Goal: Task Accomplishment & Management: Complete application form

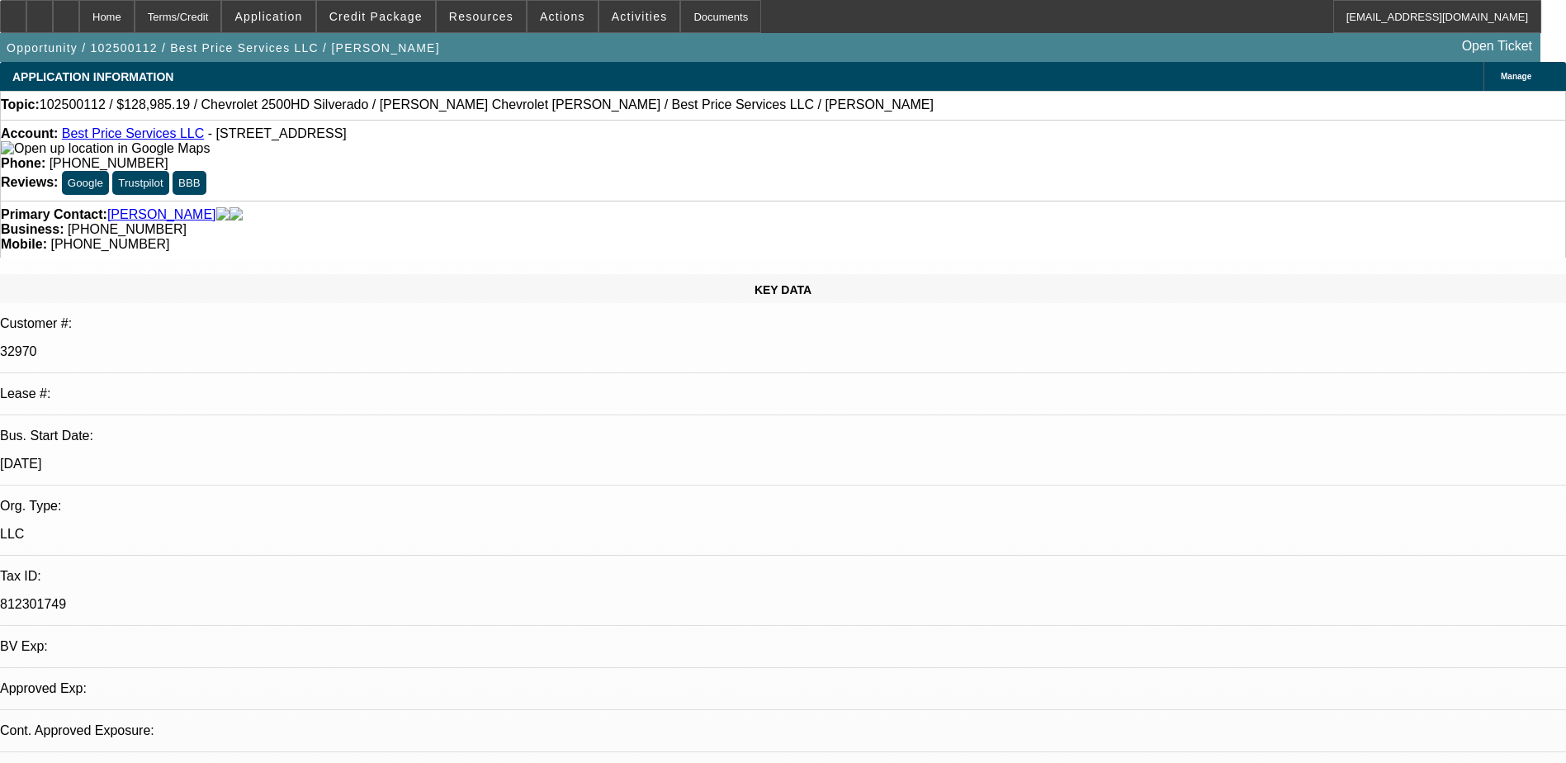
select select "0.1"
select select "2"
select select "0.1"
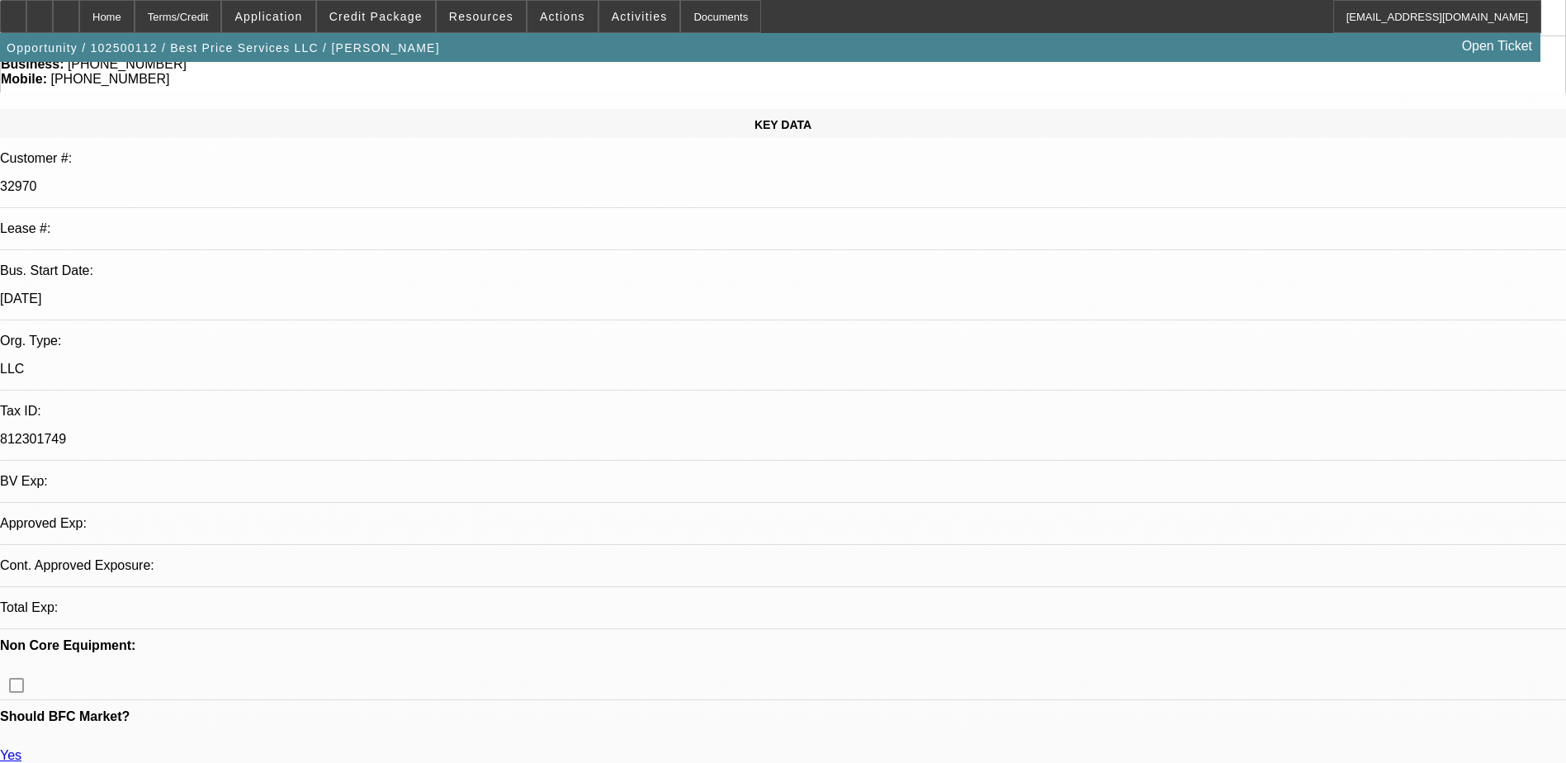
select select "1"
select select "2"
select select "4"
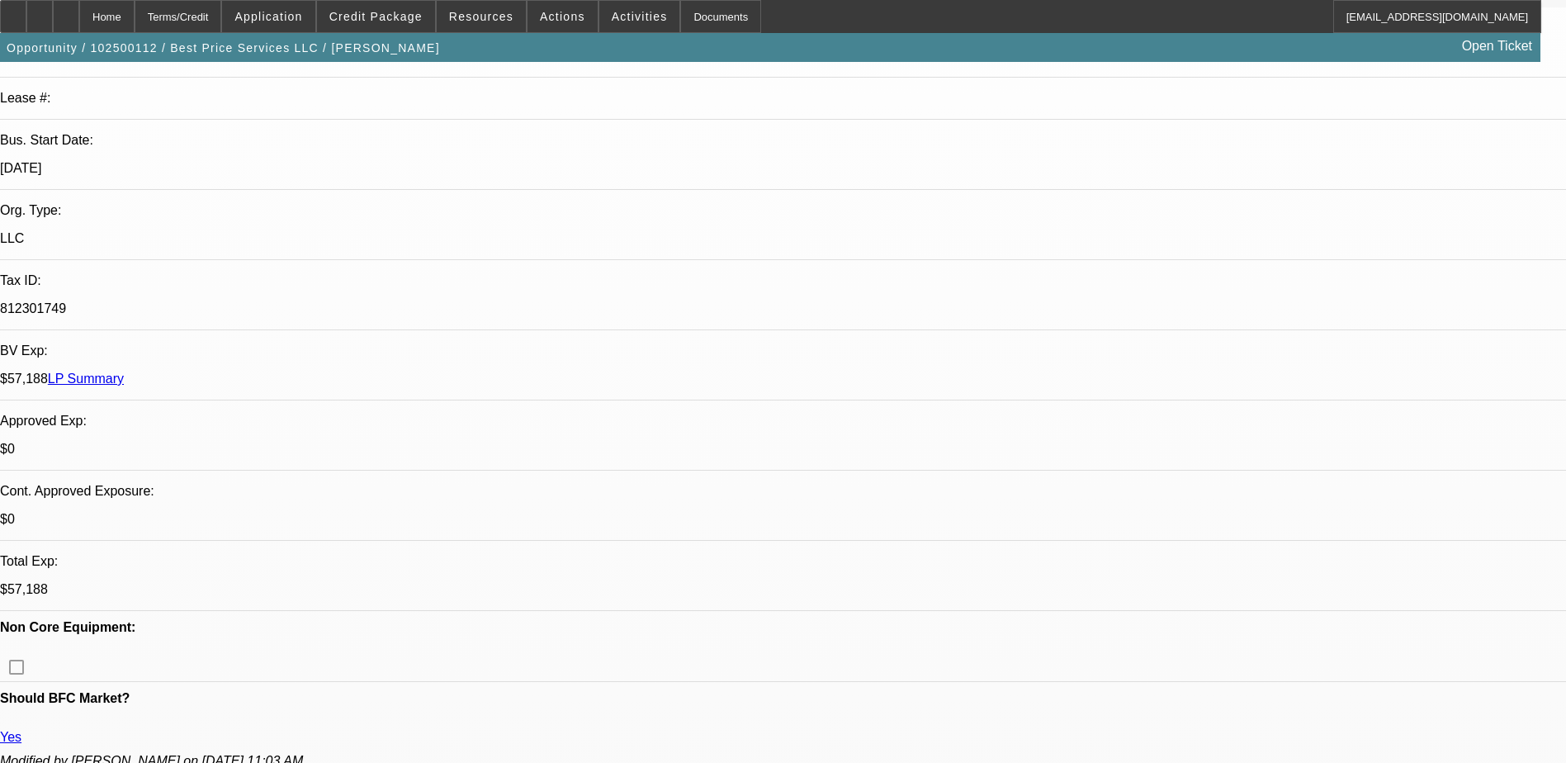
scroll to position [0, 0]
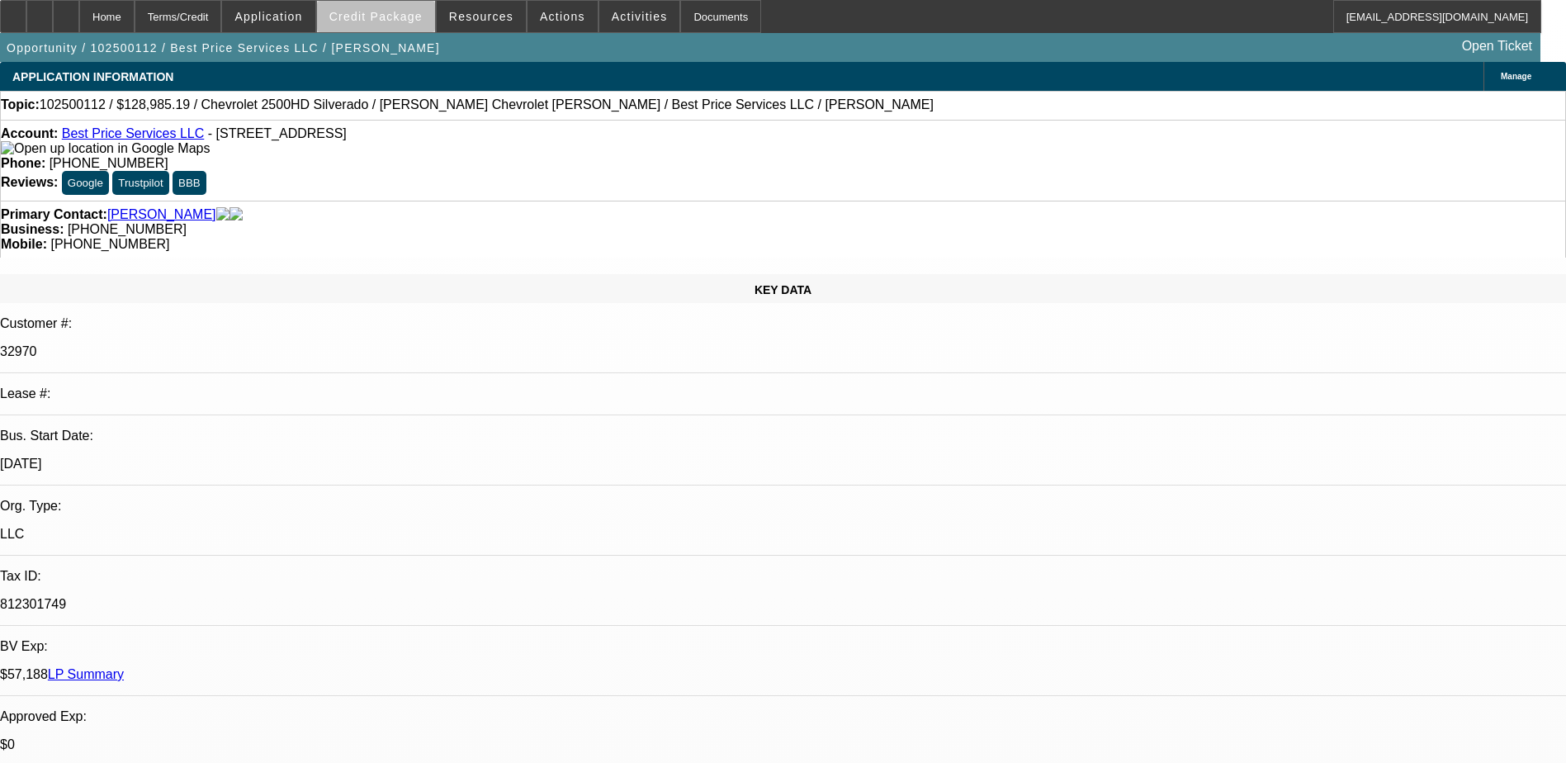
click at [410, 21] on span "Credit Package" at bounding box center [375, 16] width 93 height 13
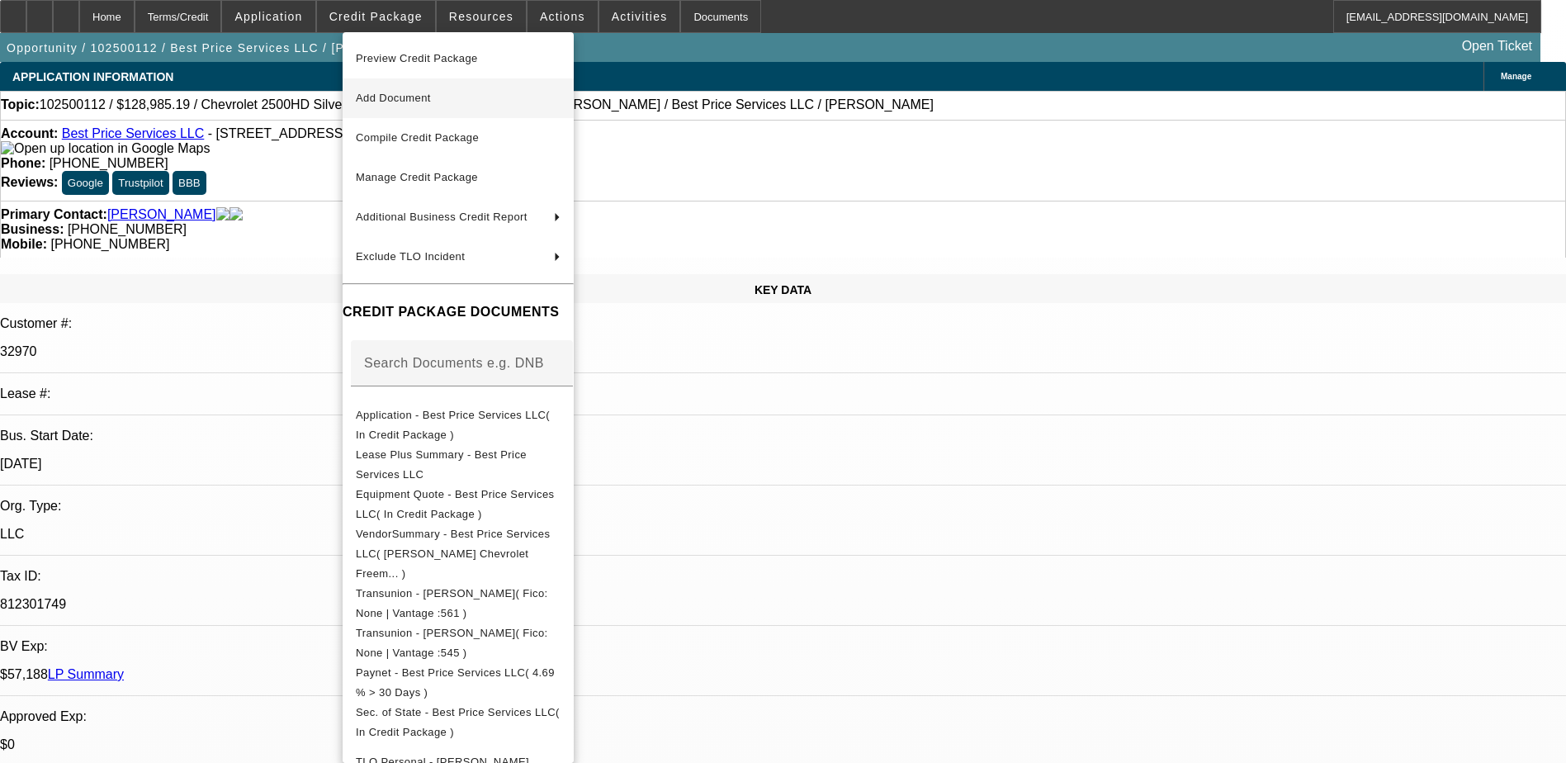
click at [428, 92] on span "Add Document" at bounding box center [393, 98] width 75 height 12
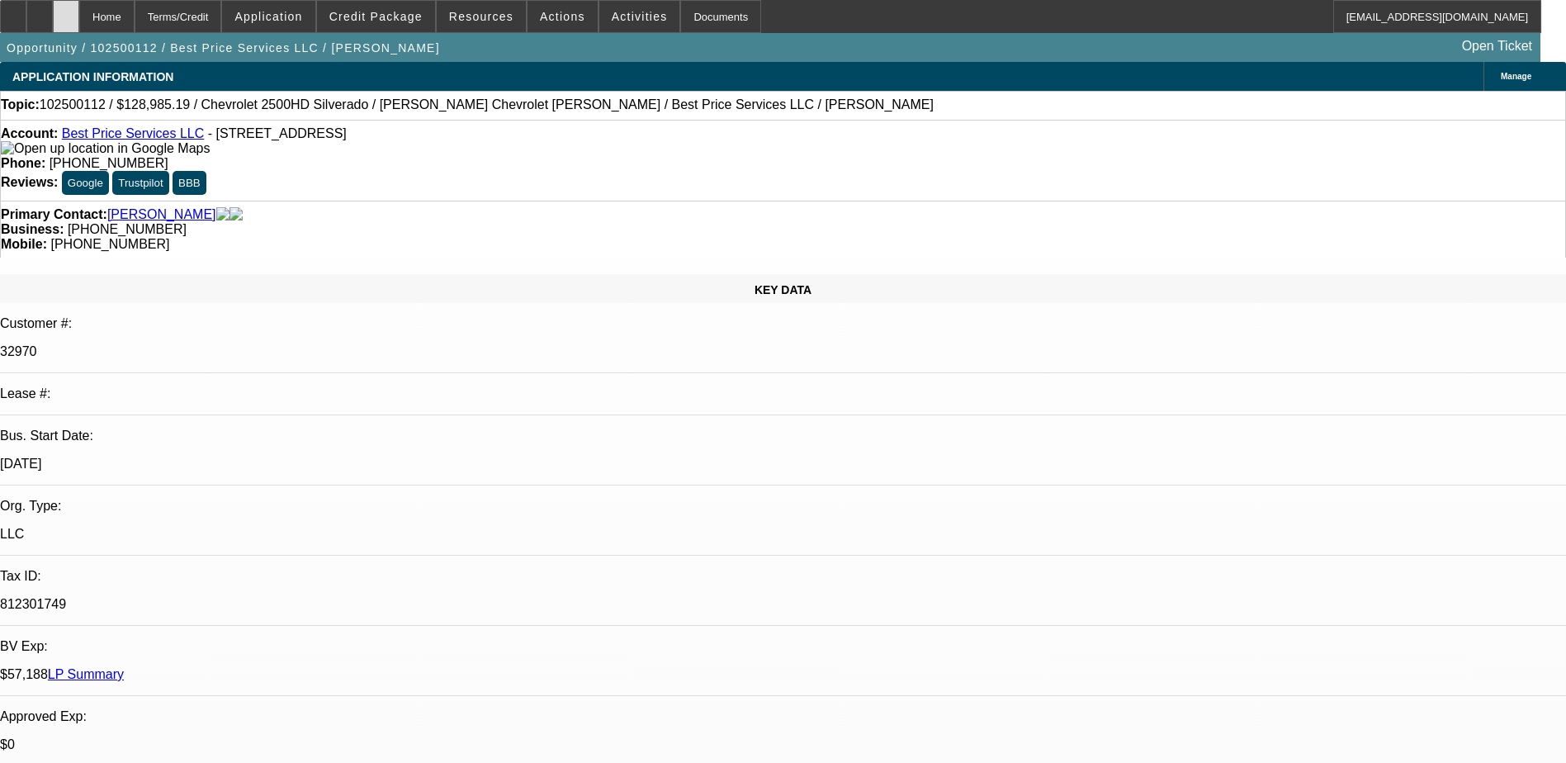
click at [66, 11] on icon at bounding box center [66, 11] width 0 height 0
select select "0.1"
select select "2"
select select "0.1"
select select "1"
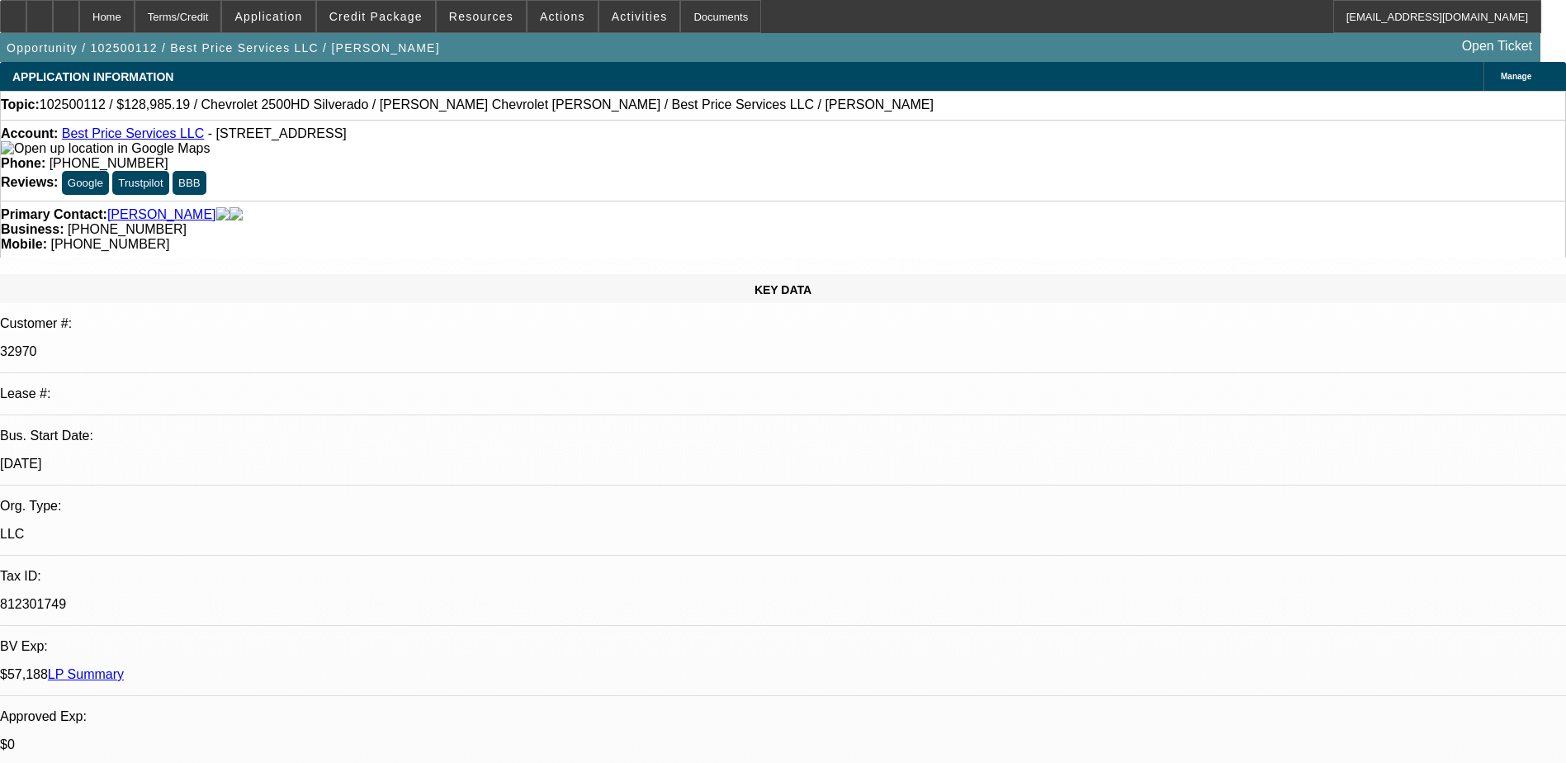
select select "2"
select select "4"
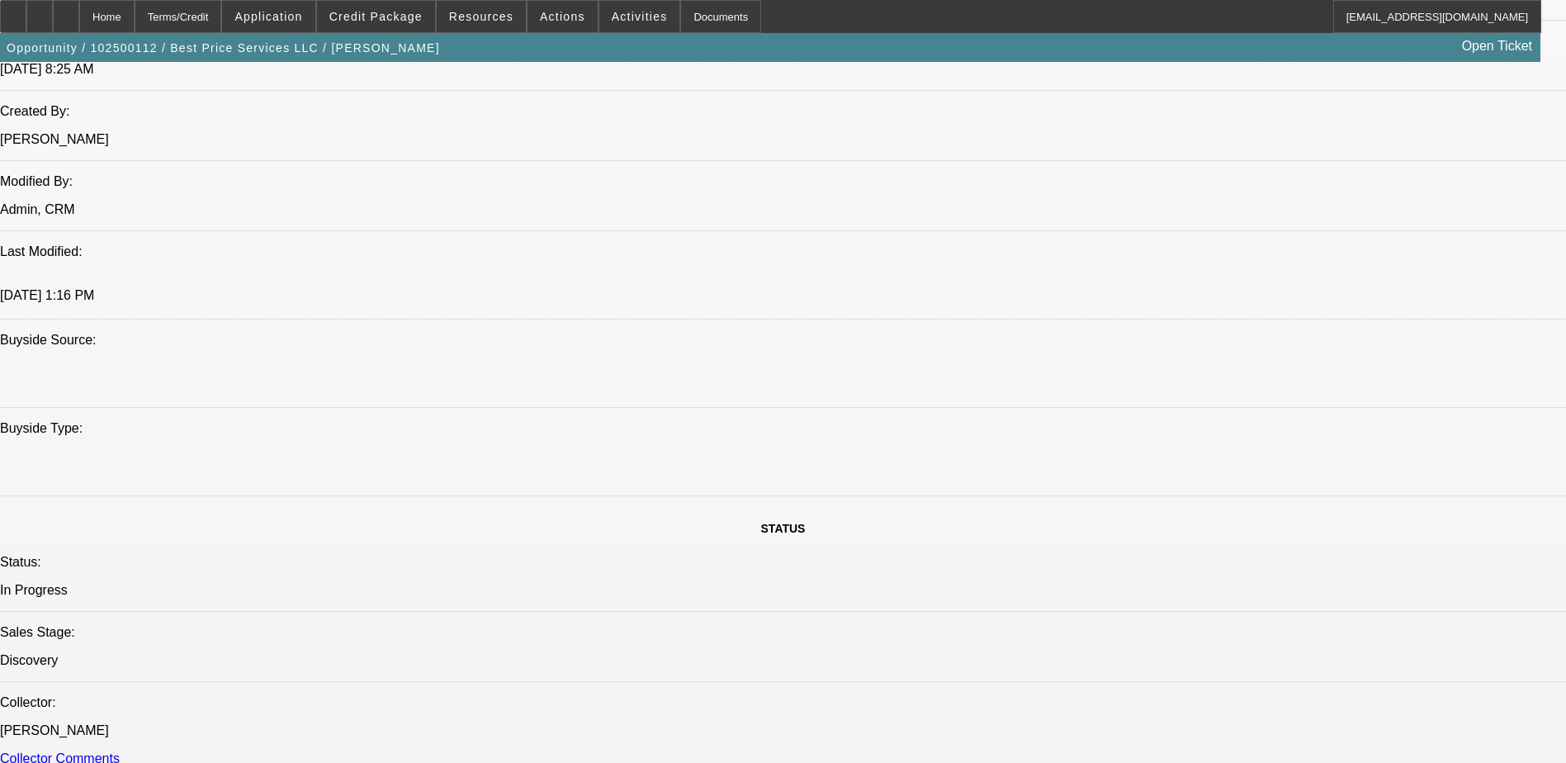
scroll to position [1404, 0]
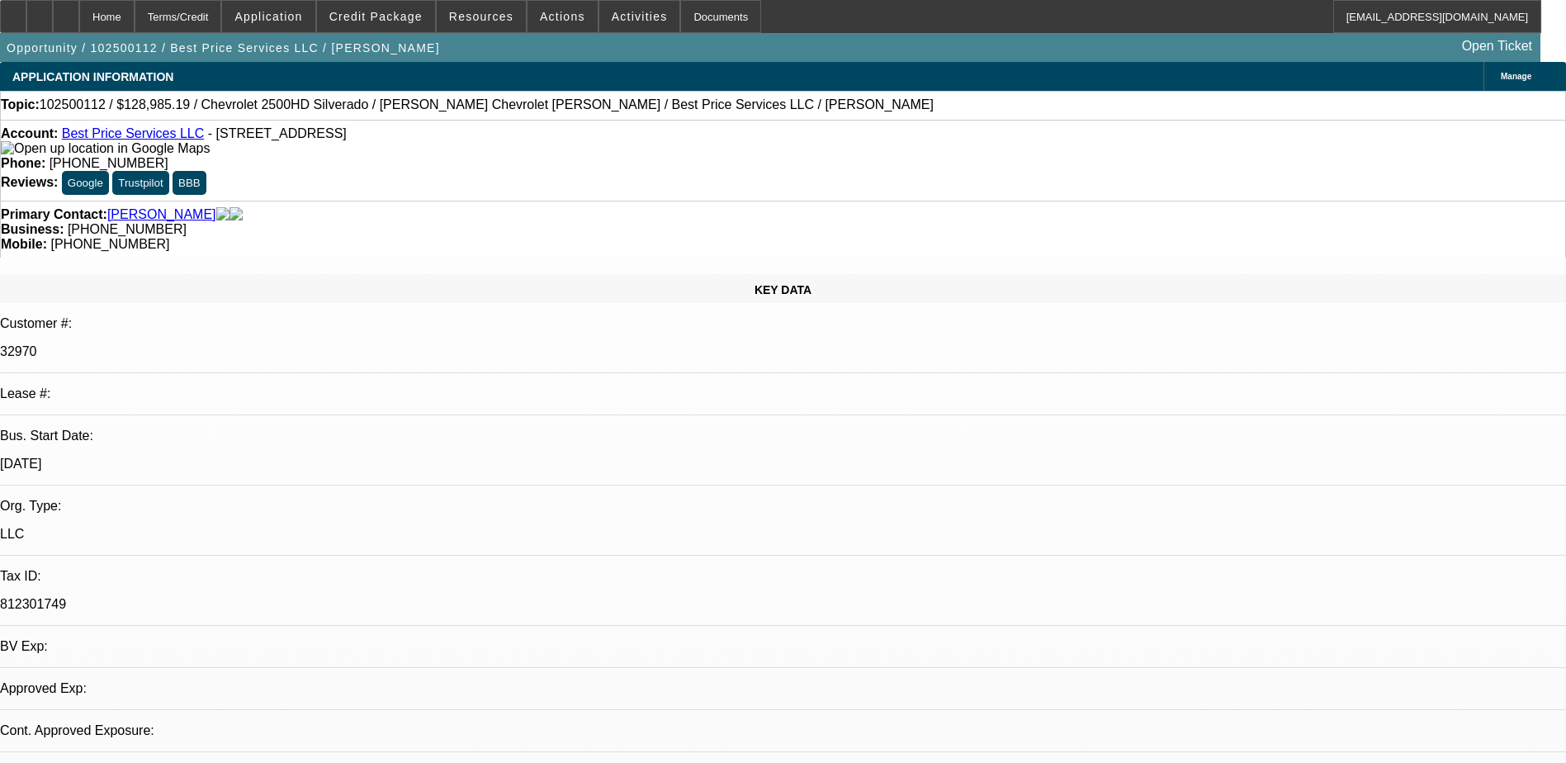
select select "0.1"
select select "2"
select select "0.1"
select select "1"
select select "2"
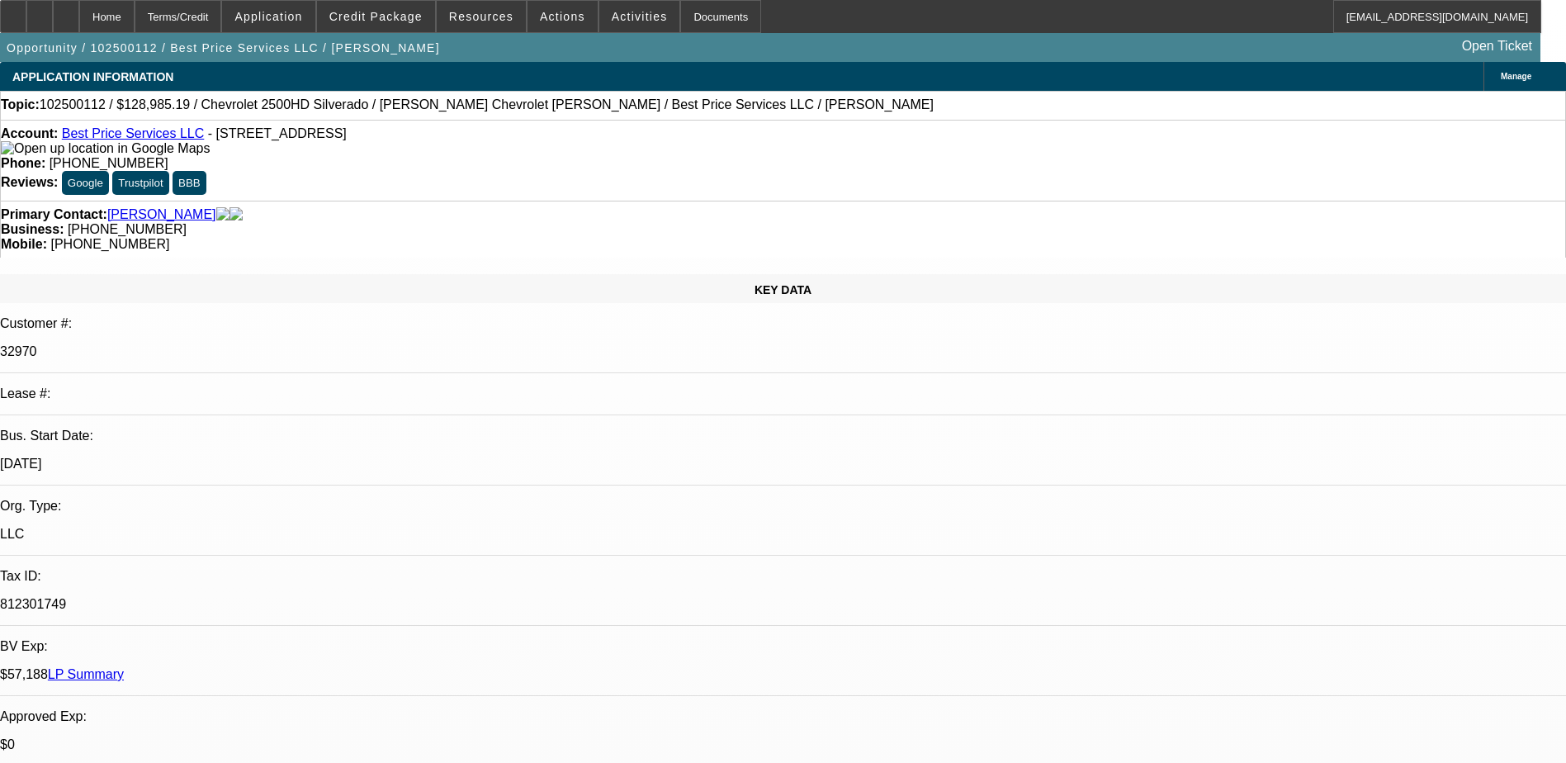
select select "4"
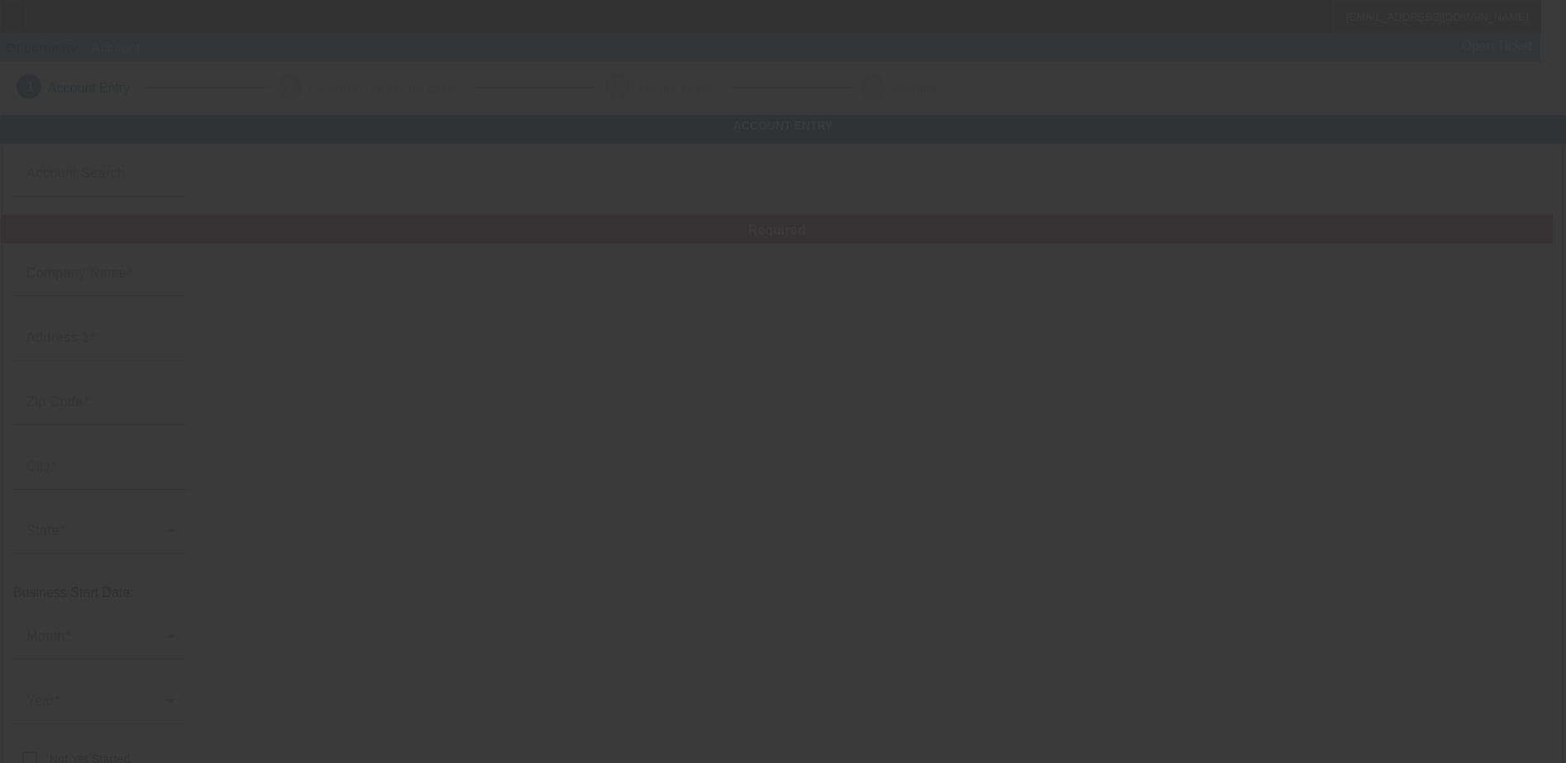
type input "higdon place llc"
type input "(301) 751-0322"
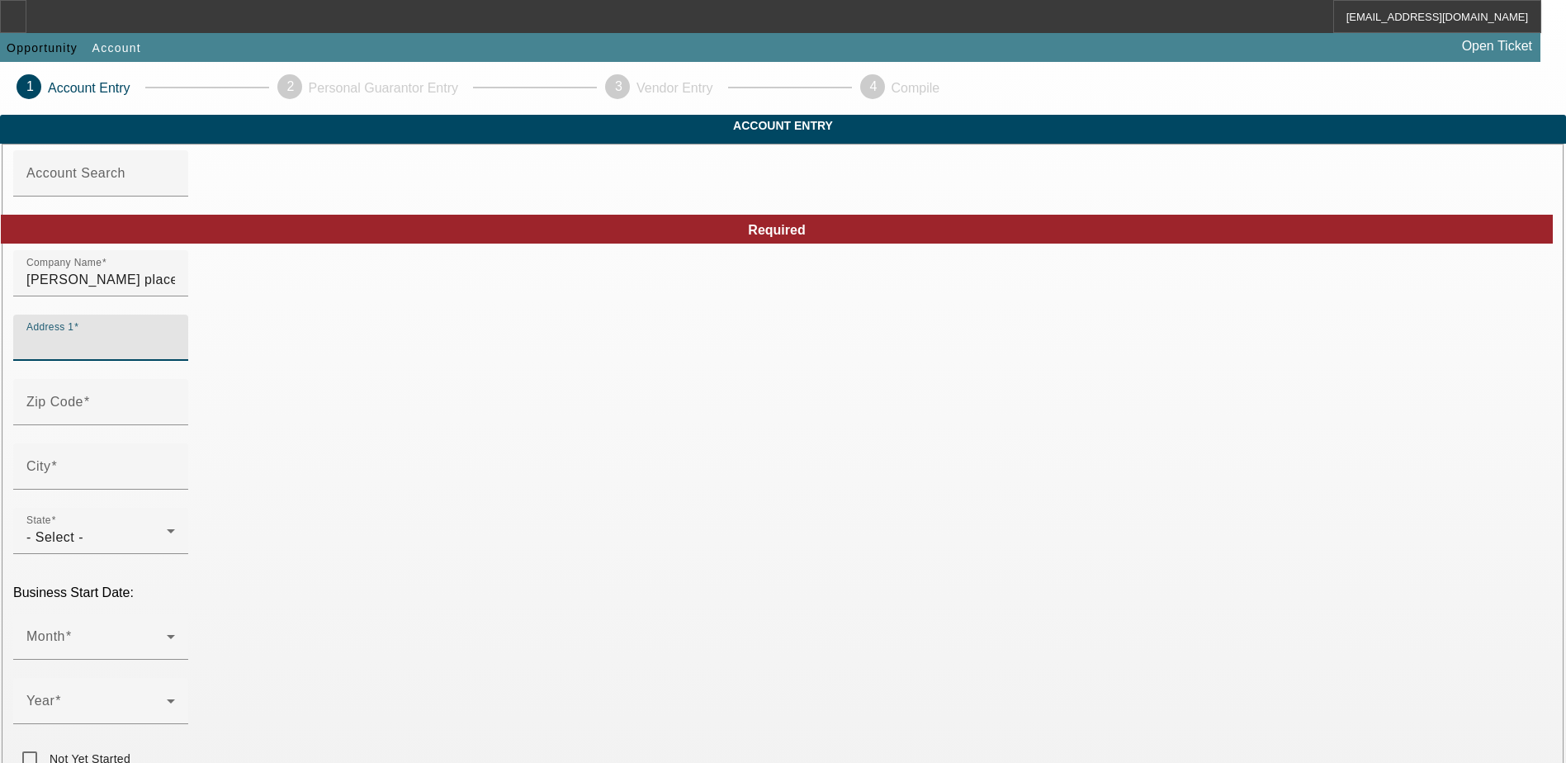
click at [175, 354] on input "Address 1" at bounding box center [100, 344] width 149 height 20
type input "5000 the porch suite C"
click at [175, 490] on div "City" at bounding box center [100, 466] width 149 height 46
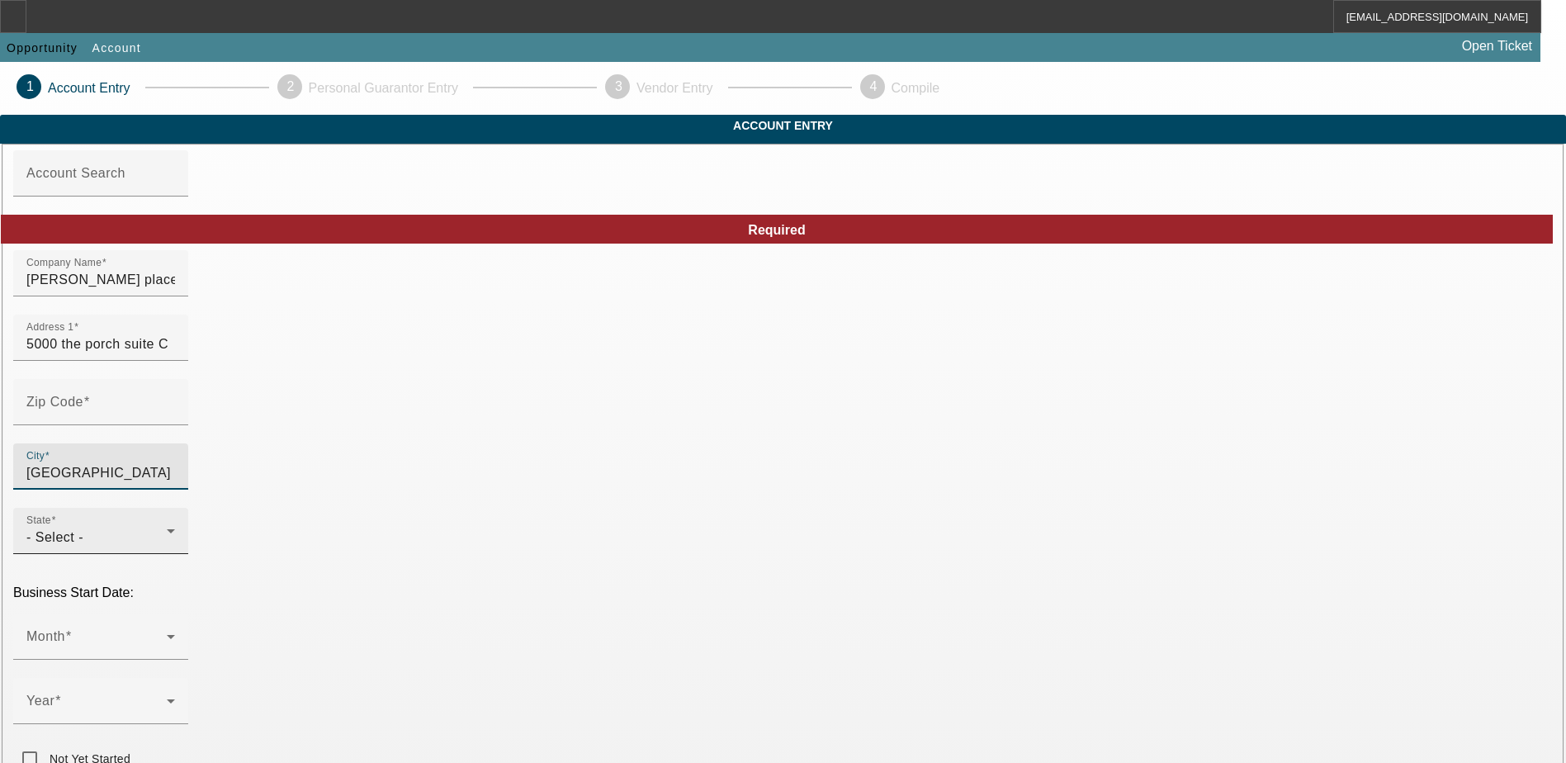
type input "oakland"
click at [167, 528] on div "- Select -" at bounding box center [96, 538] width 140 height 20
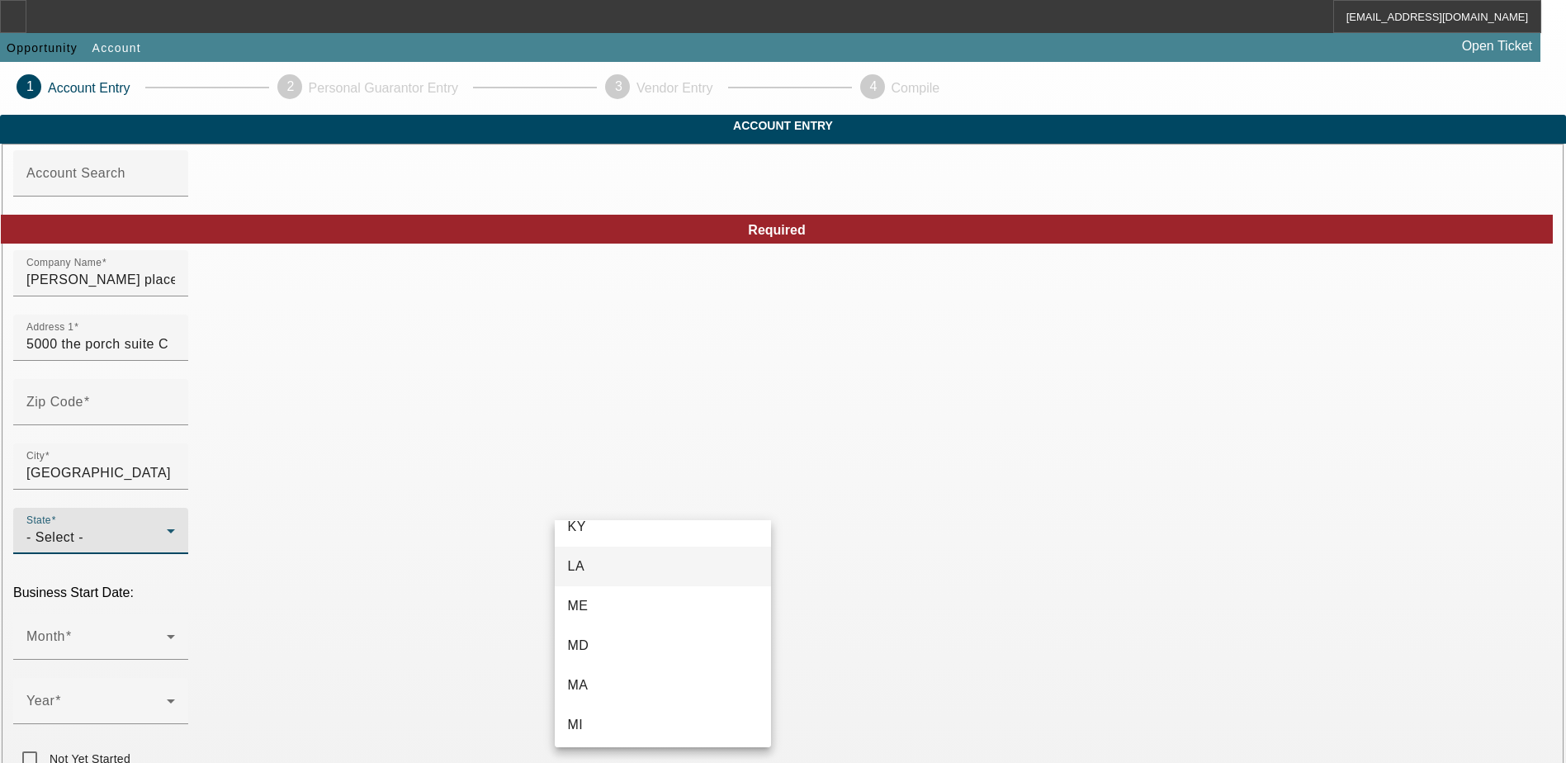
scroll to position [826, 0]
click at [657, 557] on mat-option "MD" at bounding box center [663, 553] width 216 height 40
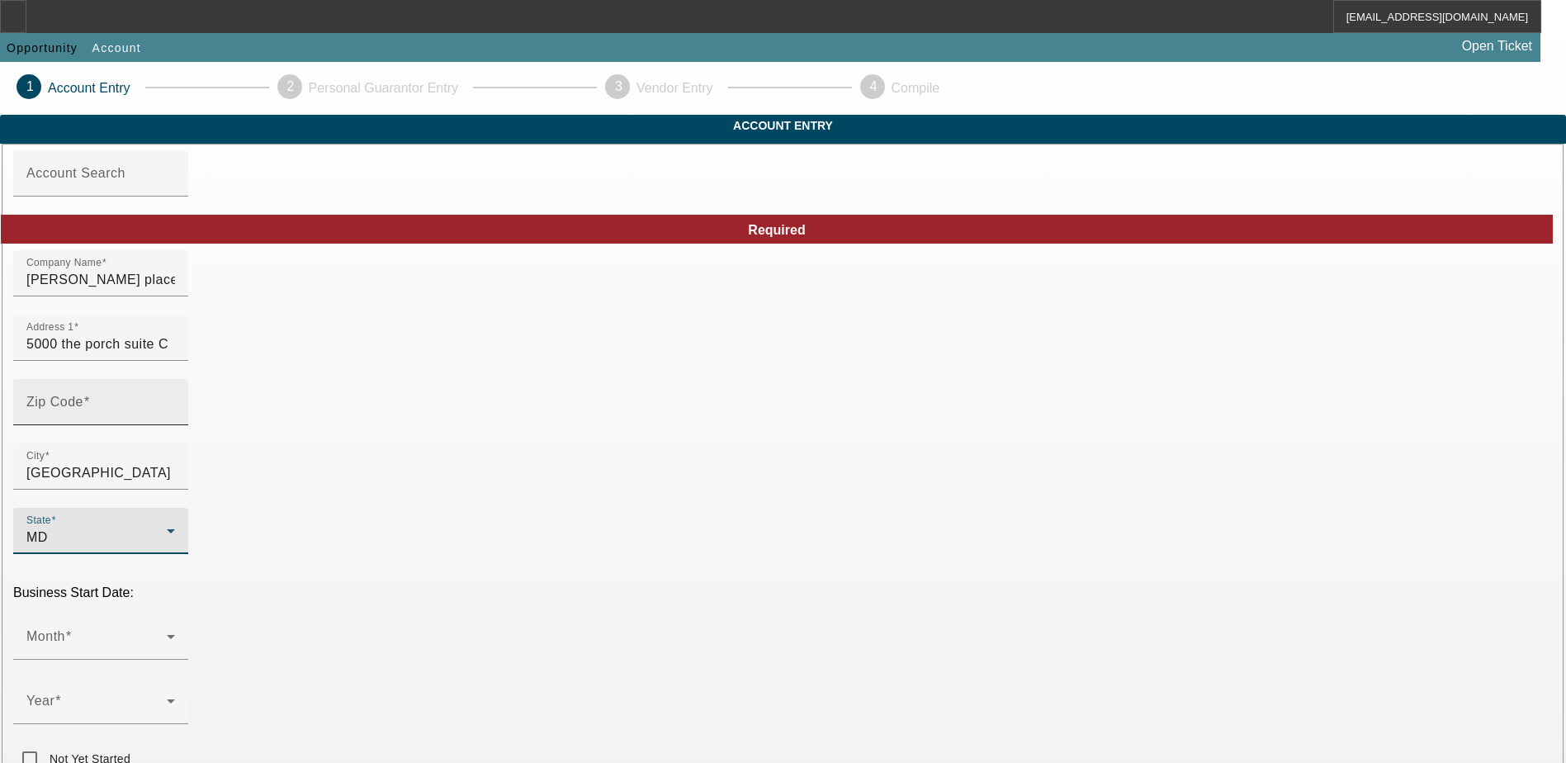
type input "Garrett"
click at [175, 419] on input "Zip Code" at bounding box center [100, 409] width 149 height 20
type input "2"
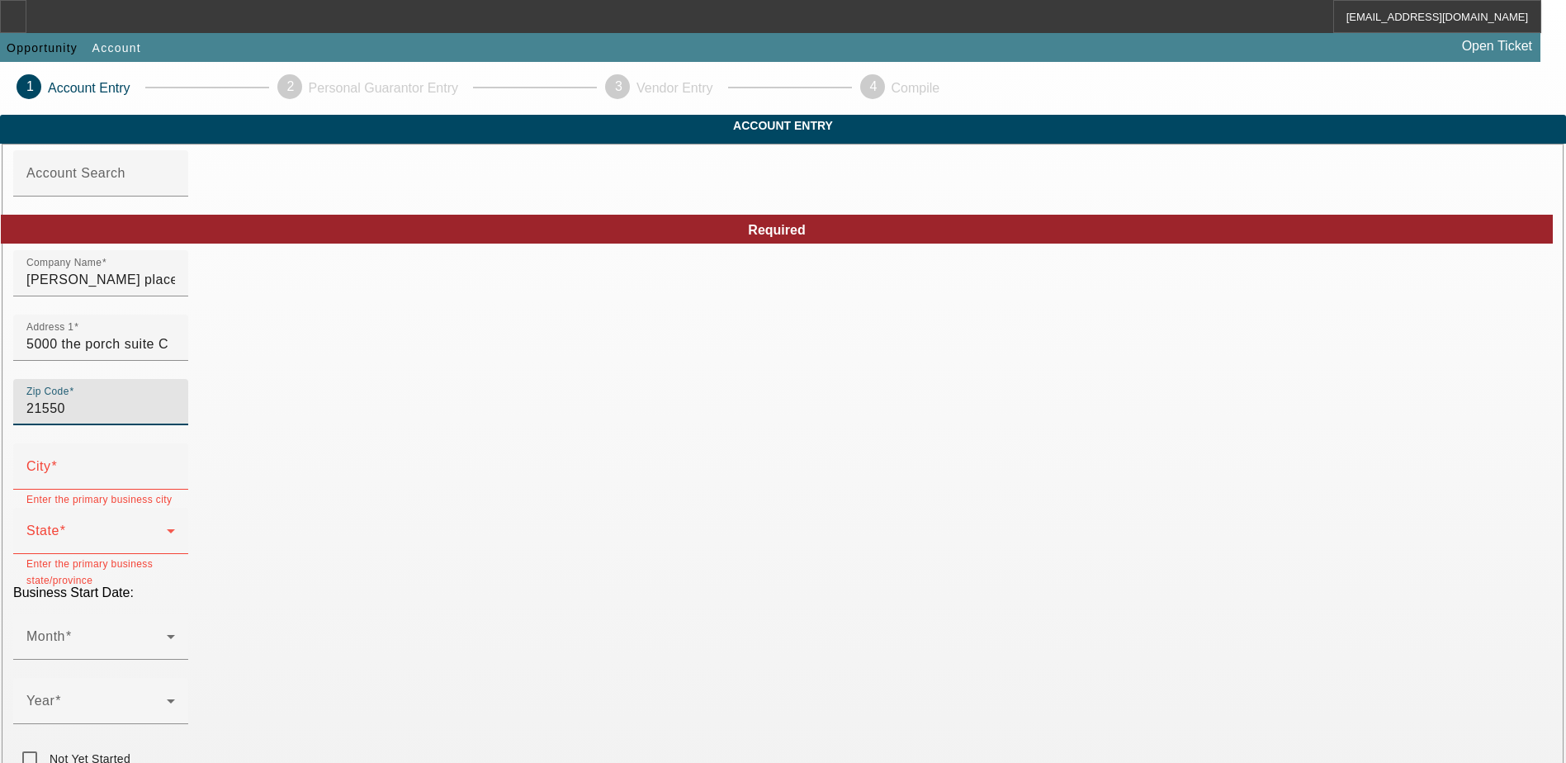
type input "21550"
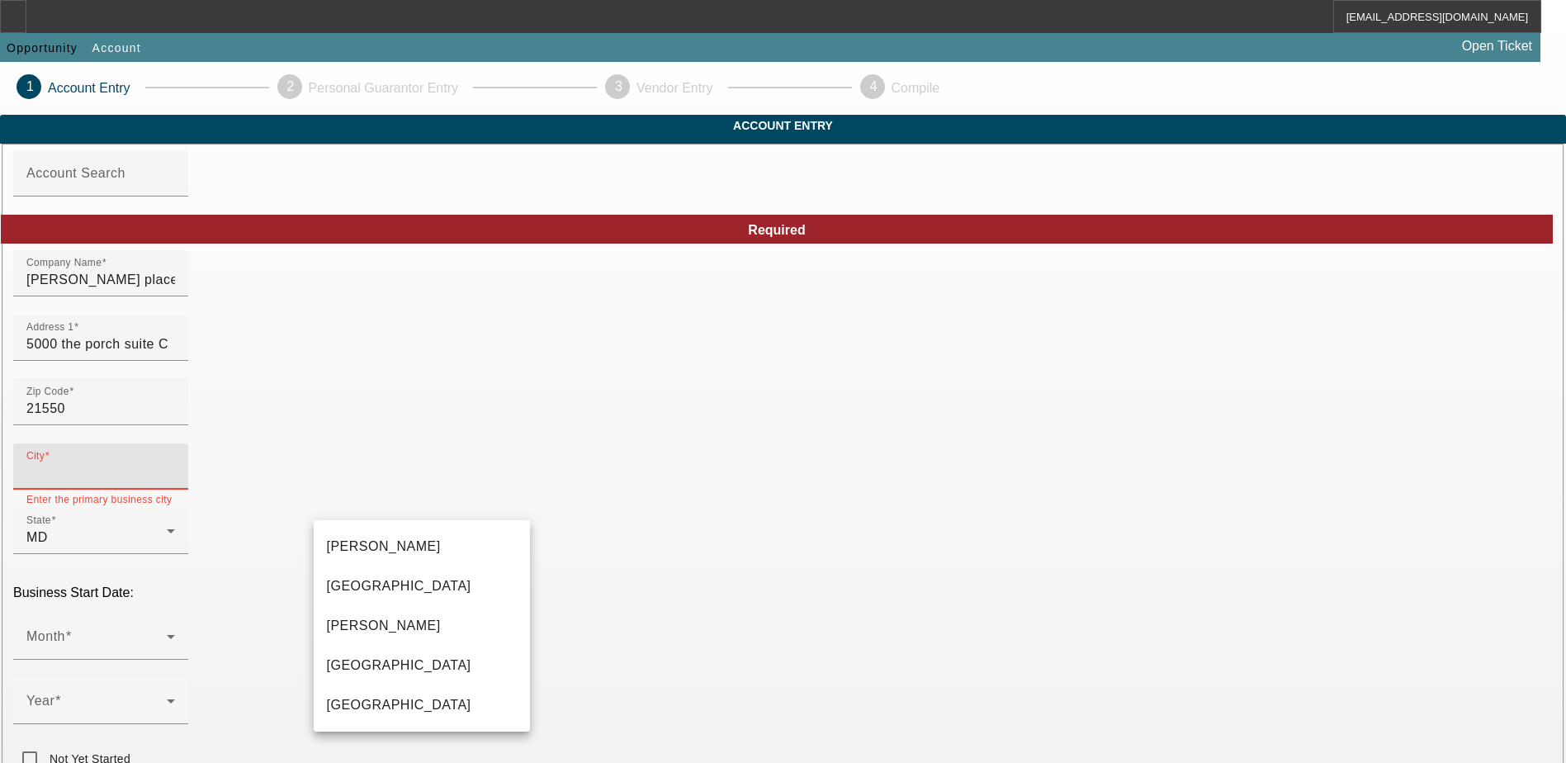
click at [175, 483] on input "City" at bounding box center [100, 473] width 149 height 20
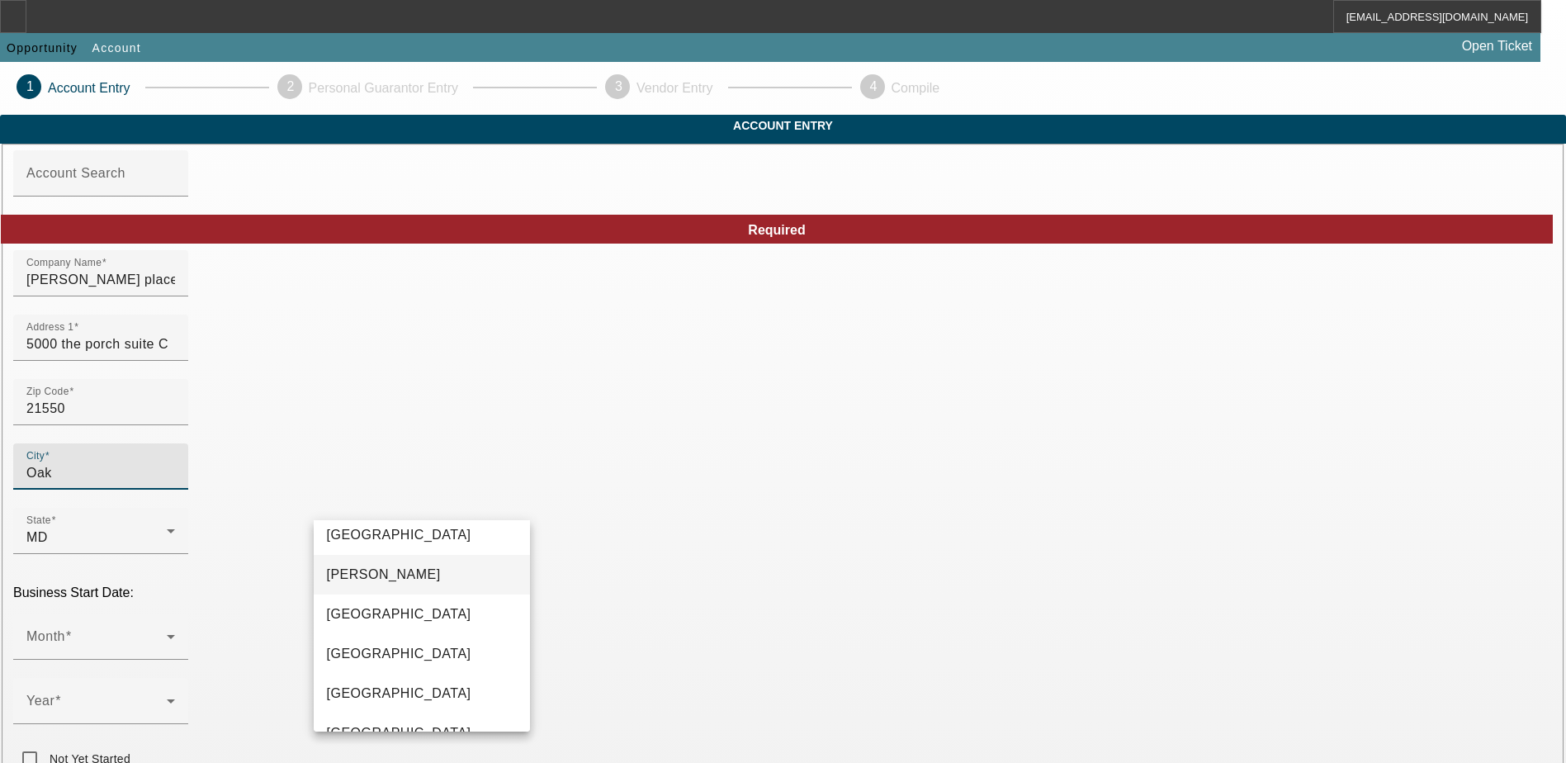
scroll to position [79, 0]
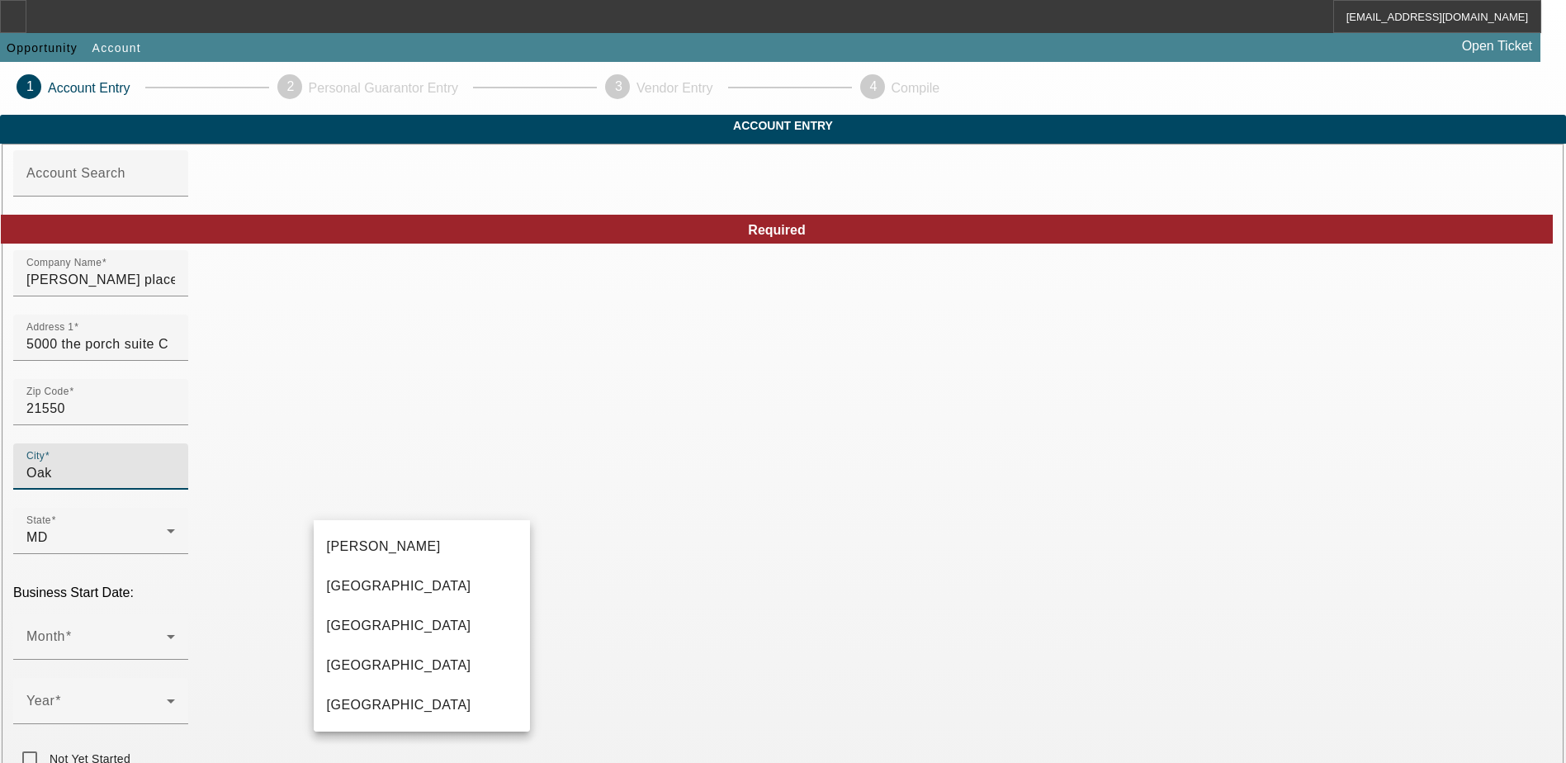
click at [386, 708] on mat-option "Oakland" at bounding box center [422, 705] width 216 height 40
type input "Oakland"
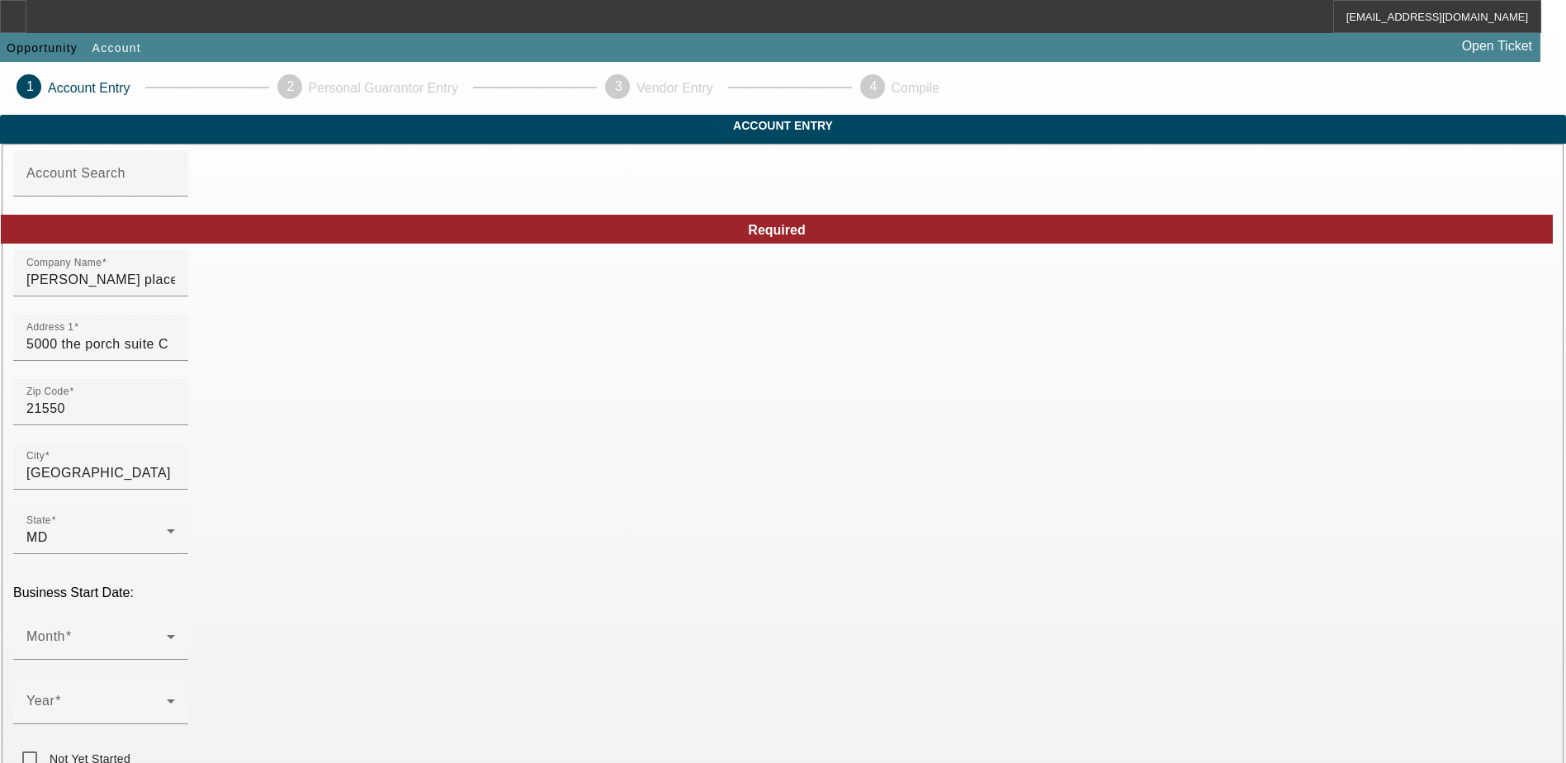
drag, startPoint x: 178, startPoint y: 503, endPoint x: 195, endPoint y: 505, distance: 16.7
click at [167, 633] on span at bounding box center [96, 643] width 140 height 20
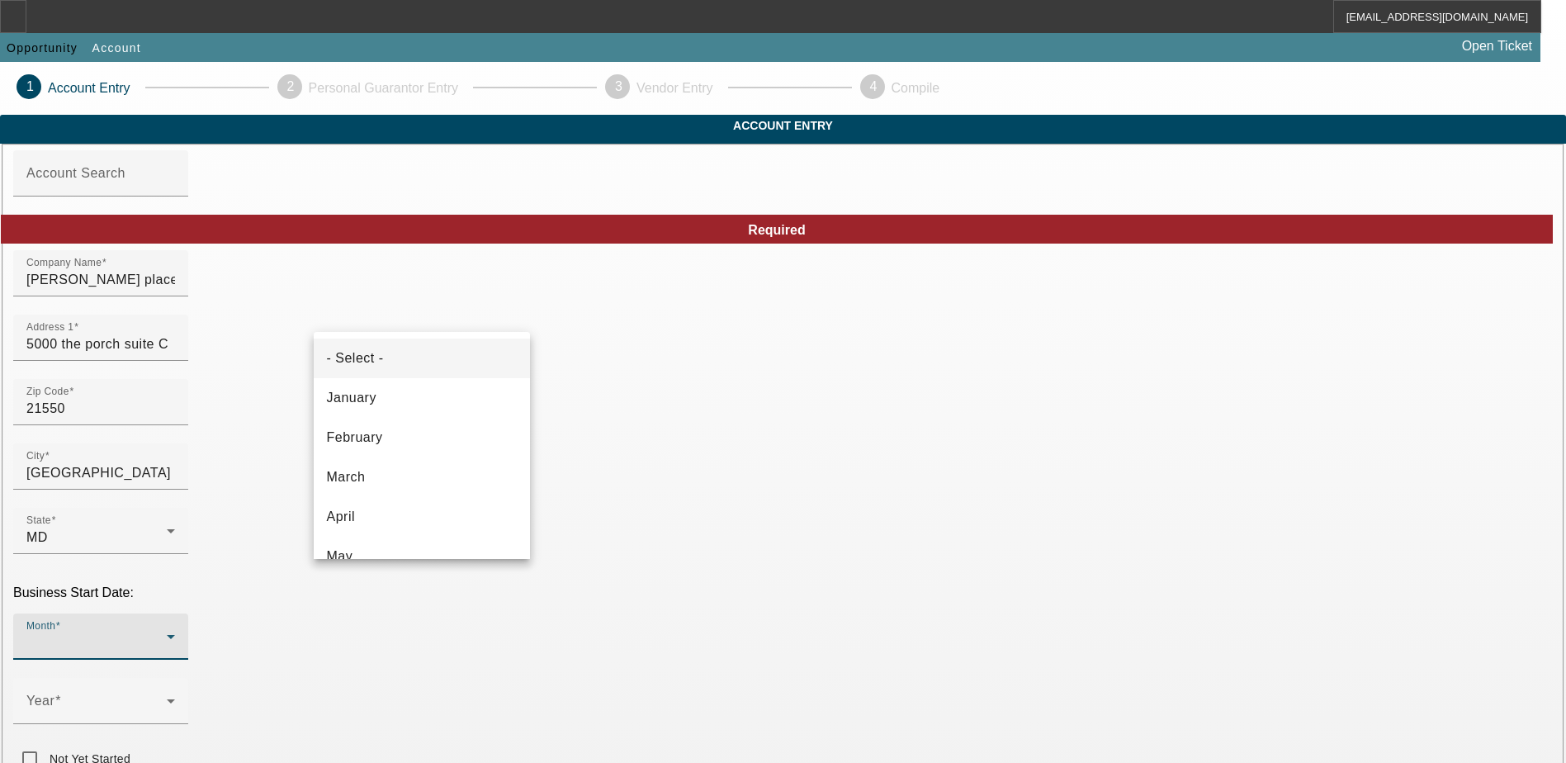
click at [183, 479] on div at bounding box center [783, 381] width 1566 height 763
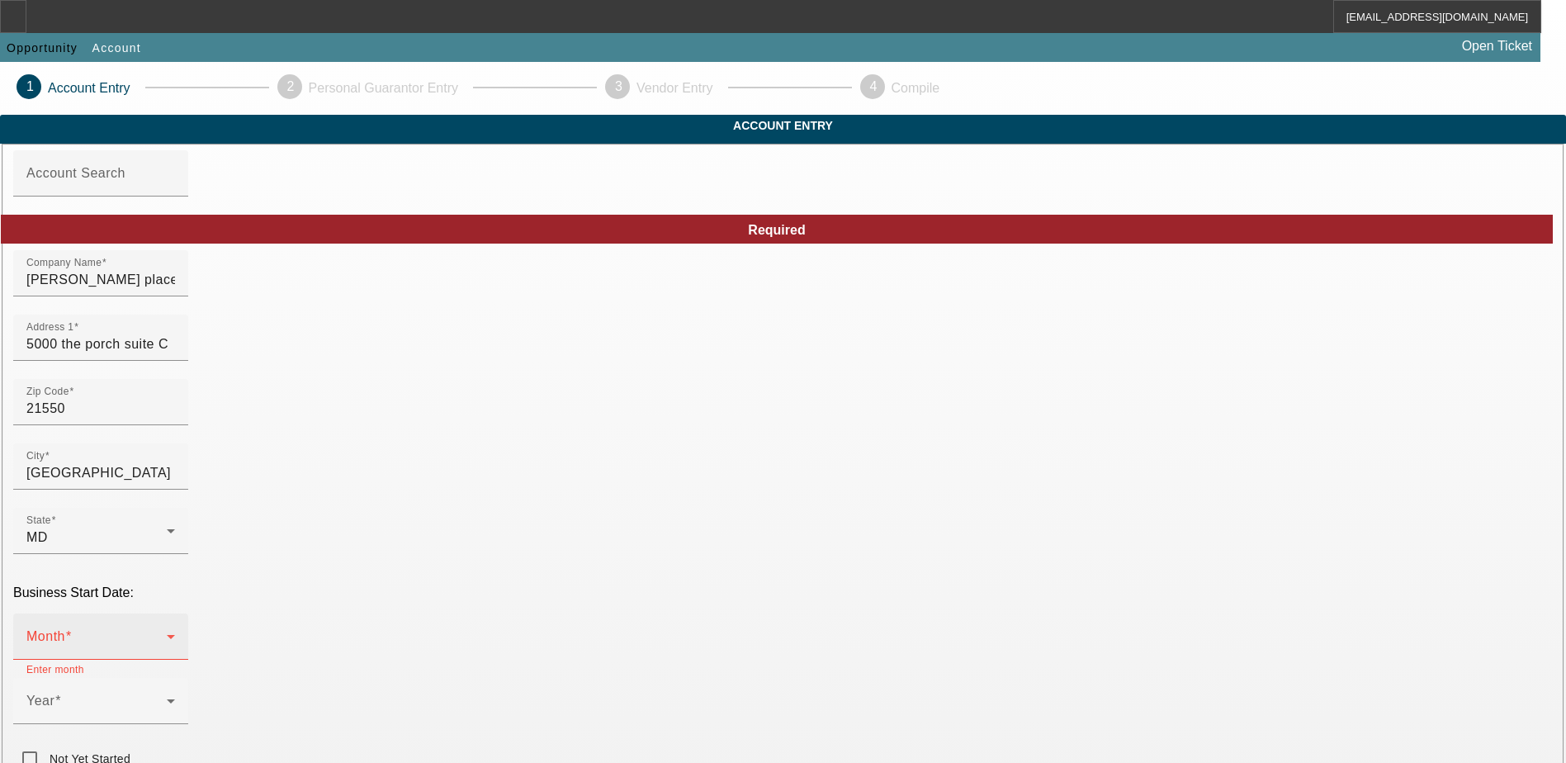
click at [175, 633] on mat-select at bounding box center [100, 643] width 149 height 20
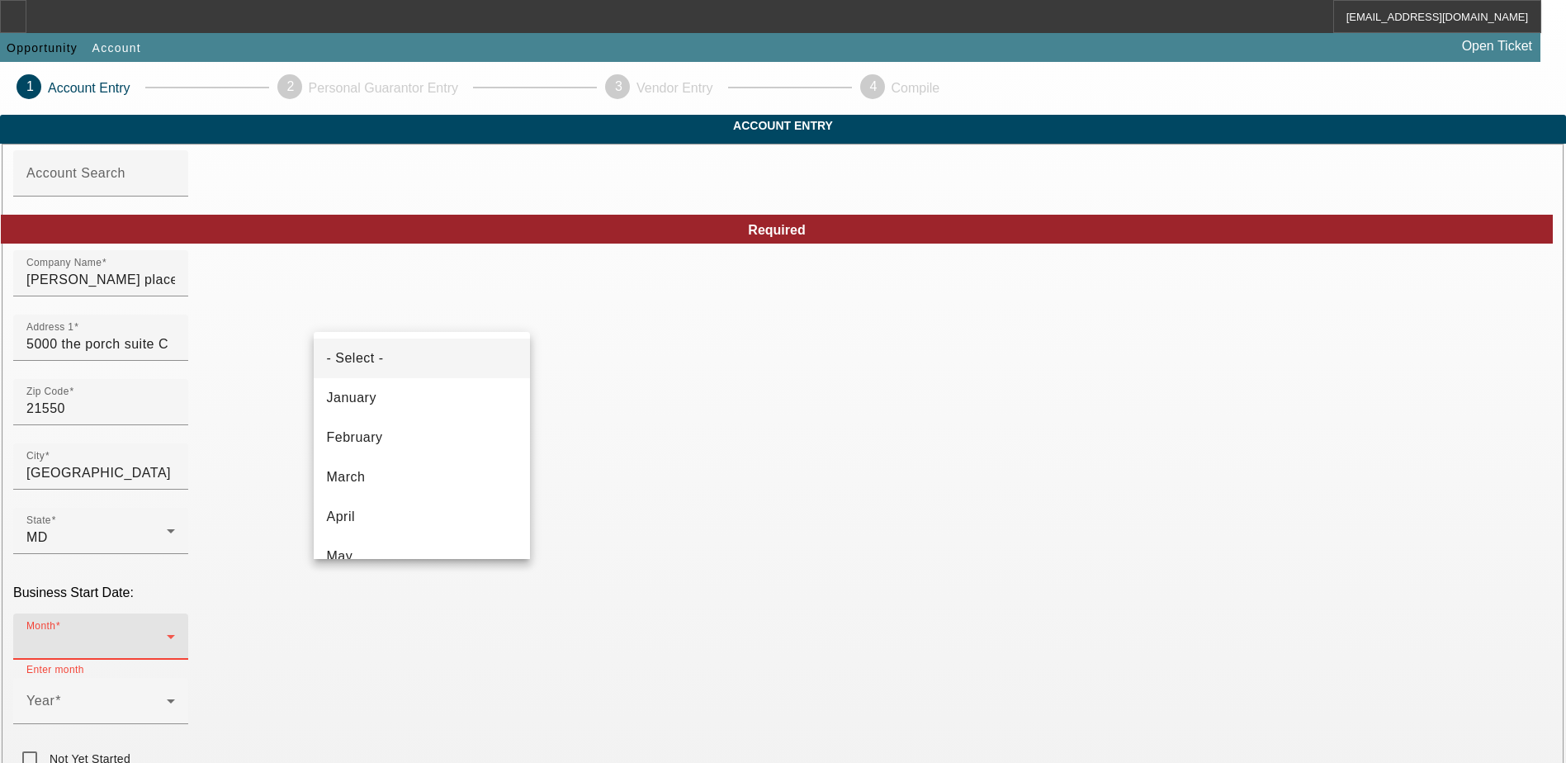
click at [216, 480] on div at bounding box center [783, 381] width 1566 height 763
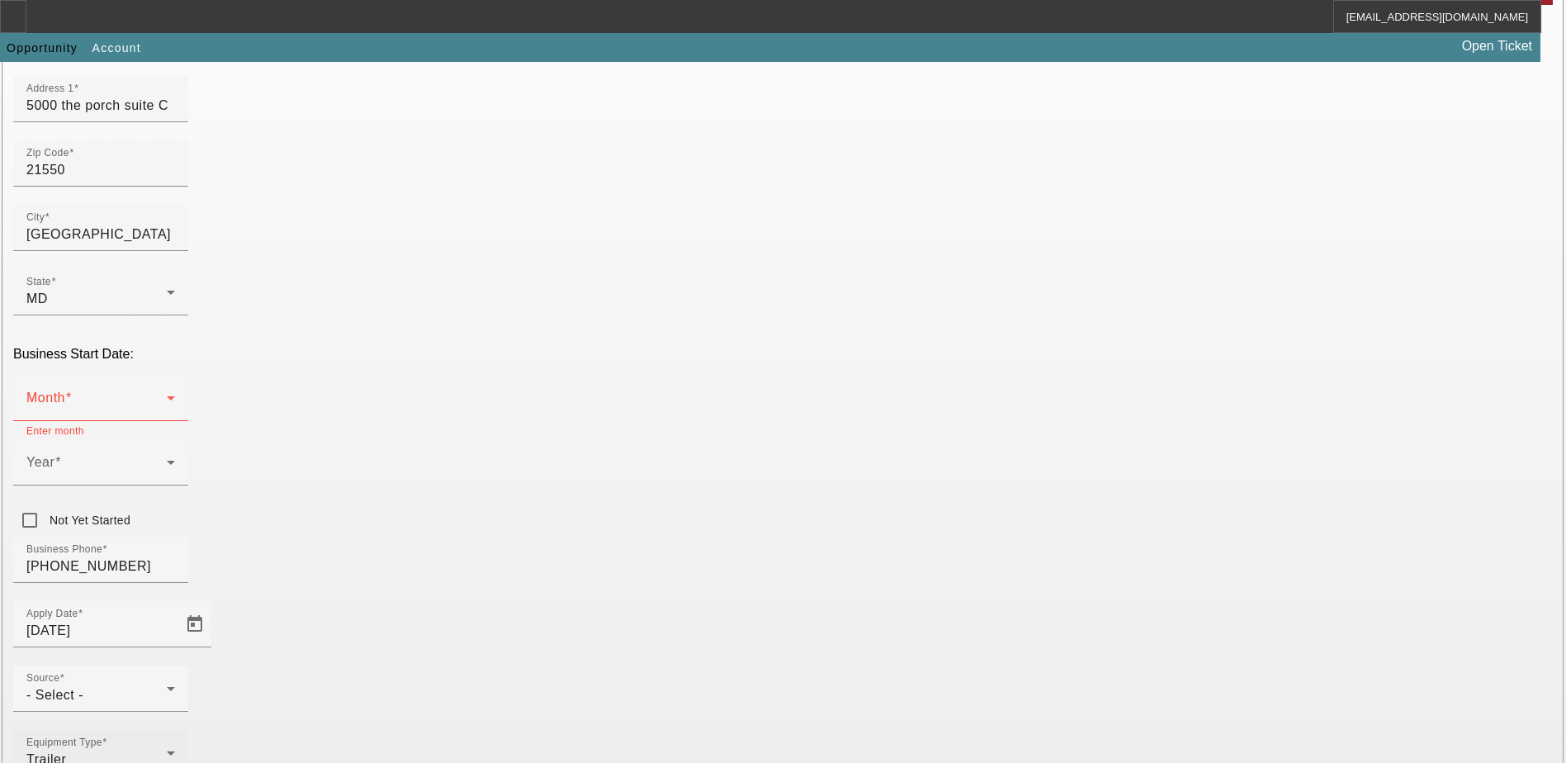
scroll to position [248, 0]
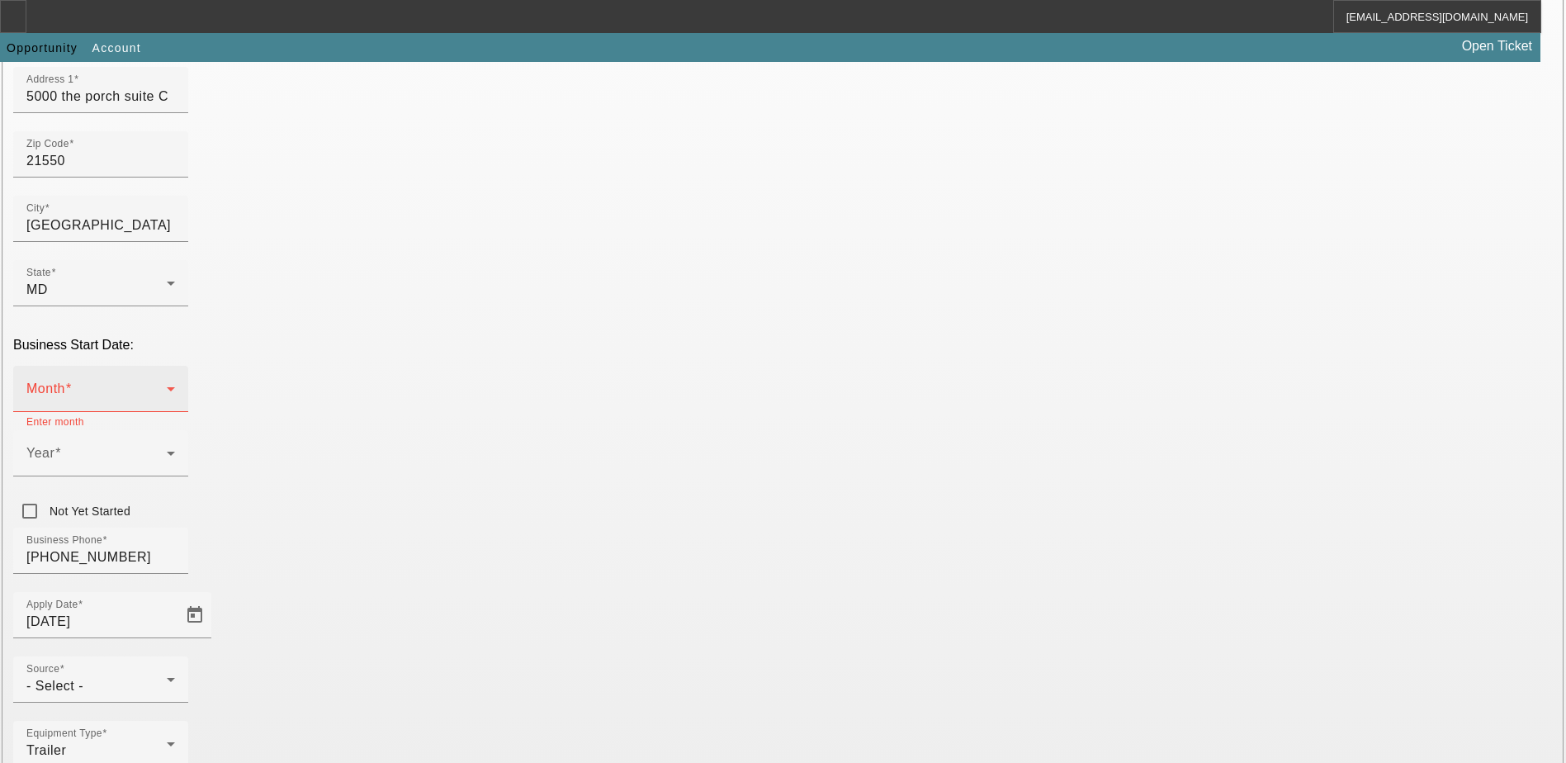
click at [167, 386] on span at bounding box center [96, 396] width 140 height 20
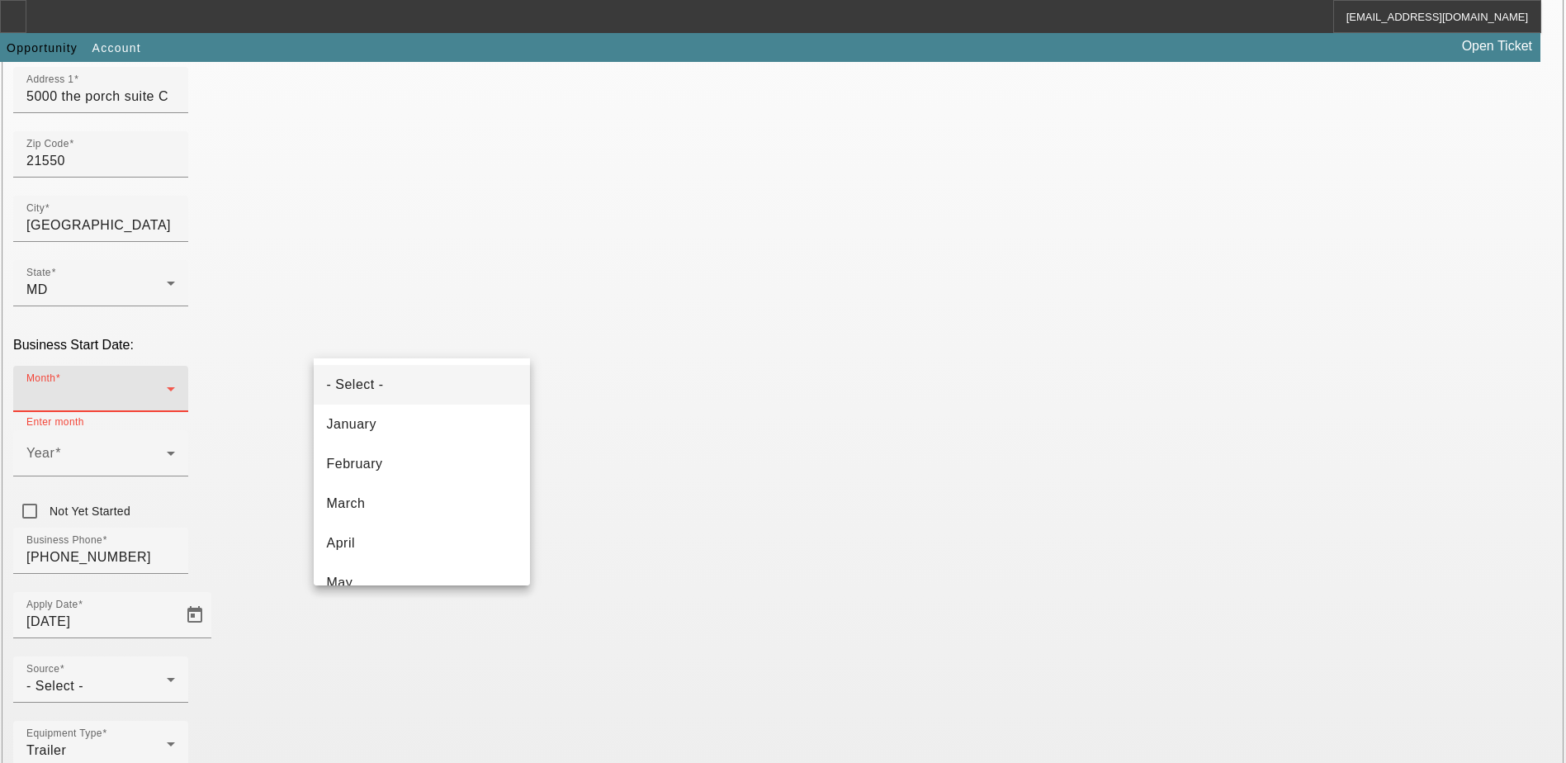
click at [234, 384] on div at bounding box center [783, 381] width 1566 height 763
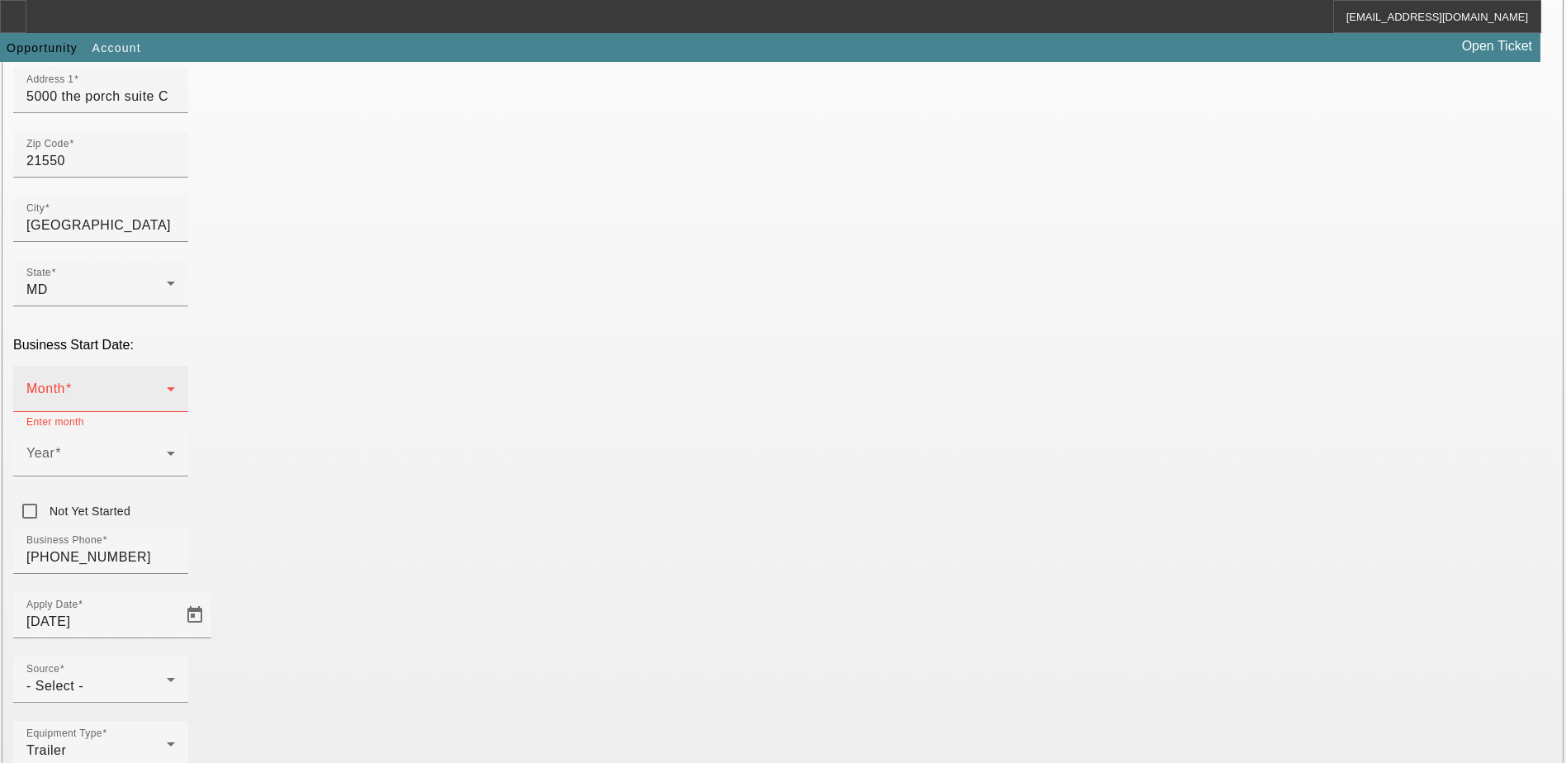
click at [167, 386] on span at bounding box center [96, 396] width 140 height 20
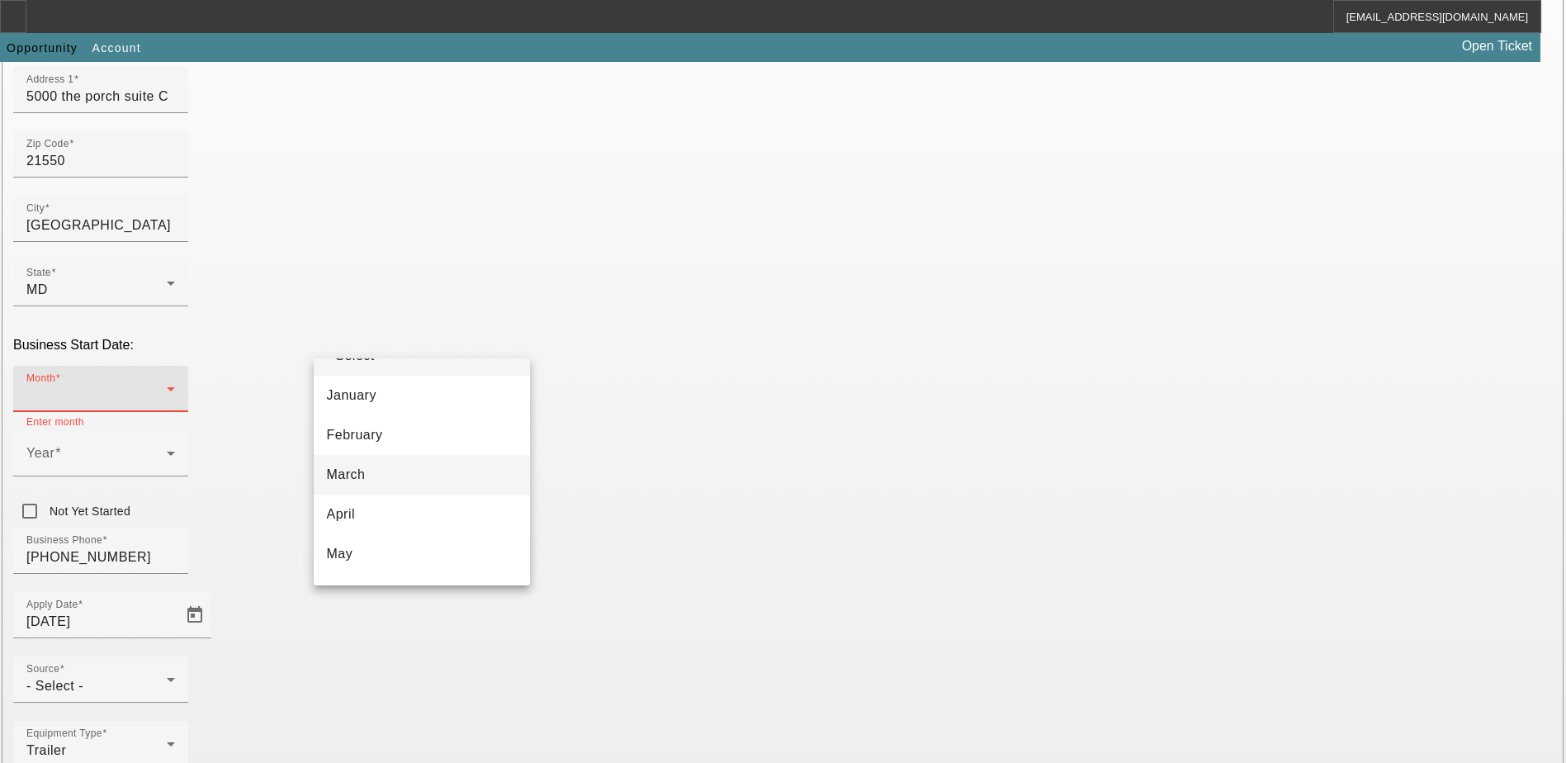
scroll to position [0, 0]
click at [591, 337] on div at bounding box center [783, 381] width 1566 height 763
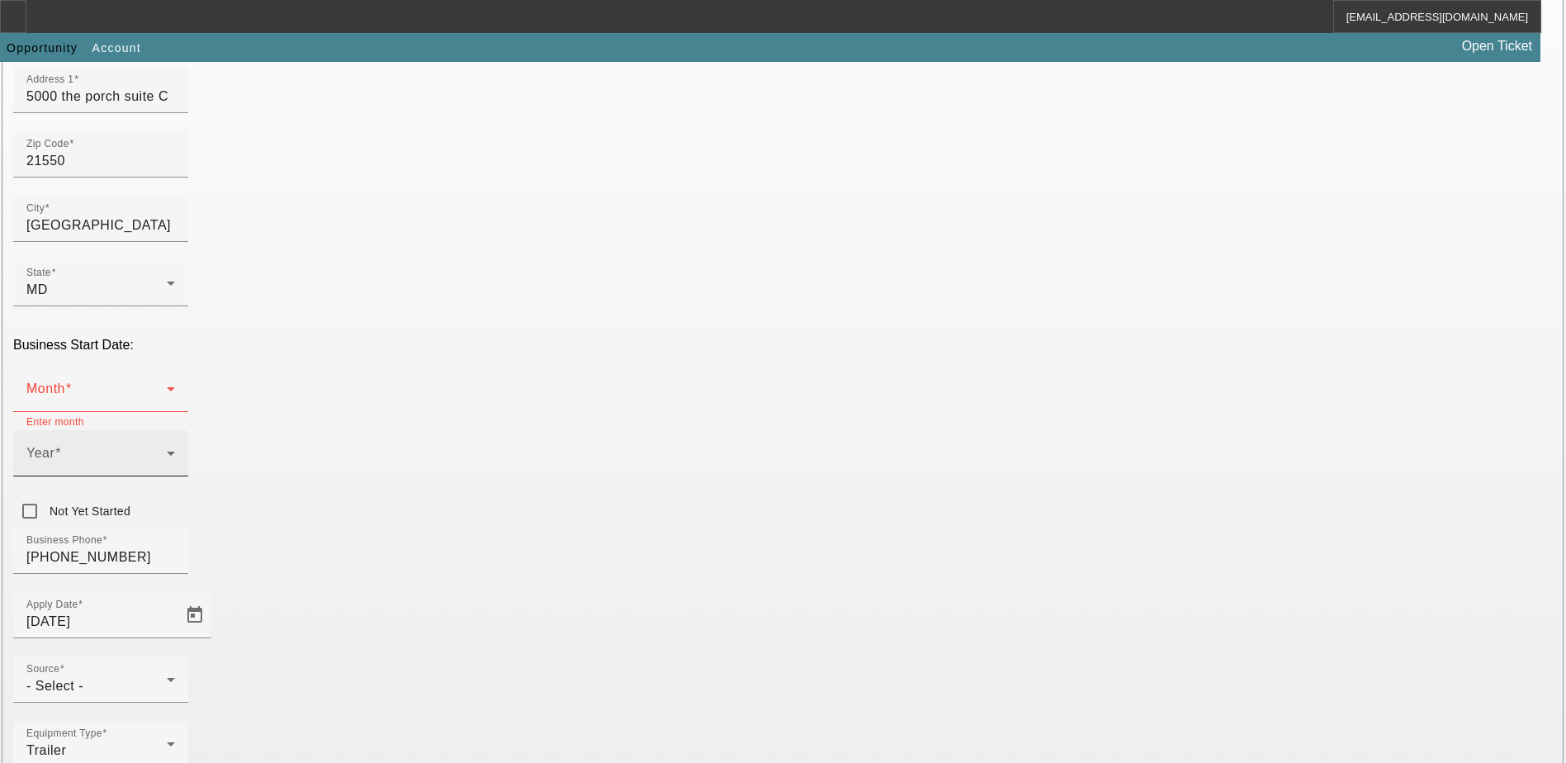
click at [167, 450] on span at bounding box center [96, 460] width 140 height 20
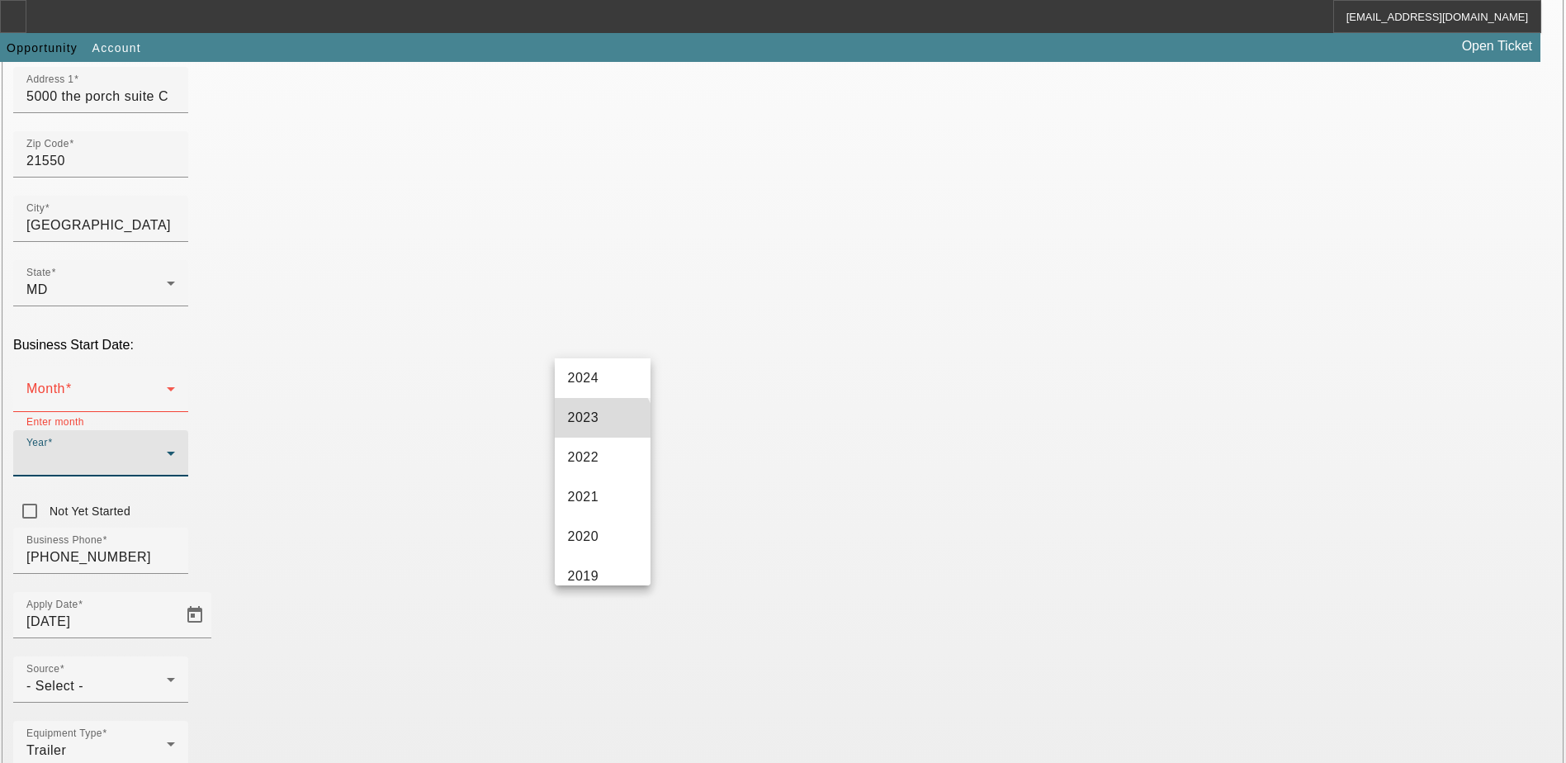
click at [601, 426] on mat-option "2023" at bounding box center [603, 418] width 96 height 40
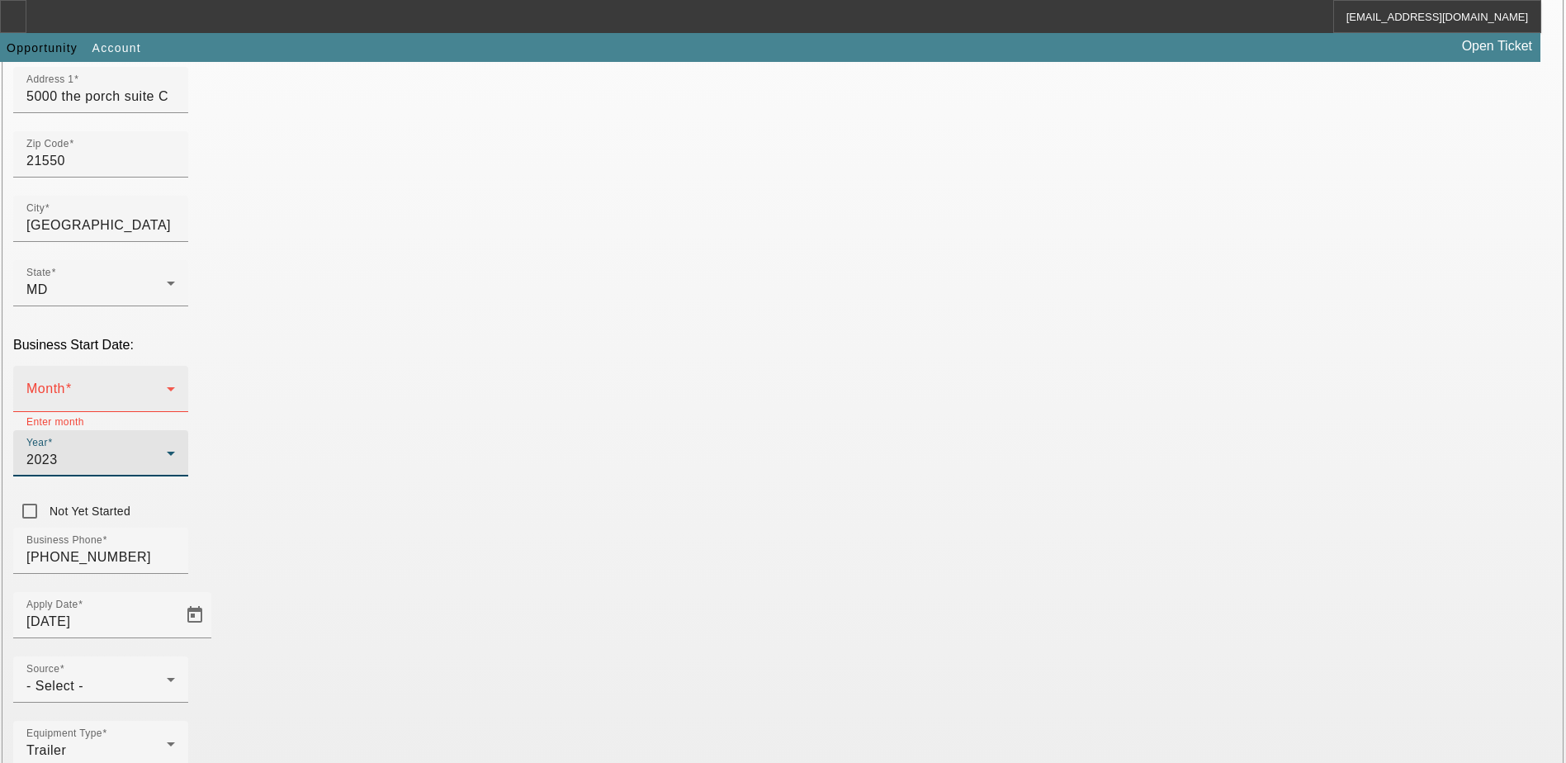
click at [175, 366] on div "Month" at bounding box center [100, 389] width 149 height 46
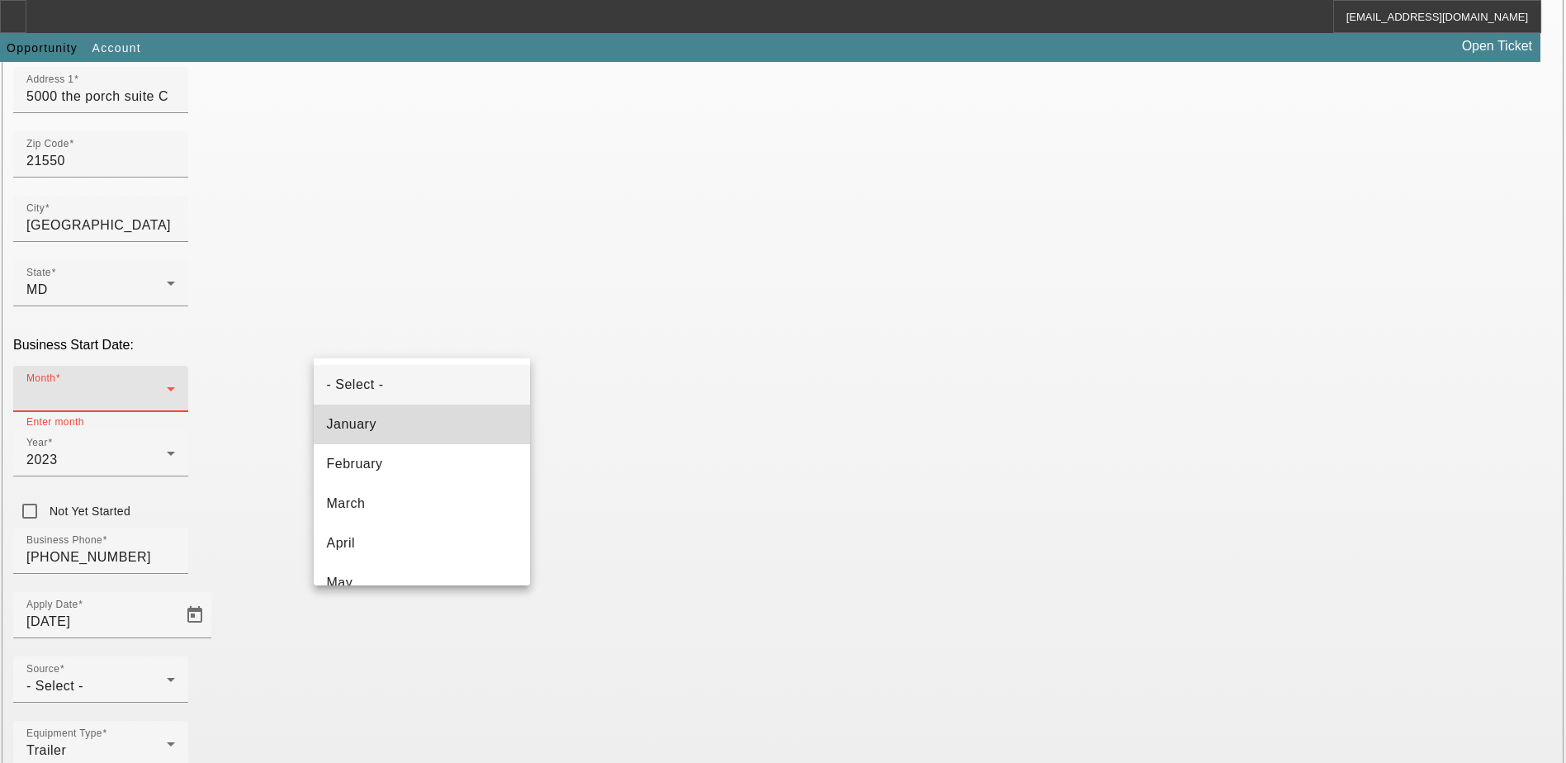
click at [425, 416] on mat-option "January" at bounding box center [422, 425] width 216 height 40
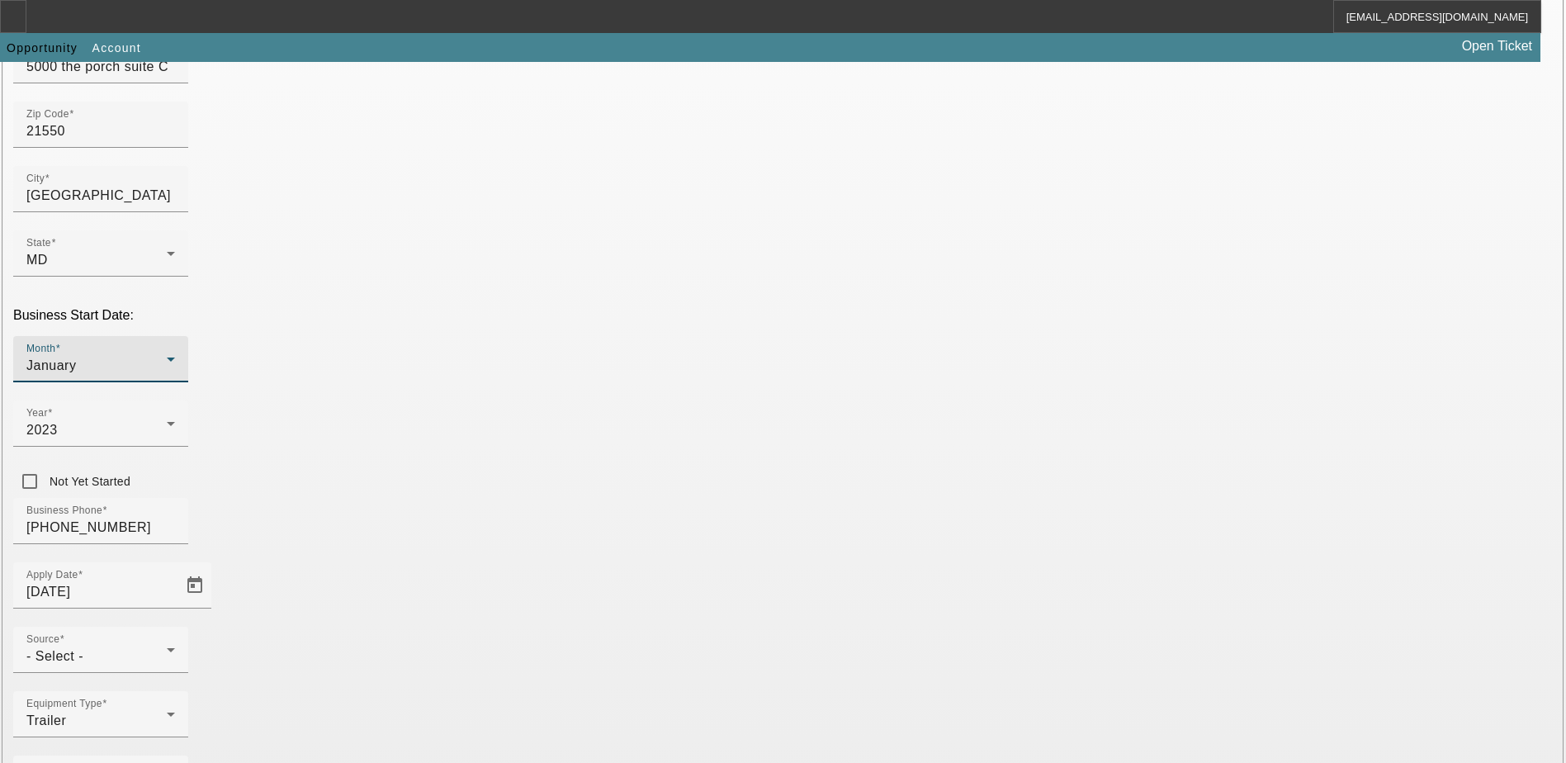
scroll to position [279, 0]
type input "934252377"
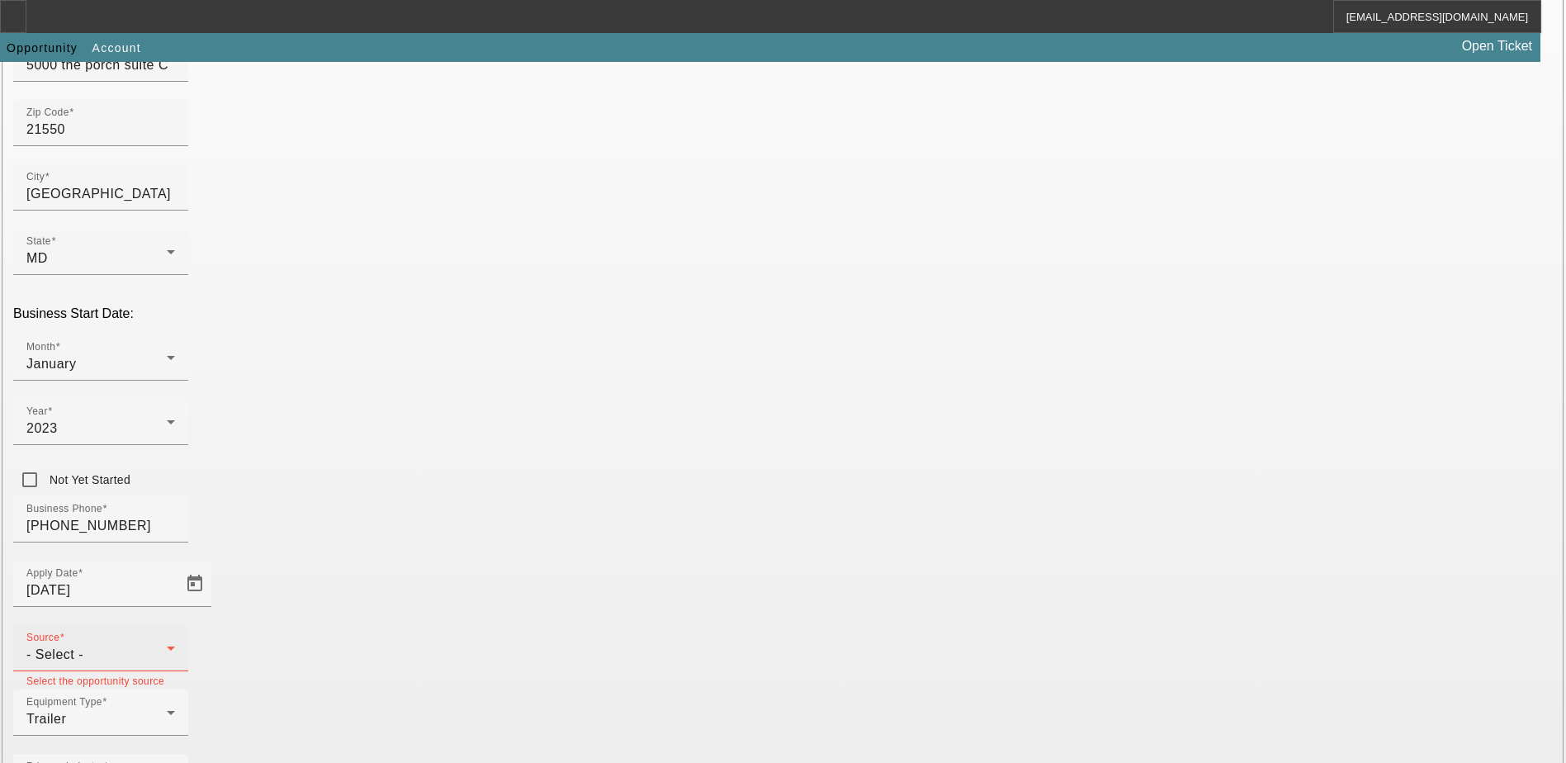
click at [167, 645] on div "- Select -" at bounding box center [96, 655] width 140 height 20
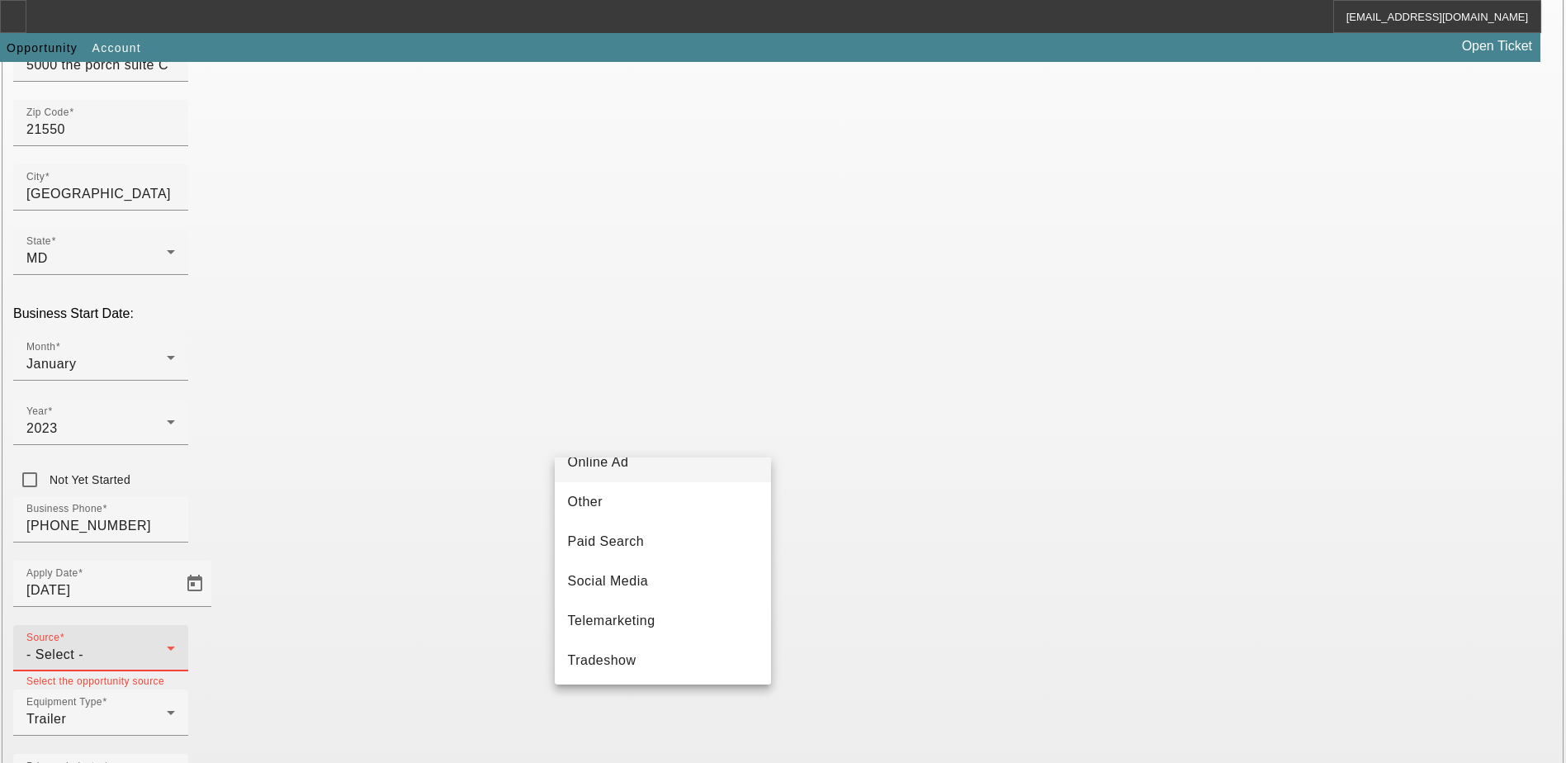
scroll to position [578, 0]
click at [670, 543] on mat-option "Telemarketing" at bounding box center [663, 540] width 216 height 40
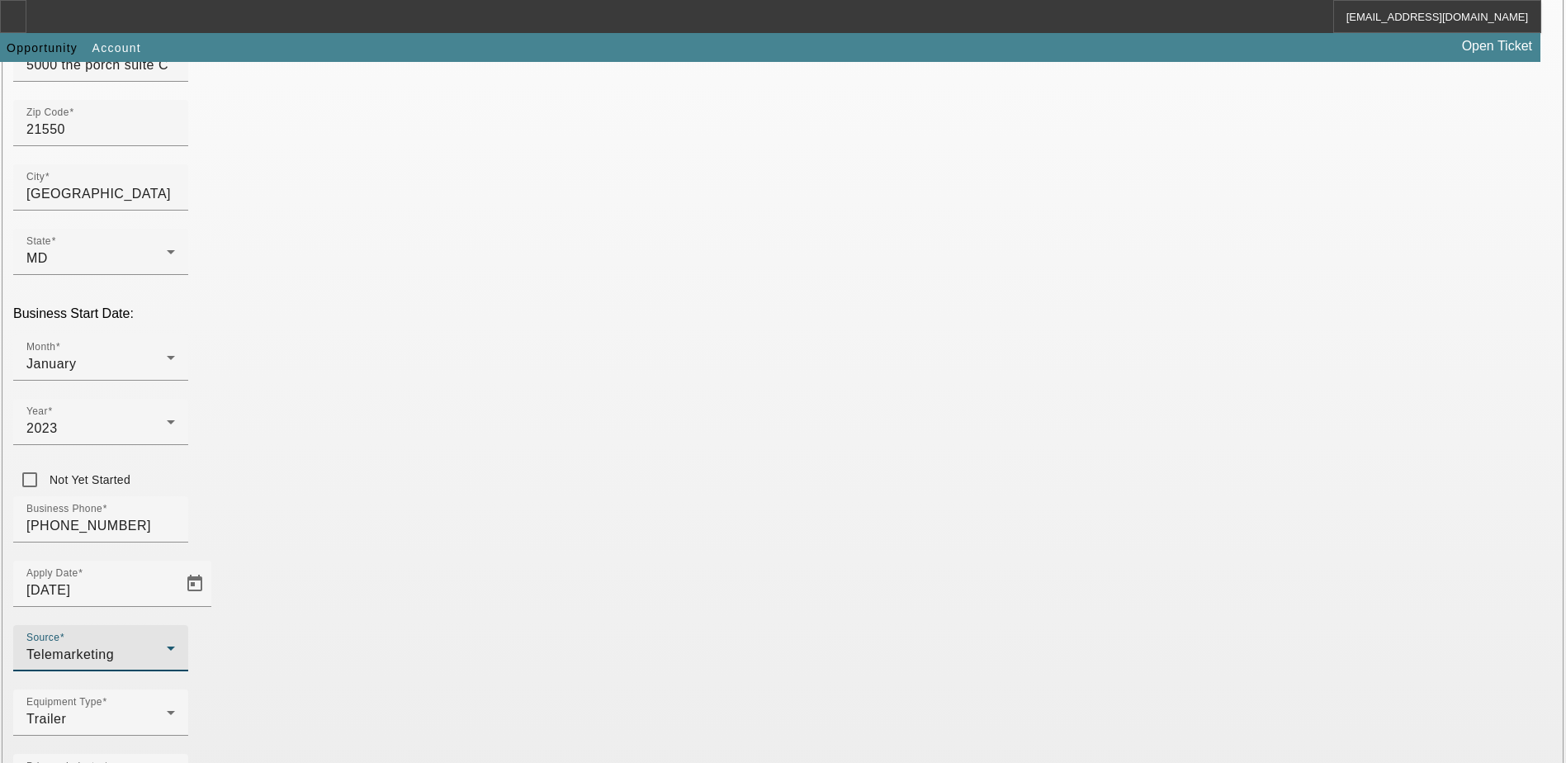
click at [188, 671] on div at bounding box center [100, 680] width 175 height 18
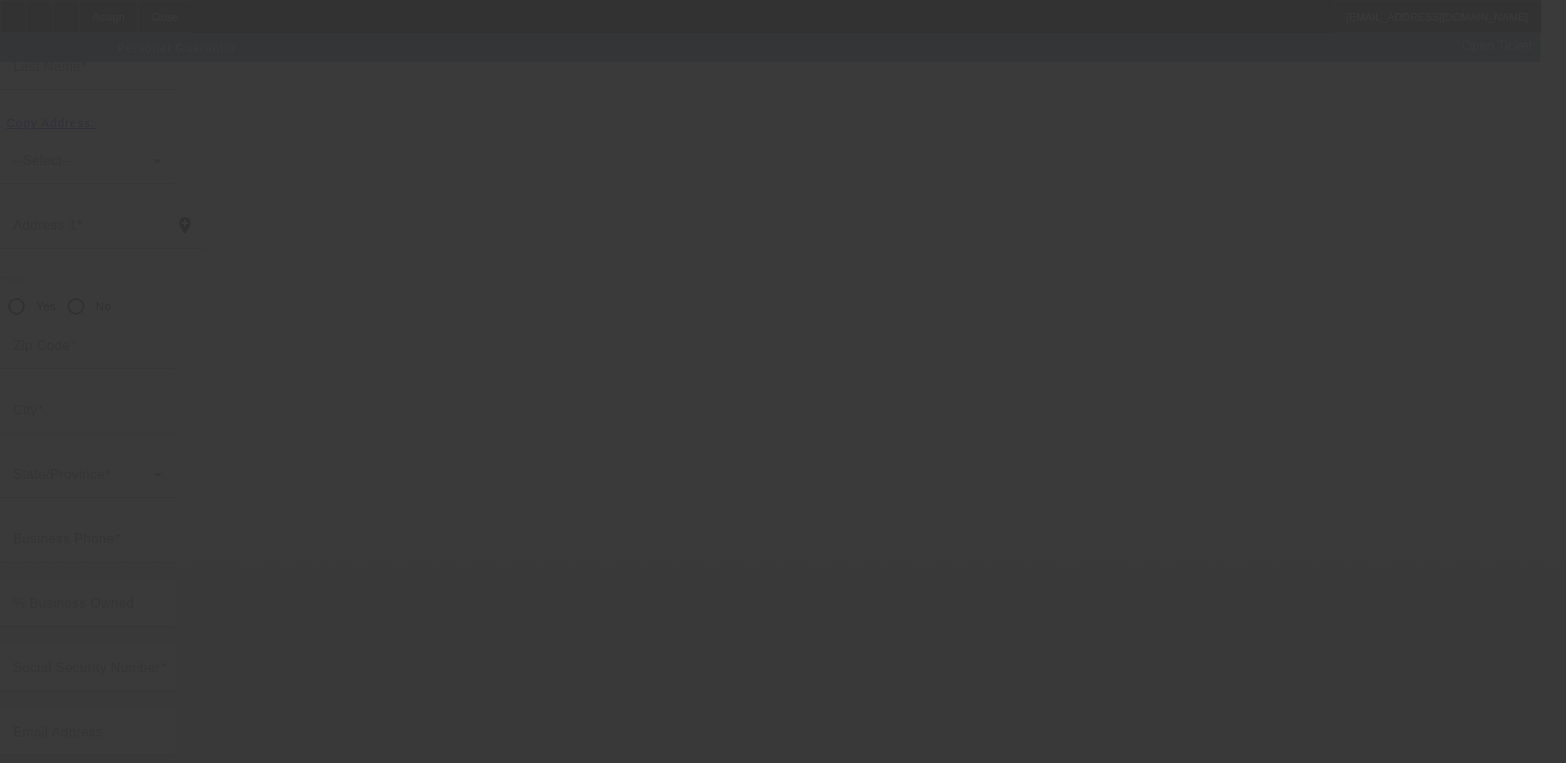
scroll to position [45, 0]
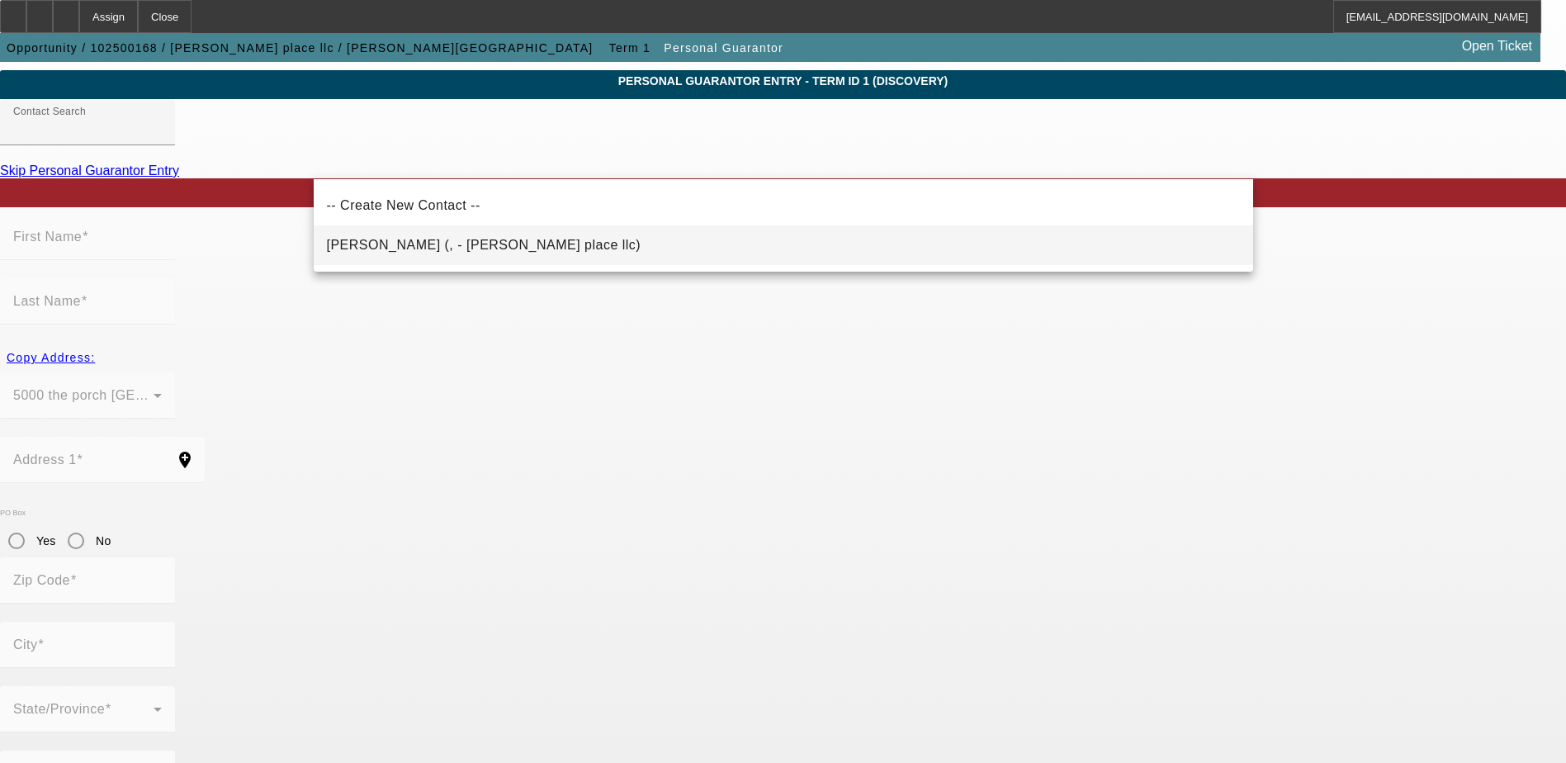
click at [437, 249] on span "Kriner, Joesph (, - higdon place llc)" at bounding box center [484, 245] width 315 height 14
type input "Kriner, Joesph (, - higdon place llc)"
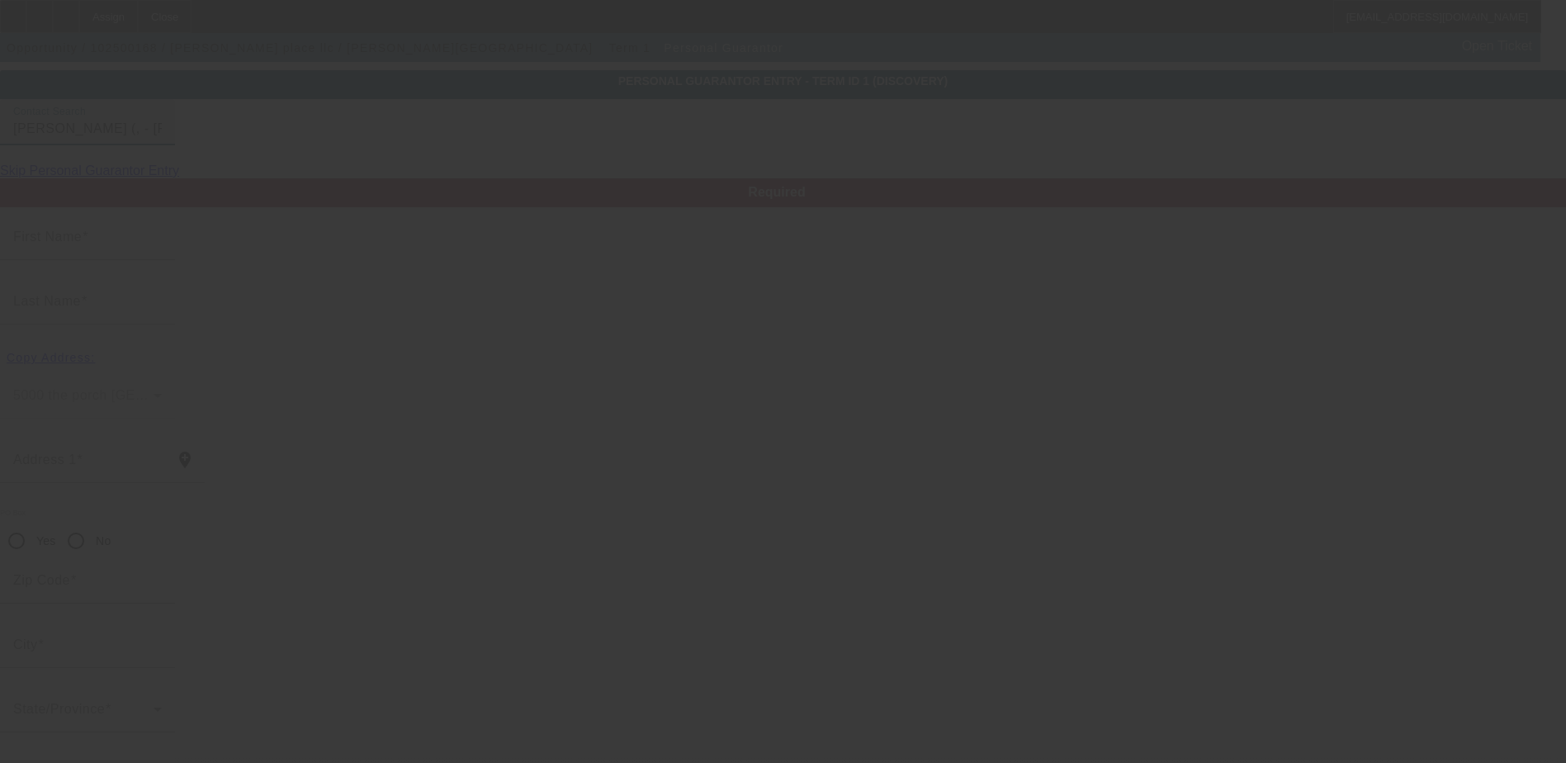
type input "Joesph"
type input "Kriner"
radio input "true"
type input "[PHONE_NUMBER]"
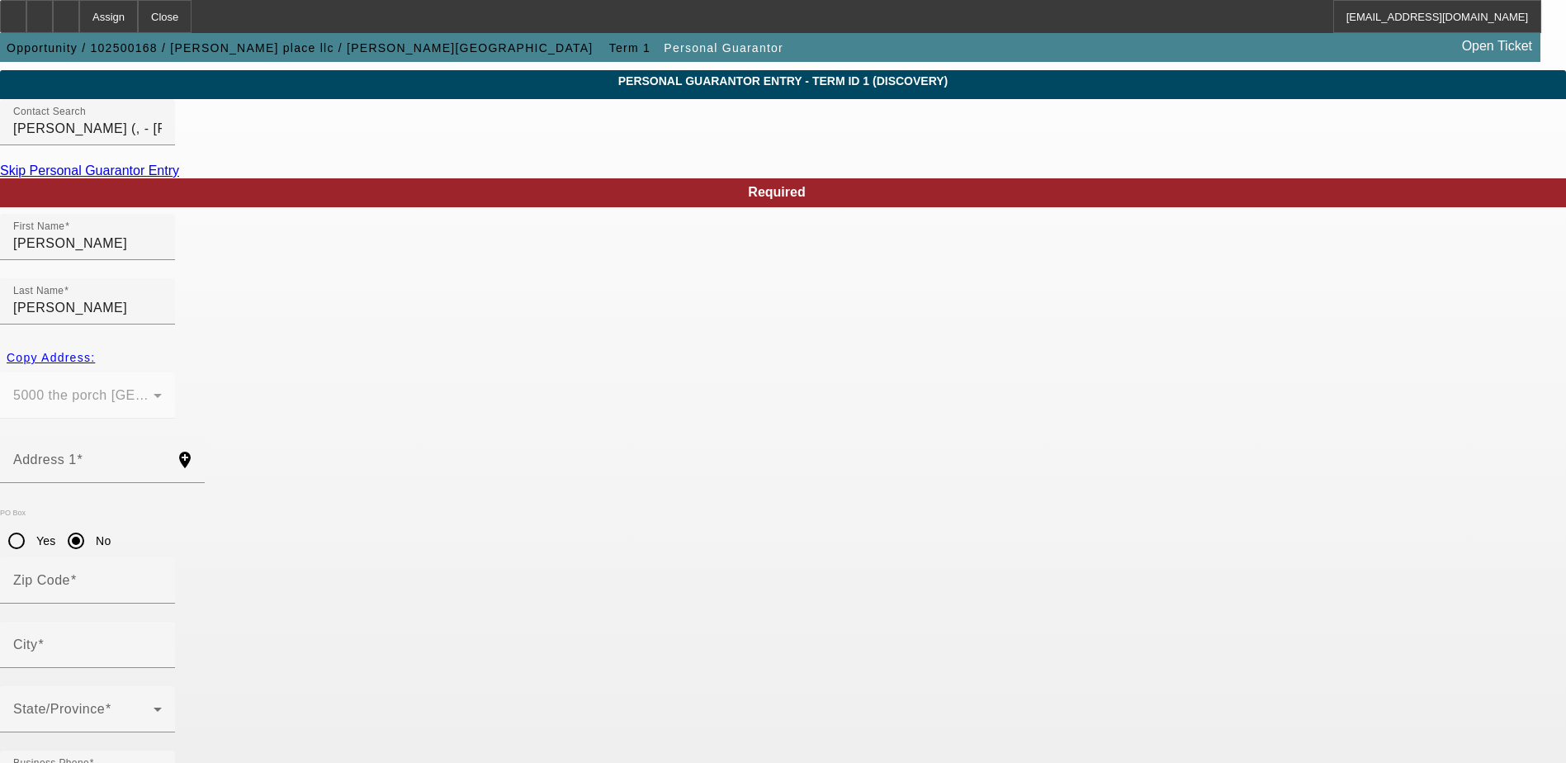
type input "100"
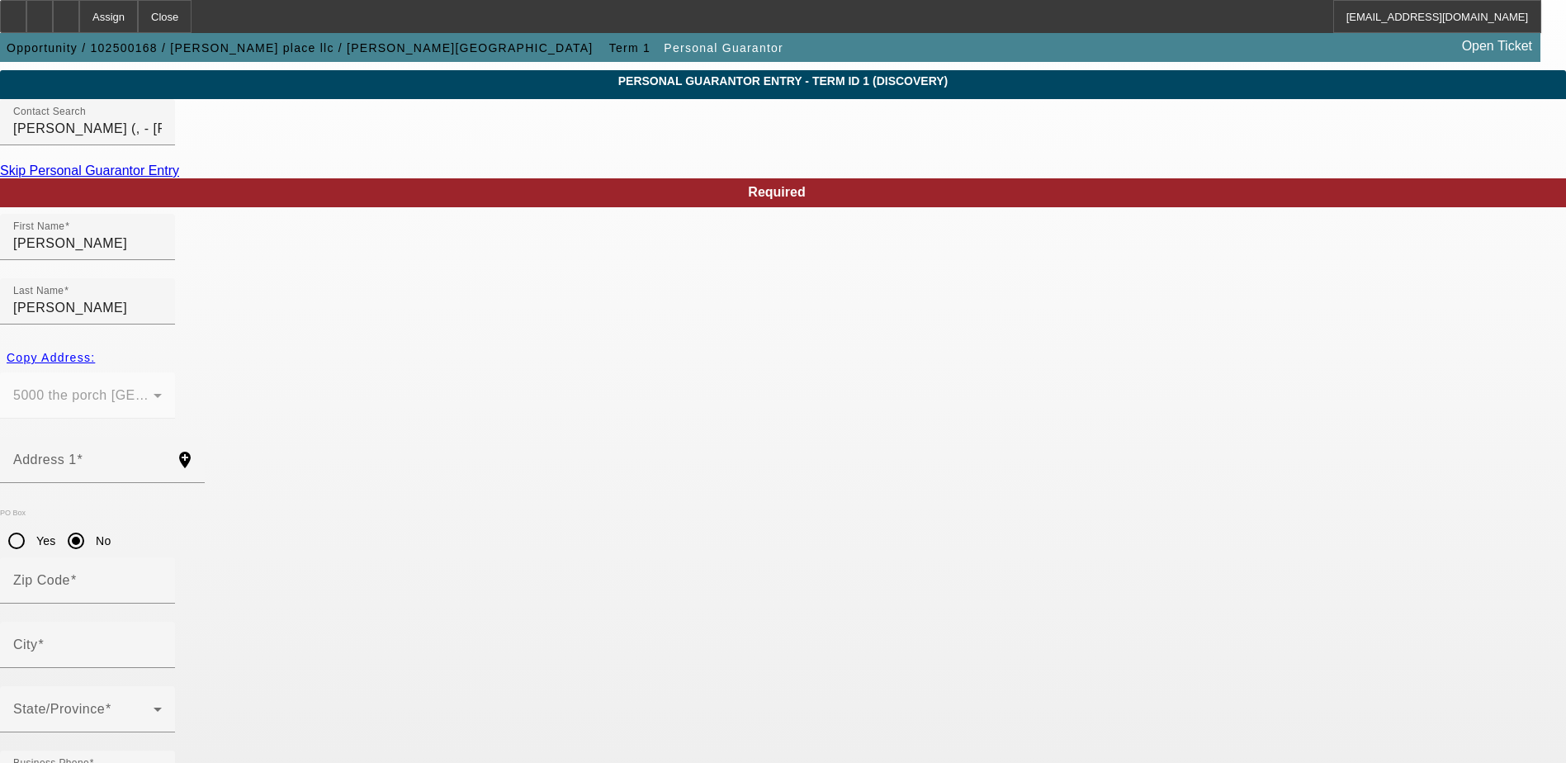
type input "jkrinerusmc@gmail.com"
click at [162, 577] on input "Zip Code" at bounding box center [87, 587] width 149 height 20
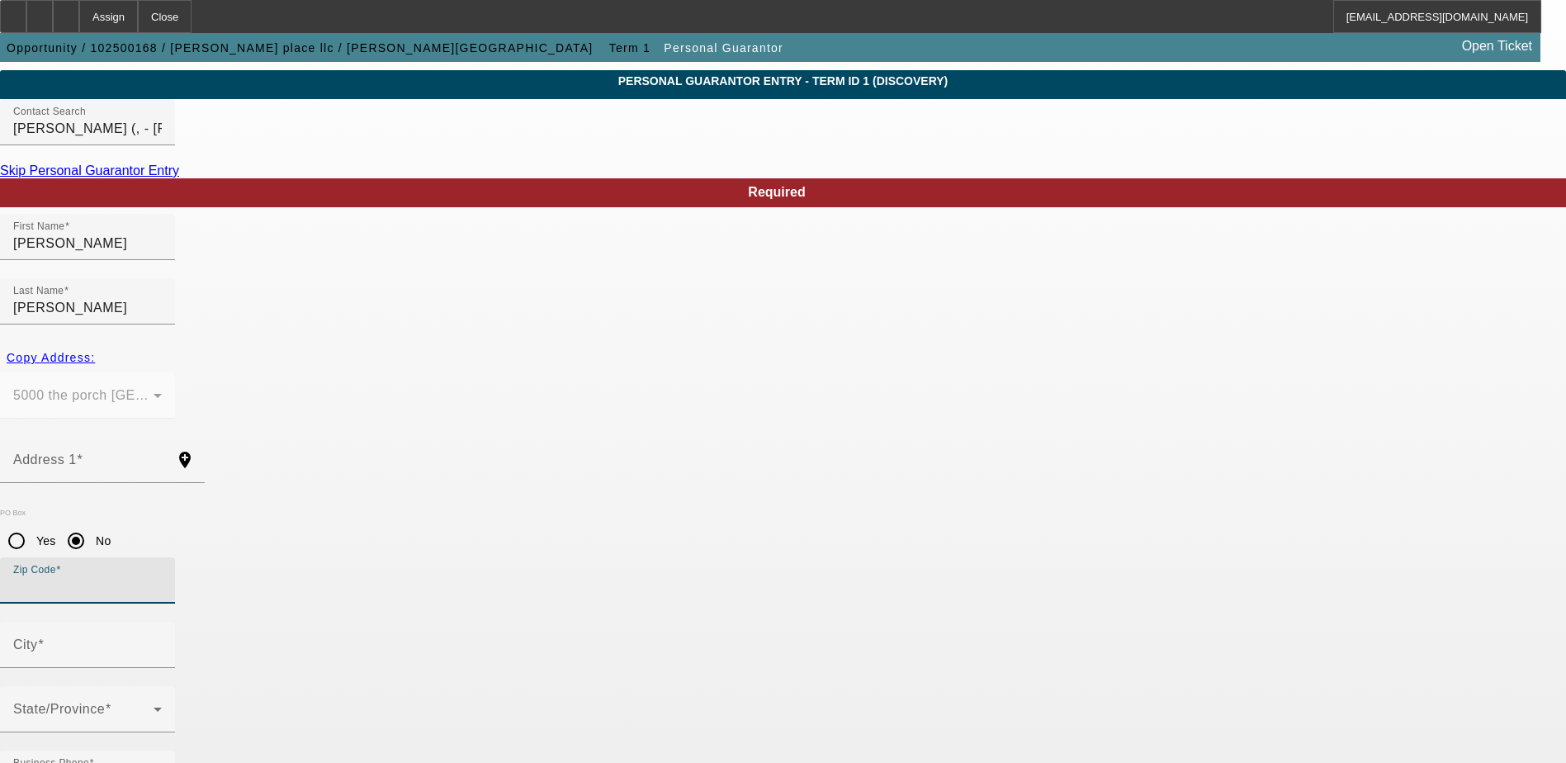
click at [95, 351] on span "Copy Address:" at bounding box center [51, 357] width 88 height 13
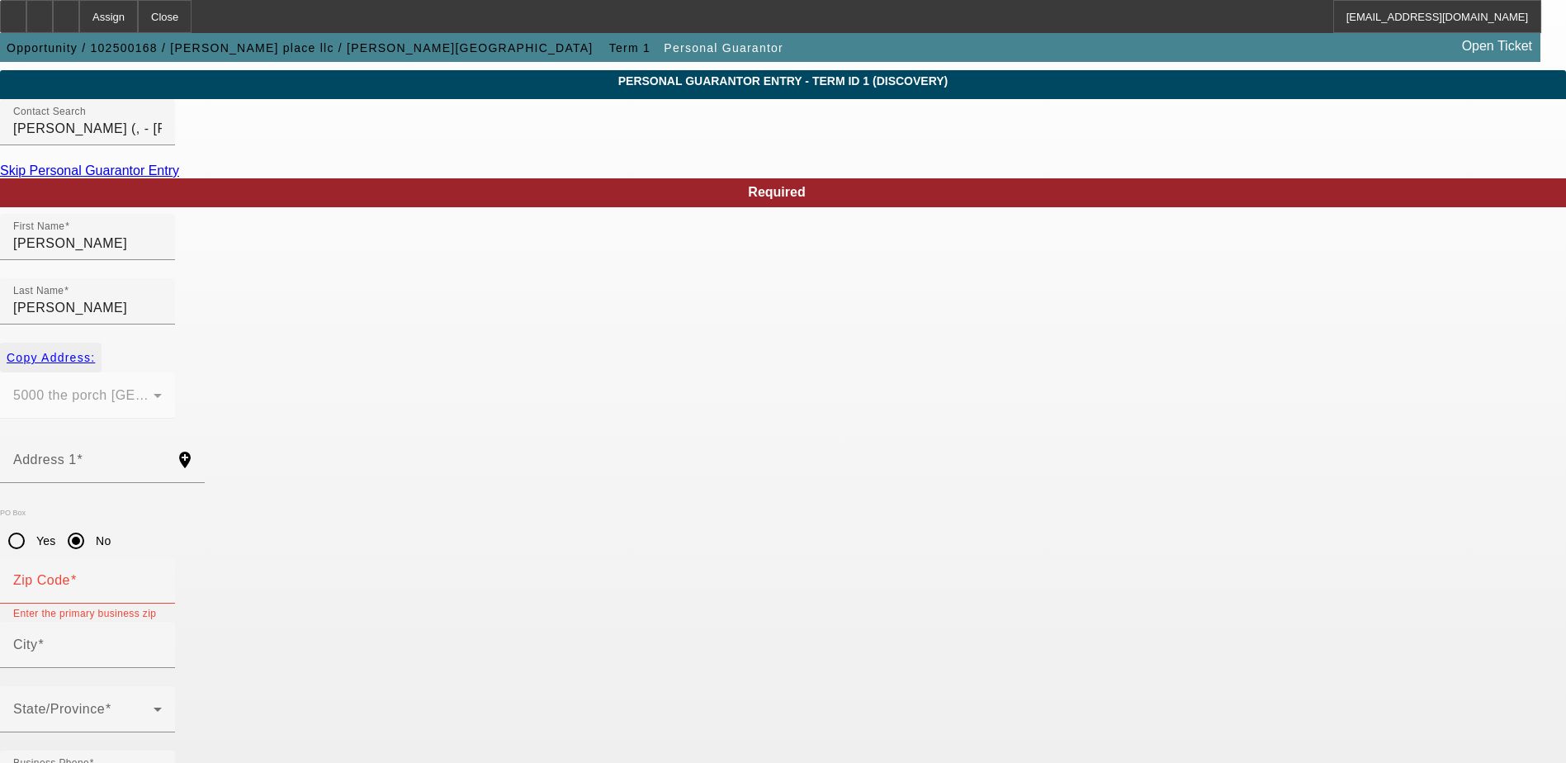
type input "5000 the porch suite C"
radio input "false"
type input "21550"
type input "Oakland"
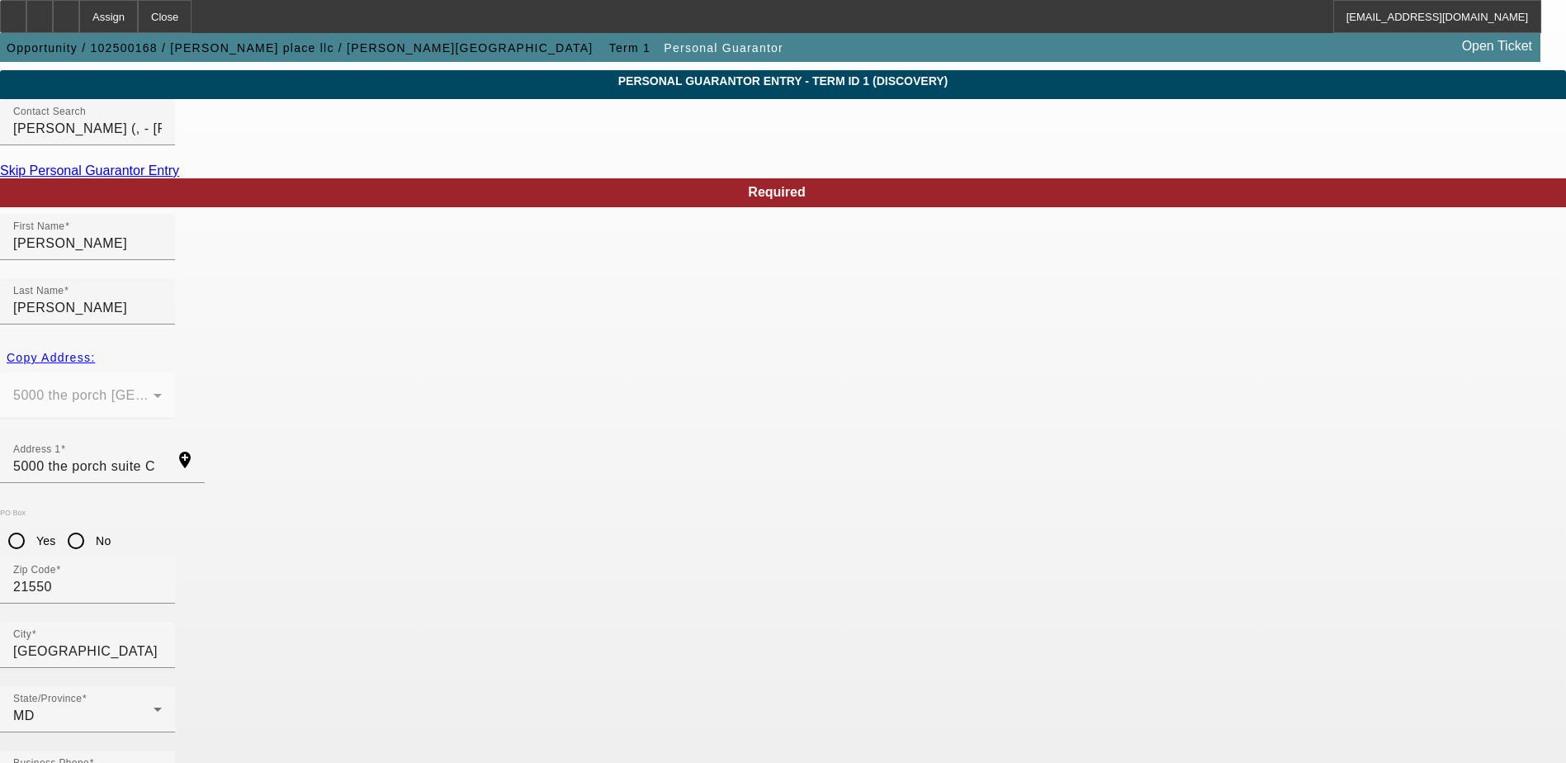
type input "215-11-4647"
click at [92, 524] on input "No" at bounding box center [75, 540] width 33 height 33
radio input "true"
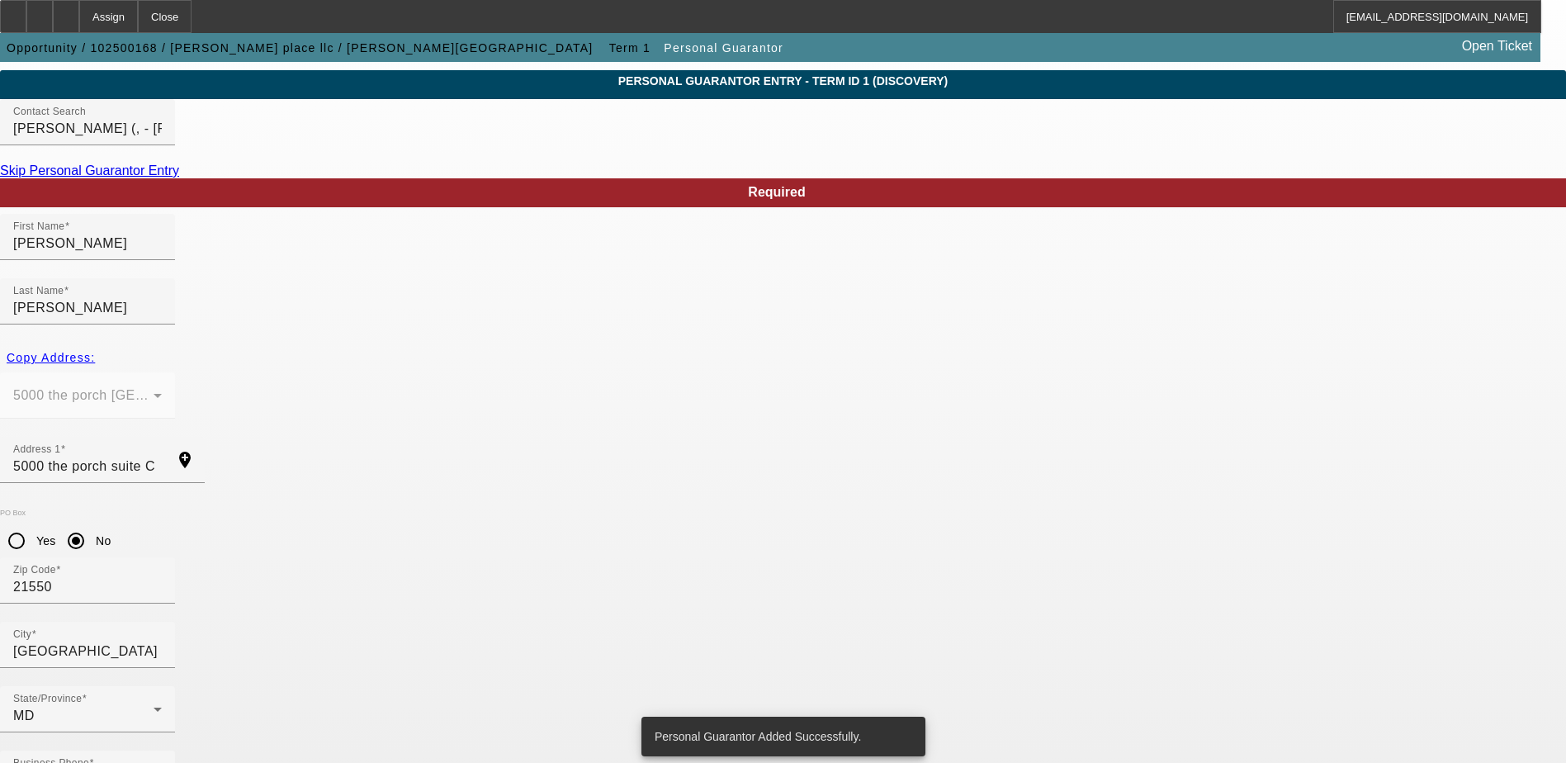
scroll to position [0, 0]
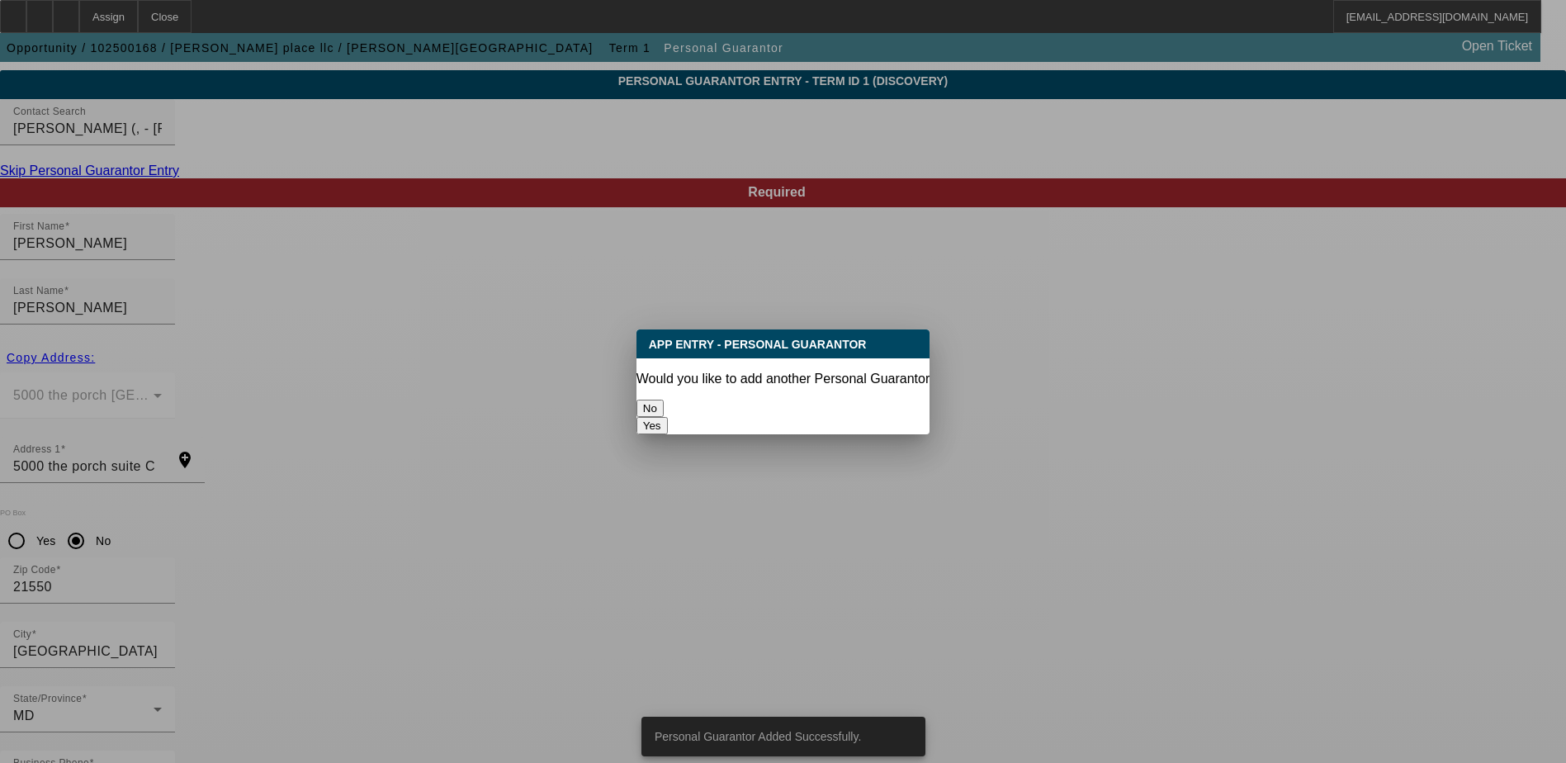
click at [664, 403] on button "No" at bounding box center [650, 408] width 27 height 17
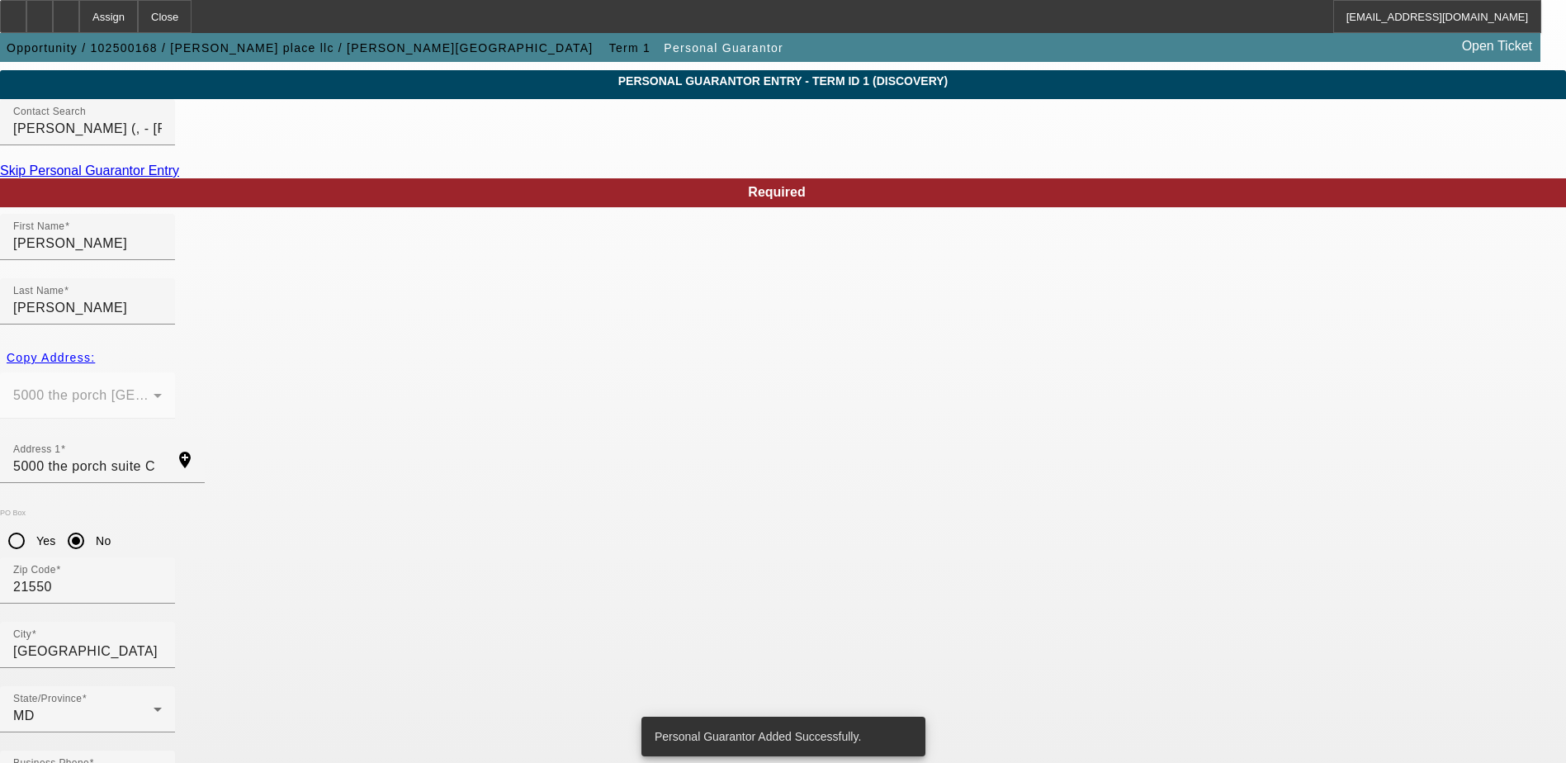
scroll to position [45, 0]
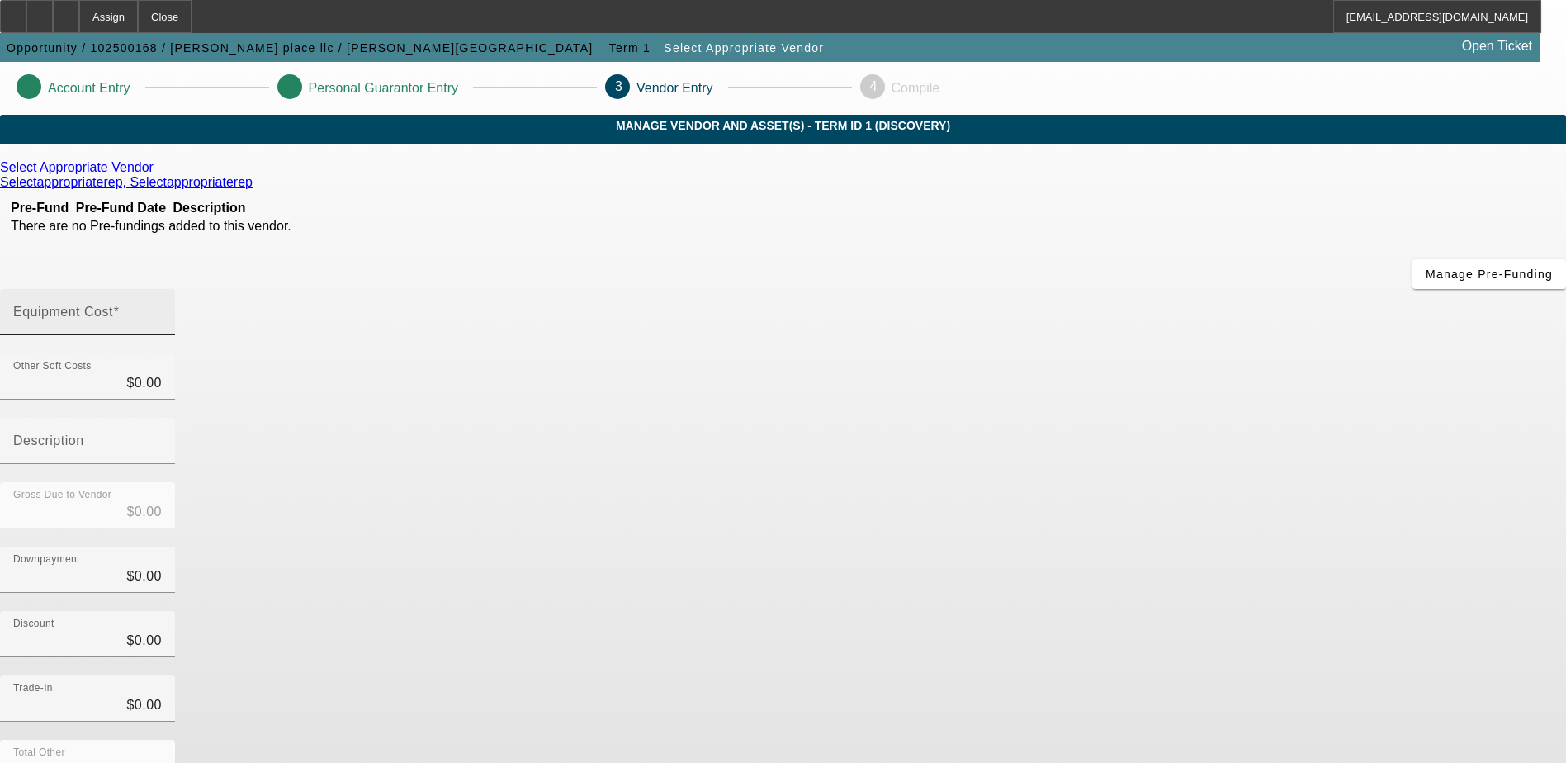
click at [162, 309] on input "Equipment Cost" at bounding box center [87, 319] width 149 height 20
type input "1"
type input "$1.00"
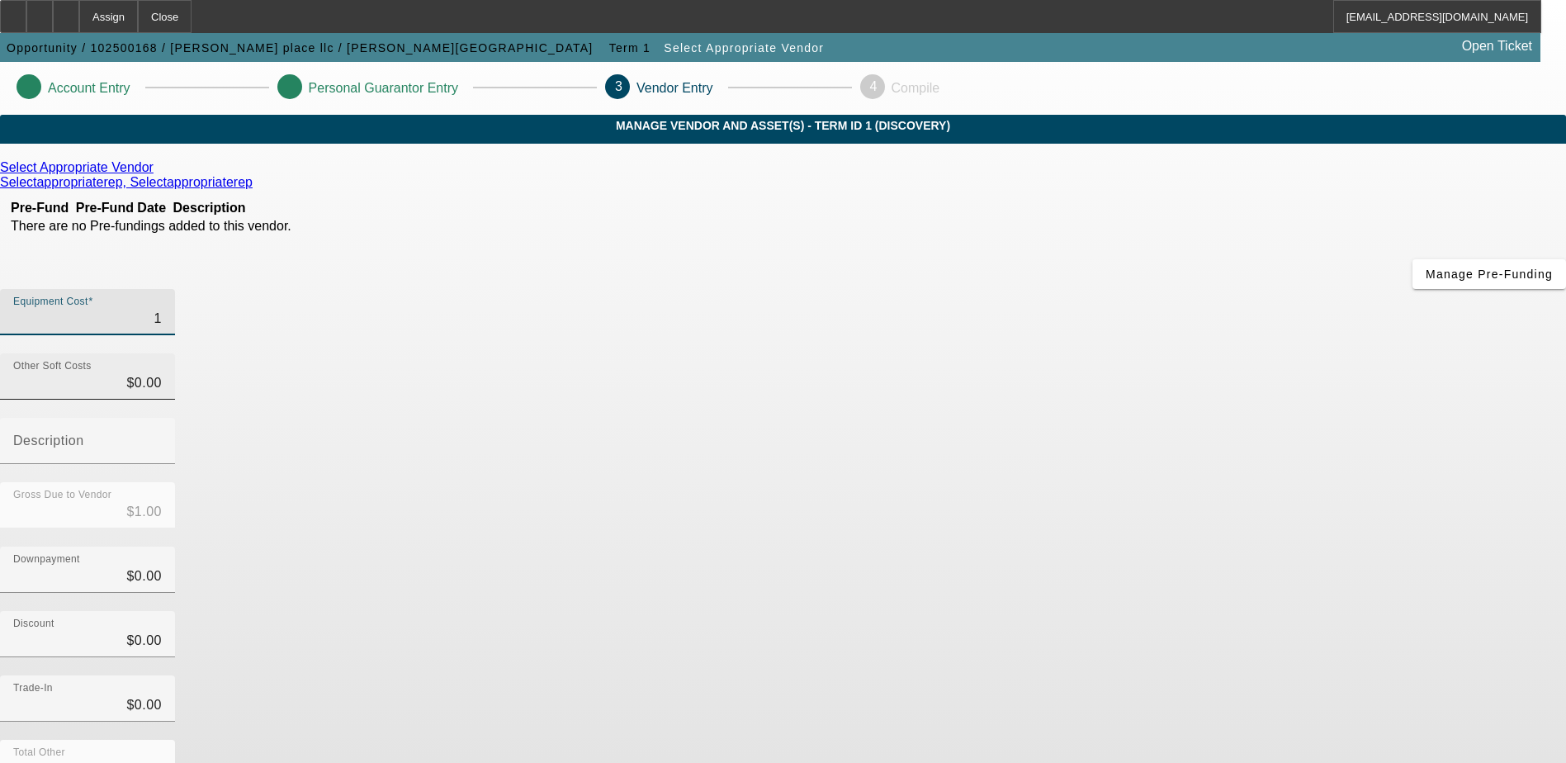
type input "12"
type input "$12.00"
type input "120"
type input "$120.00"
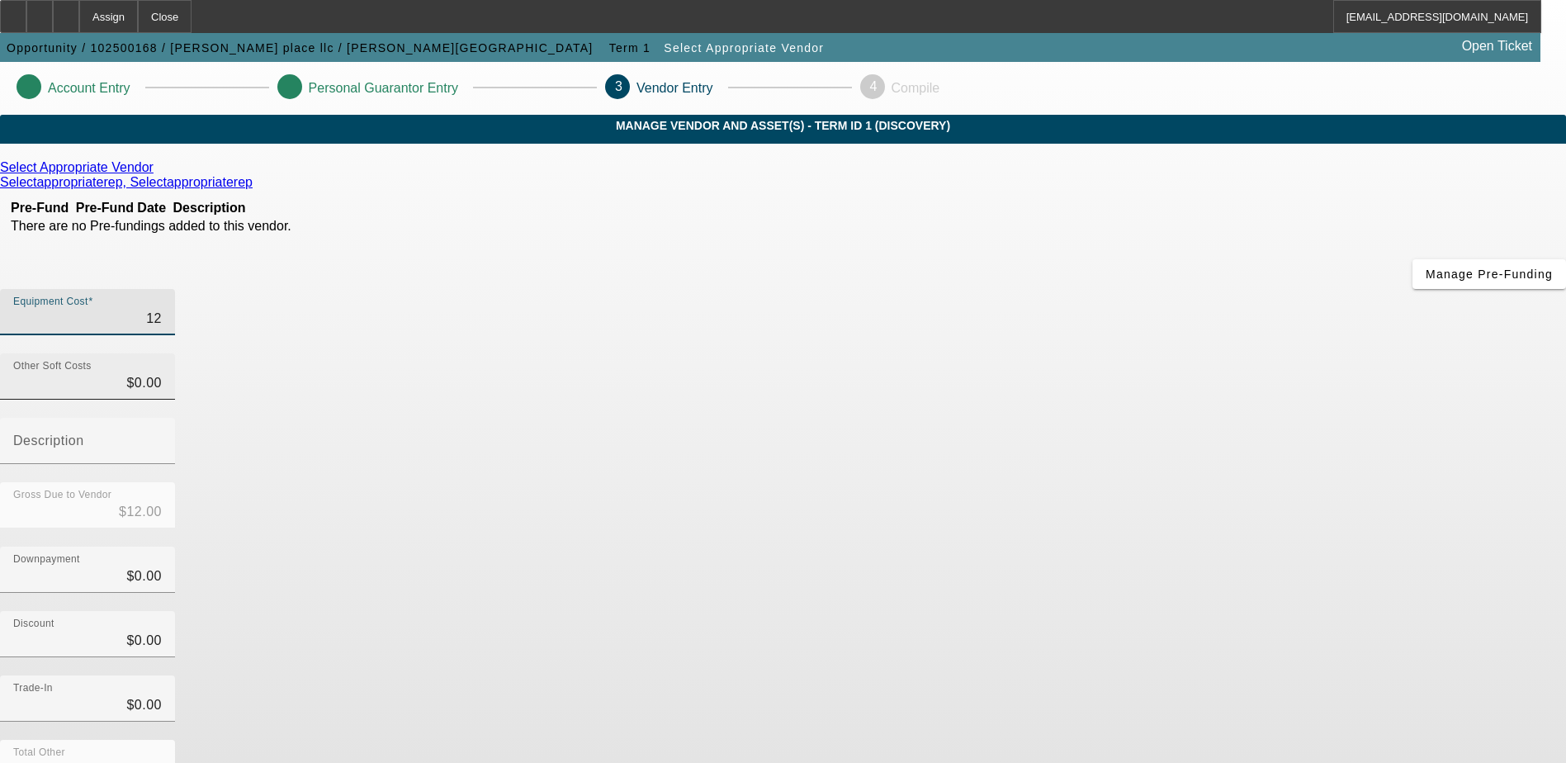
type input "$120.00"
type input "1200"
type input "$1,200.00"
type input "12000"
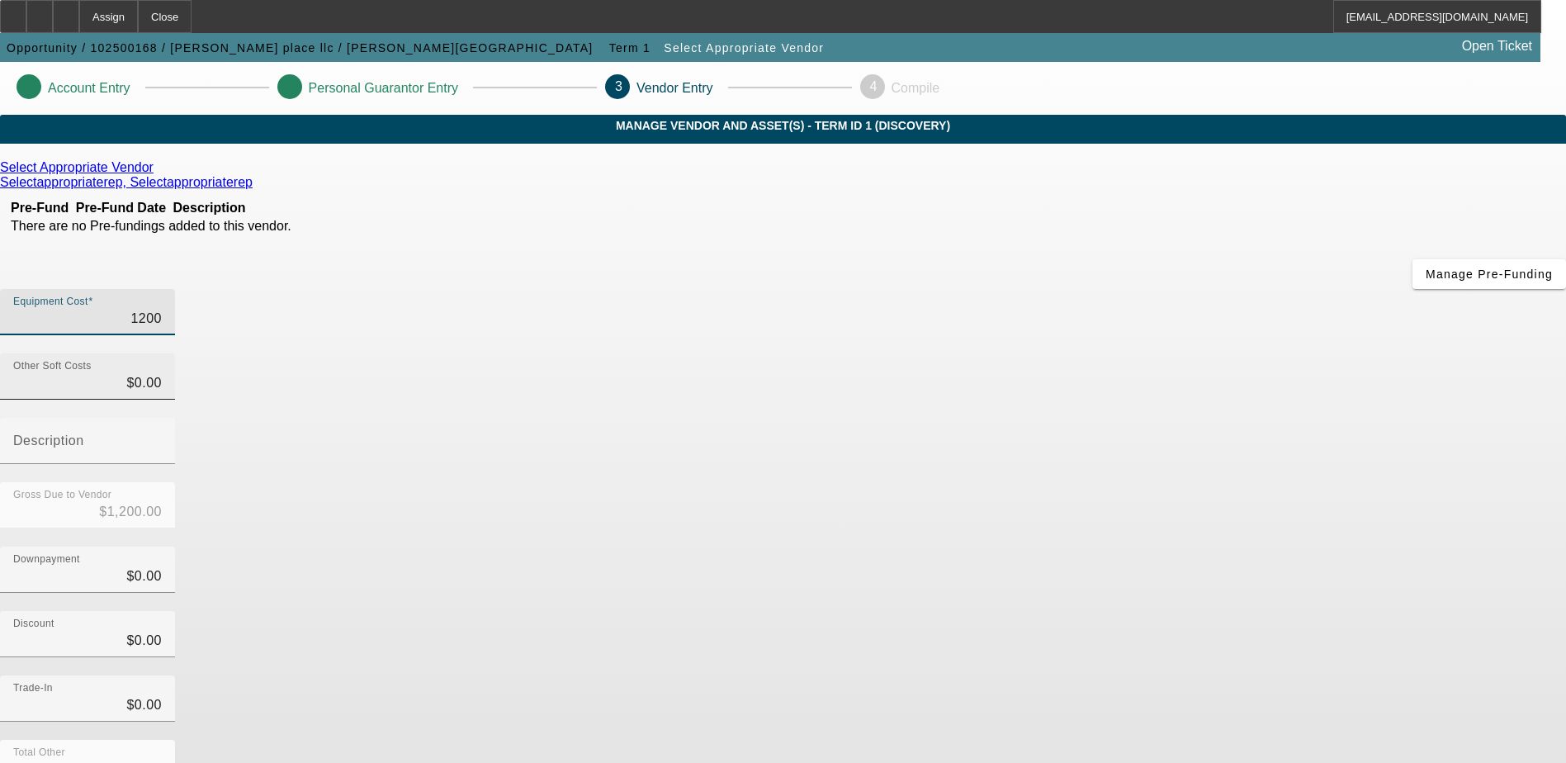
type input "$12,000.00"
click at [162, 373] on input "0" at bounding box center [87, 383] width 149 height 20
type input "$0.00"
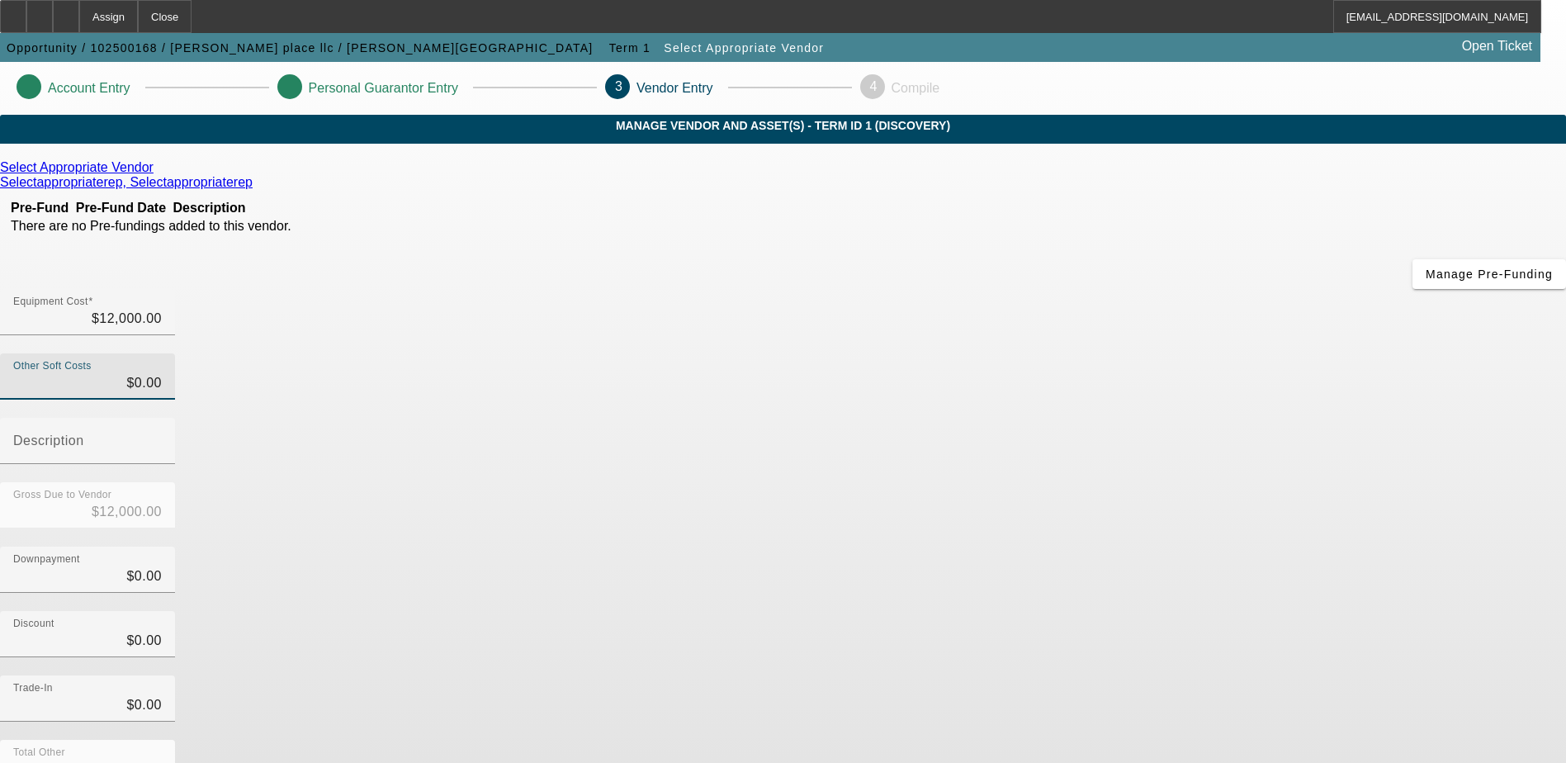
click at [1074, 289] on div "Equipment Cost $12,000.00" at bounding box center [783, 321] width 1566 height 64
click at [1141, 482] on div "Gross Due to Vendor $12,000.00" at bounding box center [783, 514] width 1566 height 64
click at [162, 566] on input "0" at bounding box center [87, 576] width 149 height 20
click at [1087, 482] on div "Gross Due to Vendor $12,000.00" at bounding box center [783, 514] width 1566 height 64
click at [175, 547] on div "Downpayment $0.00" at bounding box center [87, 570] width 175 height 46
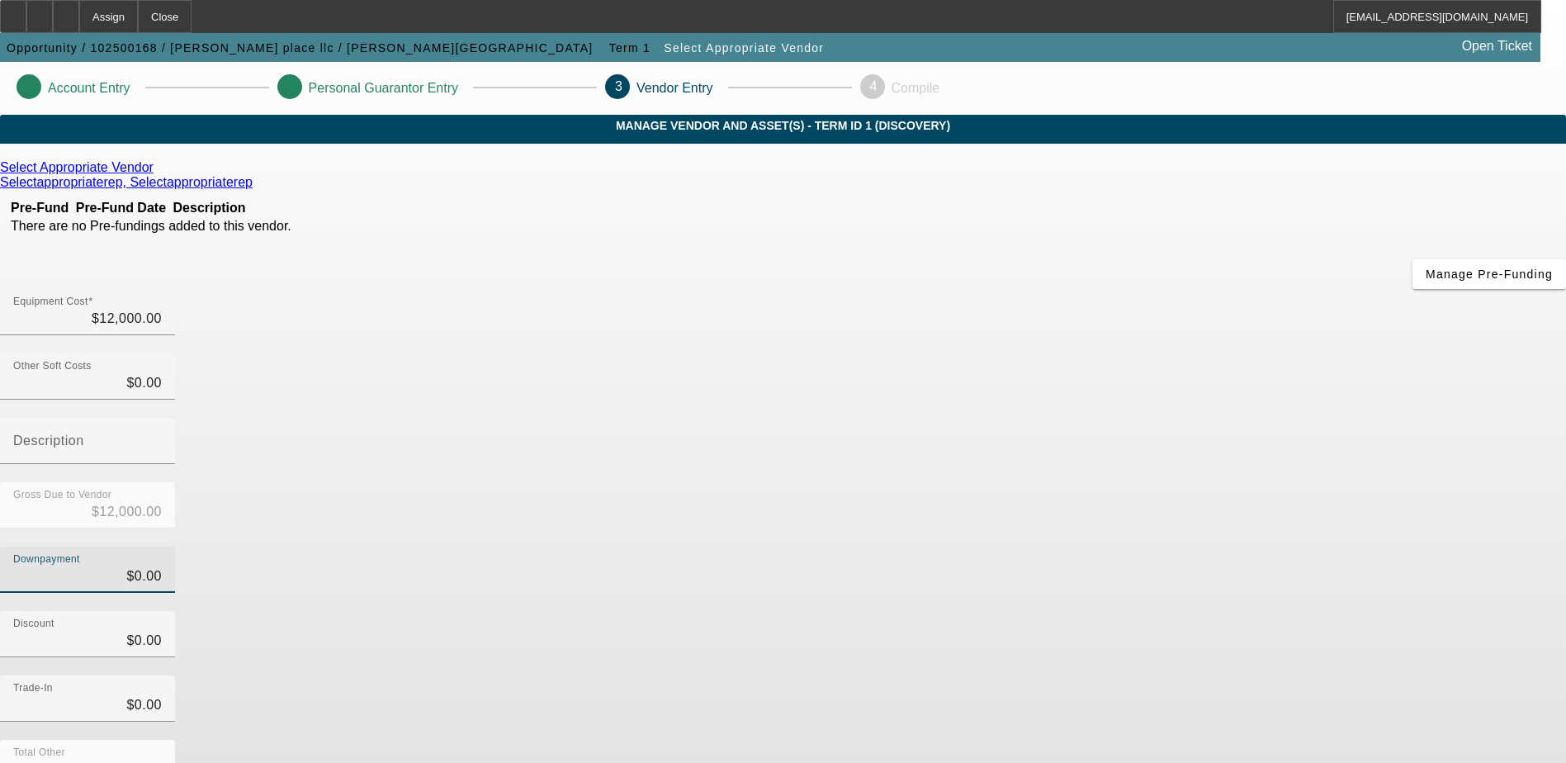
click at [1067, 547] on div "Downpayment $0.00" at bounding box center [783, 579] width 1566 height 64
click at [175, 547] on div "Downpayment $0.00" at bounding box center [87, 570] width 175 height 46
click at [1046, 547] on div "Downpayment $0.00" at bounding box center [783, 579] width 1566 height 64
click at [175, 547] on div "Downpayment $0.00" at bounding box center [87, 570] width 175 height 46
type input "0"
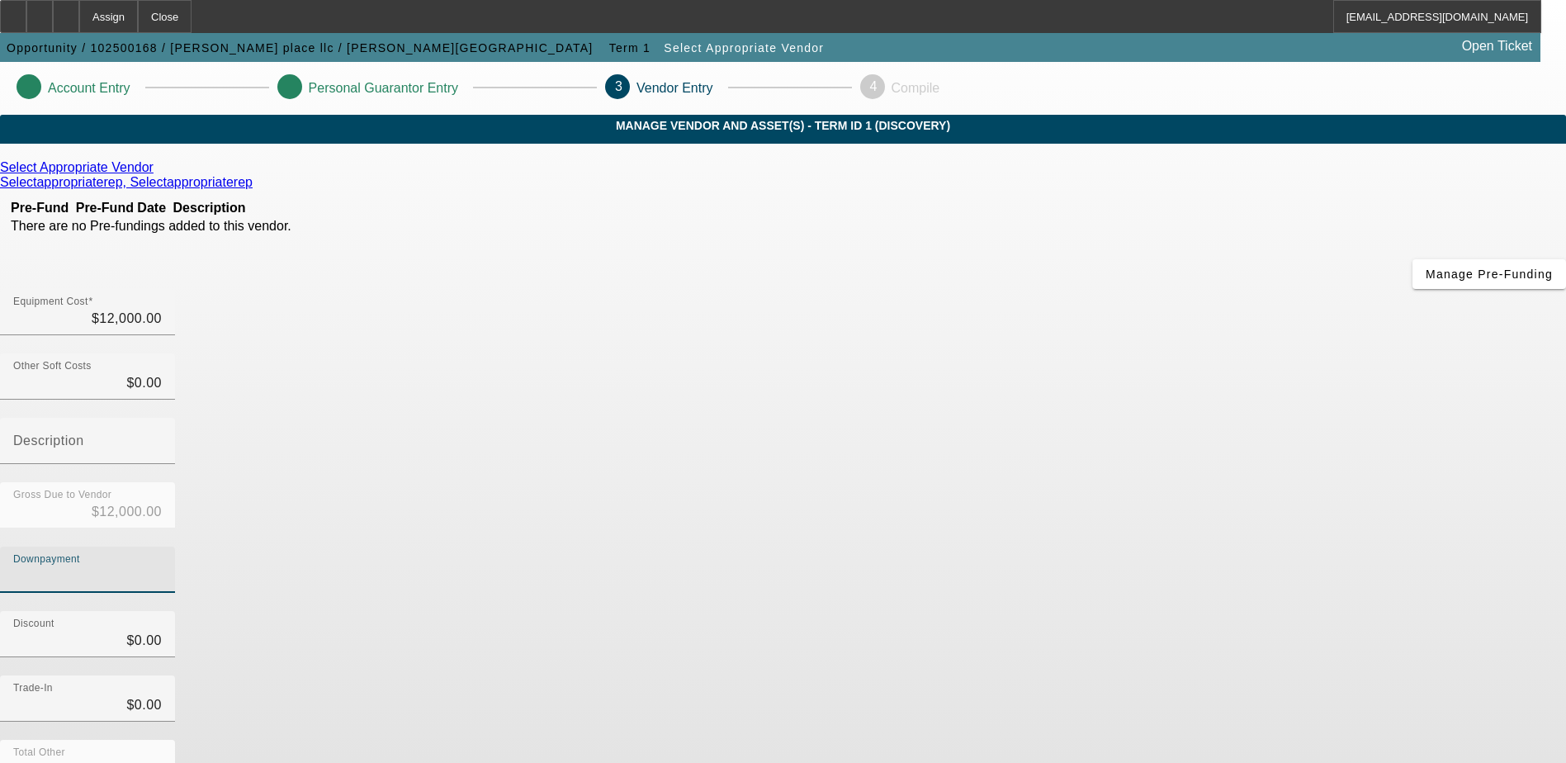
click at [162, 566] on input "Downpayment" at bounding box center [87, 576] width 149 height 20
click at [162, 289] on div "Equipment Cost $12,000.00" at bounding box center [87, 312] width 149 height 46
type input "1200"
type input "$1,200.00"
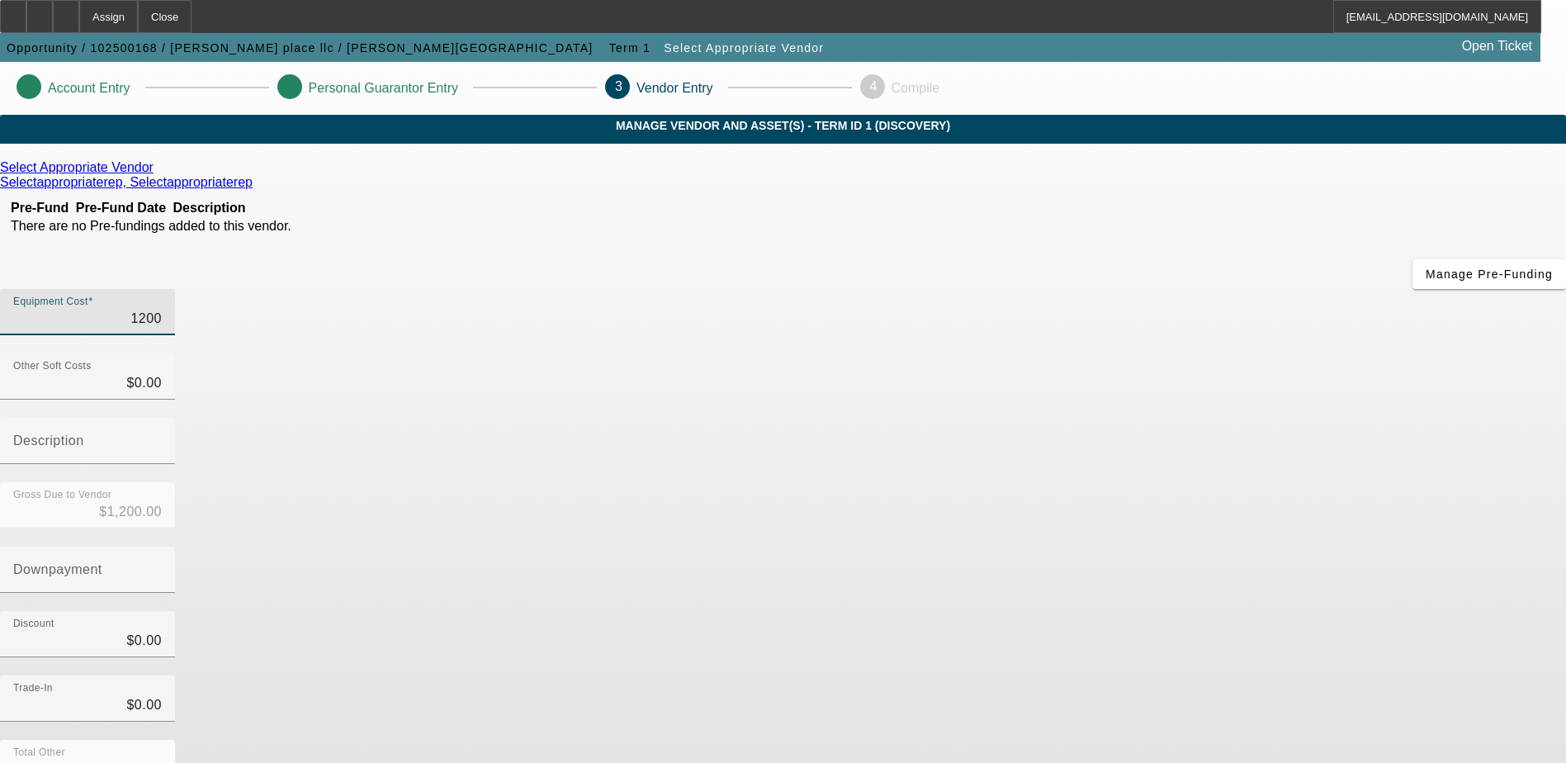
type input "120"
type input "$120.00"
type input "12"
type input "$12.00"
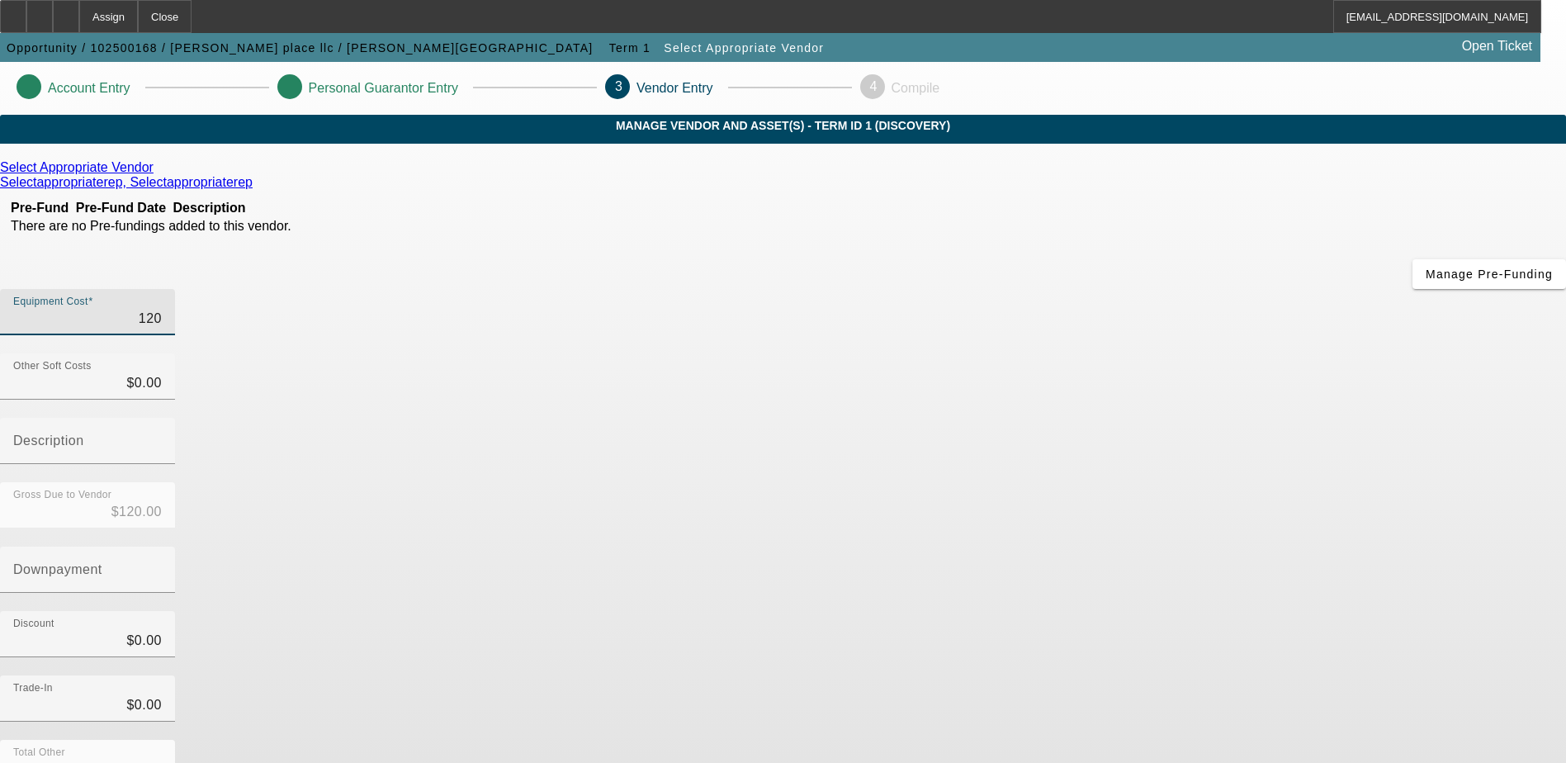
type input "$12.00"
type input "128"
type input "$128.00"
type input "1289"
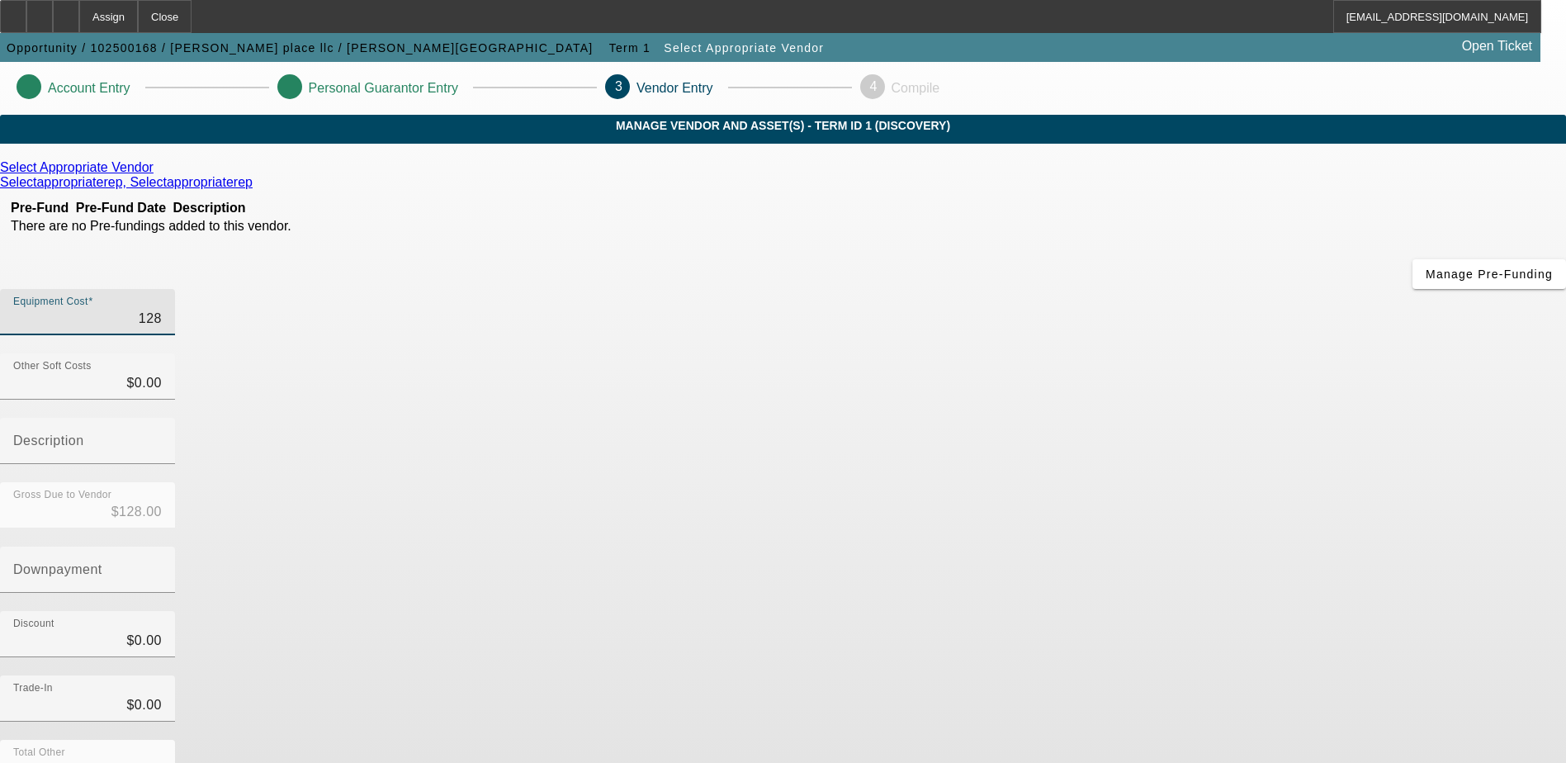
type input "$1,289.00"
type input "12890"
type input "$12,890.00"
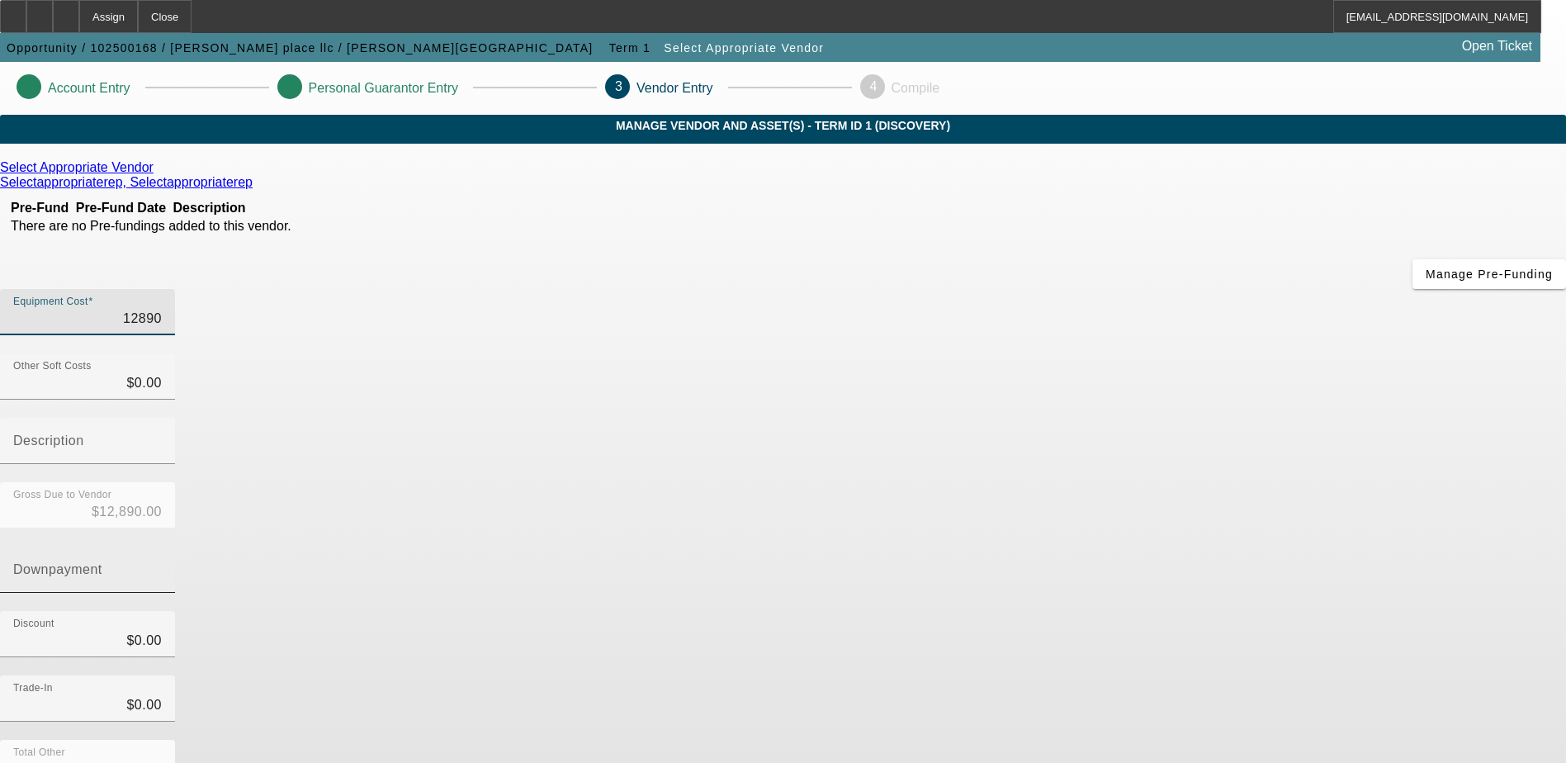
type input "$12,890.00"
click at [162, 566] on input "Downpayment" at bounding box center [87, 576] width 149 height 20
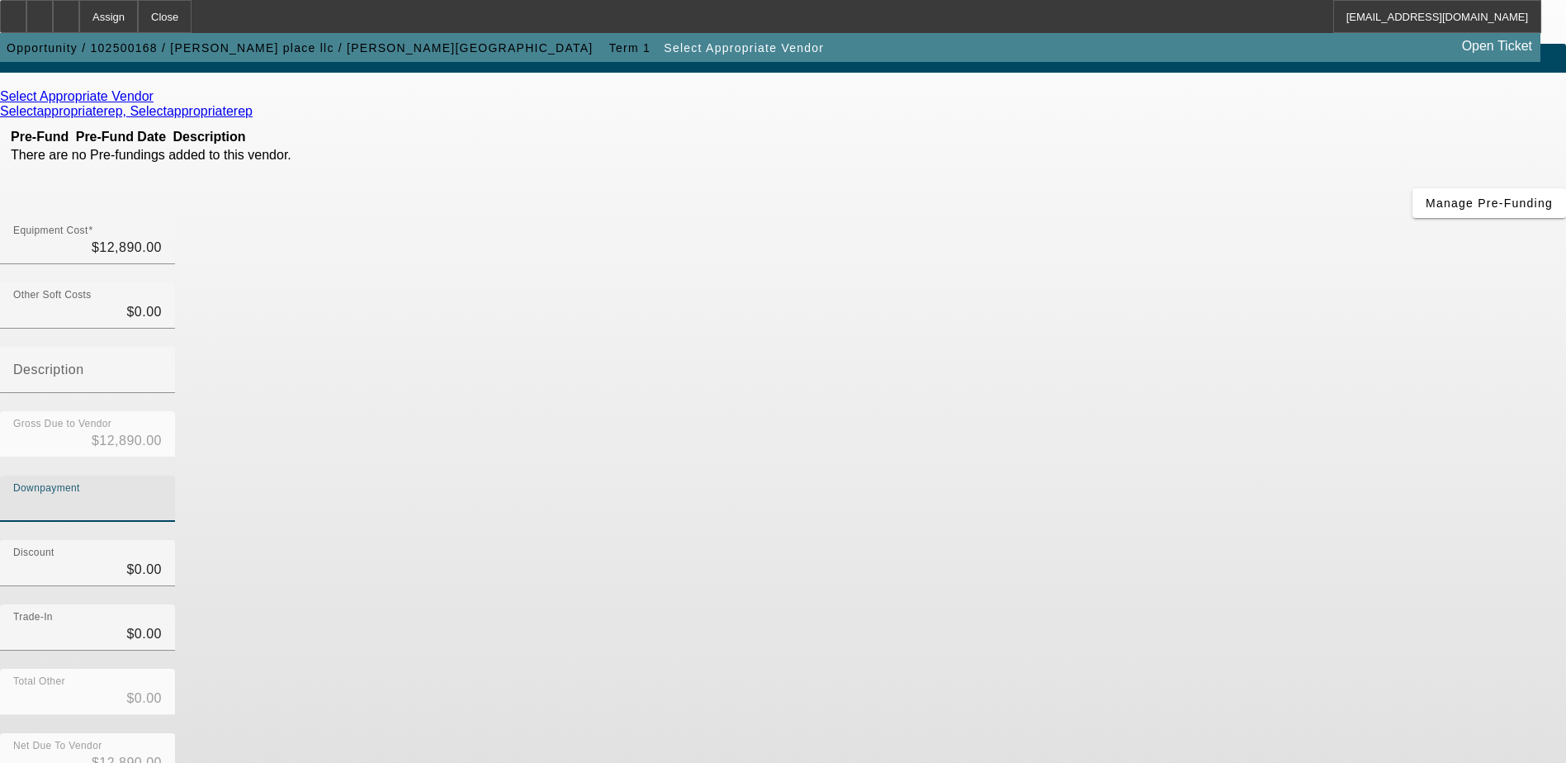
scroll to position [73, 0]
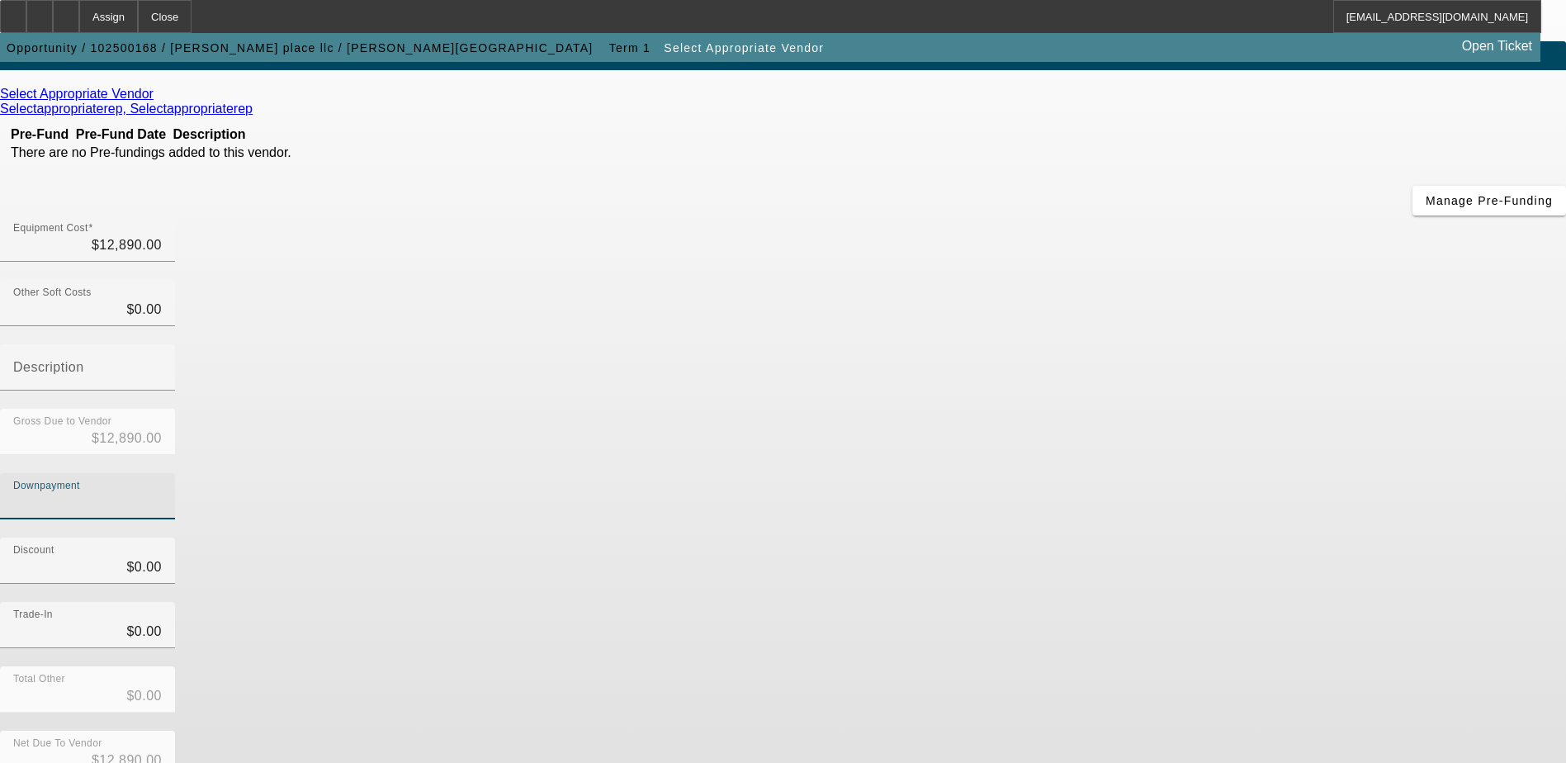
click at [162, 493] on input "Downpayment" at bounding box center [87, 503] width 149 height 20
type input "2"
type input "$2.00"
type input "$12,888.00"
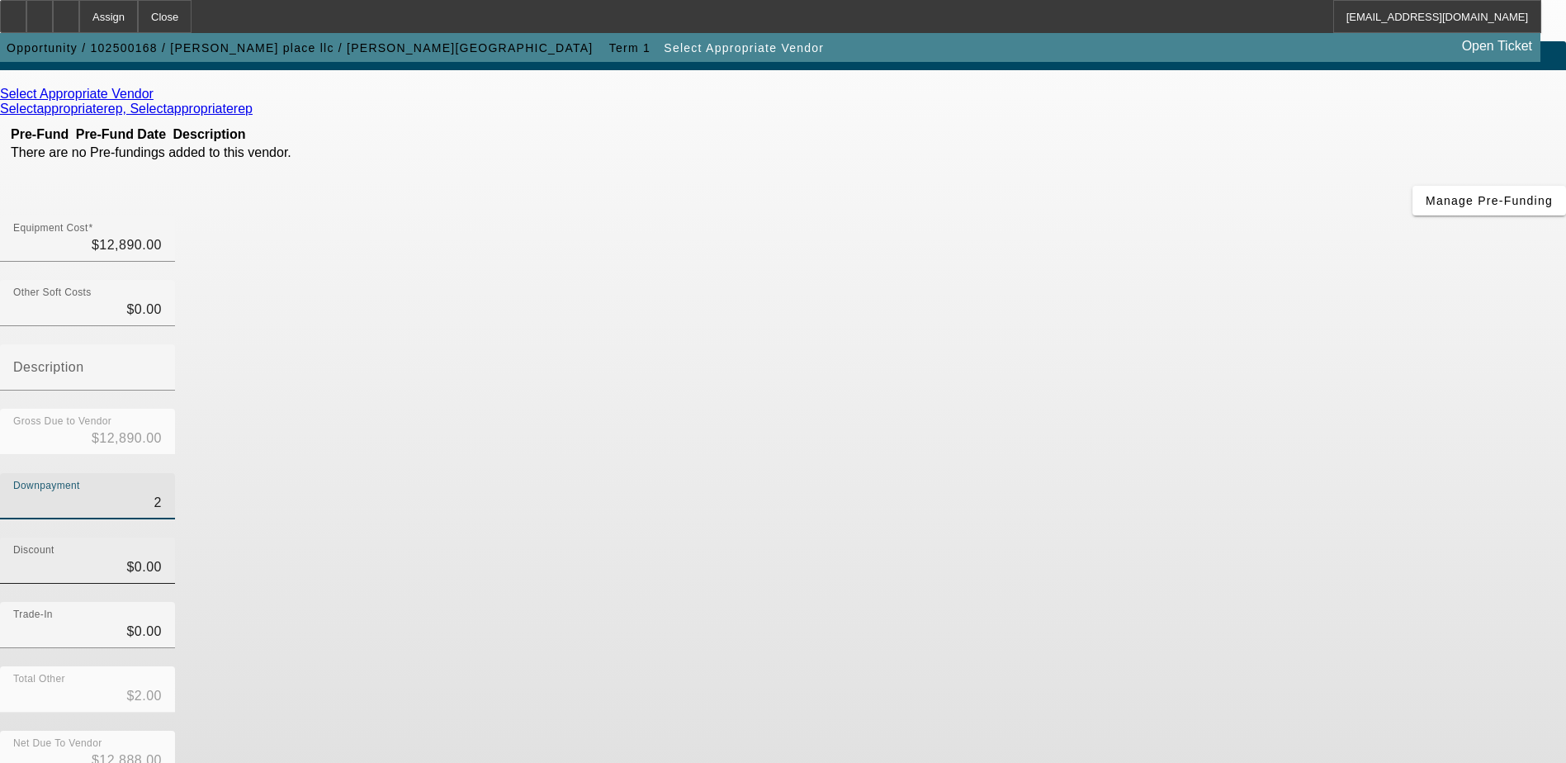
type input "25"
type input "$25.00"
type input "$12,865.00"
type input "250"
type input "$250.00"
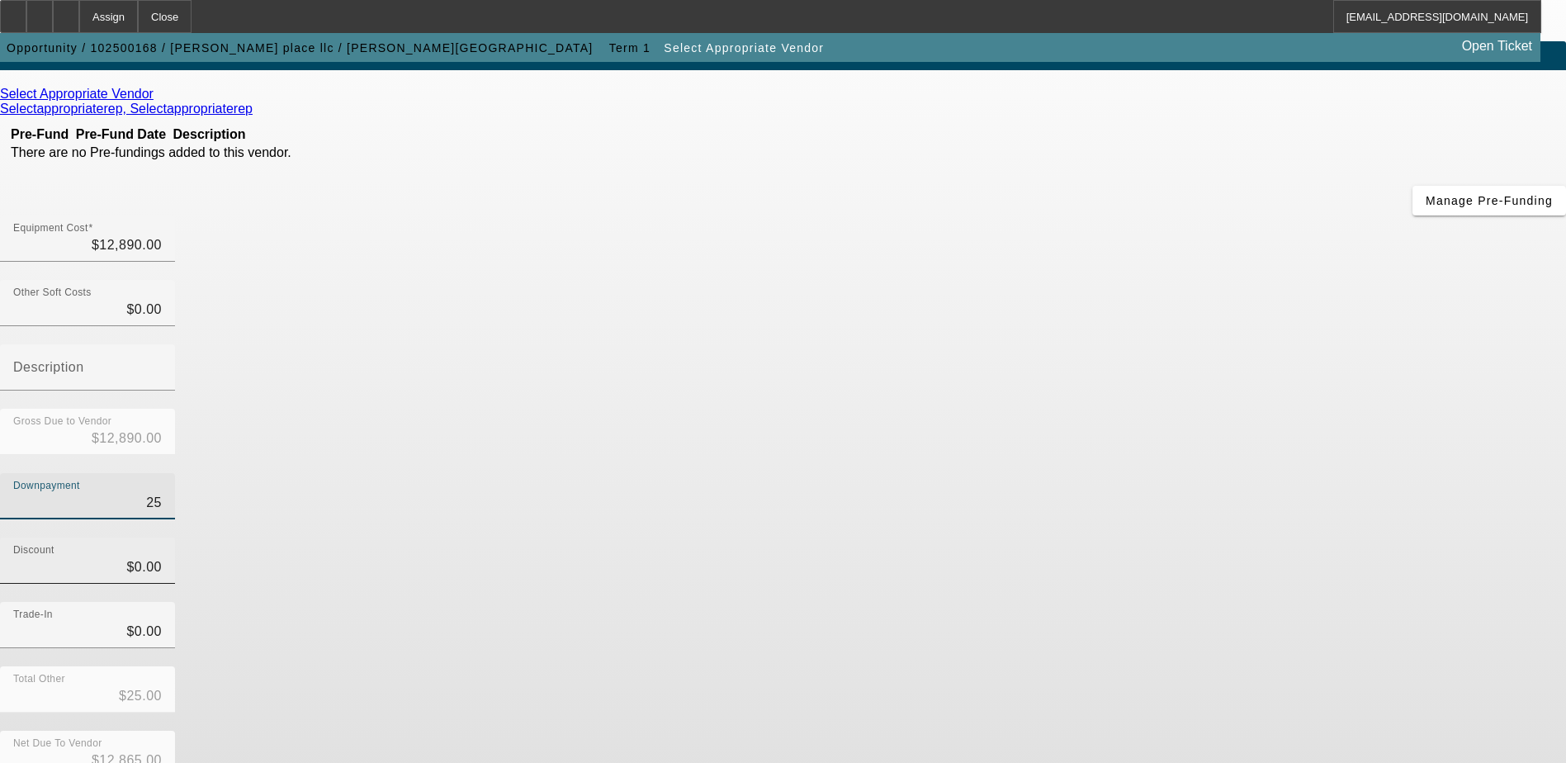
type input "$12,640.00"
type input "2500"
type input "$2,500.00"
type input "$10,390.00"
type input "250"
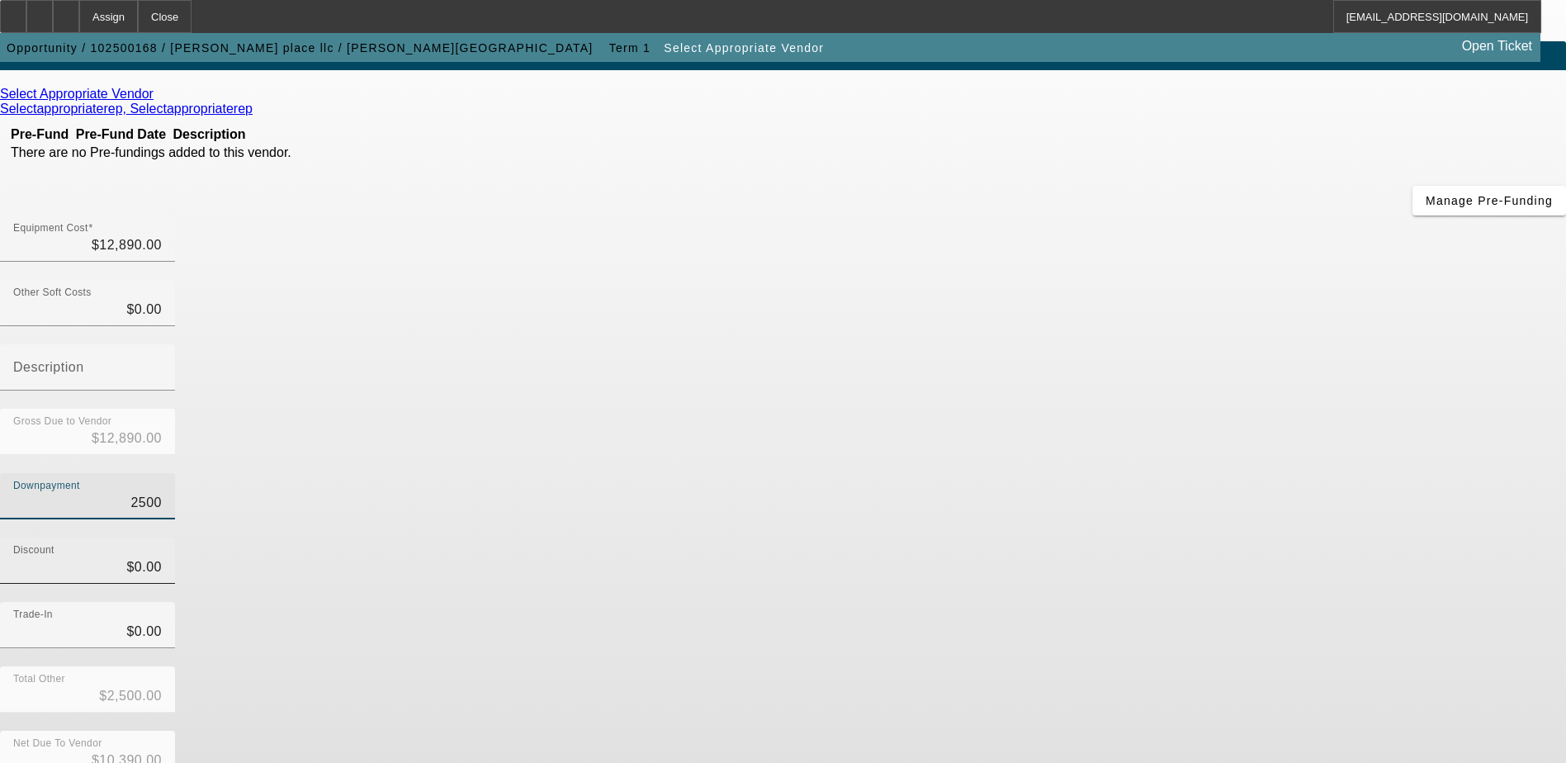
type input "$250.00"
type input "$12,640.00"
type input "25"
type input "$25.00"
type input "$12,865.00"
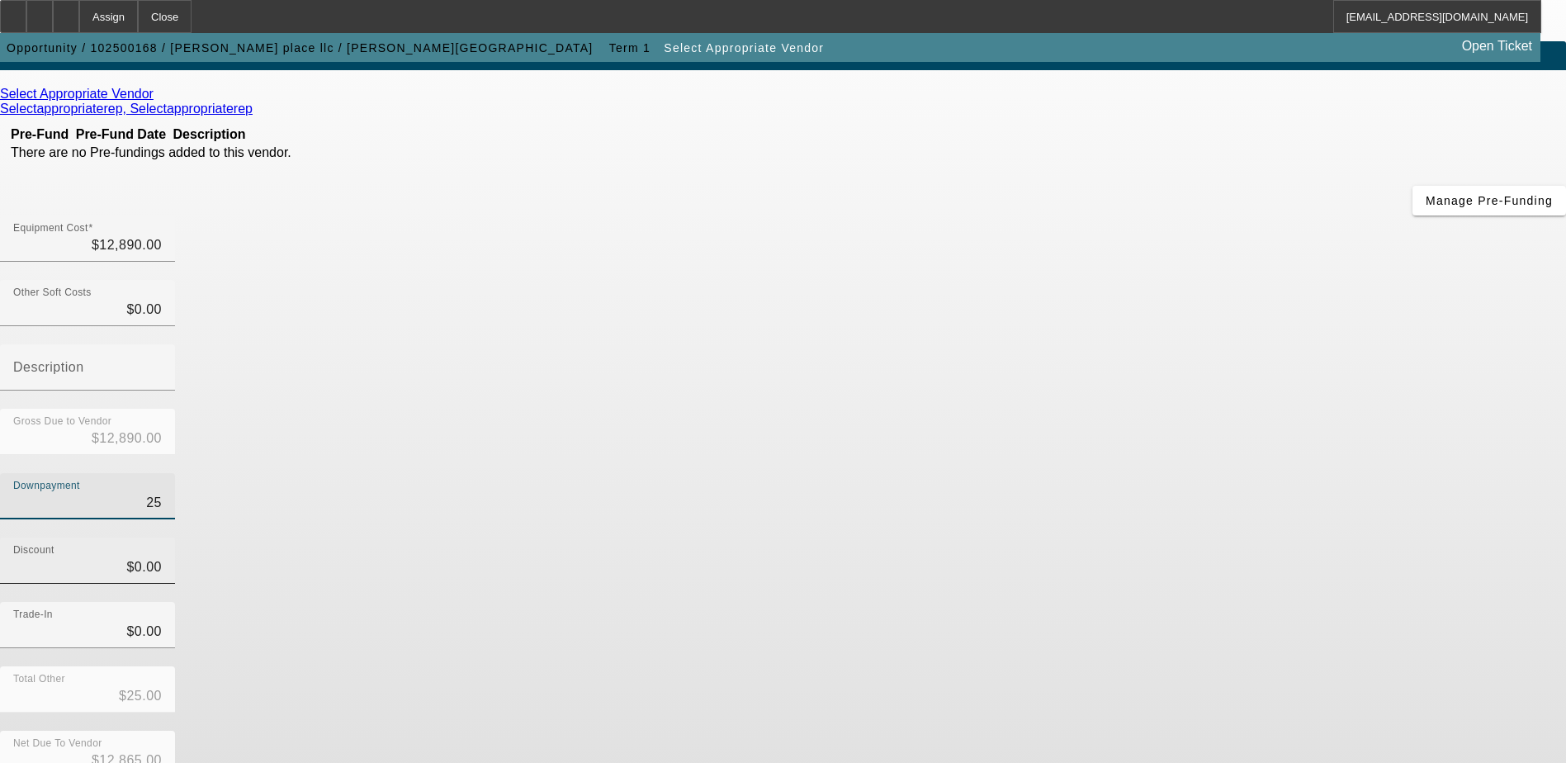
type input "2"
type input "$2.00"
type input "$12,888.00"
type input "$0.00"
type input "$12,890.00"
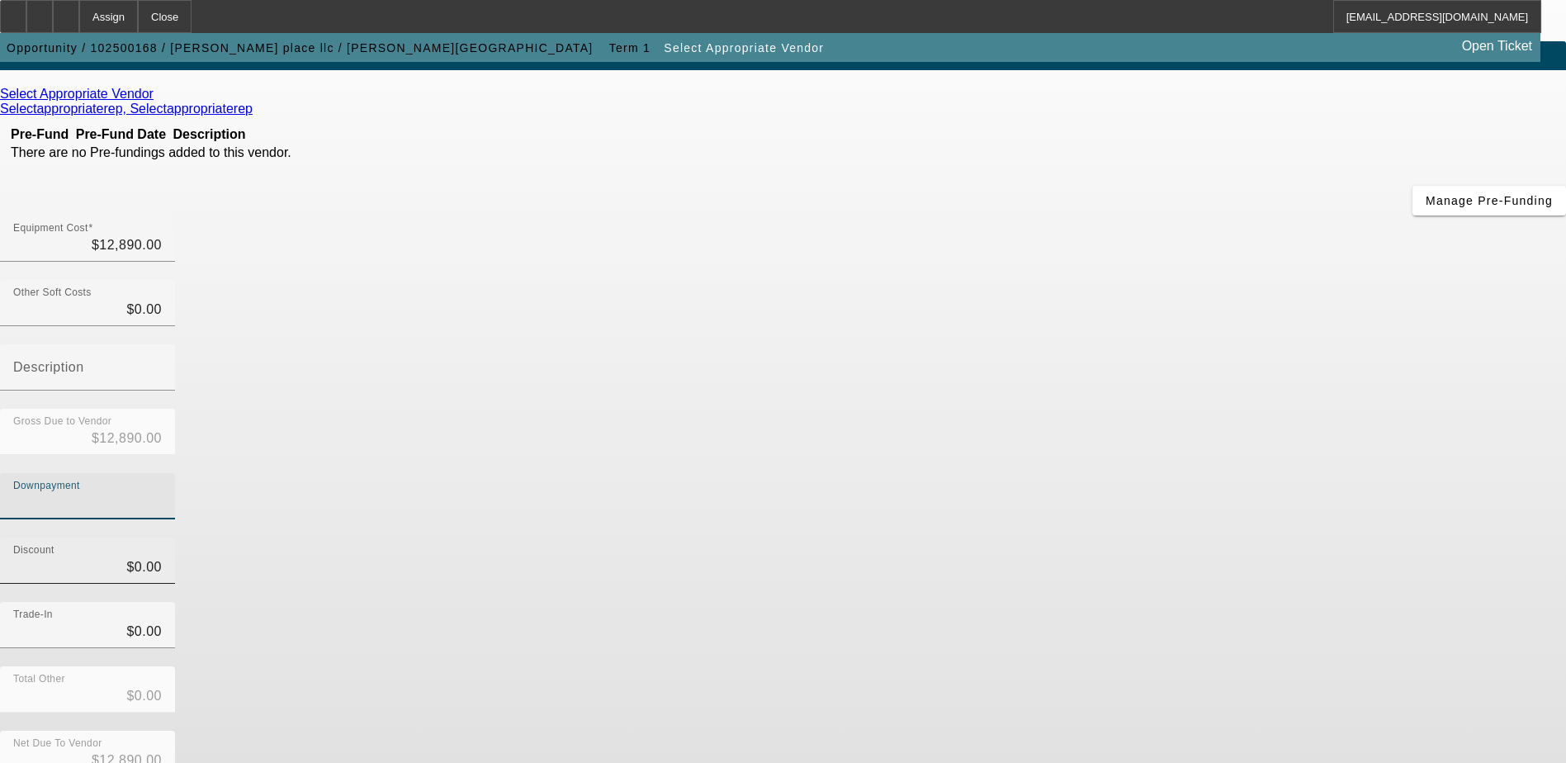
type input "2"
type input "$2.00"
type input "$12,888.00"
type input "25"
type input "$25.00"
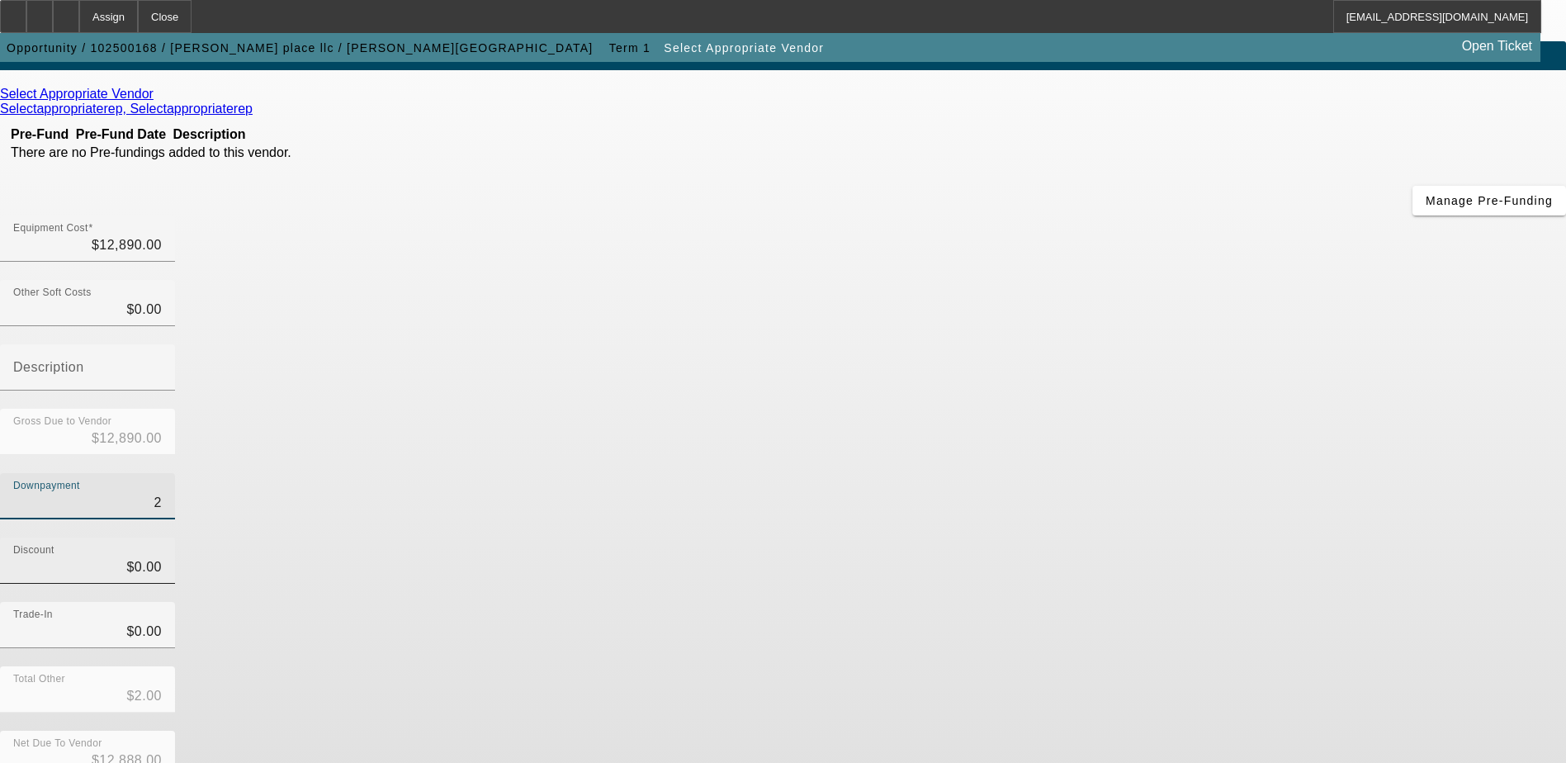
type input "$12,865.00"
type input "250"
type input "$250.00"
type input "$12,640.00"
type input "2500"
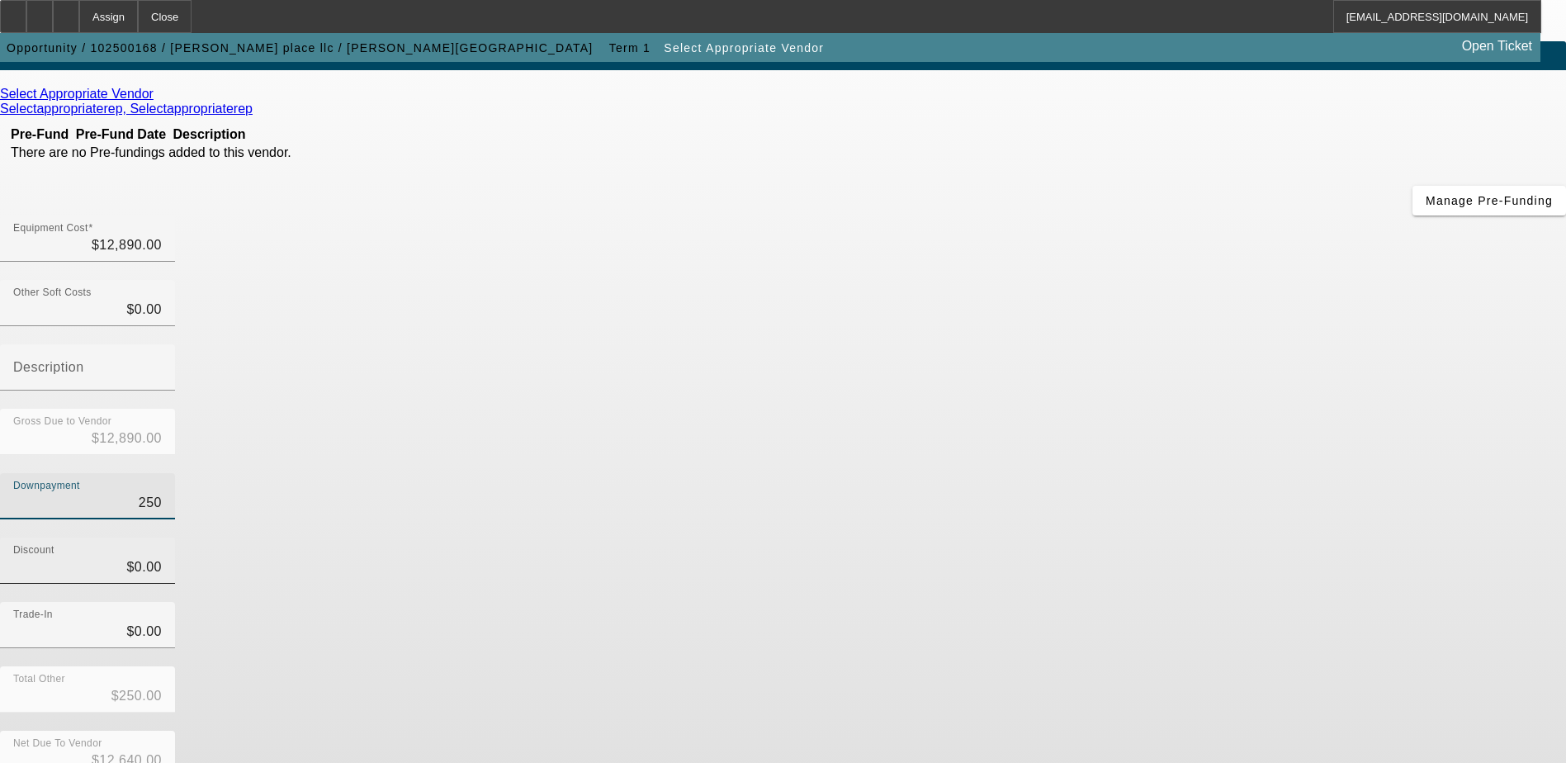
type input "$2,500.00"
type input "$10,390.00"
type input "250"
type input "$250.00"
type input "$12,640.00"
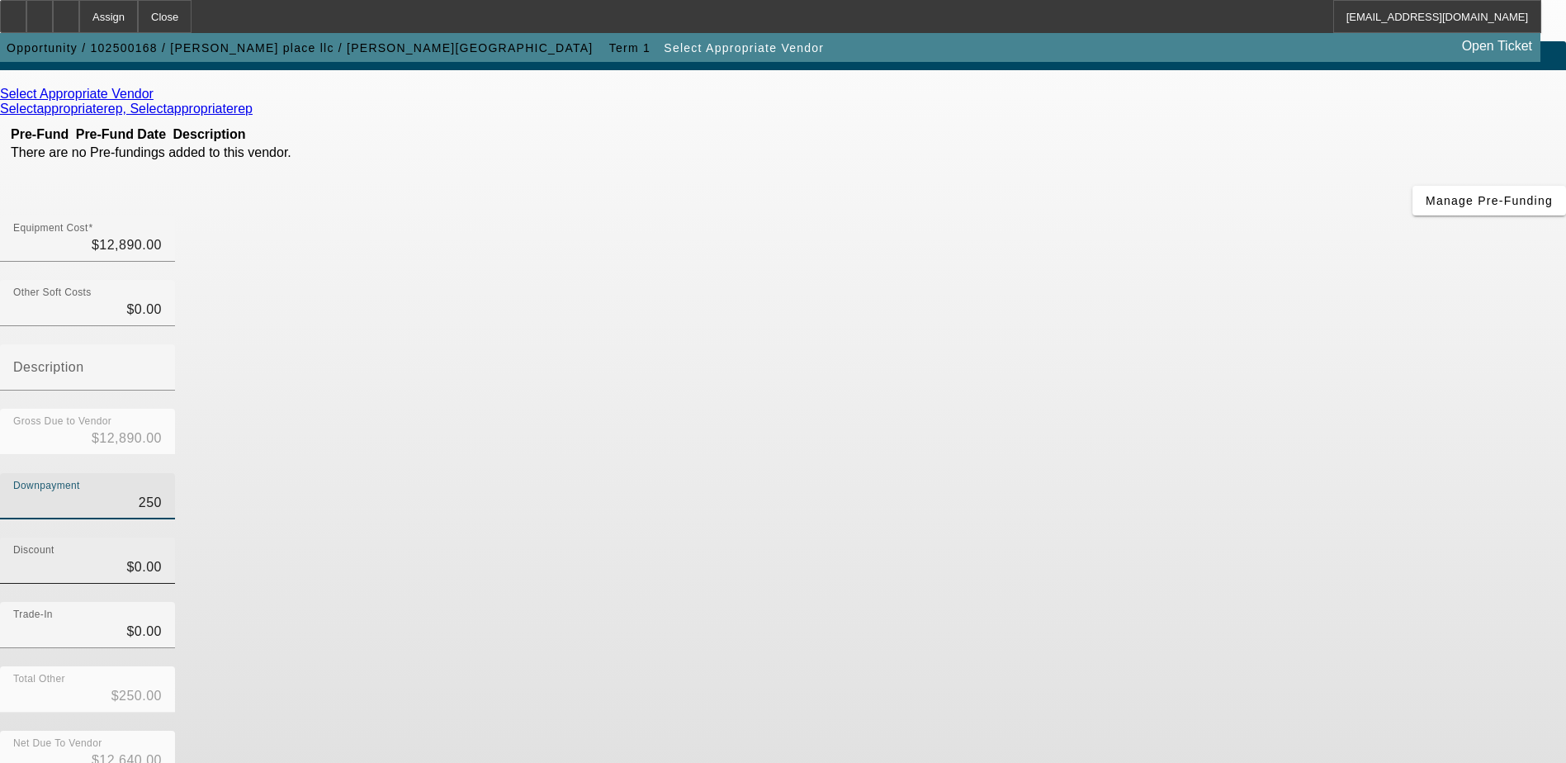
type input "2500"
type input "$2,500.00"
type input "$10,390.00"
type input "$2,500.00"
click at [677, 400] on div "Select Appropriate Vendor Selectappropriaterep, Selectappropriaterep Pre-Fund P…" at bounding box center [783, 450] width 1566 height 726
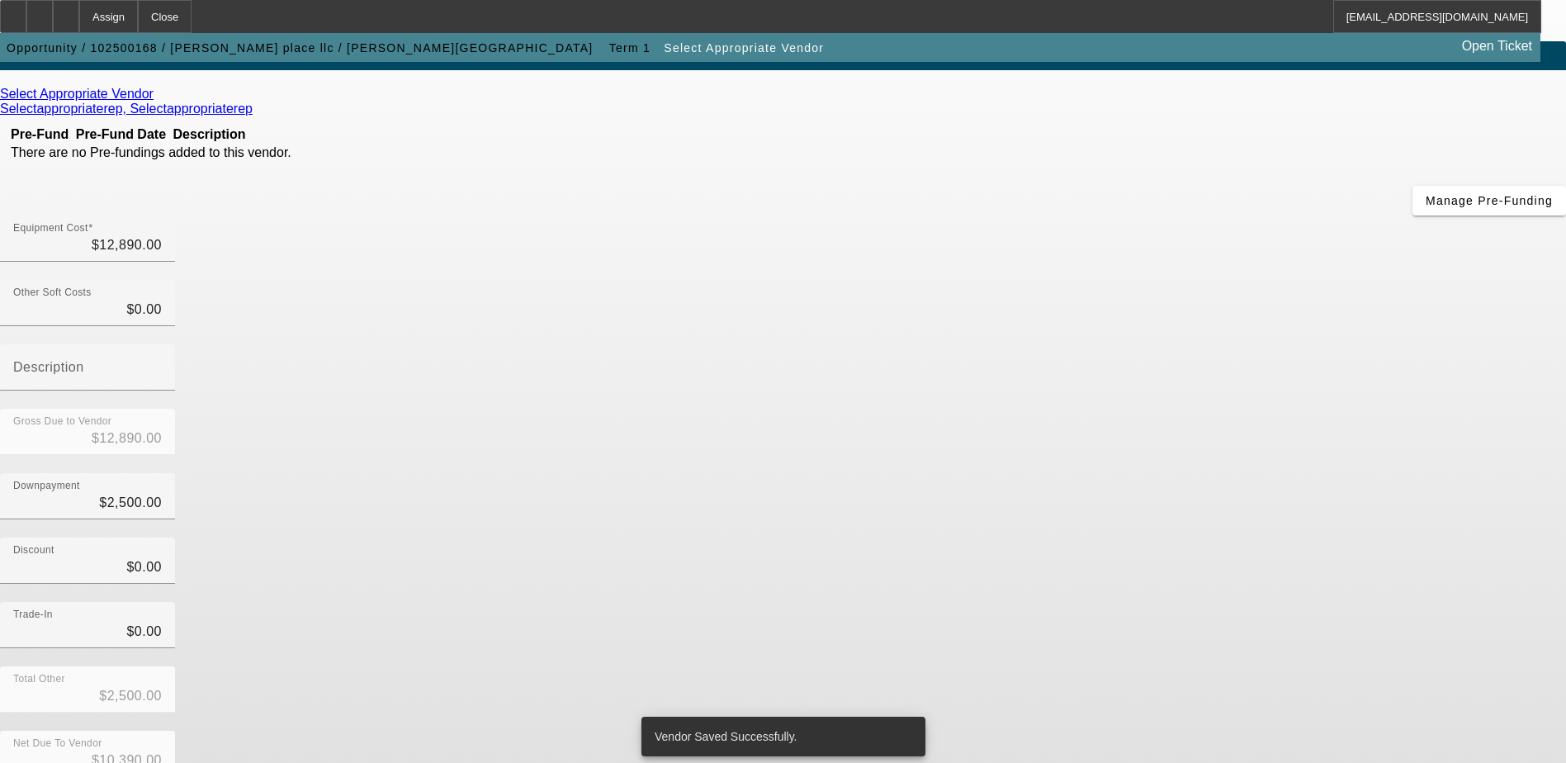
scroll to position [0, 0]
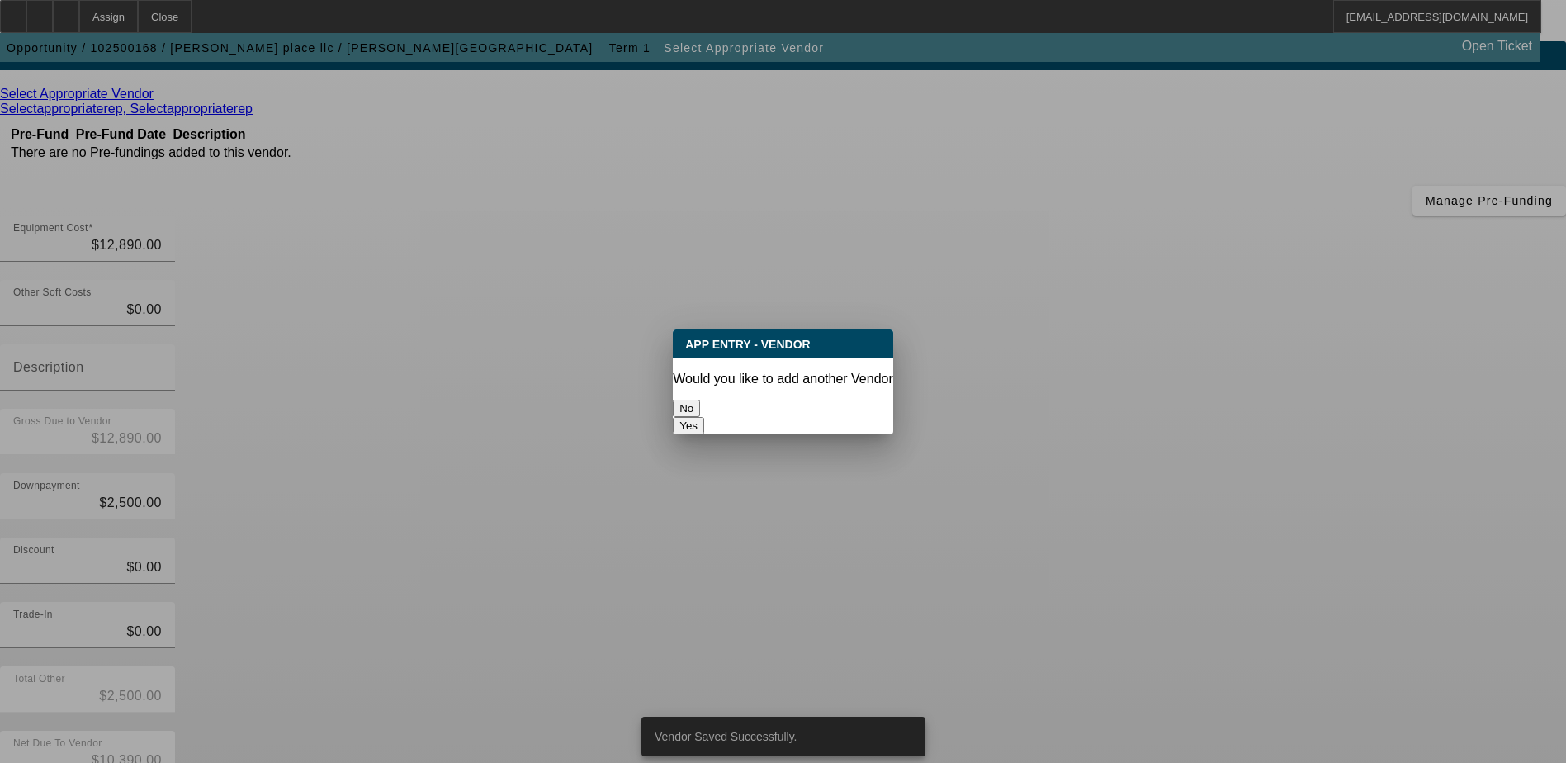
click at [700, 400] on button "No" at bounding box center [686, 408] width 27 height 17
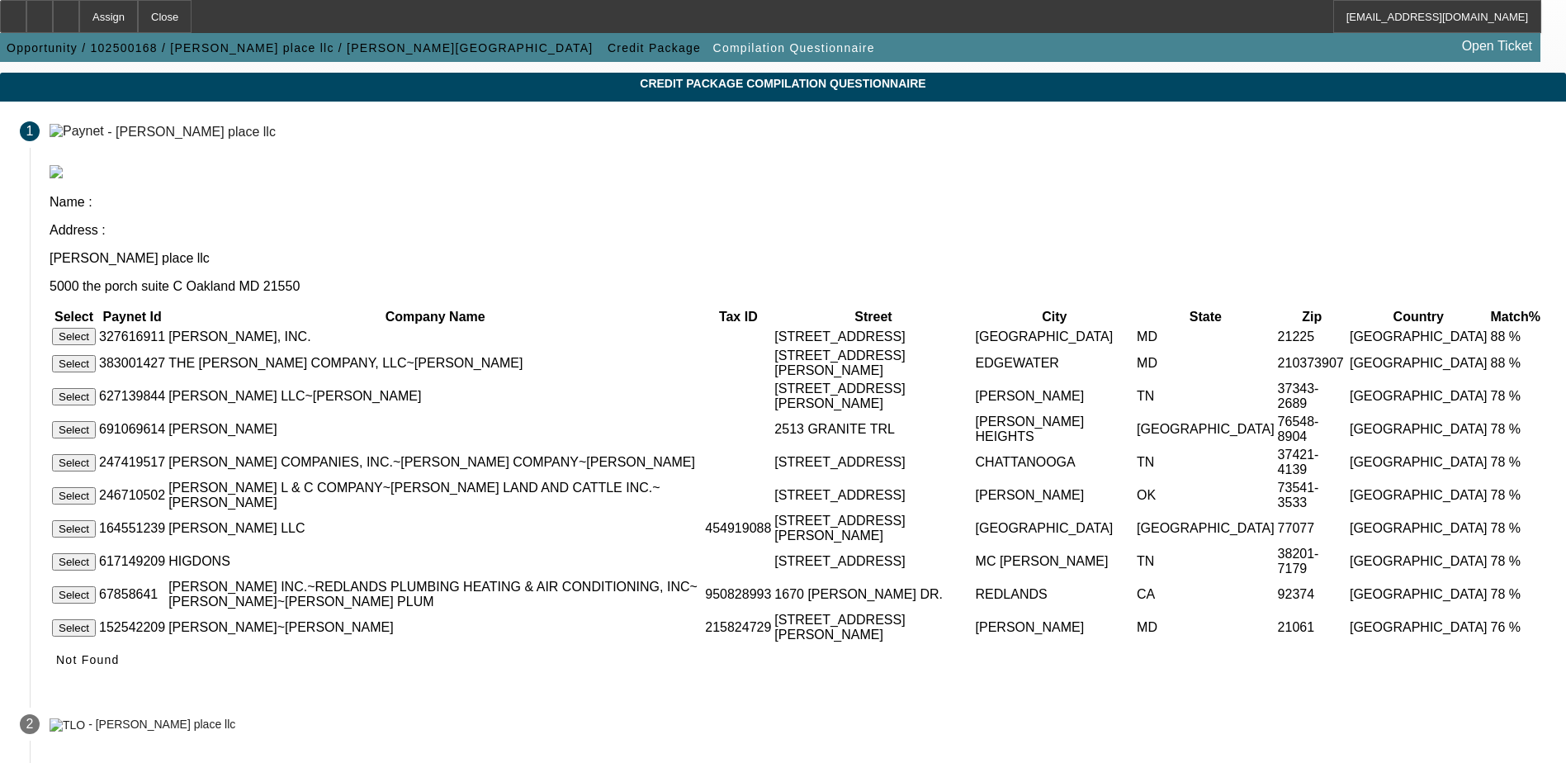
scroll to position [79, 0]
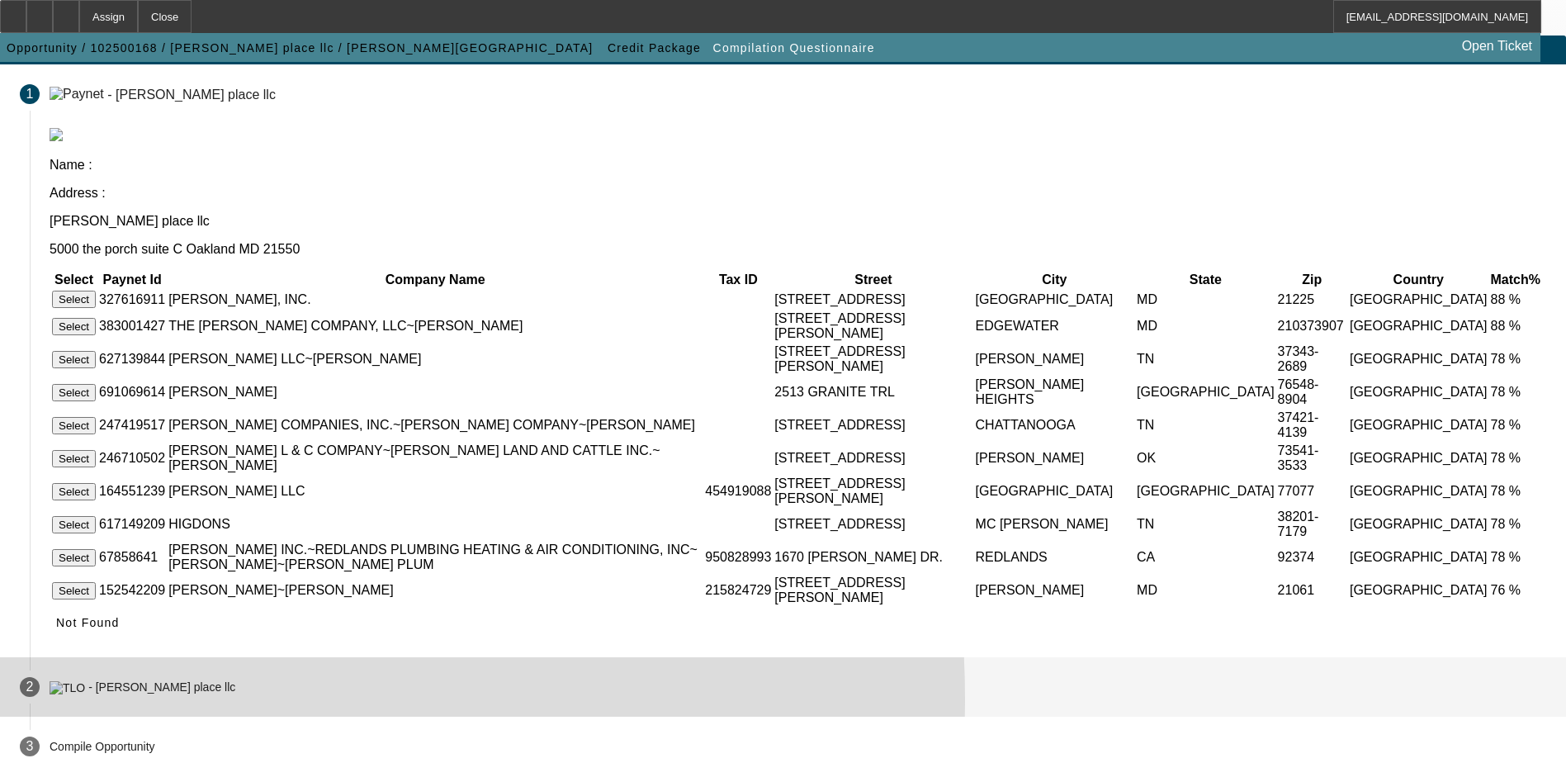
click at [235, 684] on div "- higdon place llc" at bounding box center [143, 686] width 186 height 14
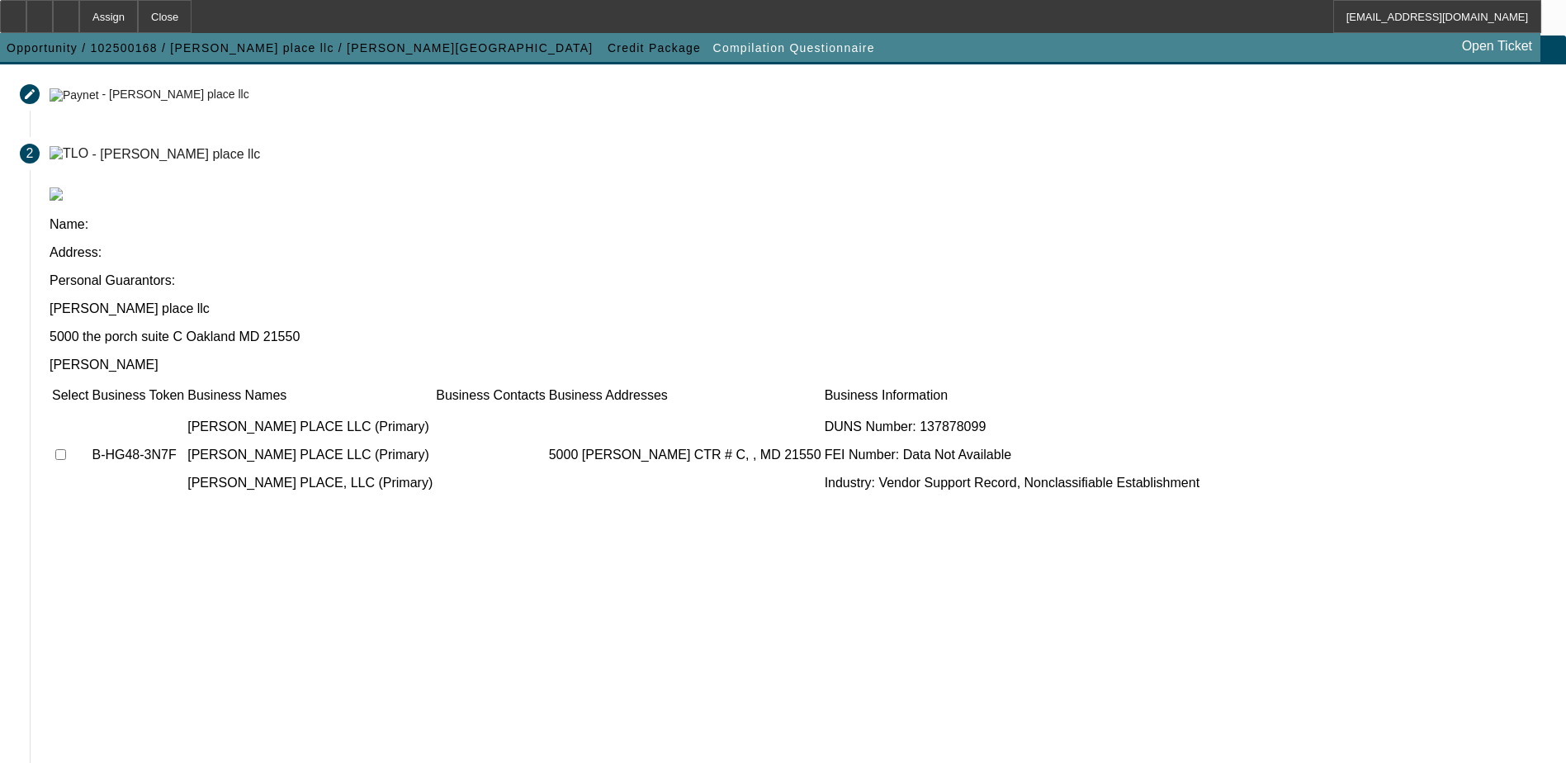
click at [89, 405] on td at bounding box center [70, 454] width 38 height 99
click at [66, 449] on input "checkbox" at bounding box center [60, 454] width 11 height 11
checkbox input "true"
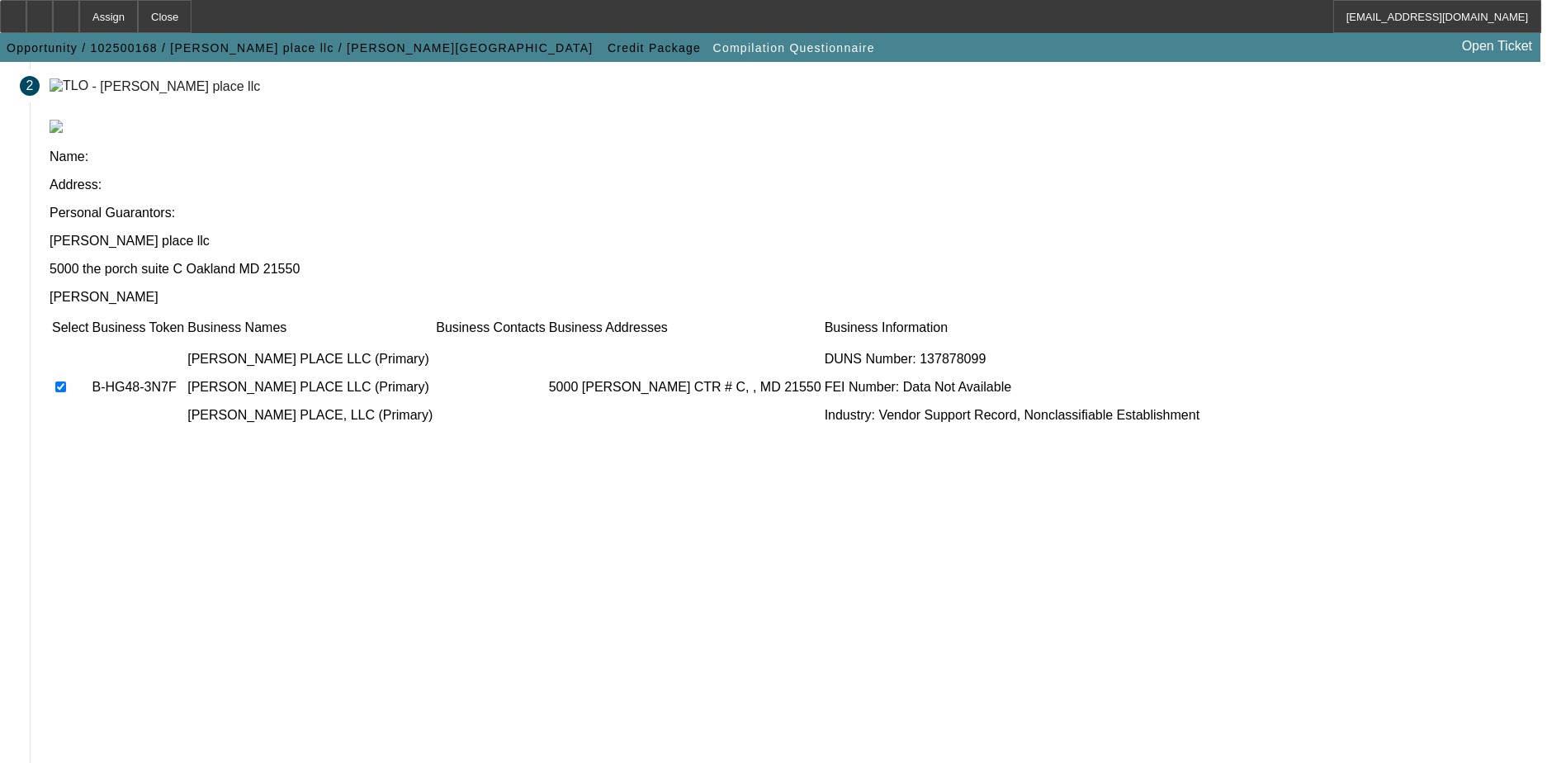
scroll to position [150, 0]
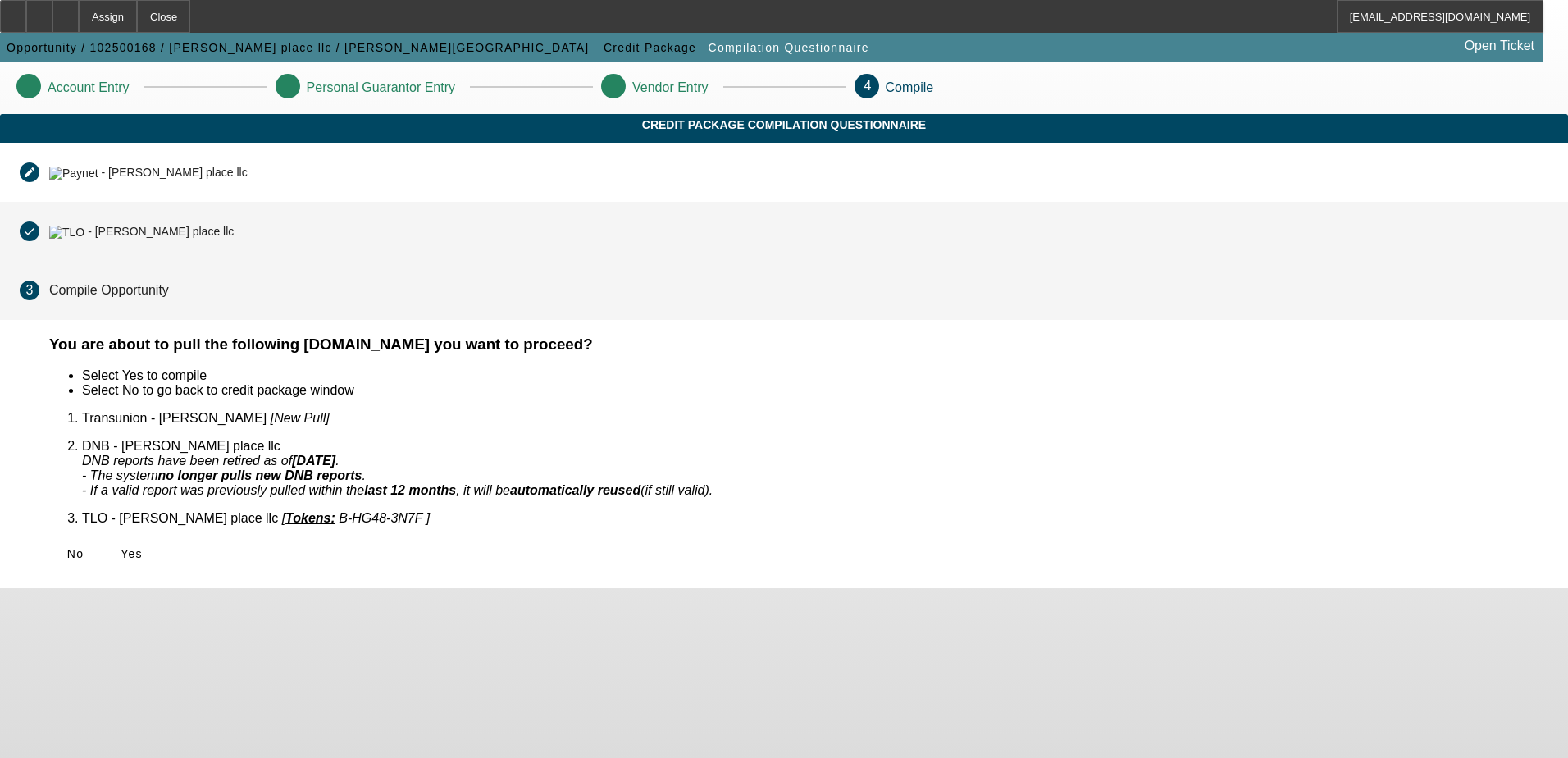
click at [416, 234] on mat-step-header "Completed done - higdon place llc" at bounding box center [784, 230] width 1568 height 59
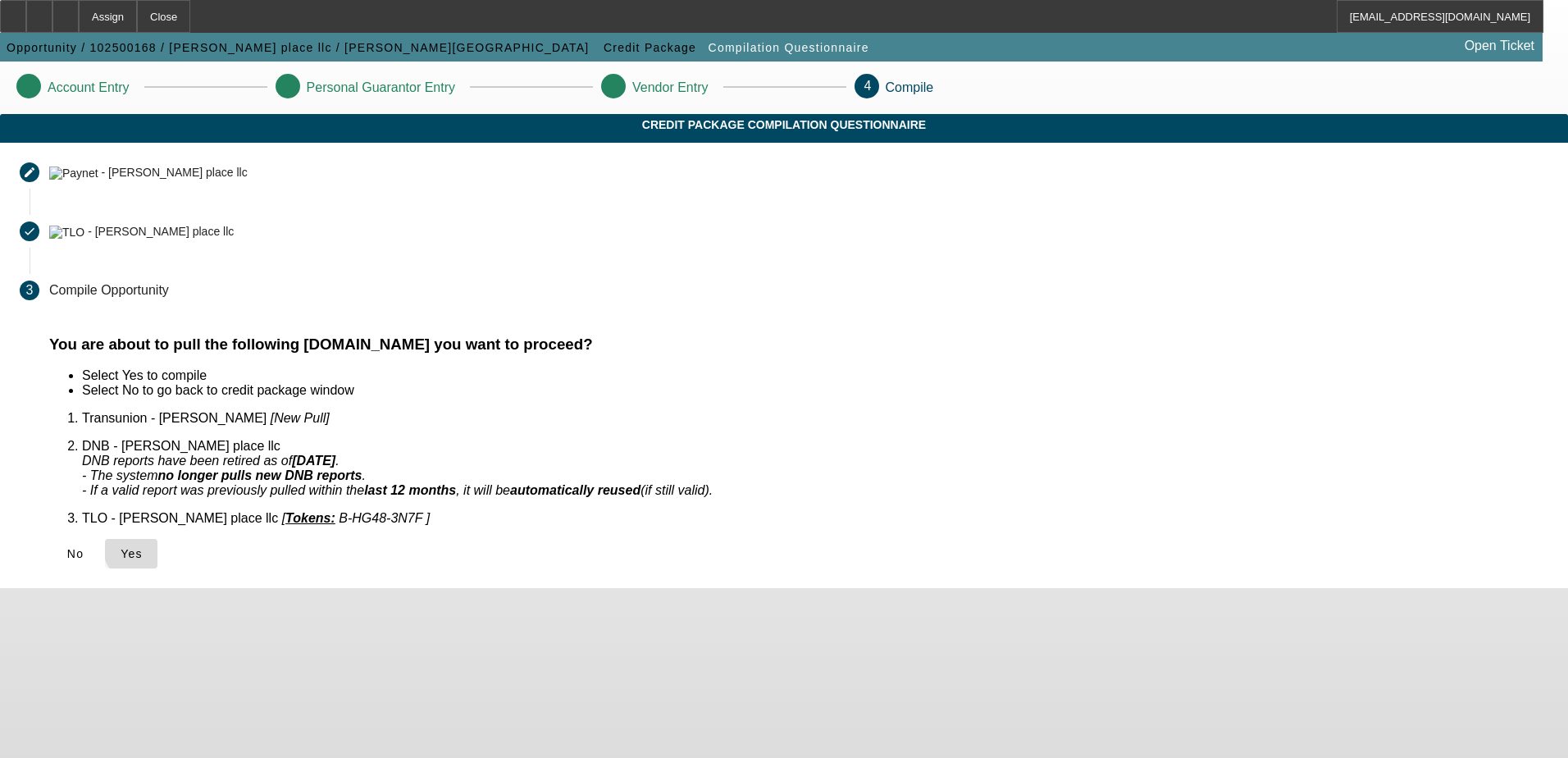
click at [143, 547] on span "Yes" at bounding box center [131, 553] width 22 height 13
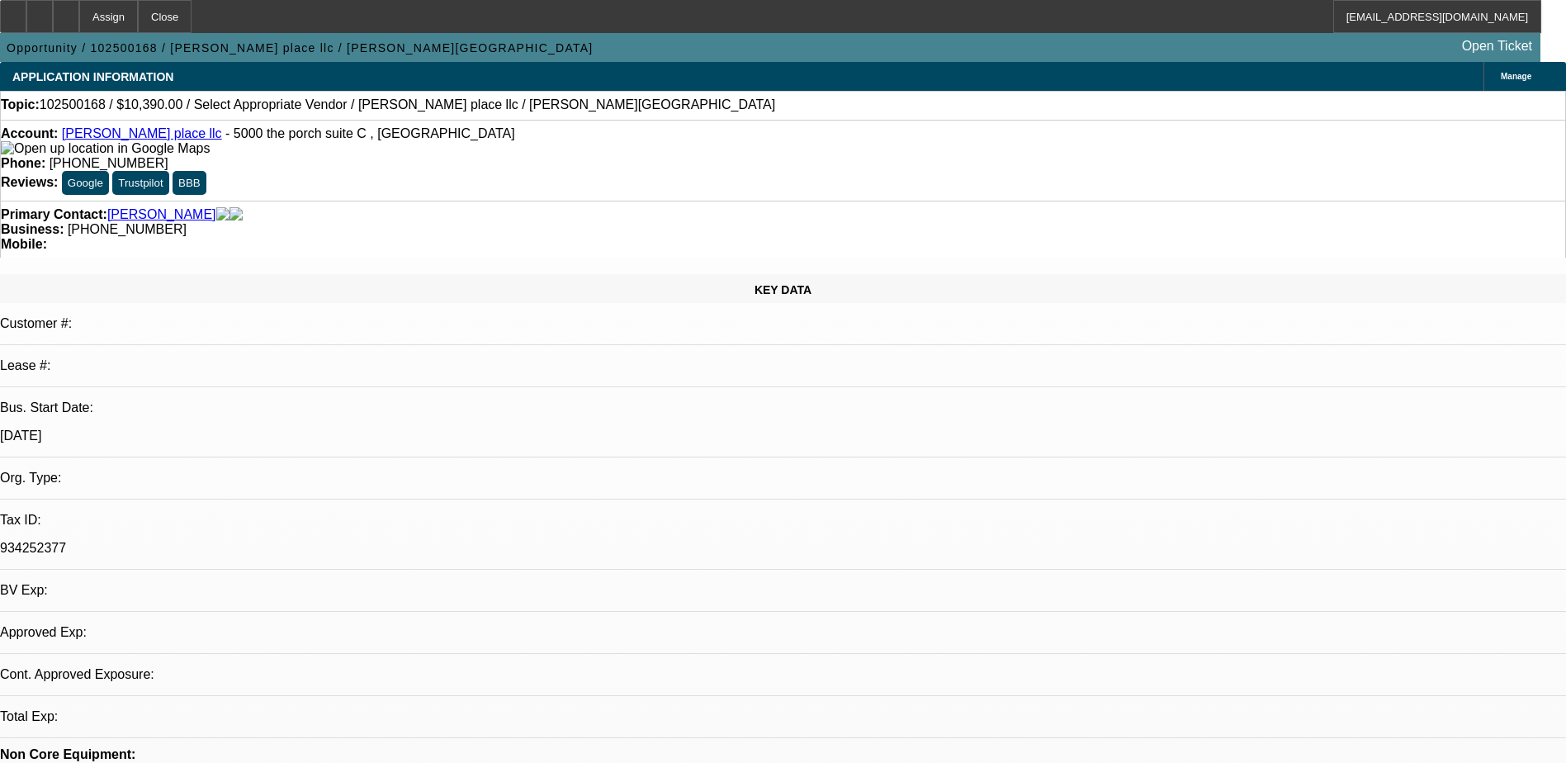
select select "0"
select select "2"
select select "0.1"
select select "1"
select select "2"
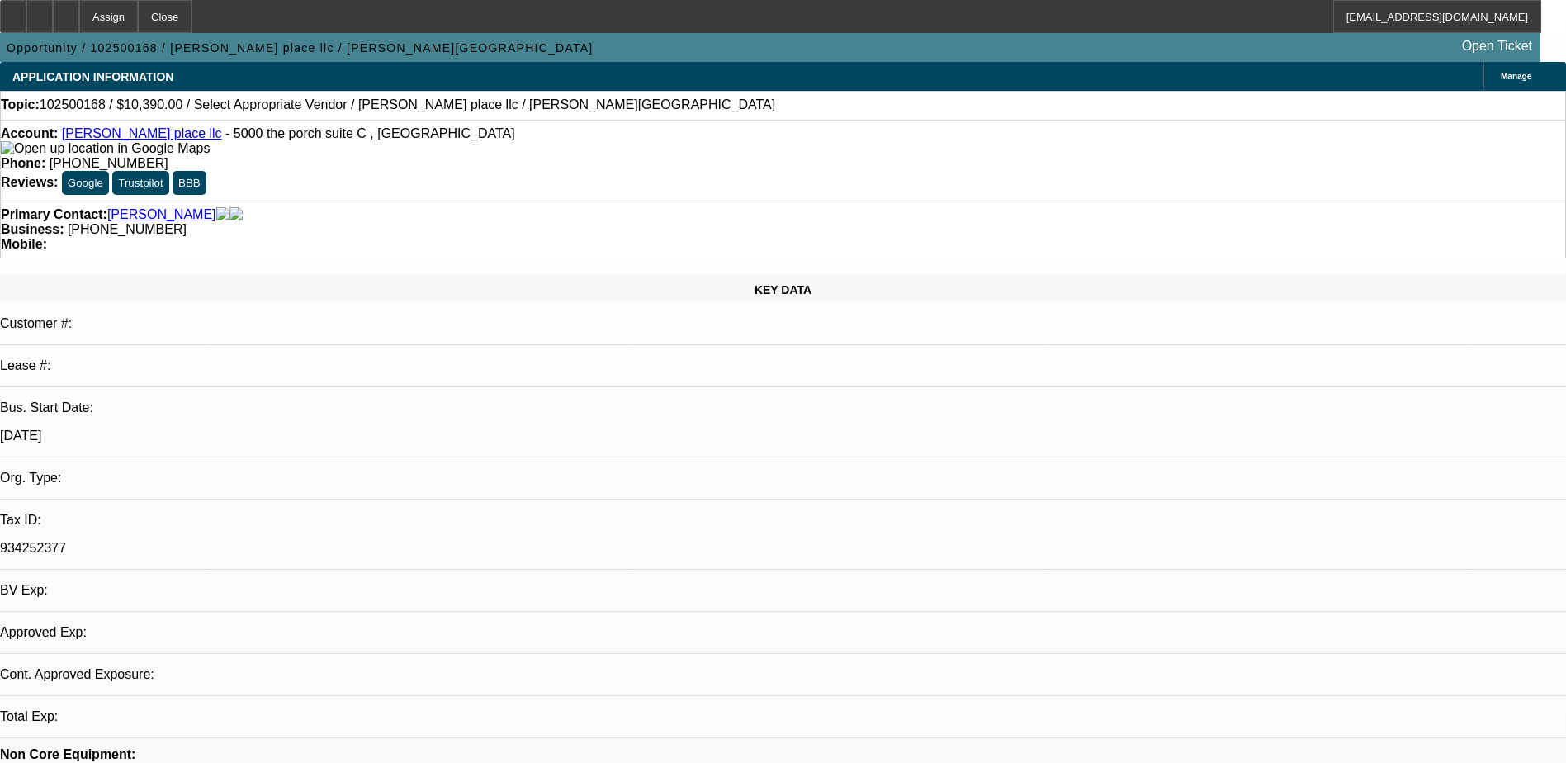
select select "4"
click at [79, 18] on div at bounding box center [66, 16] width 26 height 33
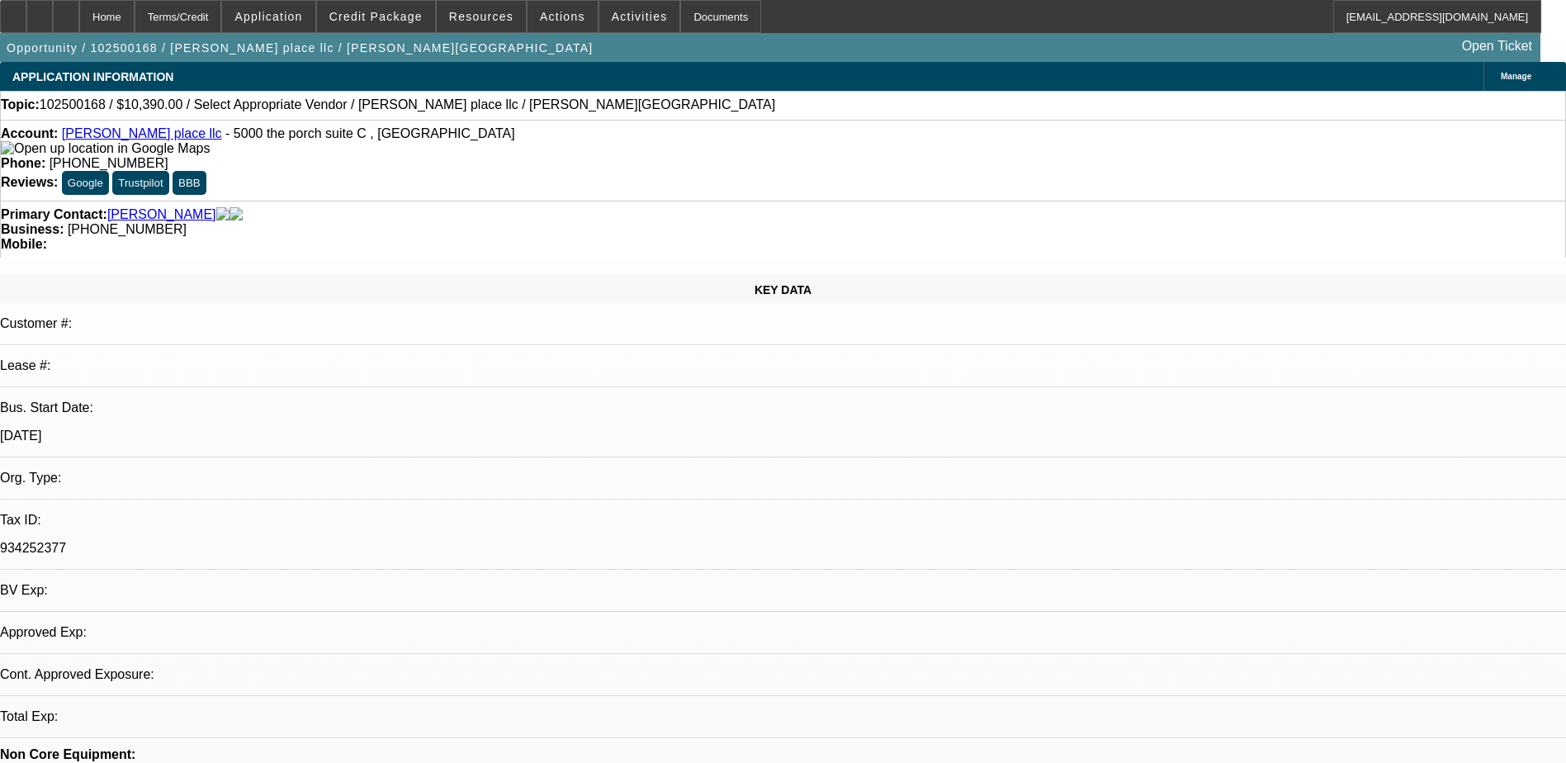
select select "0"
select select "2"
select select "0.1"
select select "1"
select select "2"
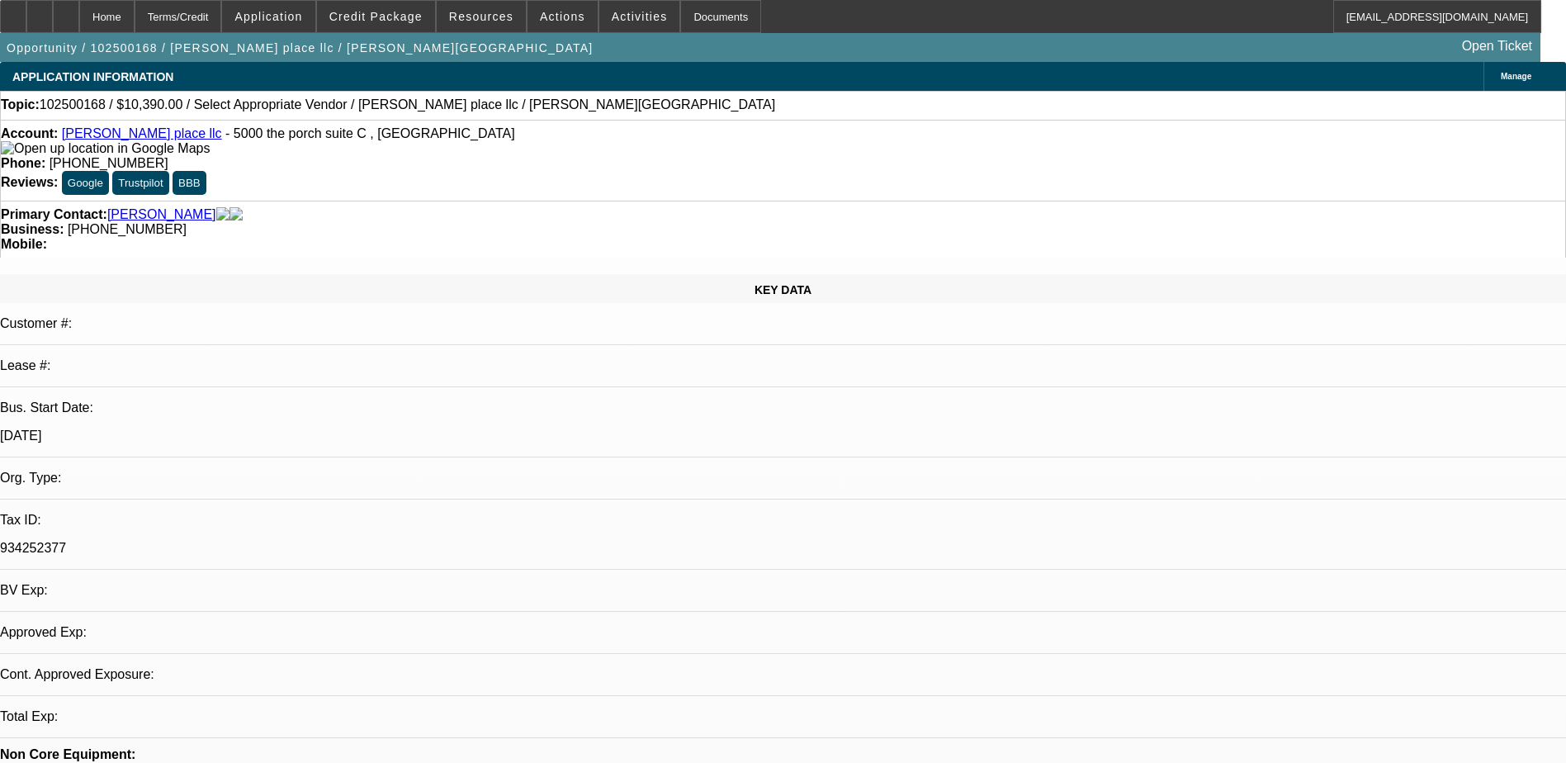
select select "4"
click at [625, 17] on span "Activities" at bounding box center [640, 16] width 56 height 13
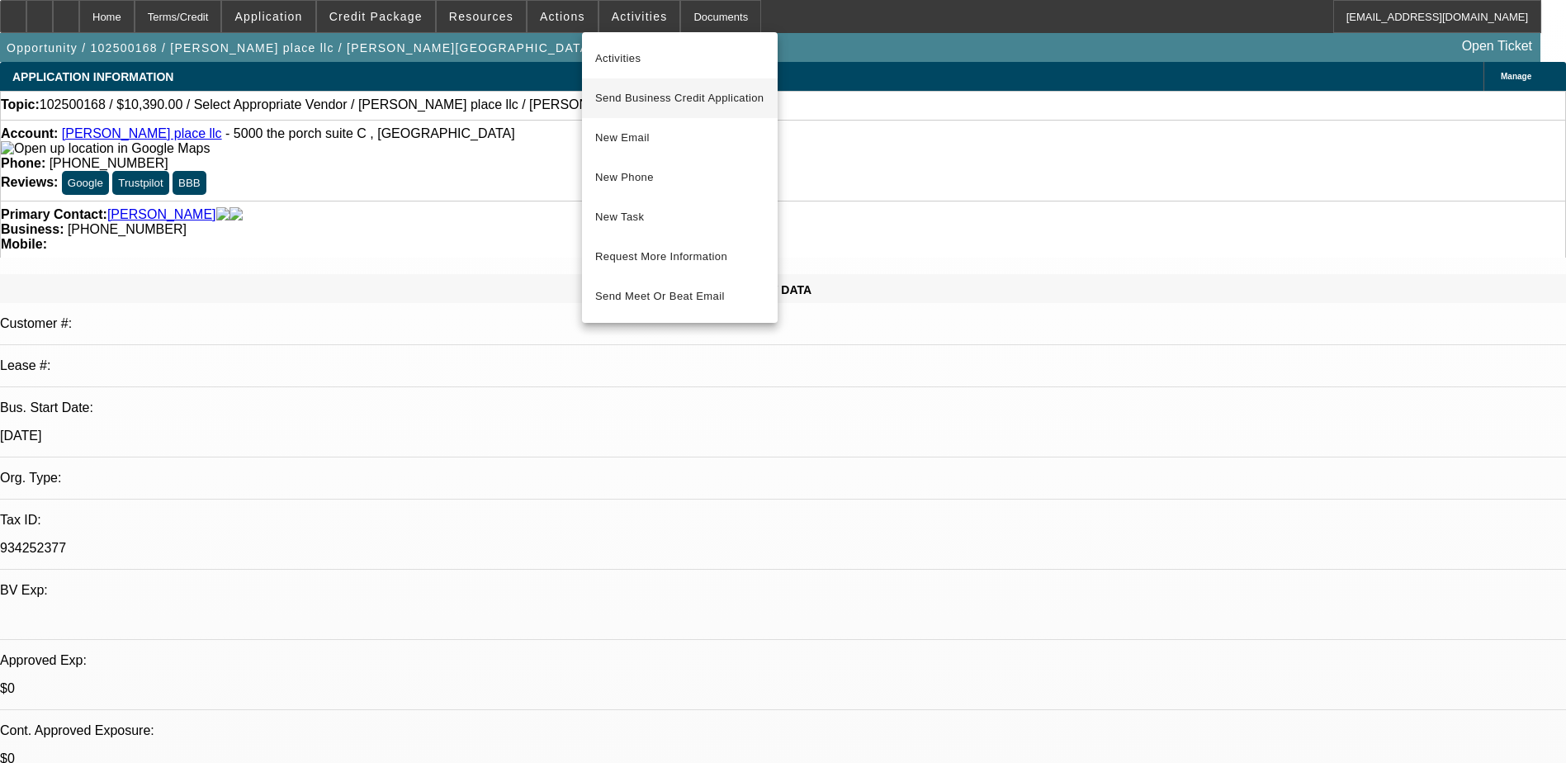
click at [666, 93] on span "Send Business Credit Application" at bounding box center [679, 98] width 169 height 20
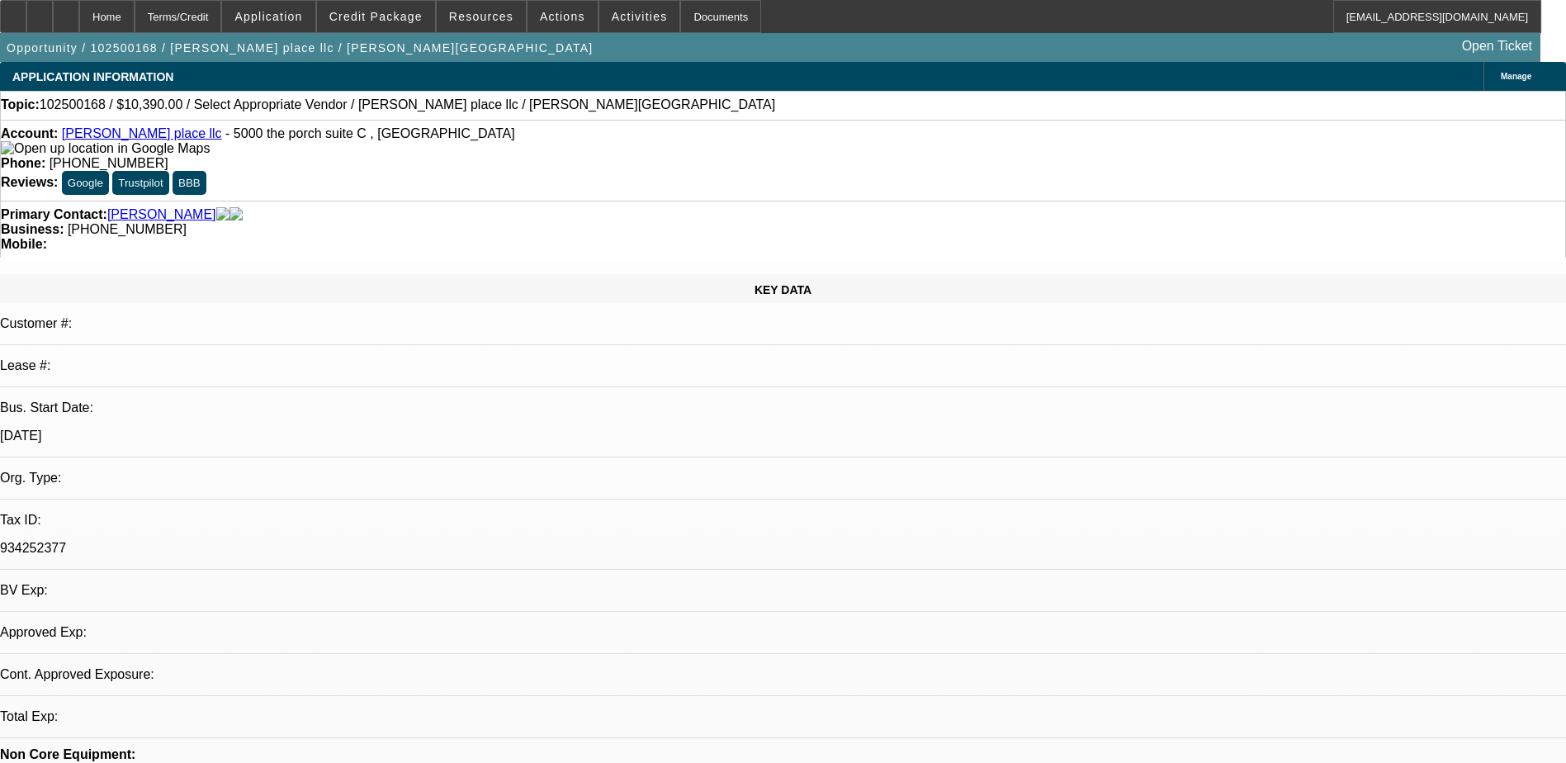
select select "0"
select select "2"
select select "0.1"
select select "4"
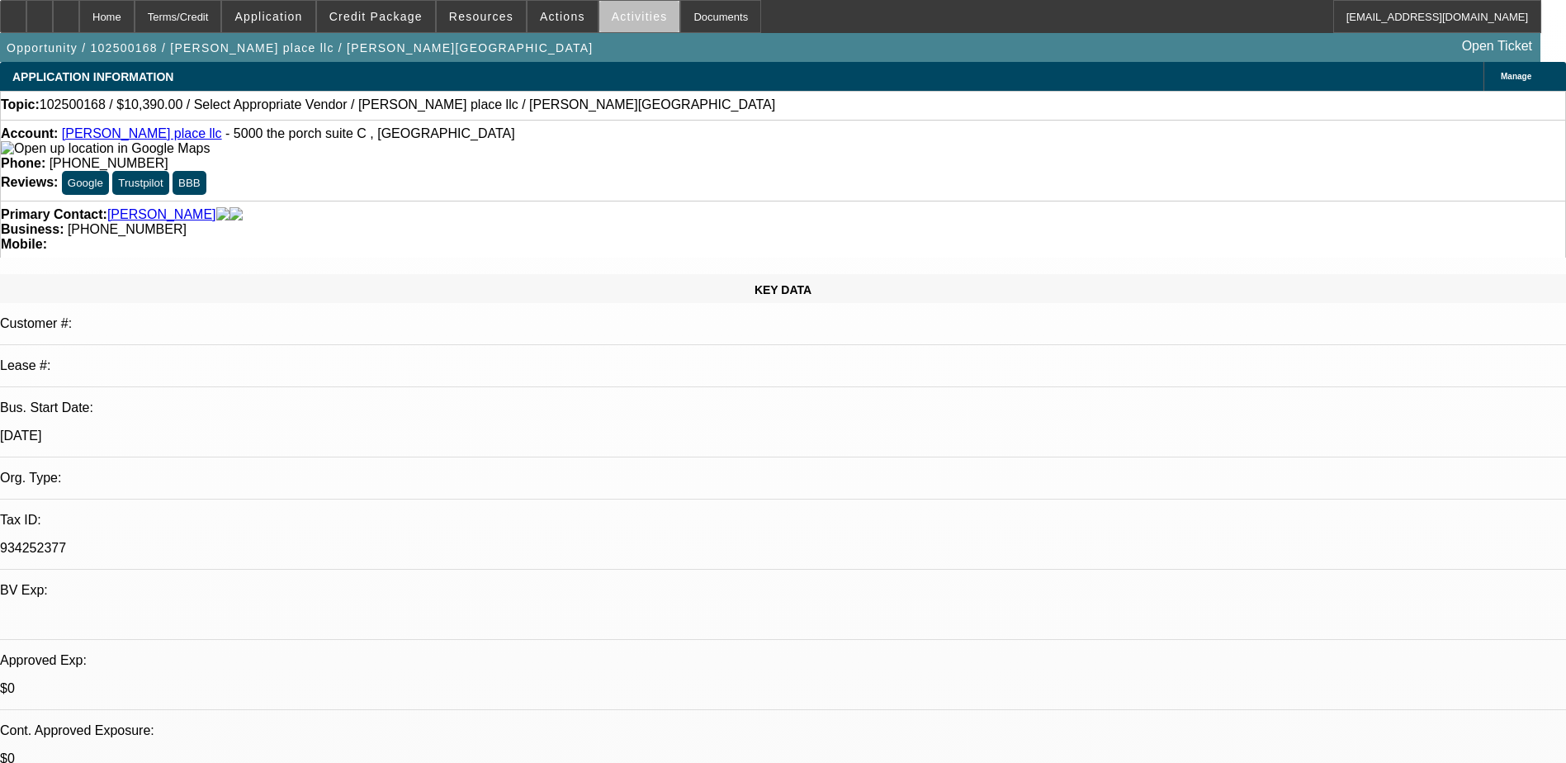
click at [625, 19] on span "Activities" at bounding box center [640, 16] width 56 height 13
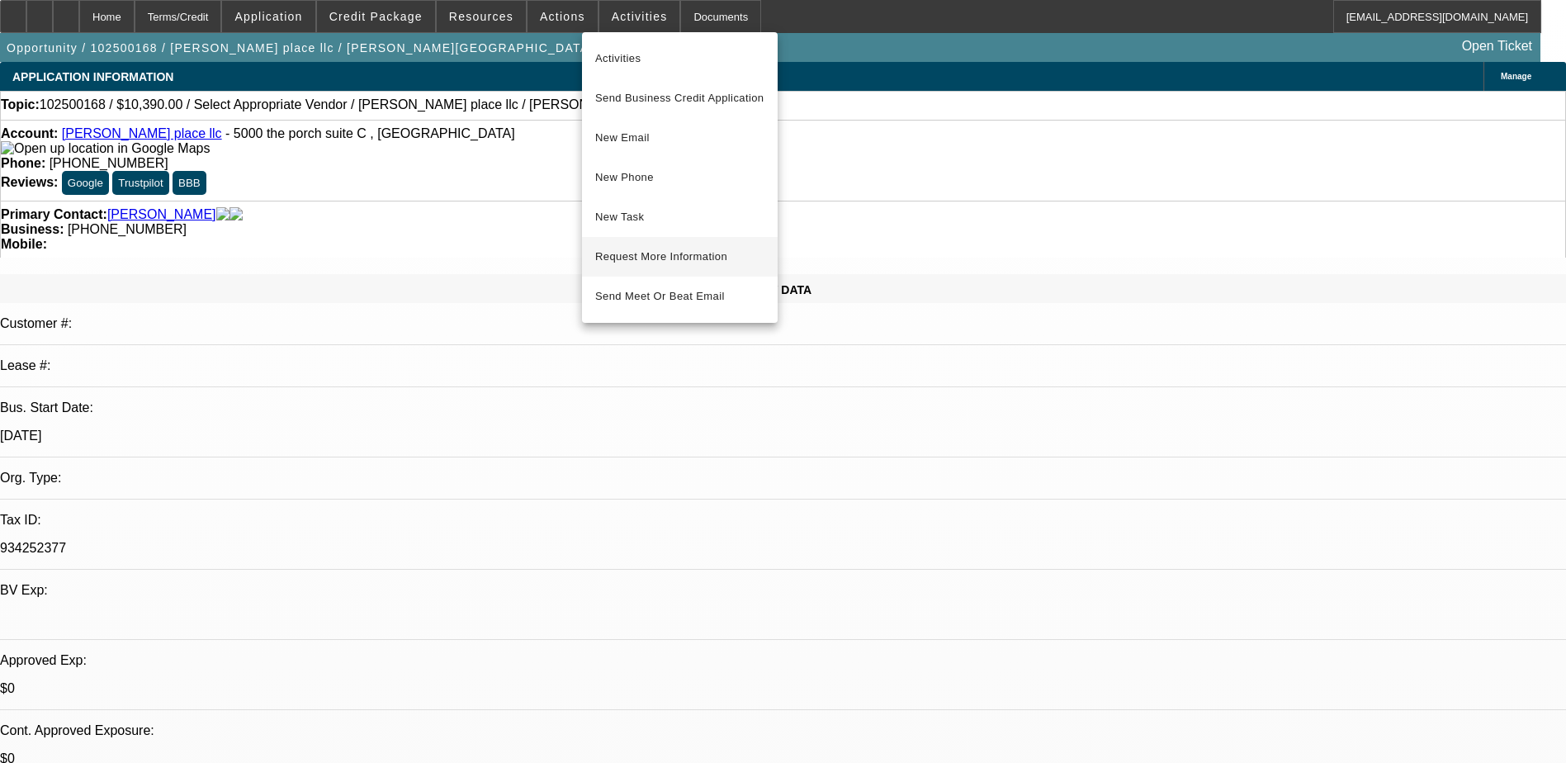
click at [703, 254] on span "Request More Information" at bounding box center [679, 257] width 169 height 20
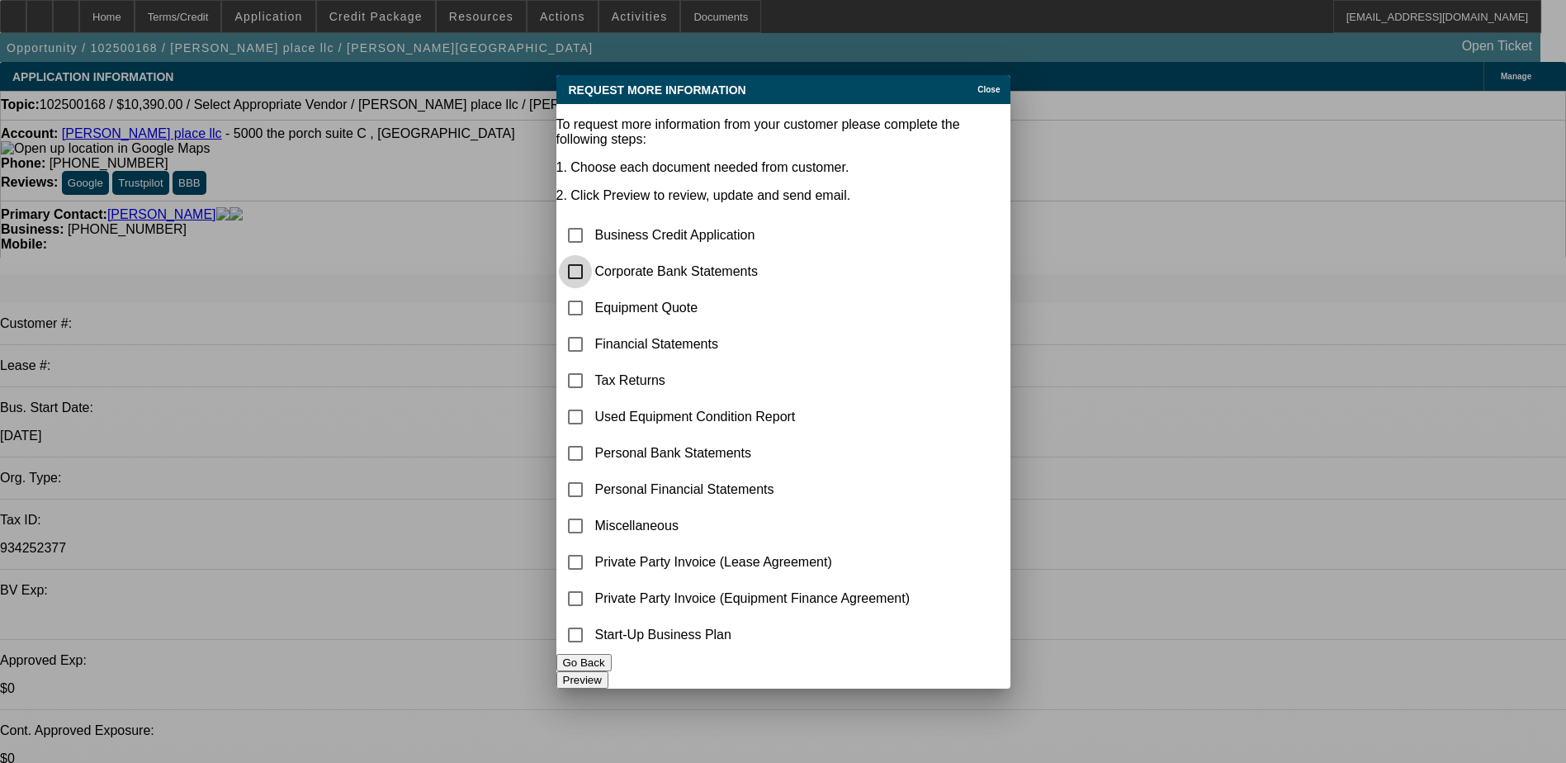
click at [592, 255] on input "checkbox" at bounding box center [575, 271] width 33 height 33
checkbox input "true"
click at [592, 291] on input "checkbox" at bounding box center [575, 307] width 33 height 33
checkbox input "true"
click at [608, 672] on button "Preview" at bounding box center [582, 679] width 52 height 17
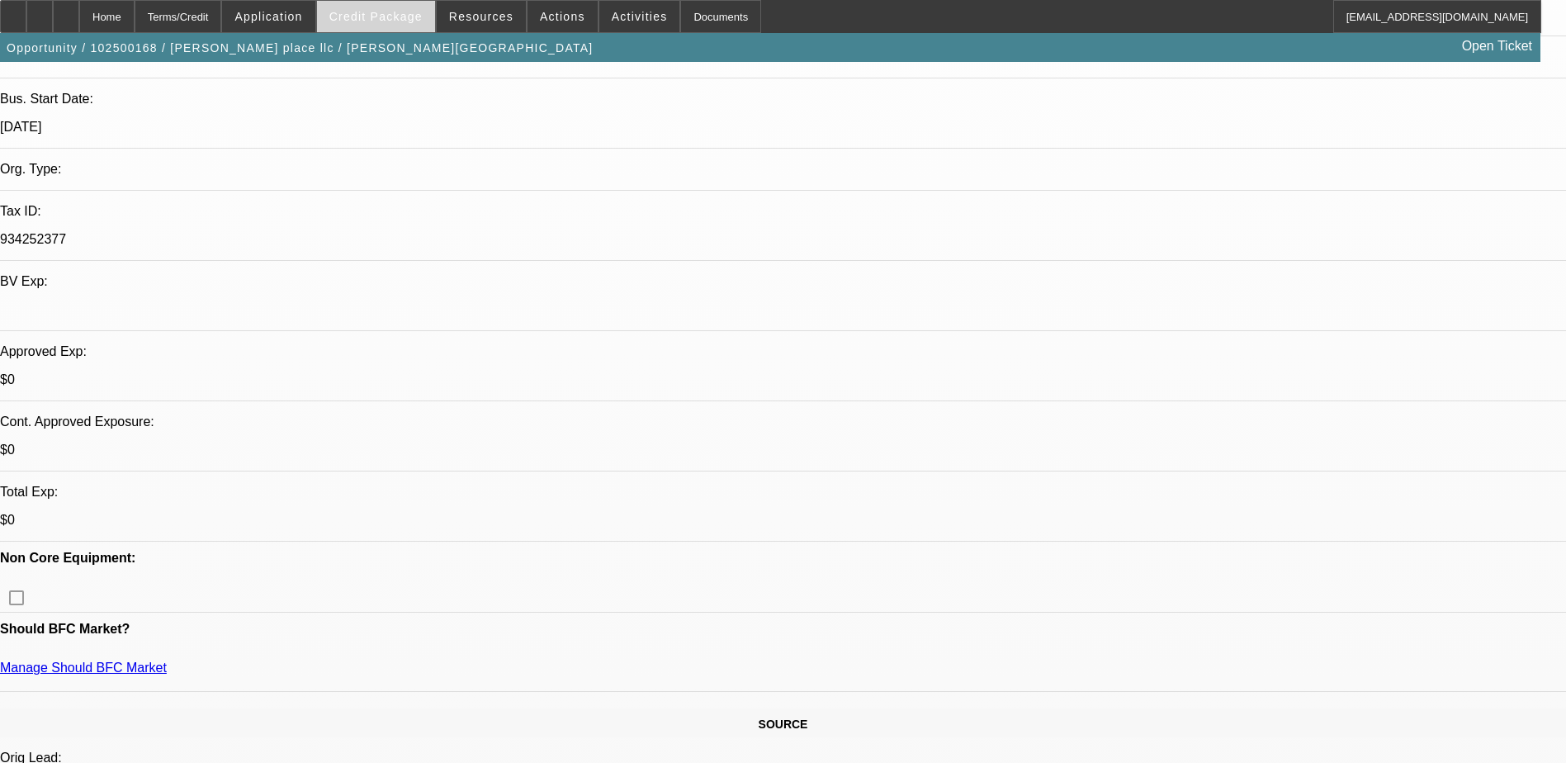
scroll to position [83, 0]
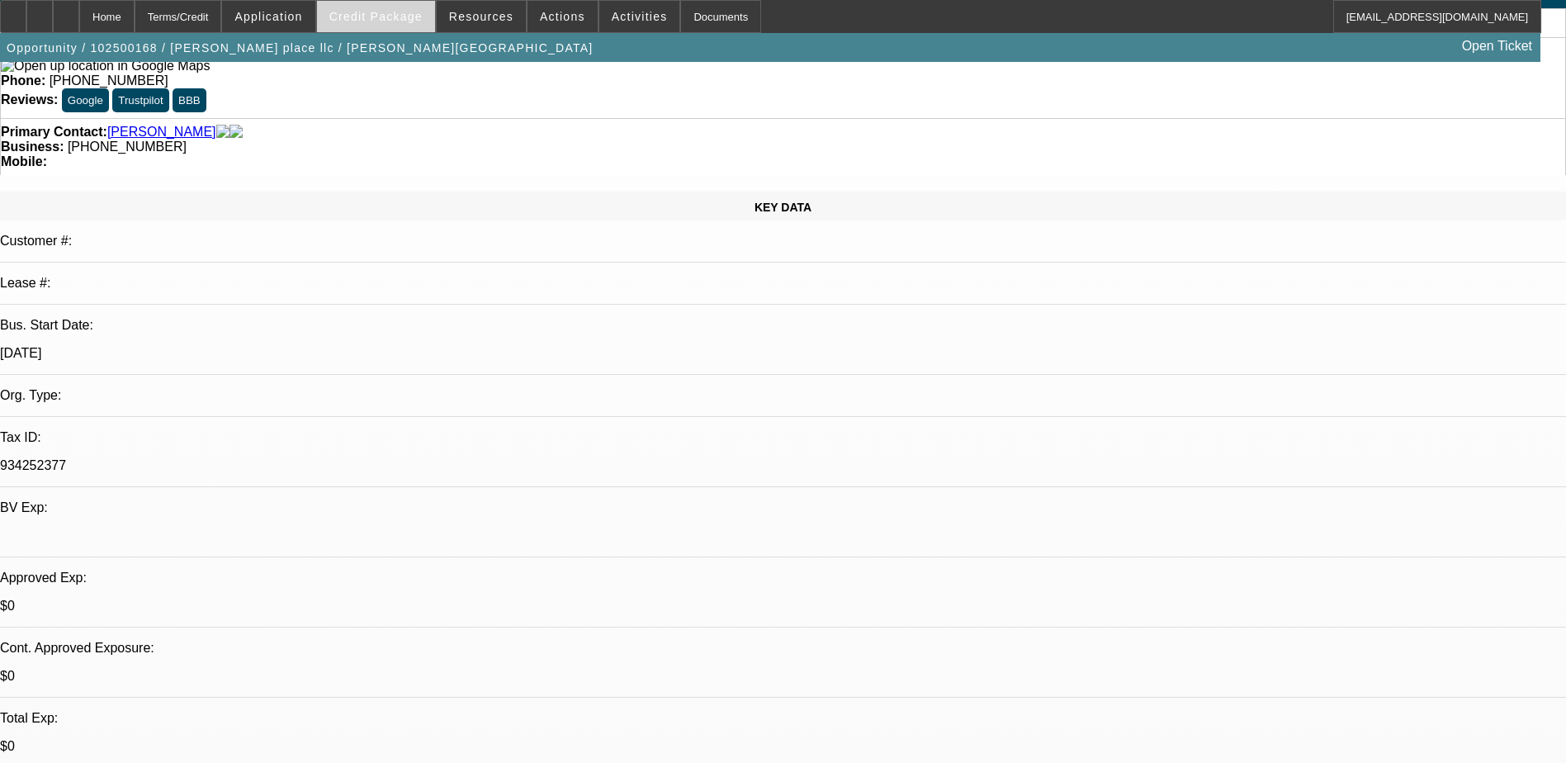
click at [391, 17] on span "Credit Package" at bounding box center [375, 16] width 93 height 13
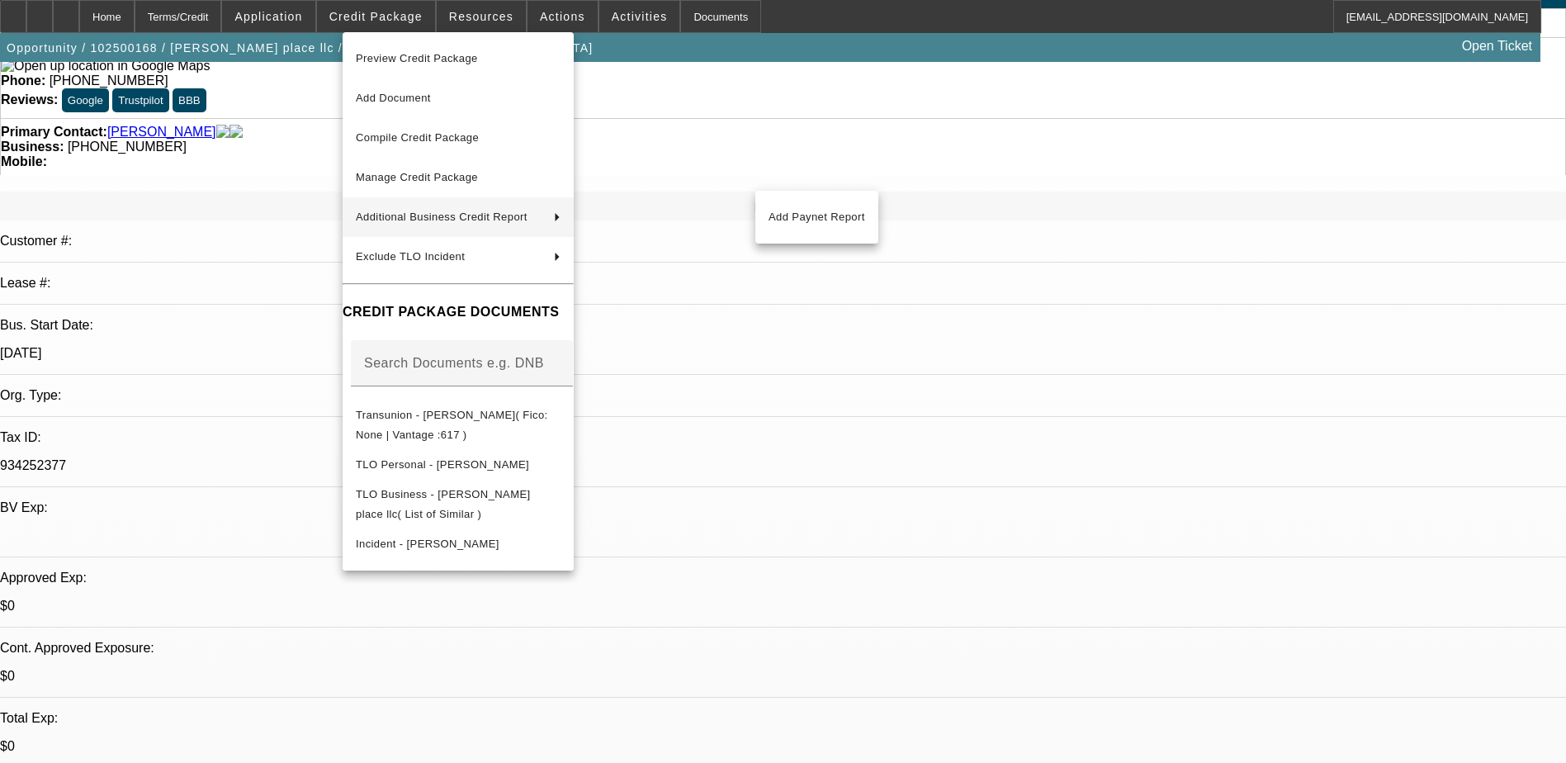
click at [308, 159] on div at bounding box center [783, 381] width 1566 height 763
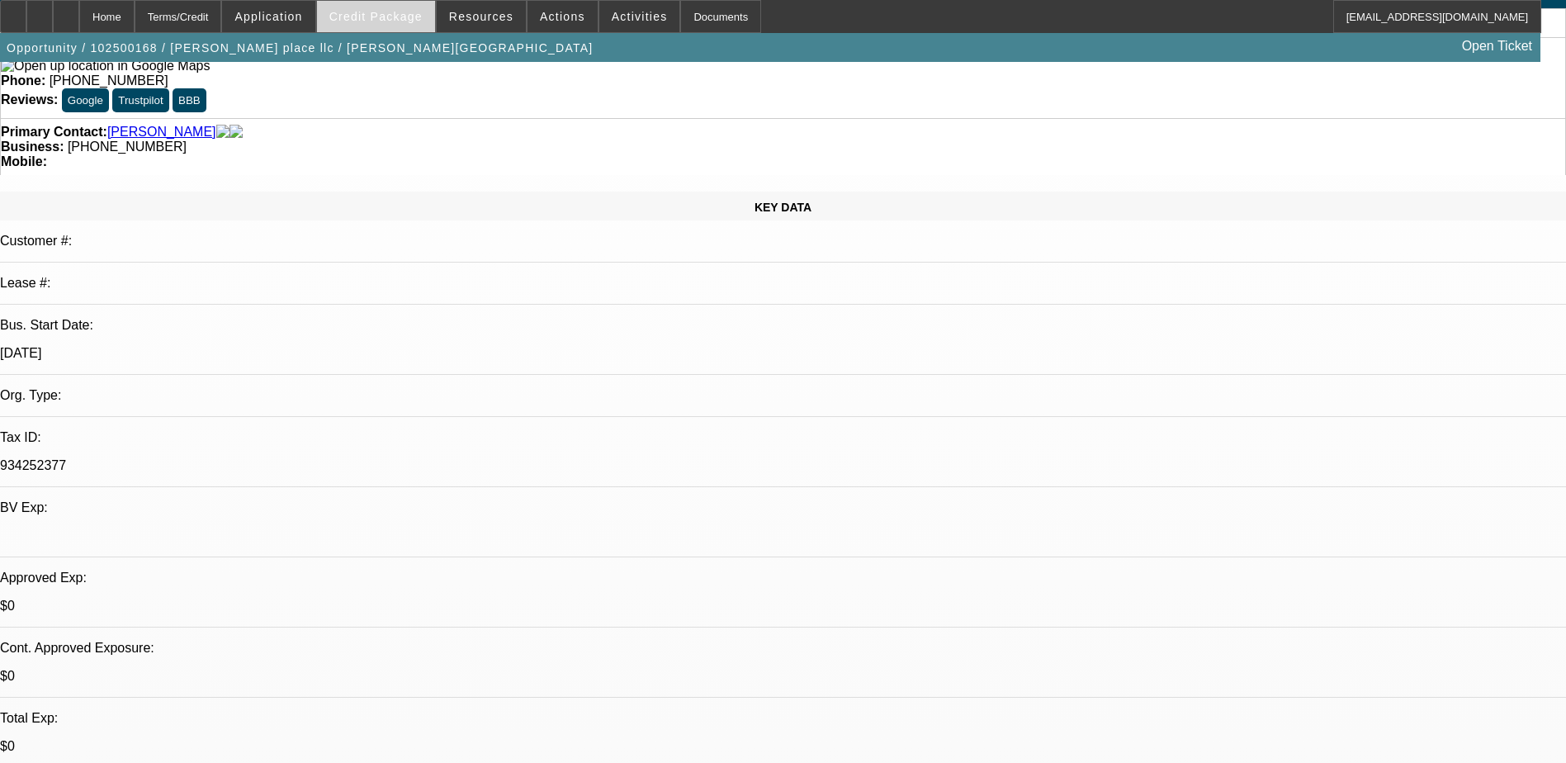
click at [391, 20] on span "Credit Package" at bounding box center [375, 16] width 93 height 13
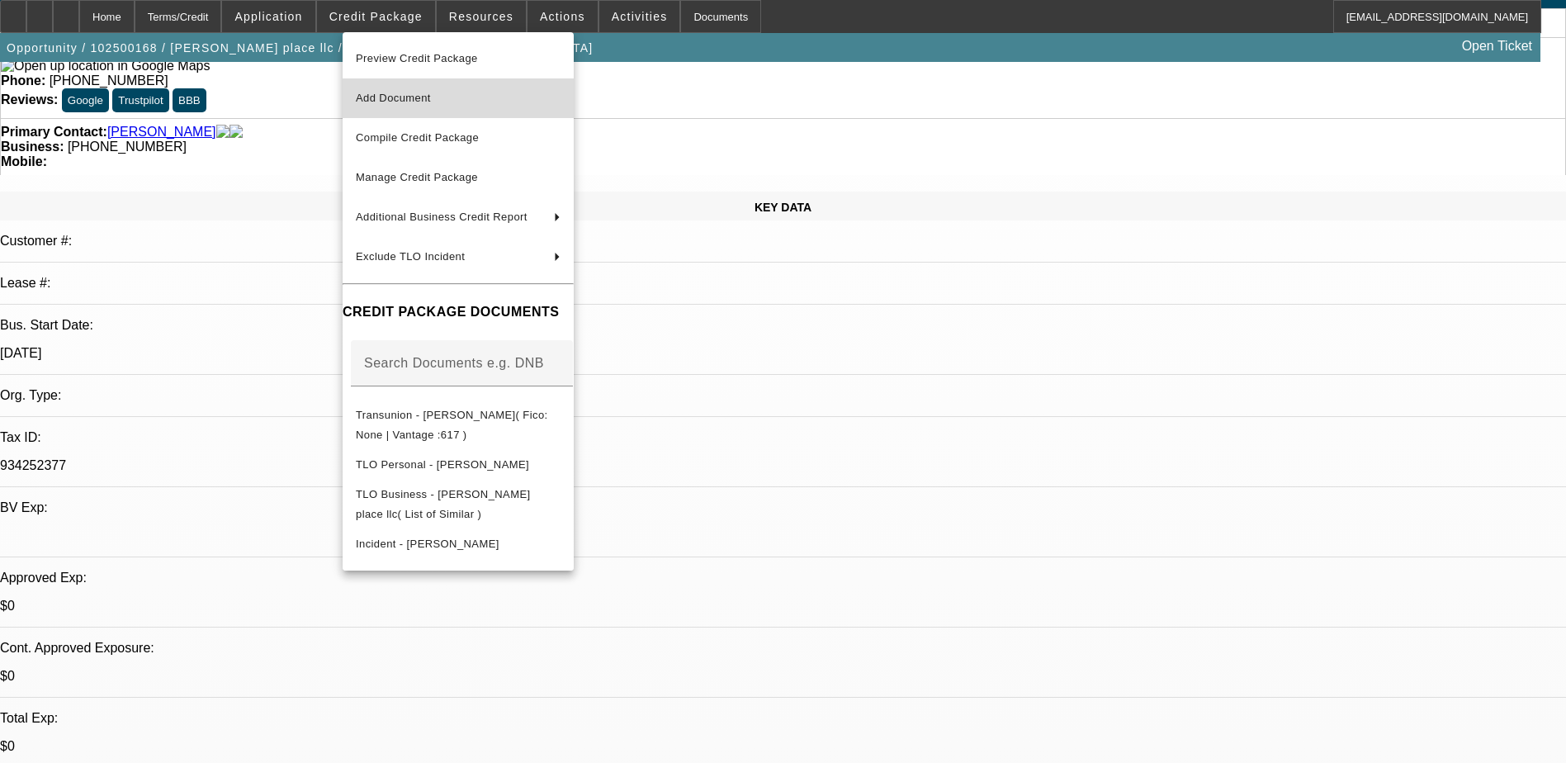
click at [431, 99] on span "Add Document" at bounding box center [393, 98] width 75 height 12
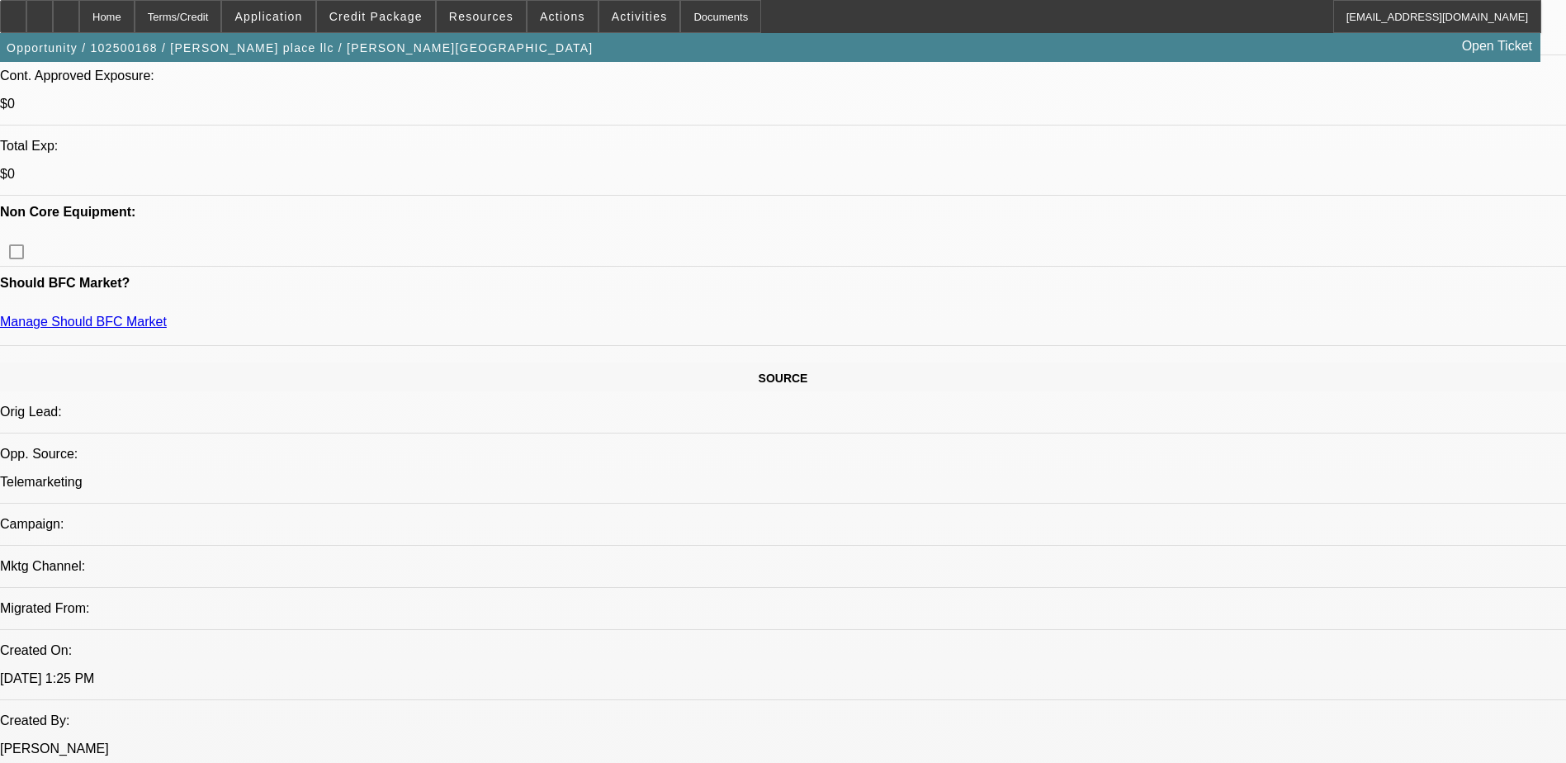
scroll to position [661, 0]
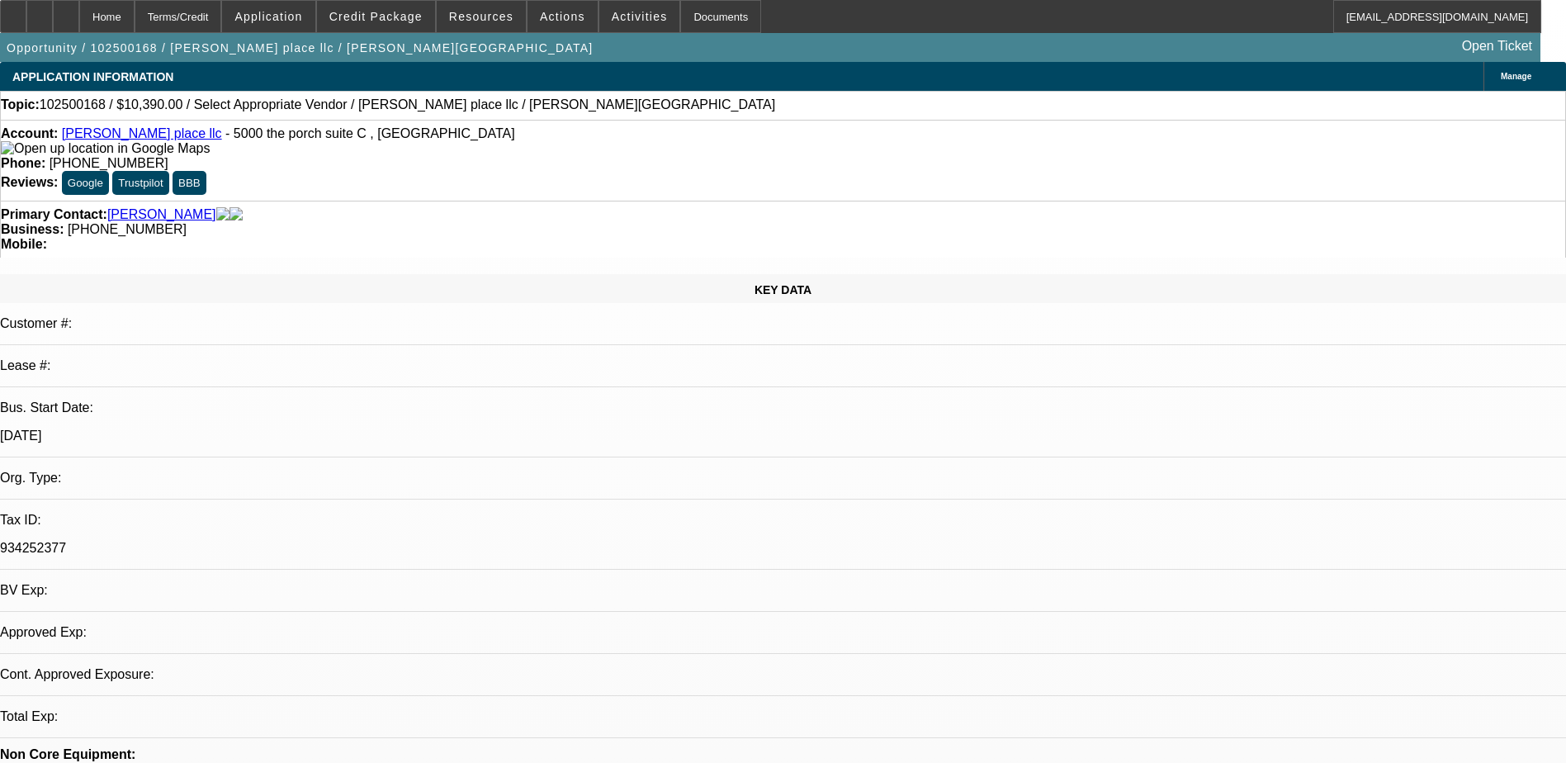
select select "0"
select select "2"
select select "0.1"
select select "4"
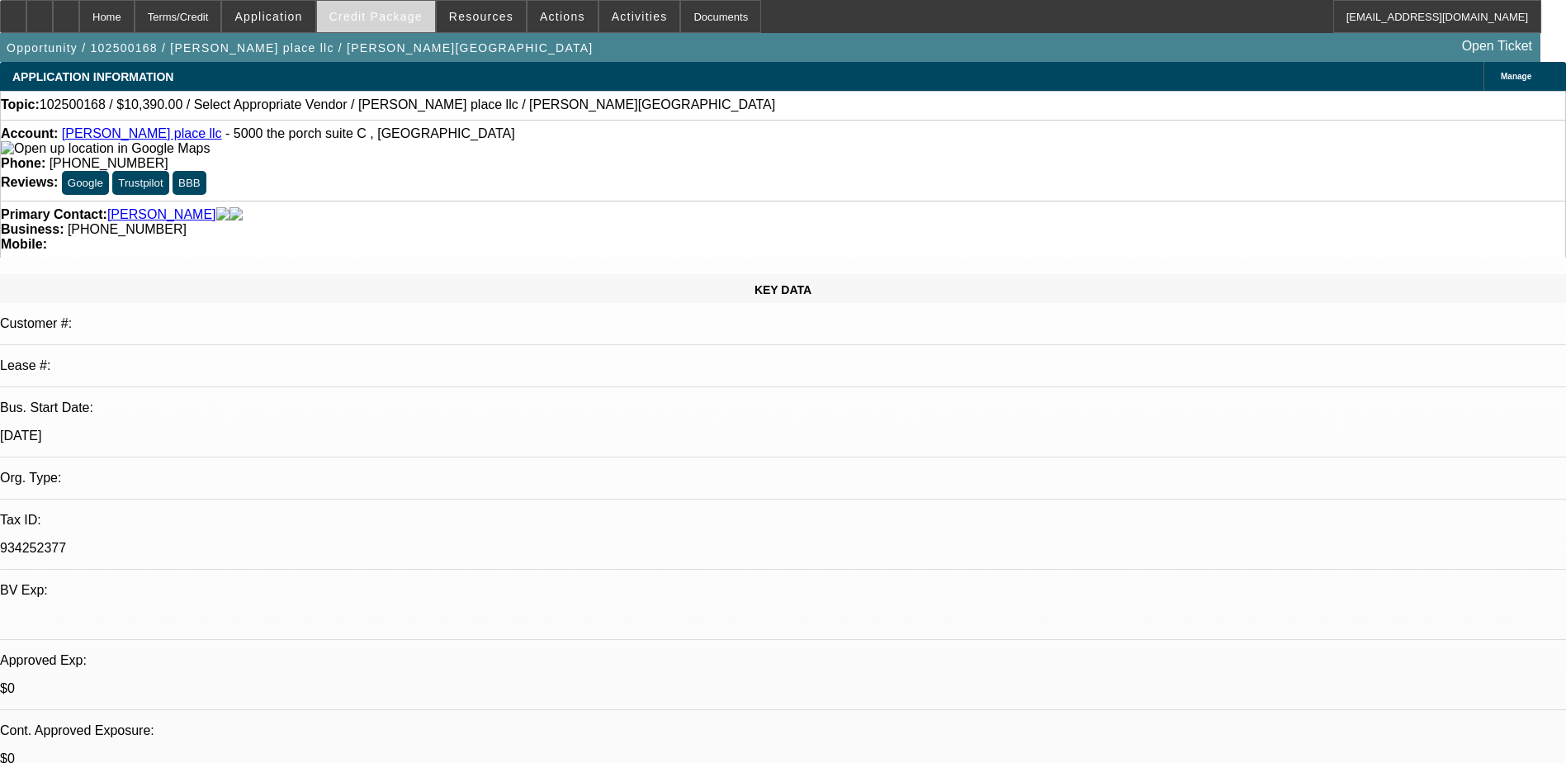
click at [380, 8] on span at bounding box center [376, 17] width 118 height 40
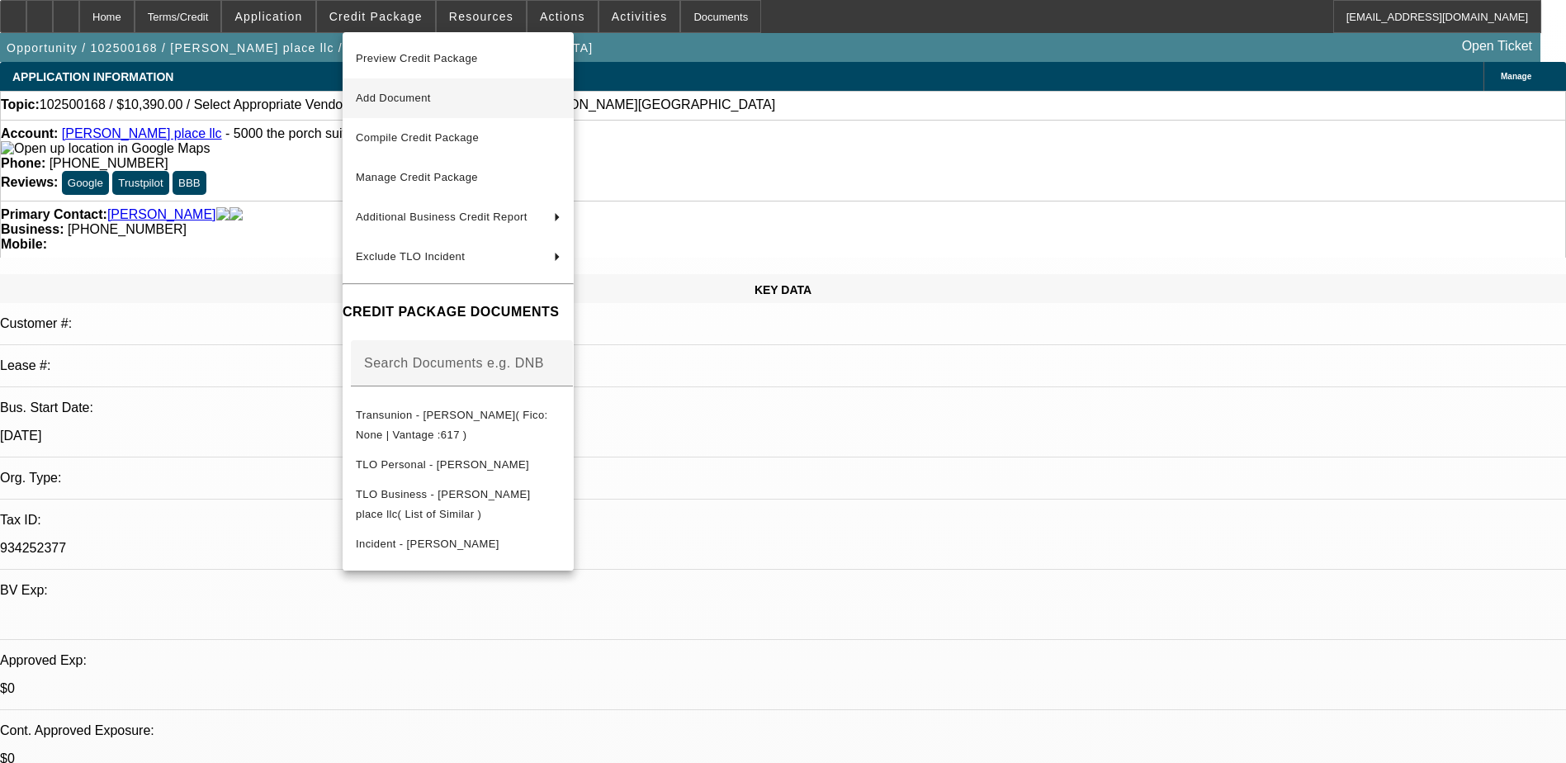
click at [465, 98] on span "Add Document" at bounding box center [458, 98] width 205 height 20
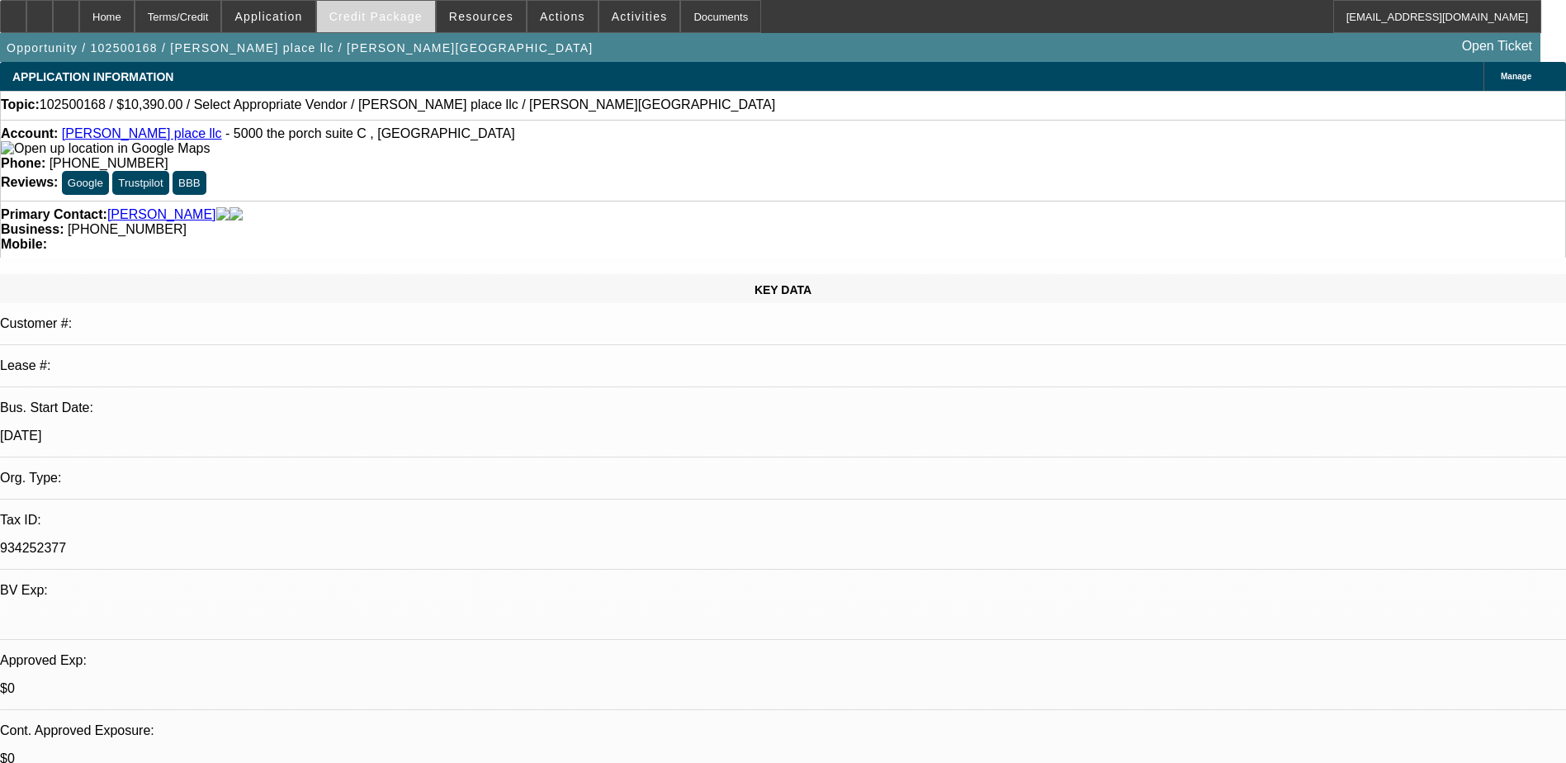
click at [373, 13] on span "Credit Package" at bounding box center [375, 16] width 93 height 13
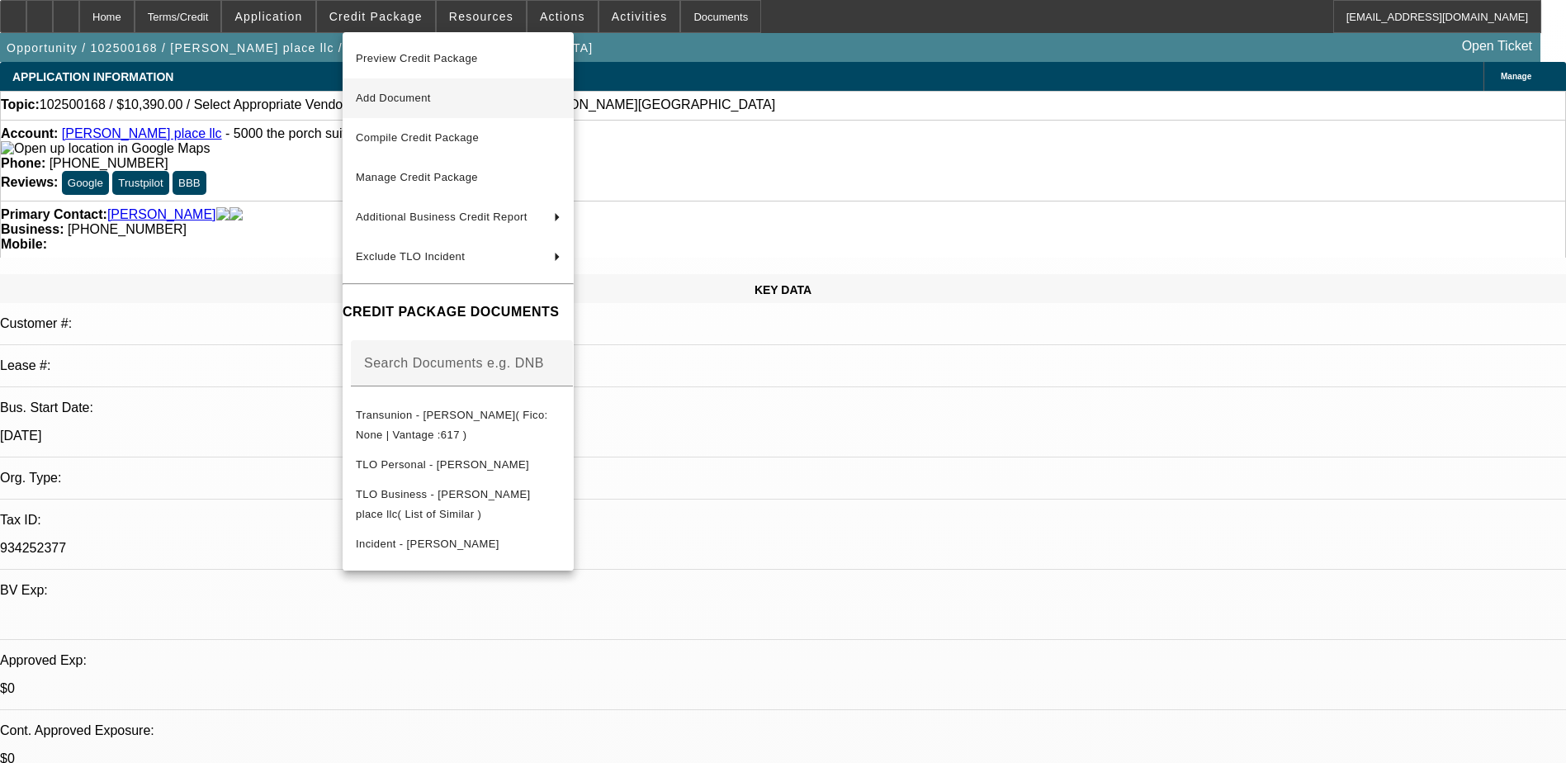
click at [429, 104] on span "Add Document" at bounding box center [458, 98] width 205 height 20
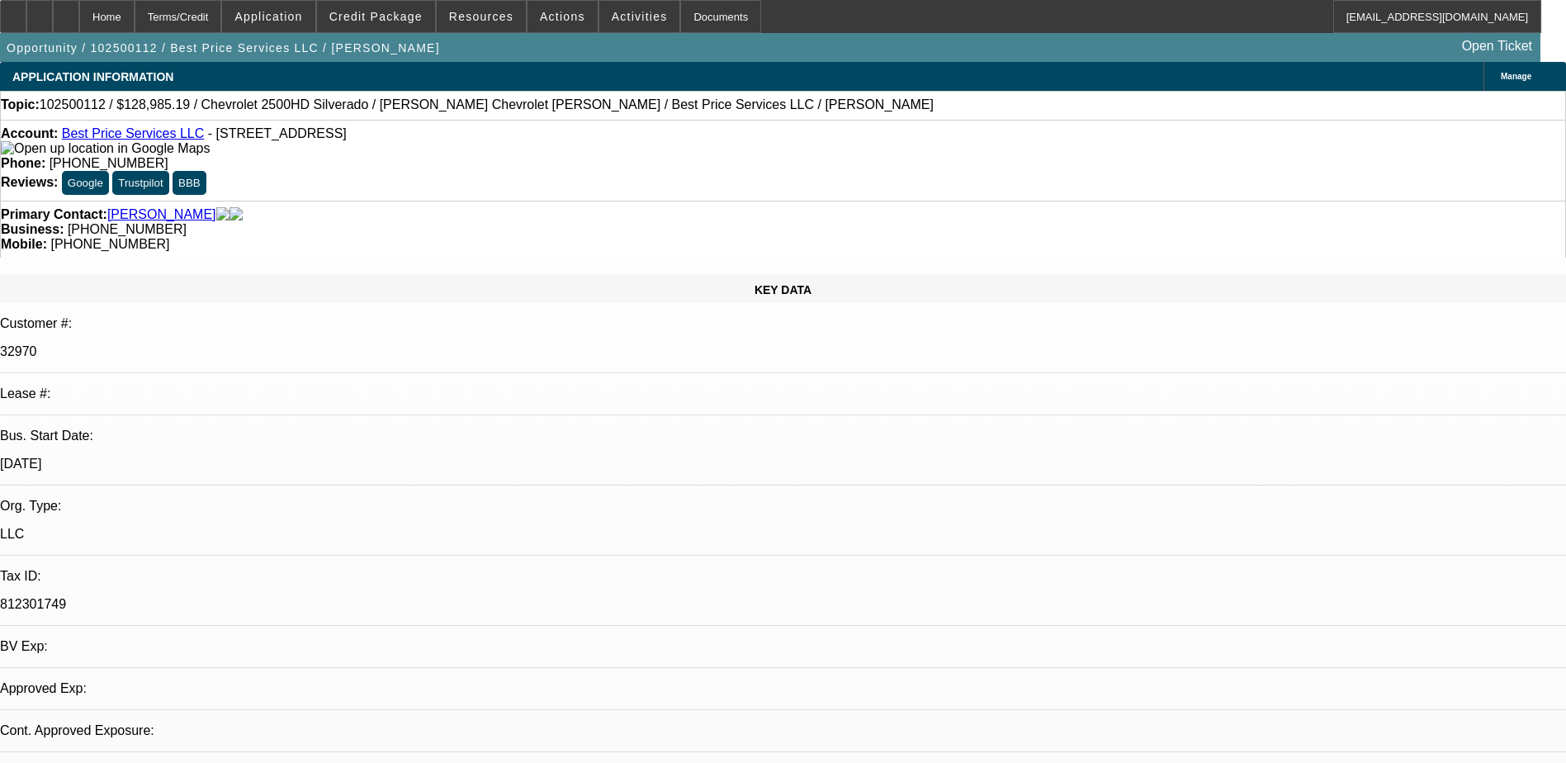
select select "0.1"
select select "2"
select select "0.1"
select select "1"
select select "2"
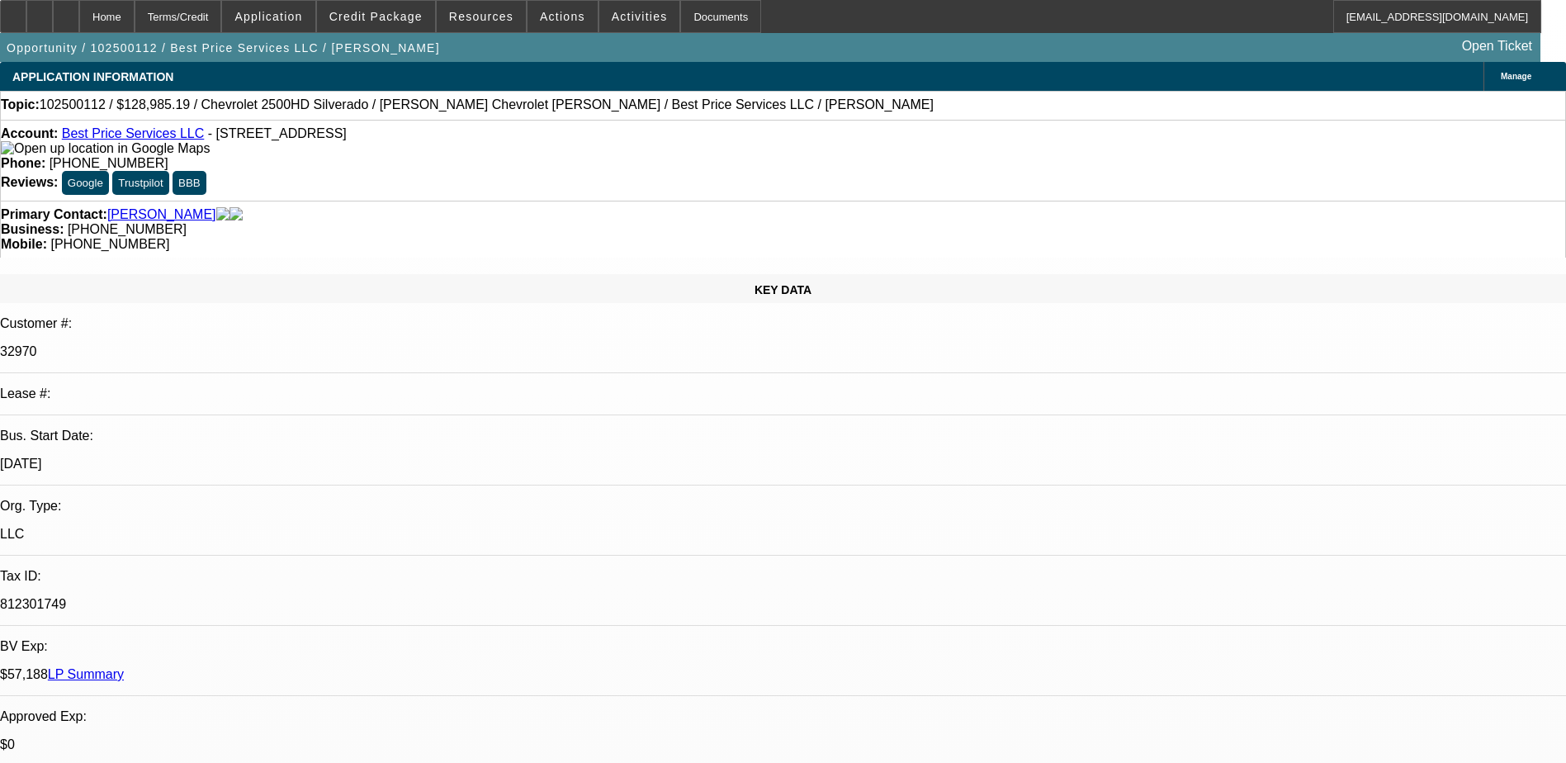
select select "4"
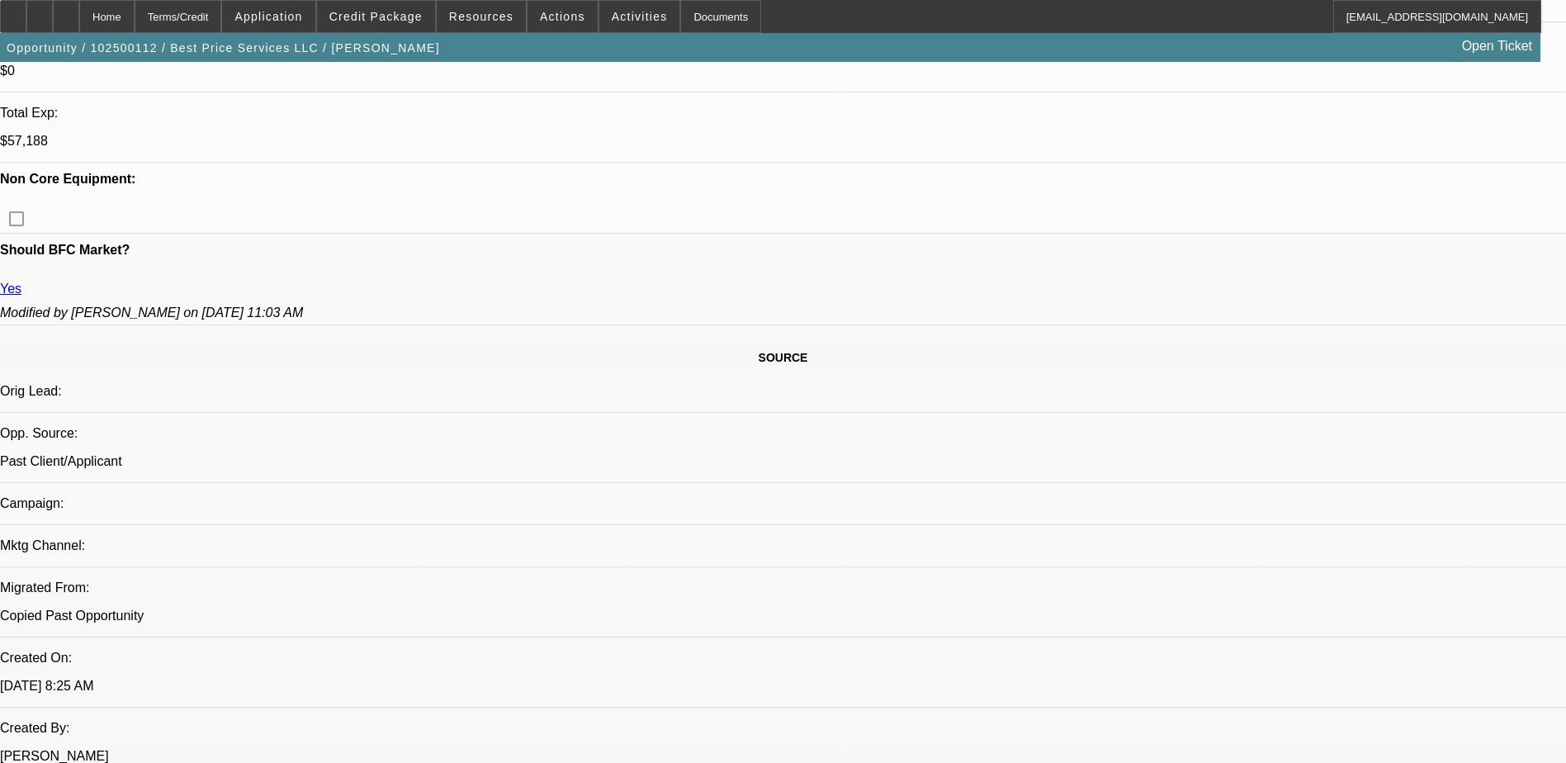
scroll to position [743, 0]
click at [422, 12] on span "Credit Package" at bounding box center [375, 16] width 93 height 13
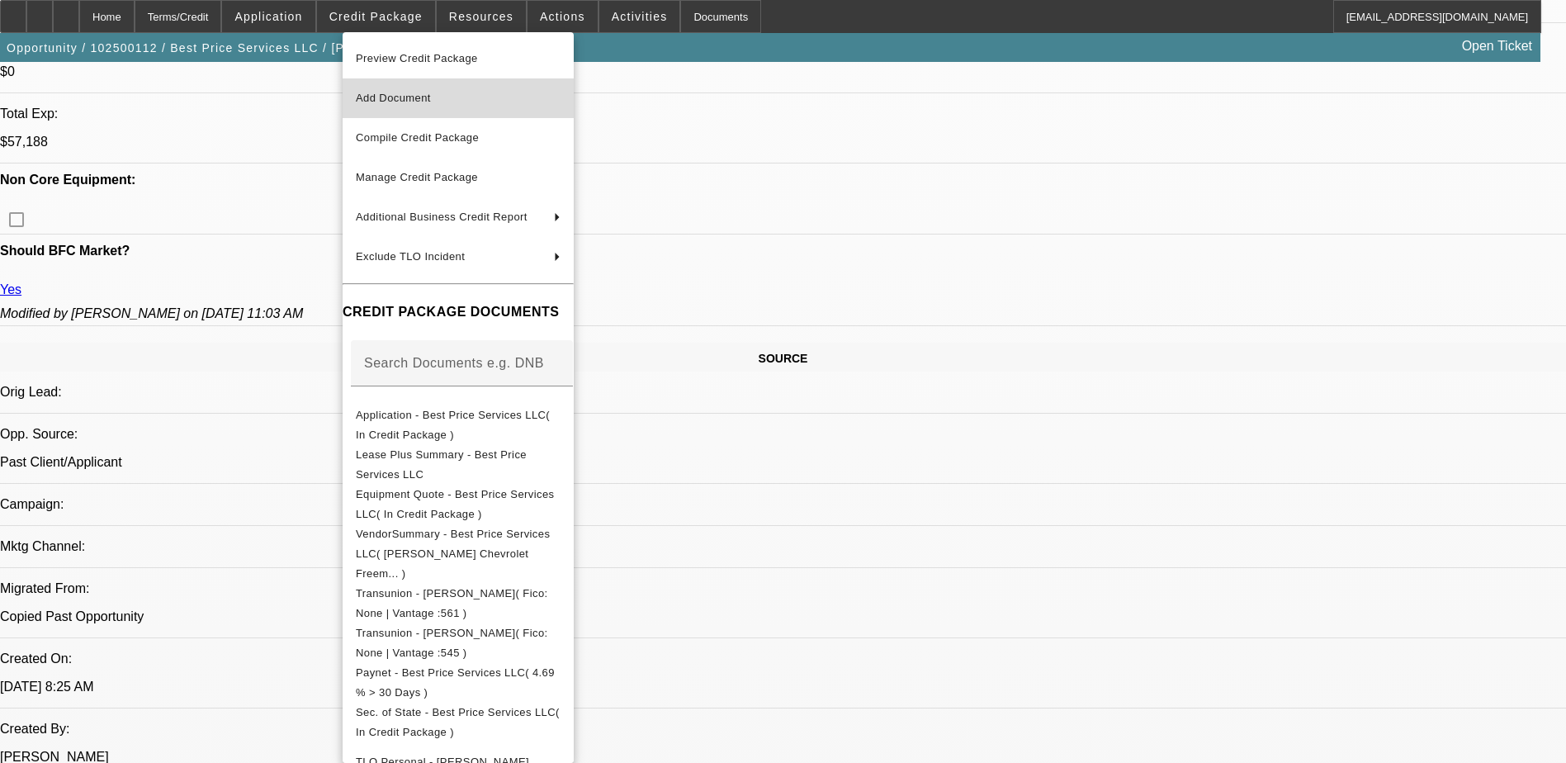
click at [443, 101] on span "Add Document" at bounding box center [458, 98] width 205 height 20
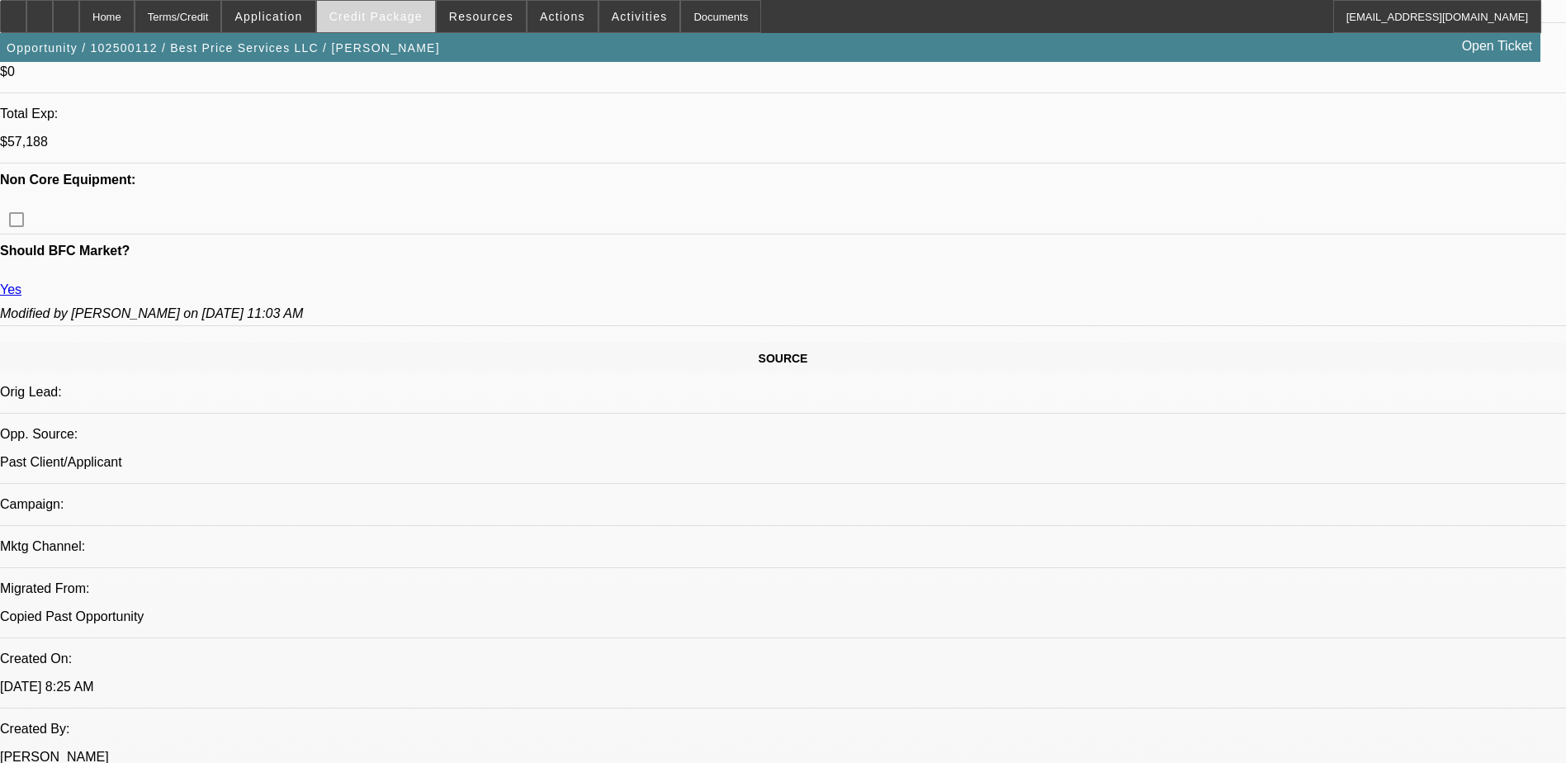
click at [399, 17] on span "Credit Package" at bounding box center [375, 16] width 93 height 13
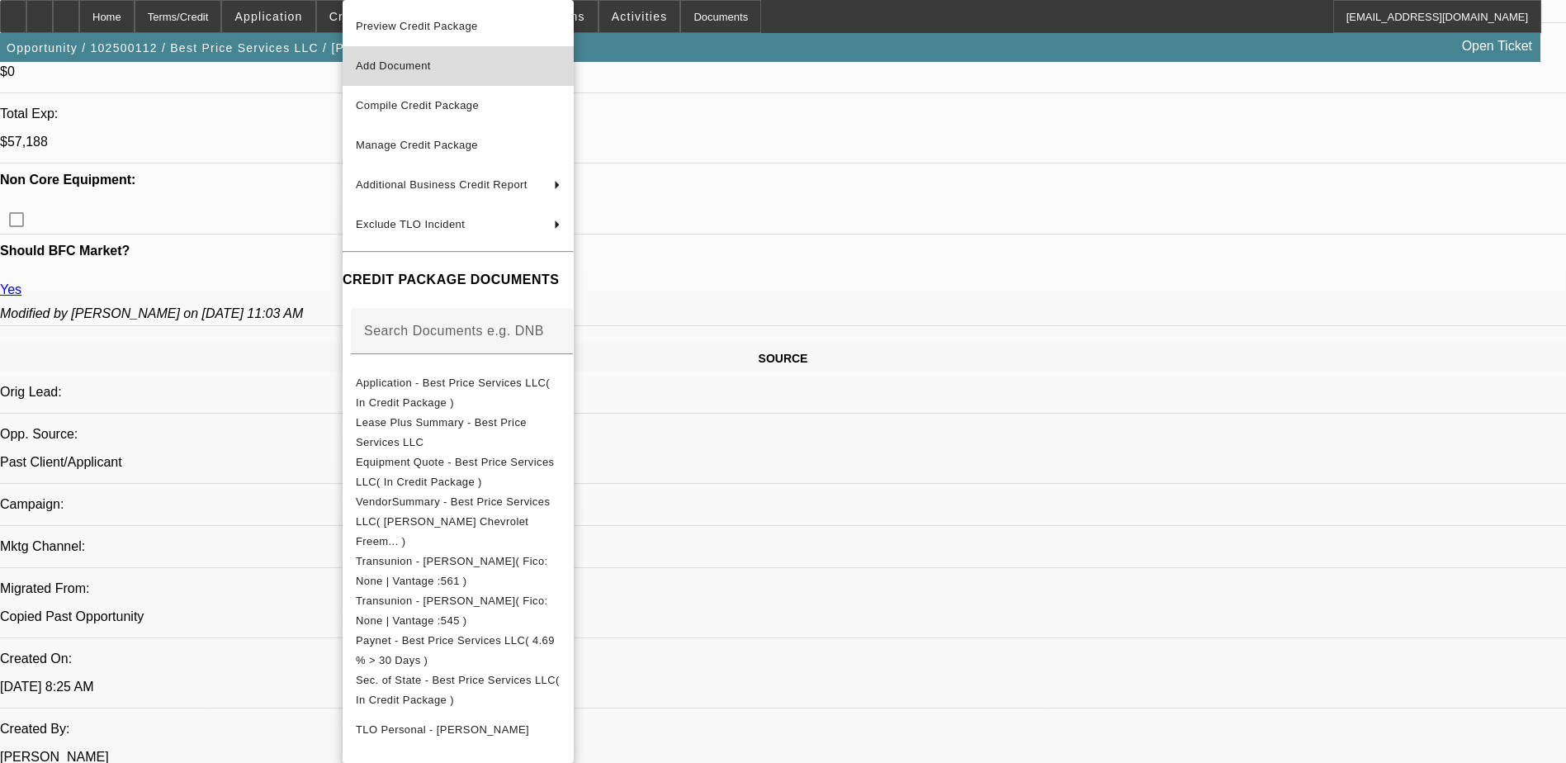
click at [429, 70] on span "Add Document" at bounding box center [393, 65] width 75 height 12
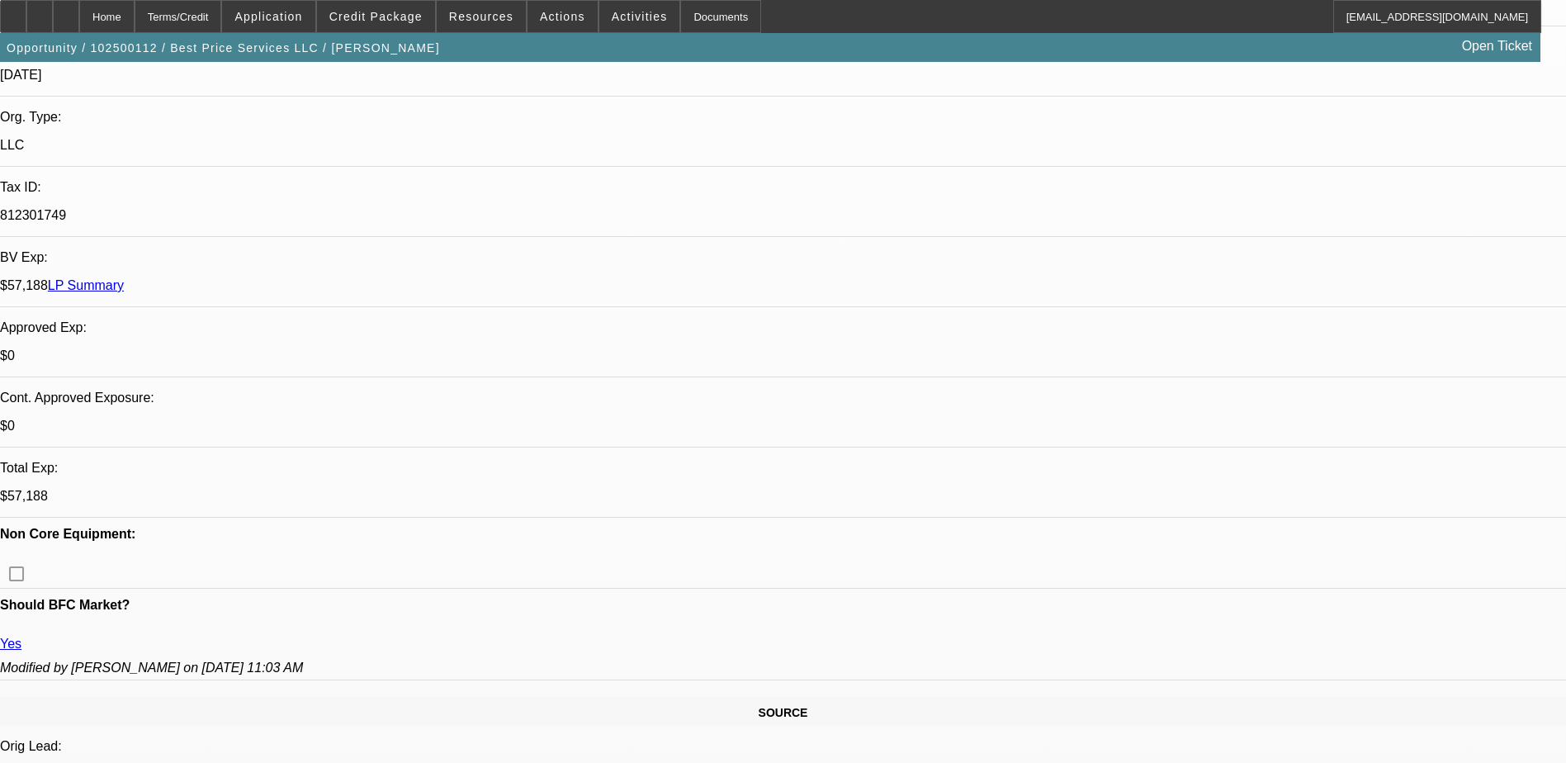
scroll to position [83, 0]
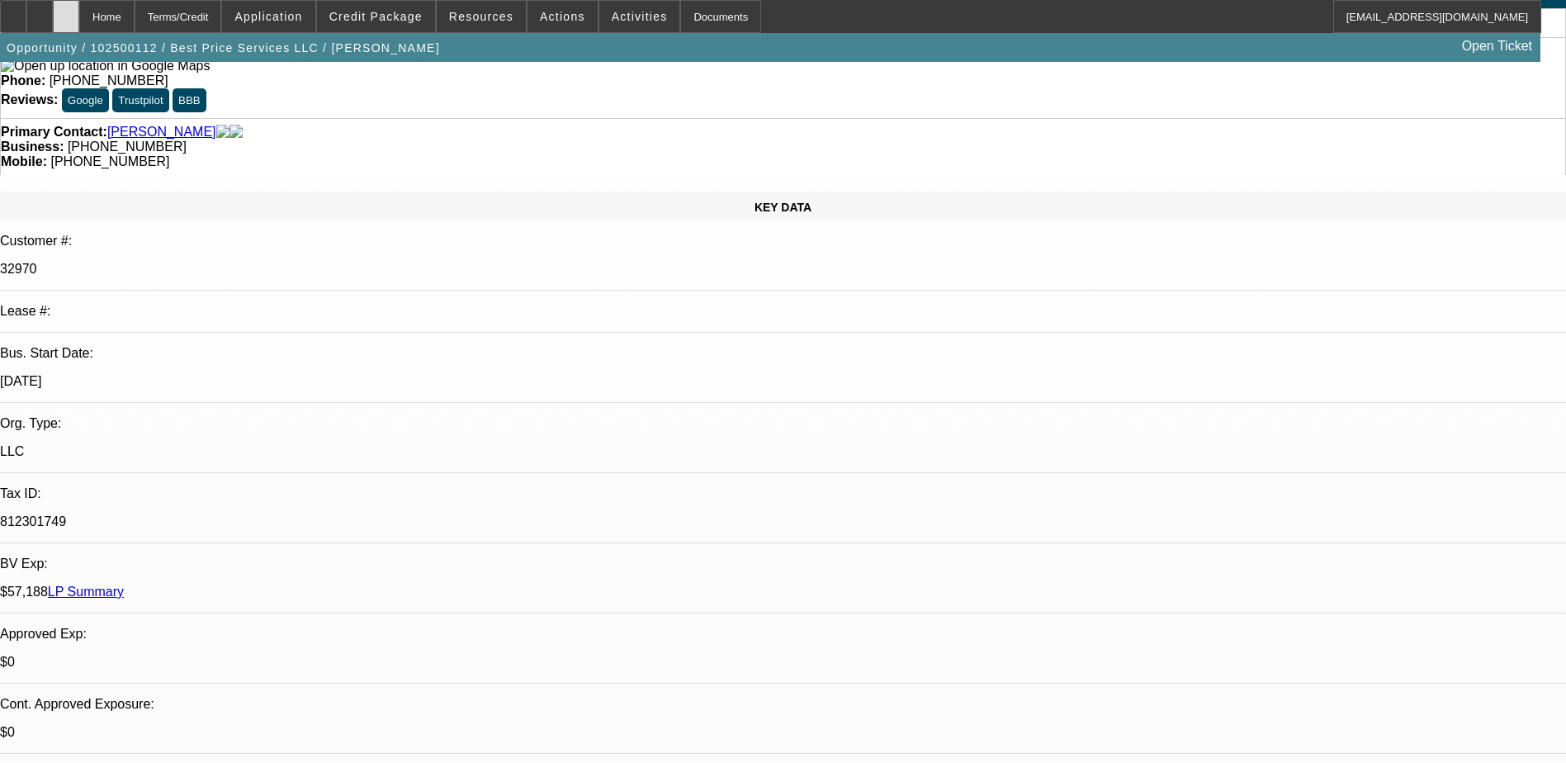
click at [79, 5] on div at bounding box center [66, 16] width 26 height 33
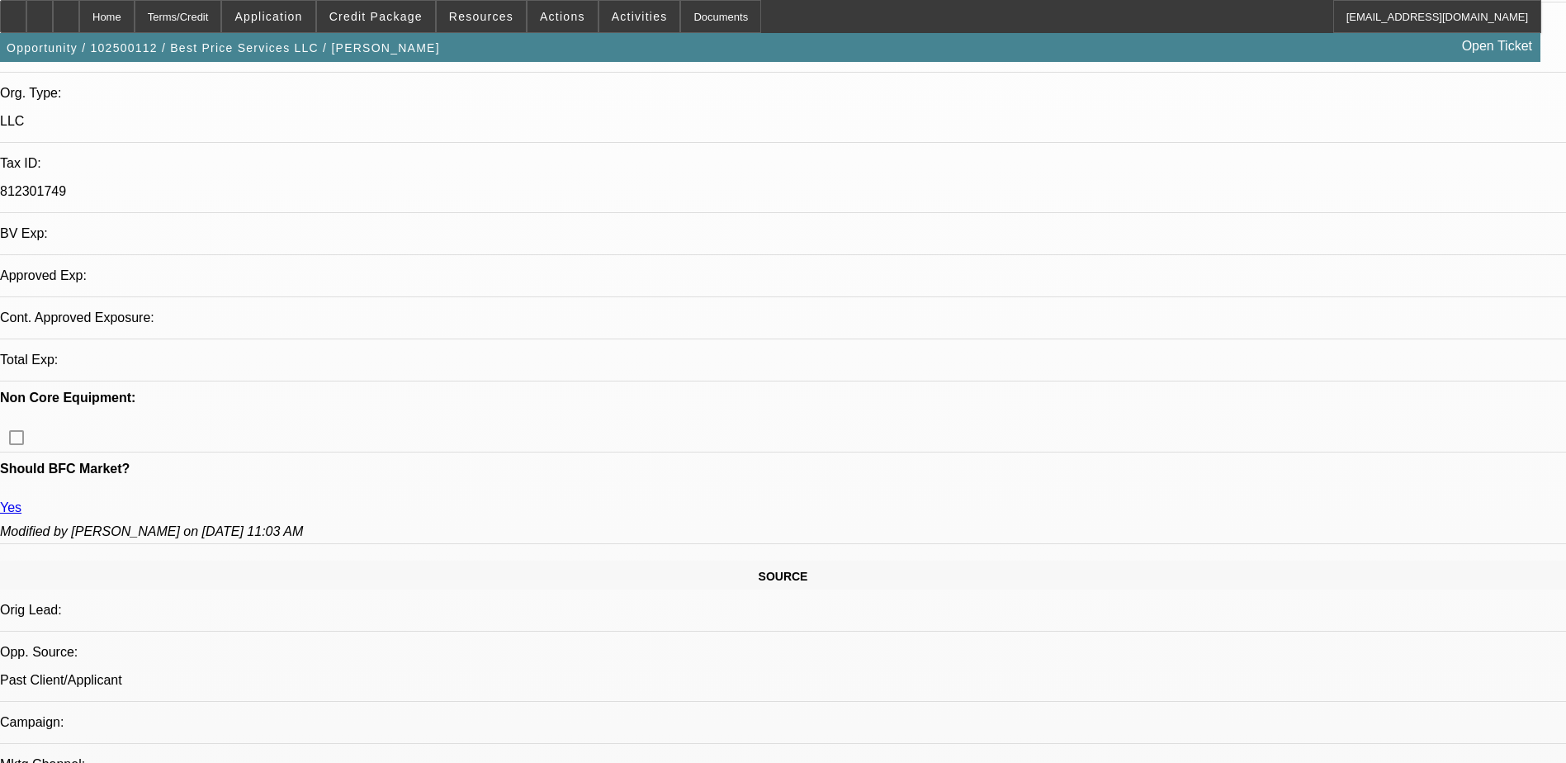
select select "0.1"
select select "2"
select select "0.1"
select select "4"
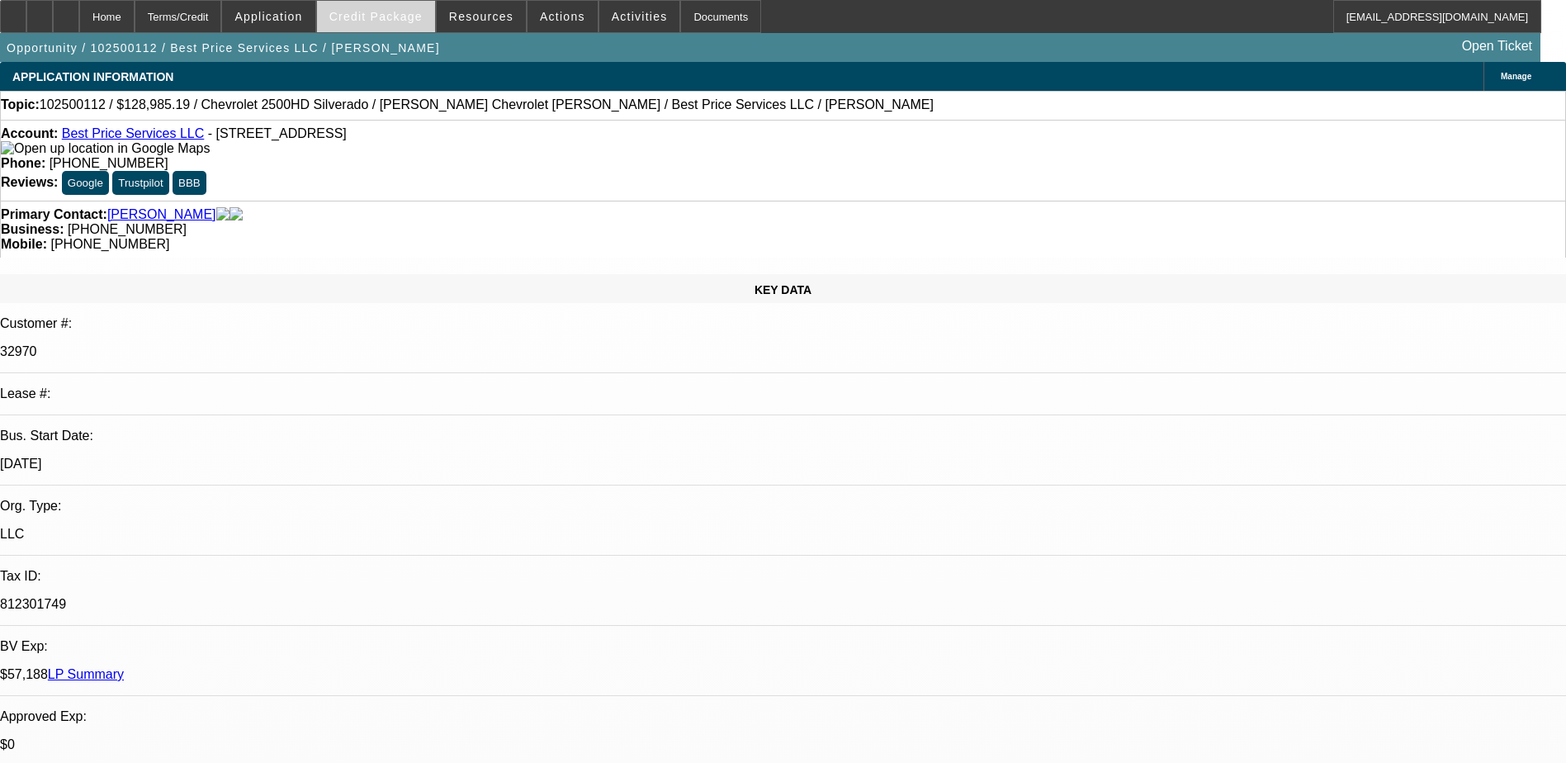
click at [406, 8] on span at bounding box center [376, 17] width 118 height 40
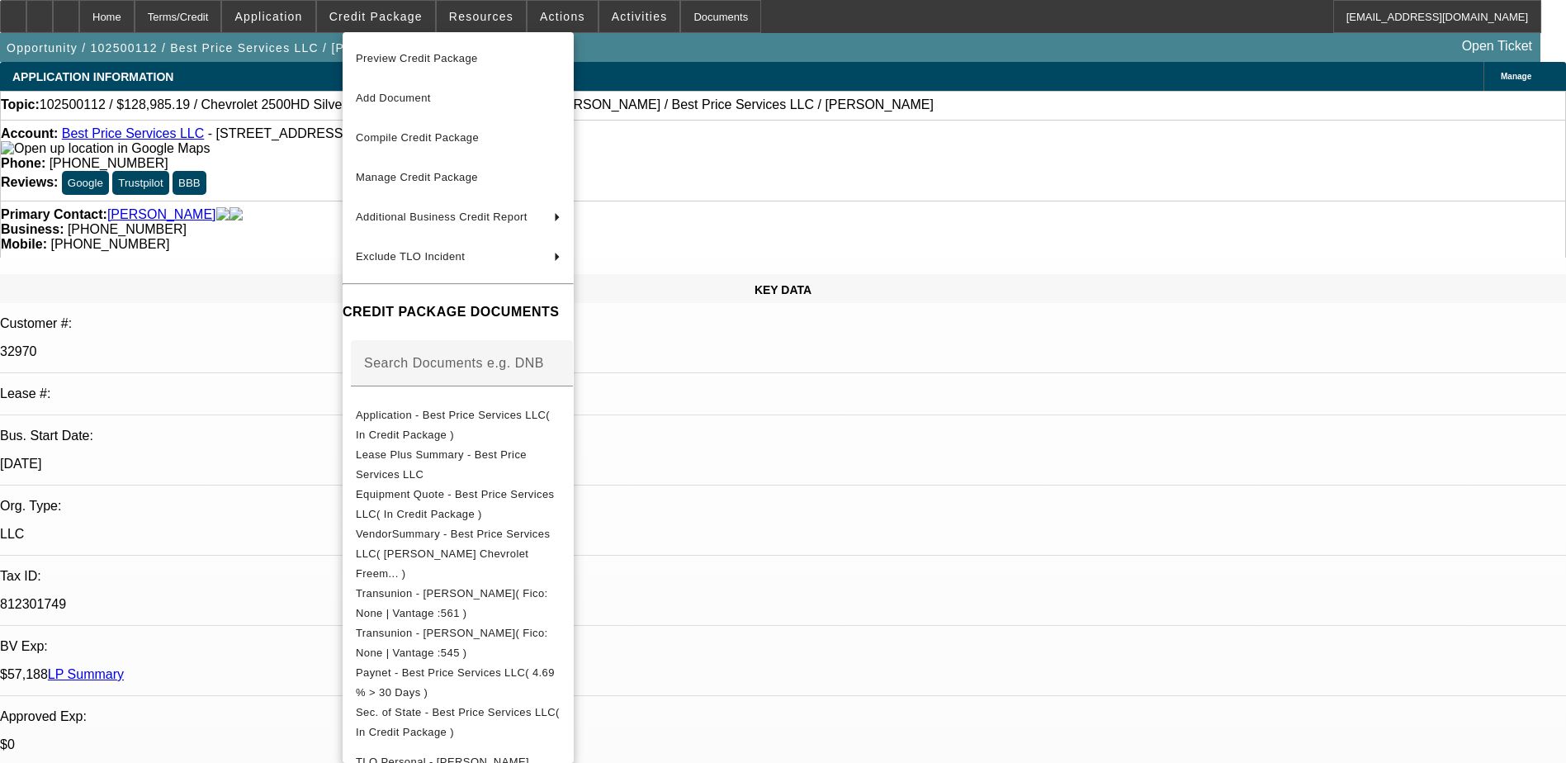
click at [284, 182] on div at bounding box center [783, 381] width 1566 height 763
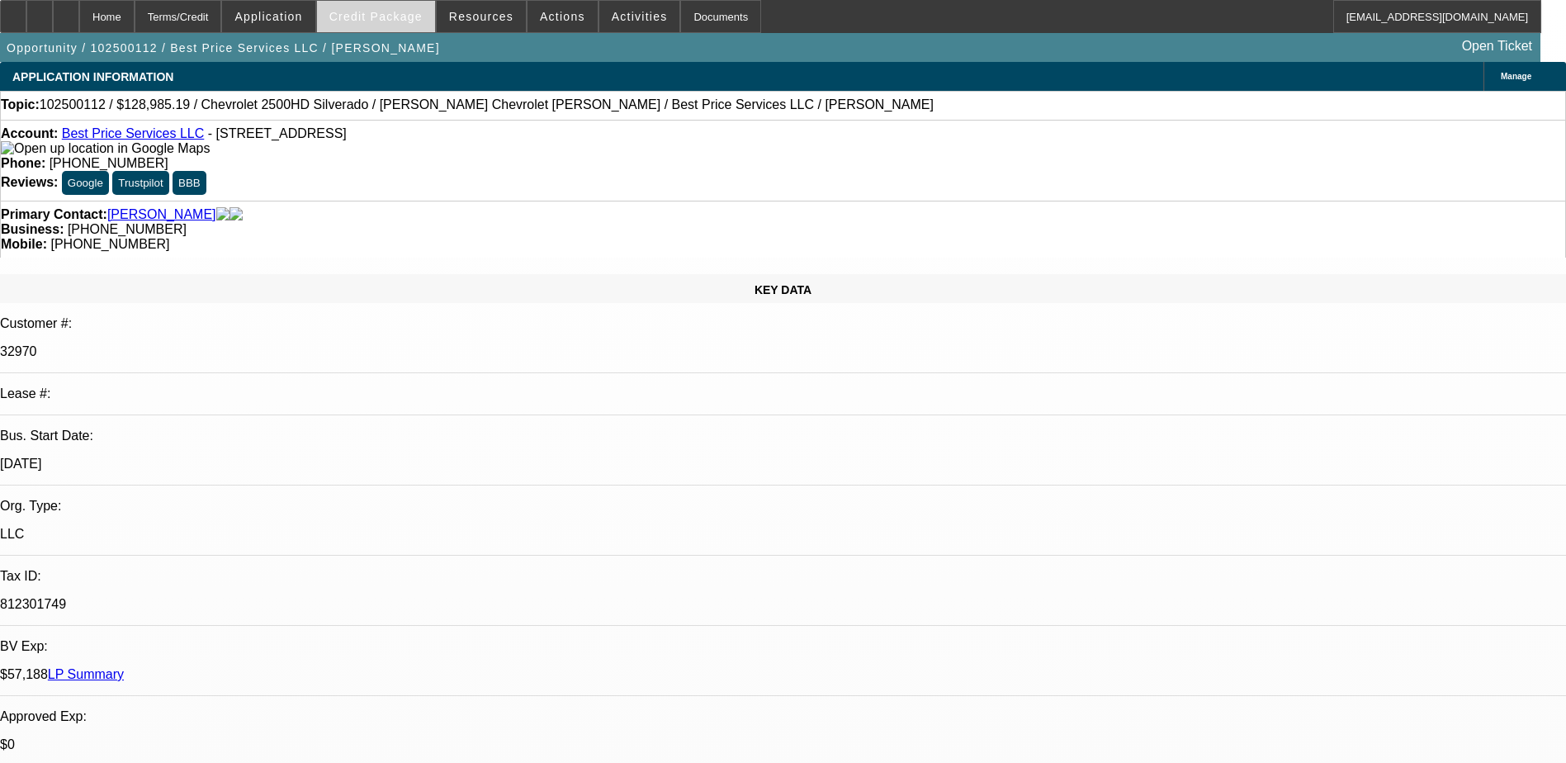
click at [370, 17] on span "Credit Package" at bounding box center [375, 16] width 93 height 13
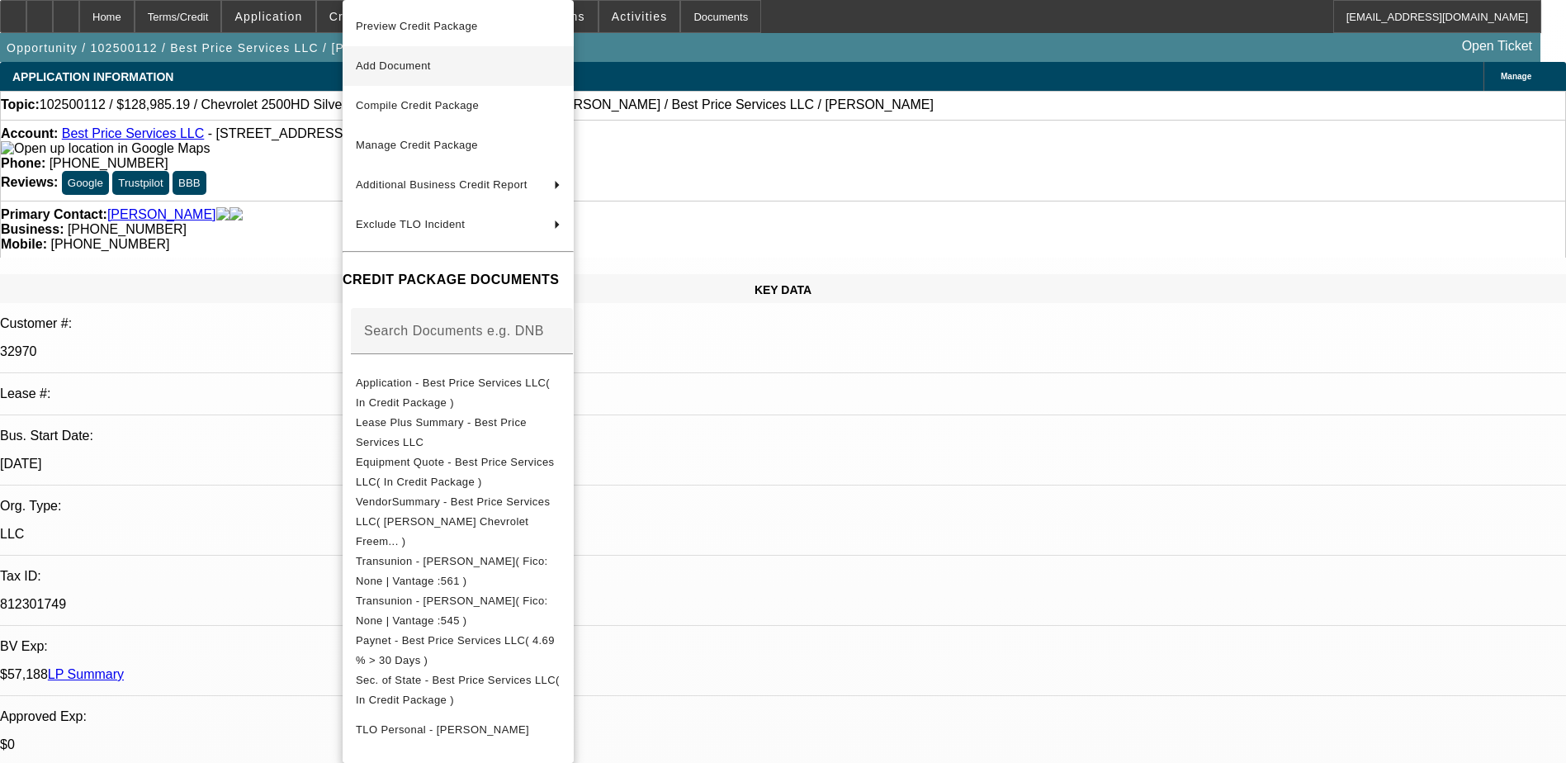
click at [419, 71] on span "Add Document" at bounding box center [393, 65] width 75 height 12
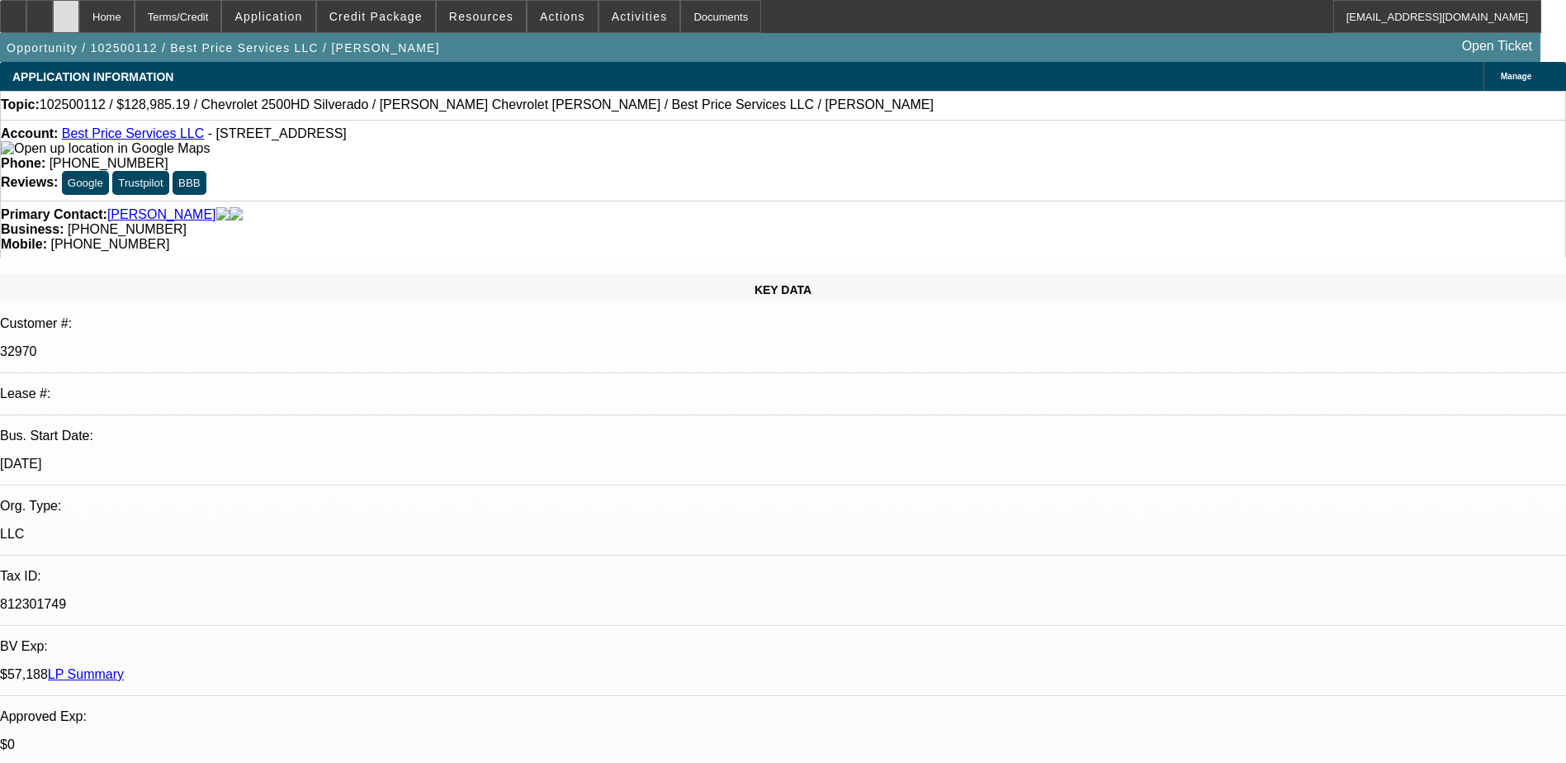
click at [79, 19] on div at bounding box center [66, 16] width 26 height 33
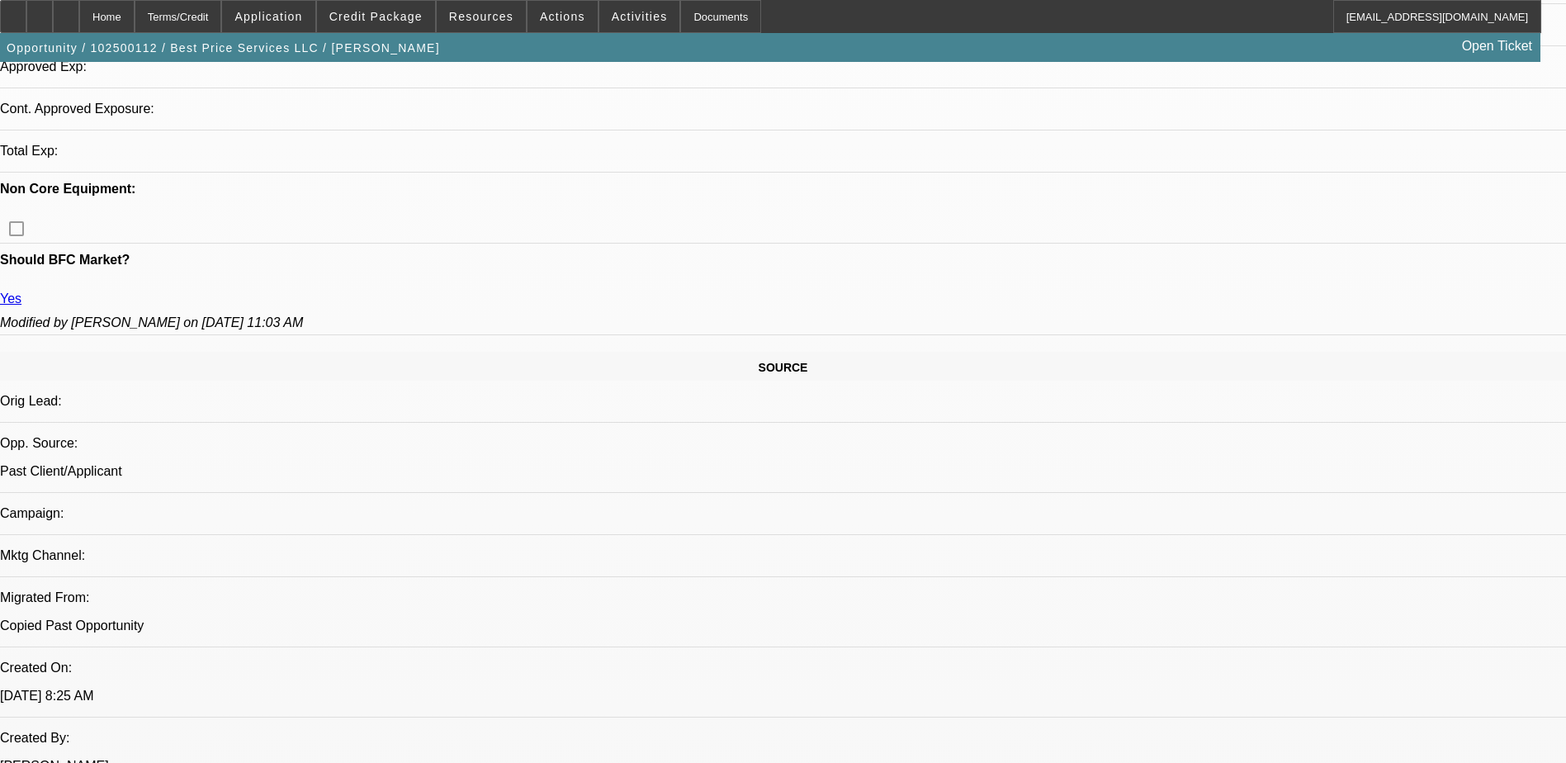
select select "0.1"
select select "2"
select select "0.1"
select select "4"
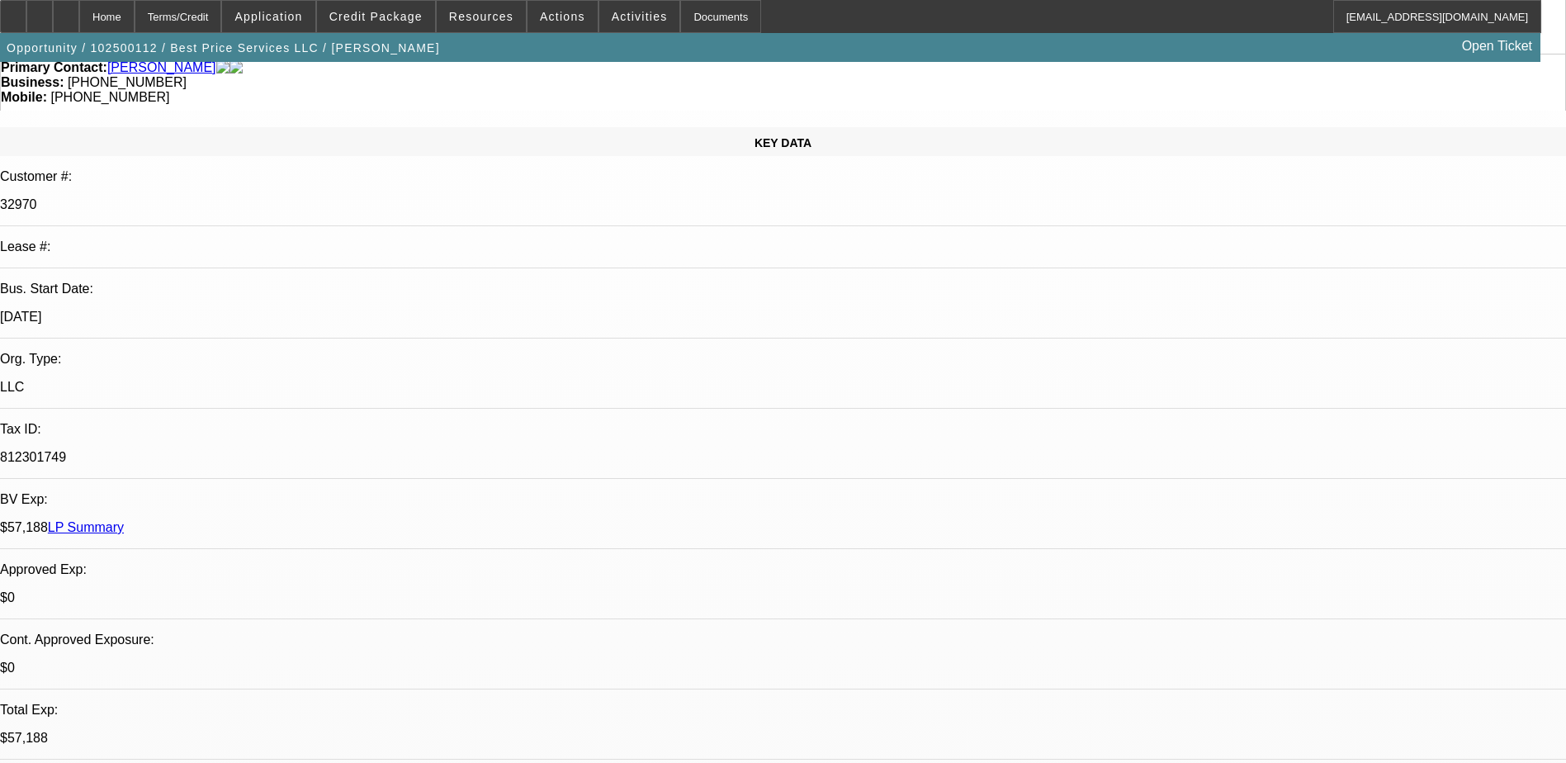
scroll to position [146, 0]
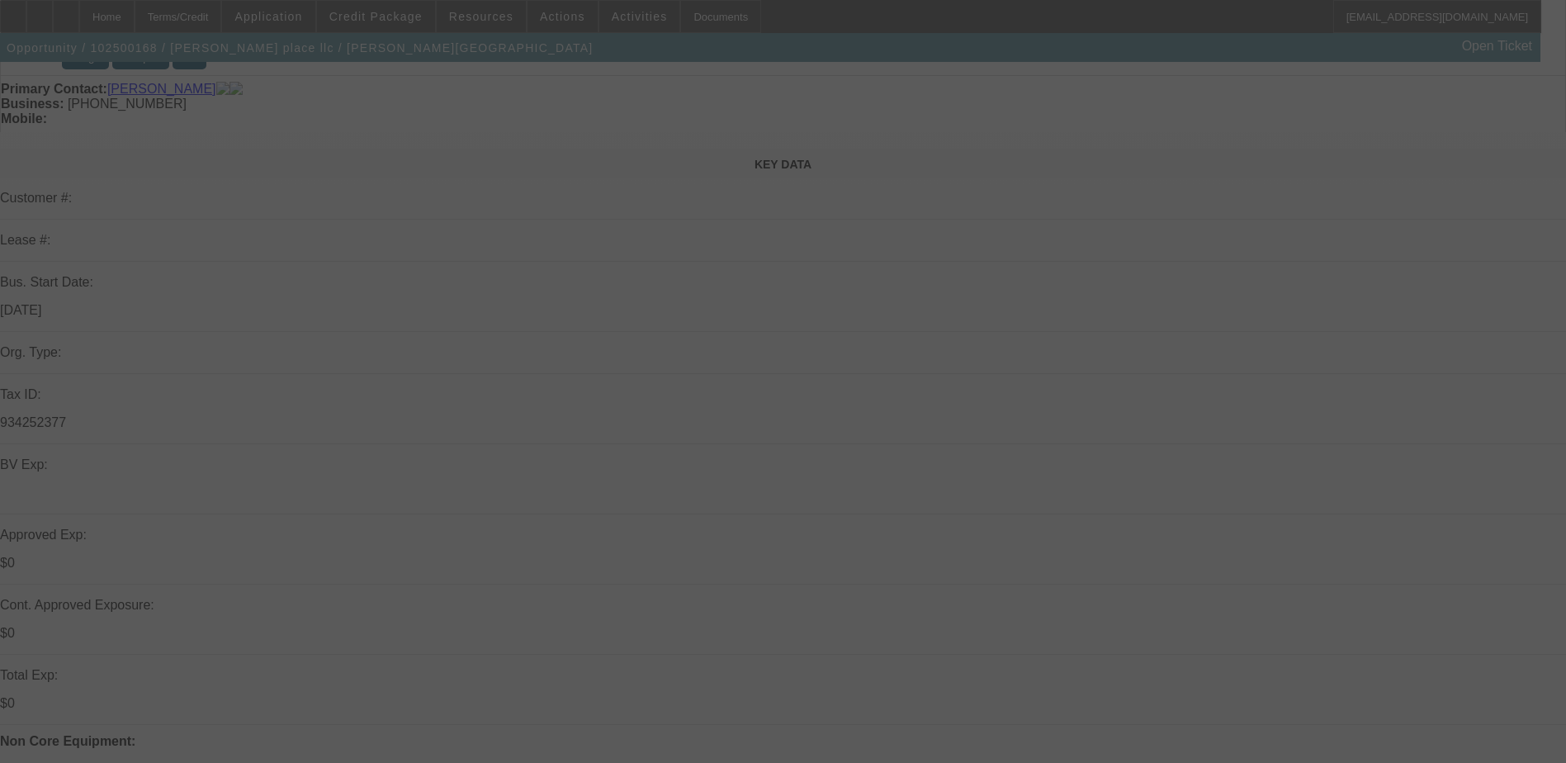
select select "0"
select select "2"
select select "0.1"
select select "4"
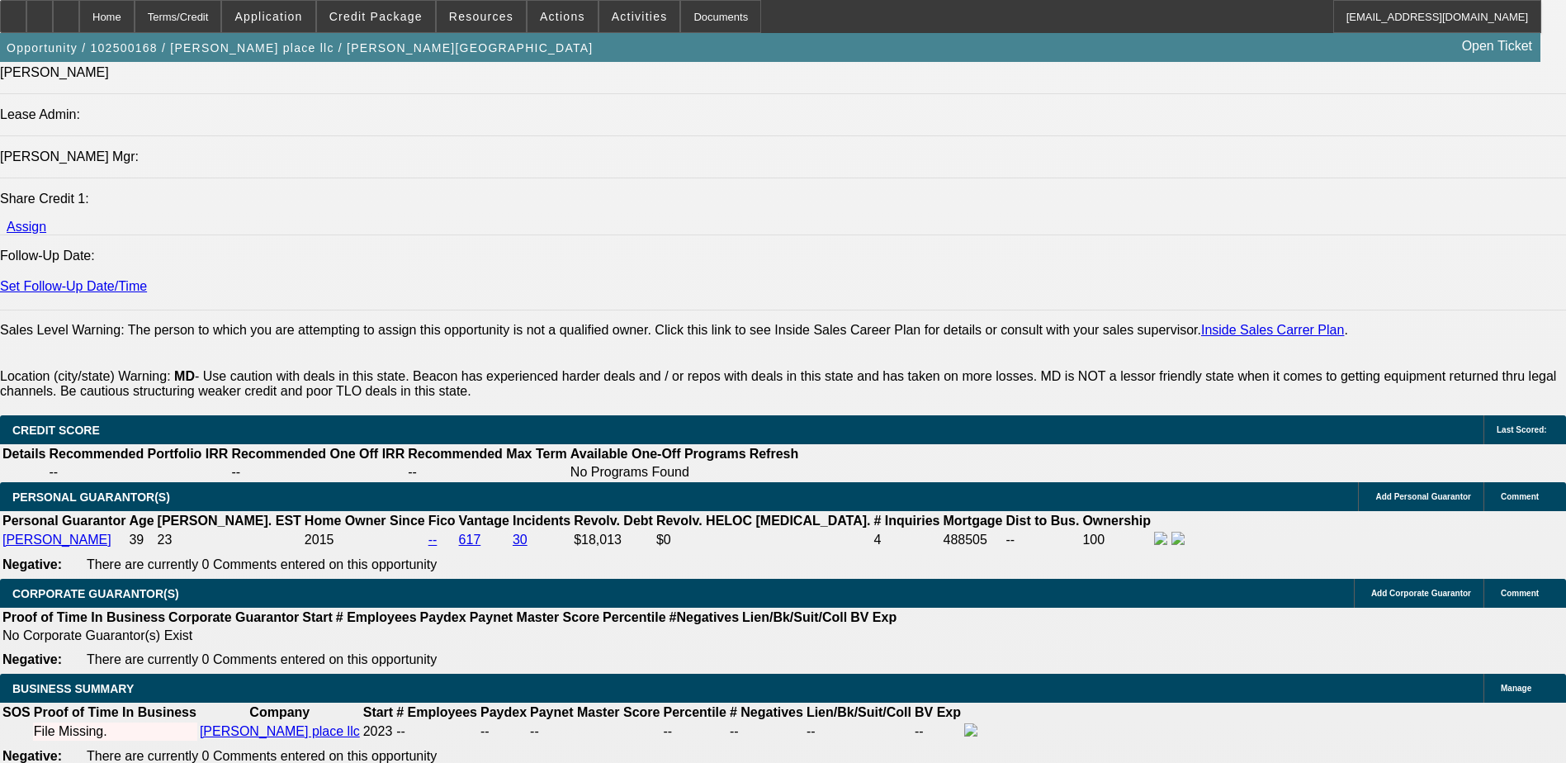
scroll to position [2064, 0]
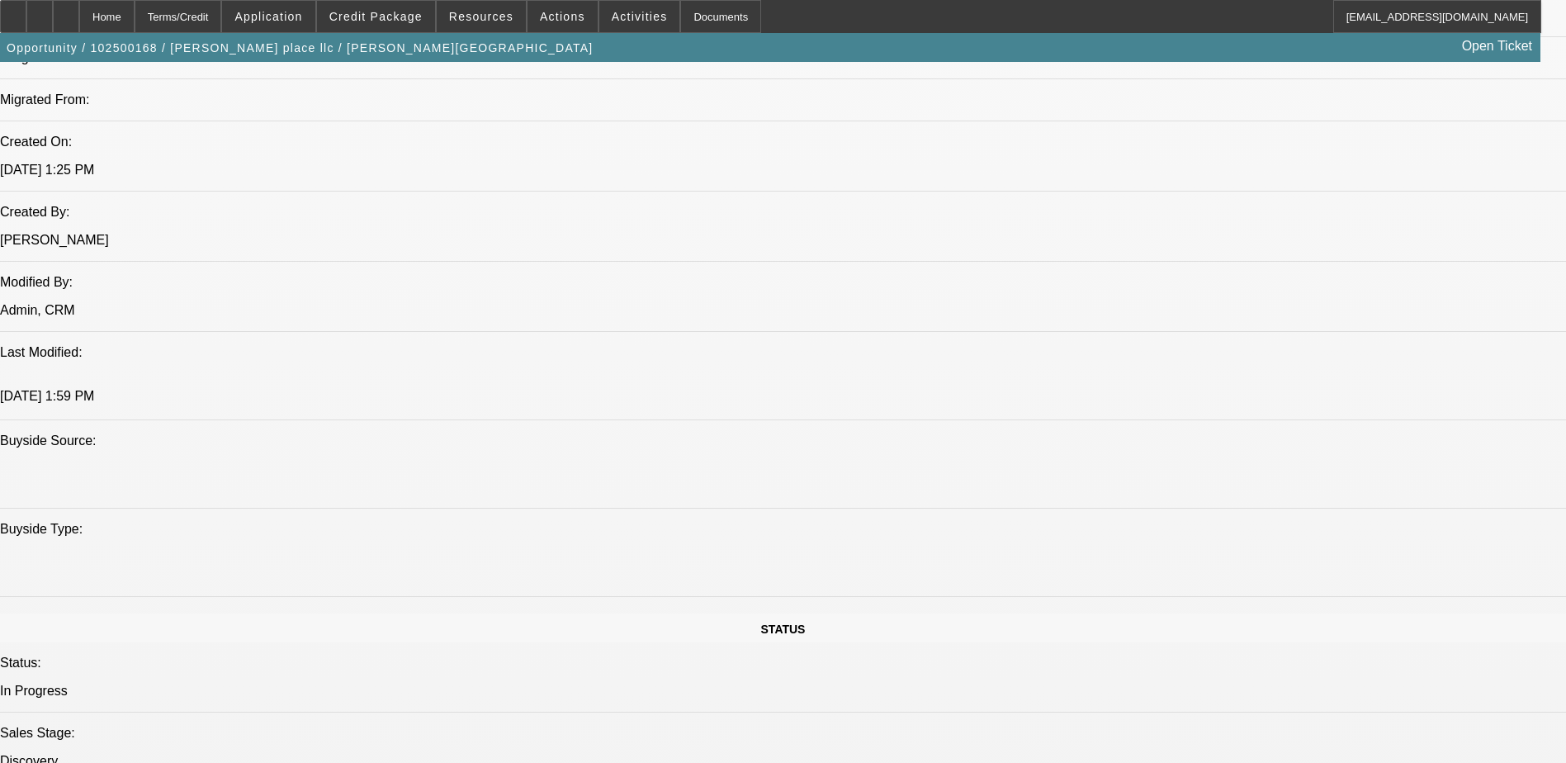
scroll to position [1156, 0]
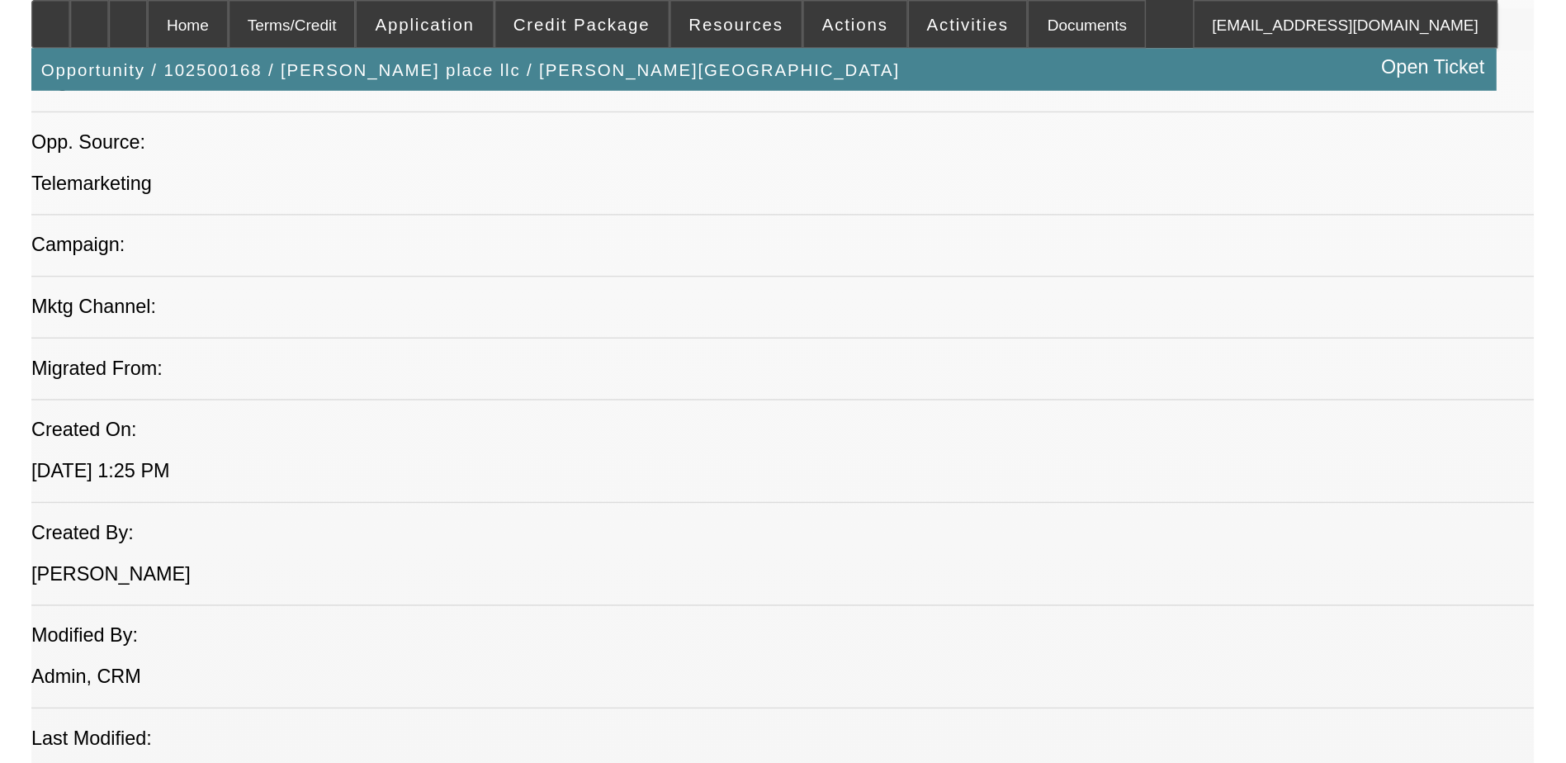
scroll to position [908, 0]
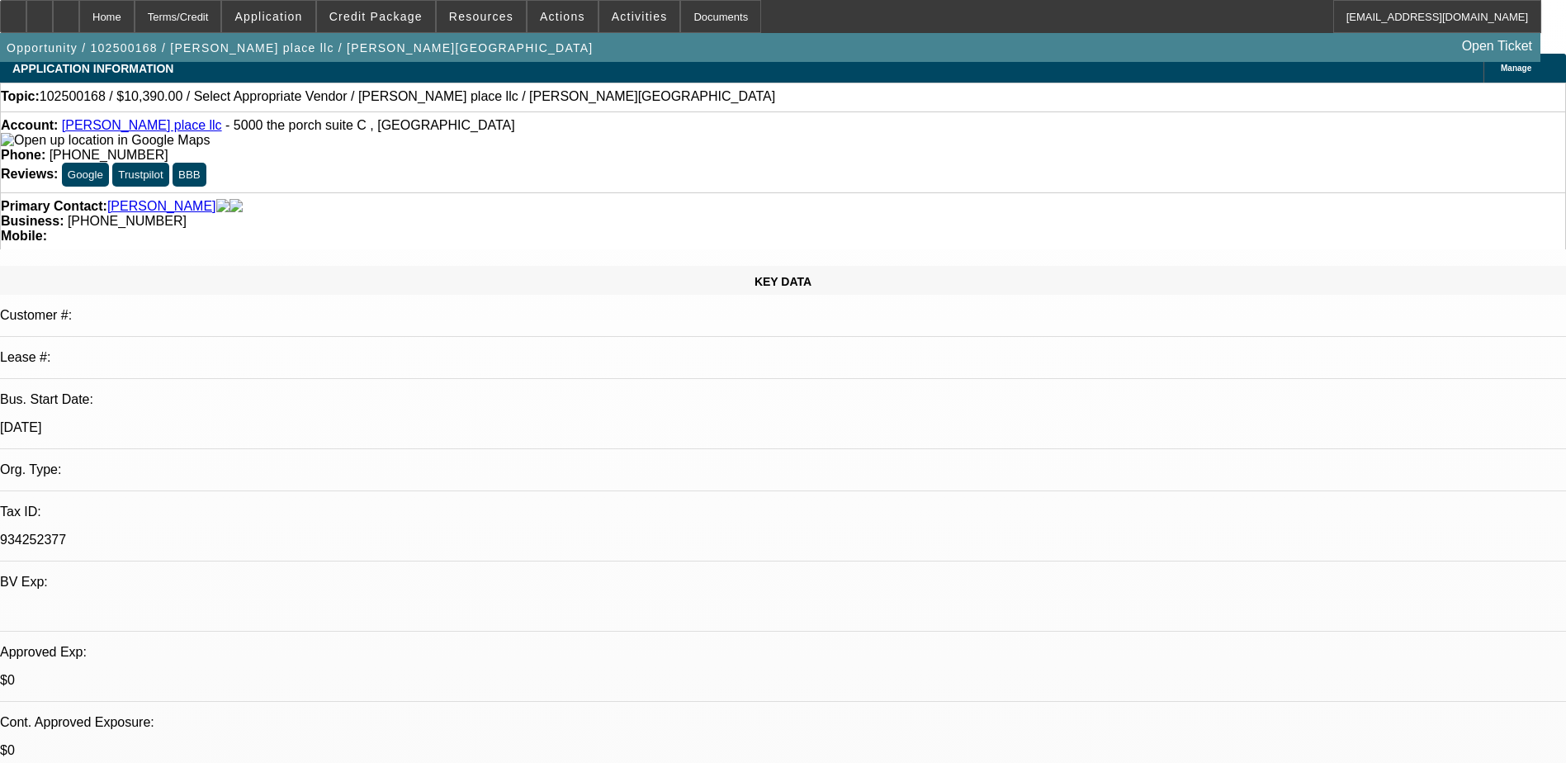
scroll to position [0, 0]
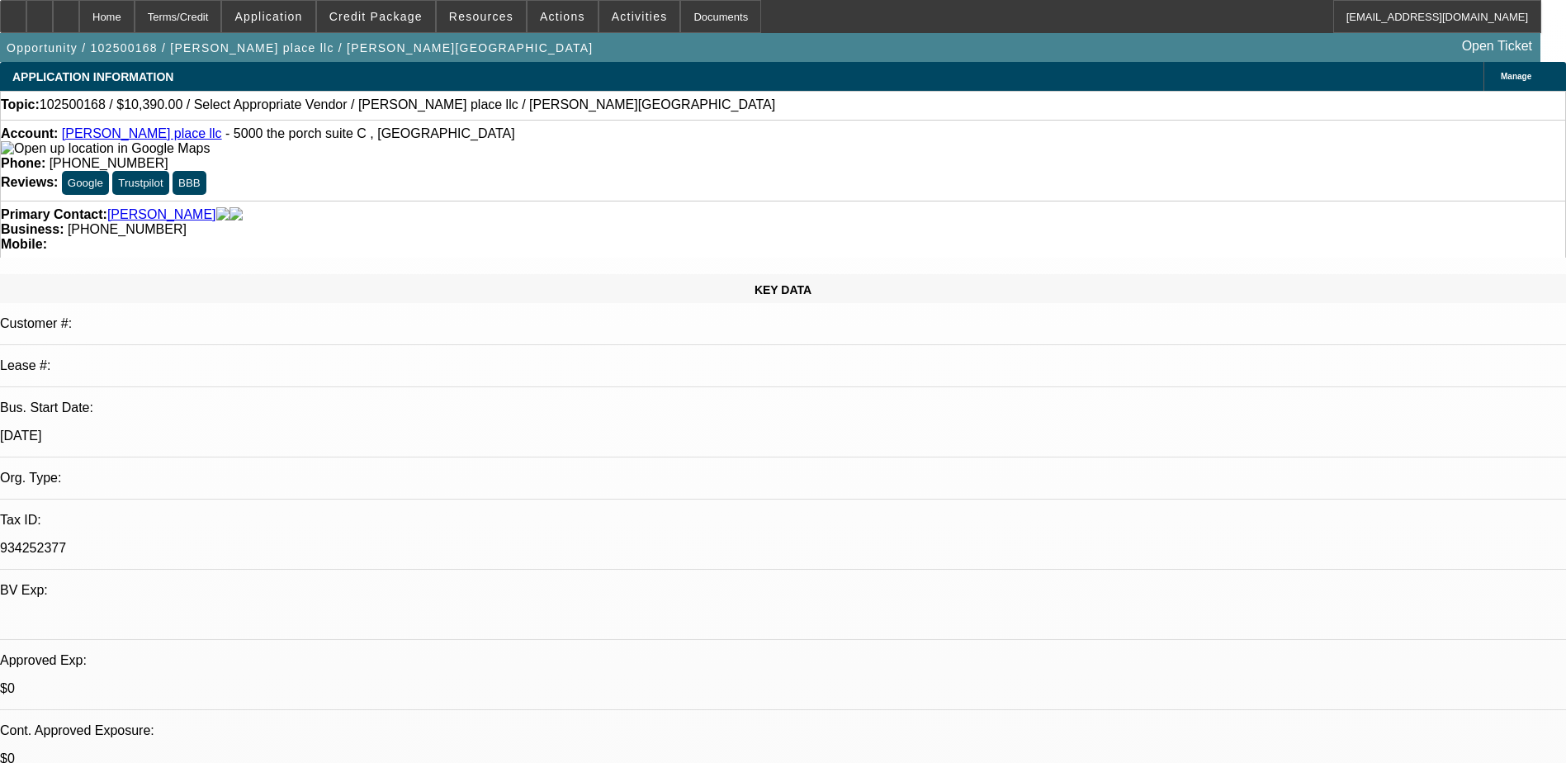
drag, startPoint x: 1484, startPoint y: 340, endPoint x: 1109, endPoint y: 280, distance: 379.7
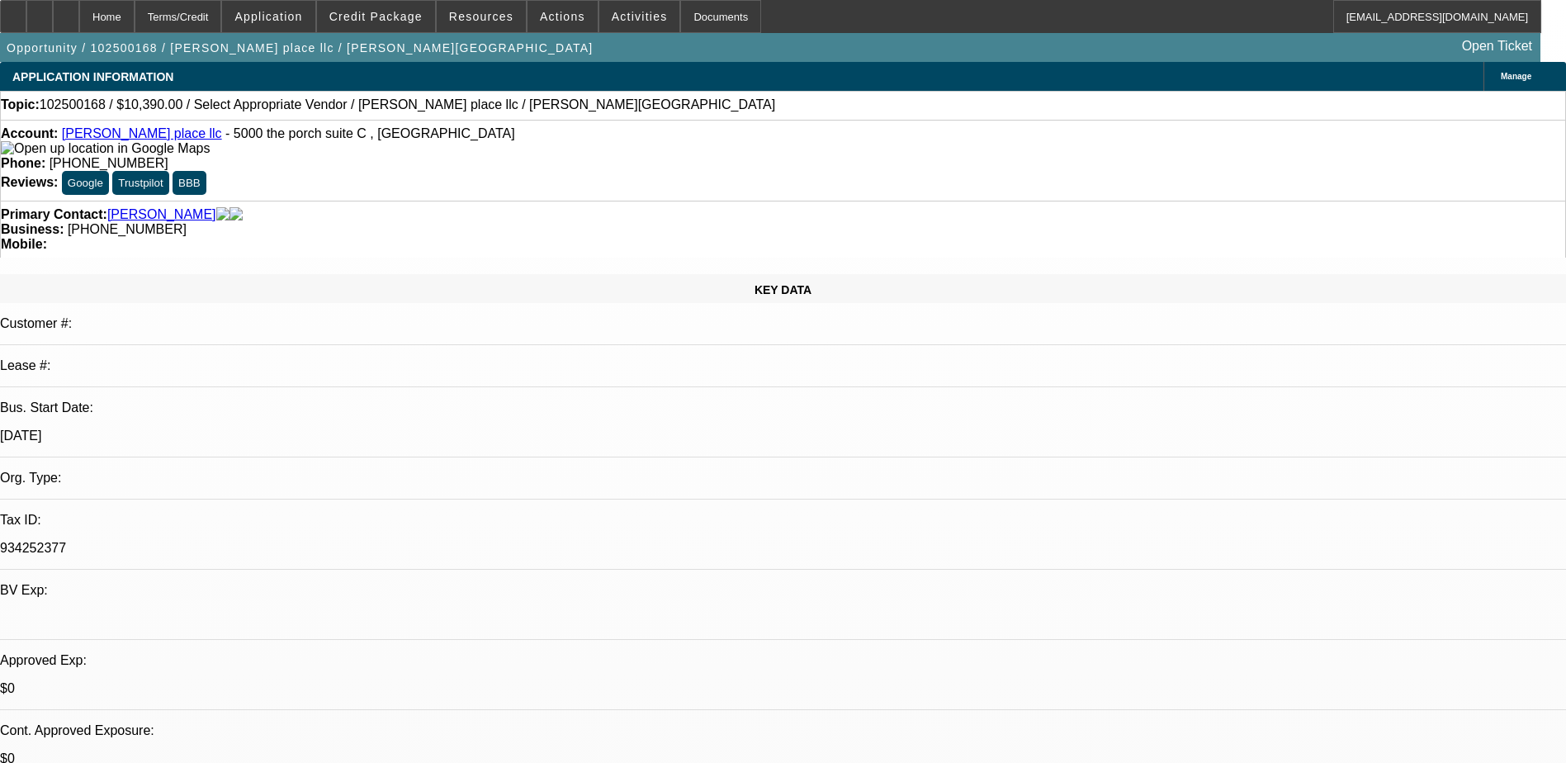
drag, startPoint x: 1462, startPoint y: 340, endPoint x: 1019, endPoint y: 203, distance: 464.1
paste textarea "seph is seeking pre-approval for the purchase of a new trailer to support the g…"
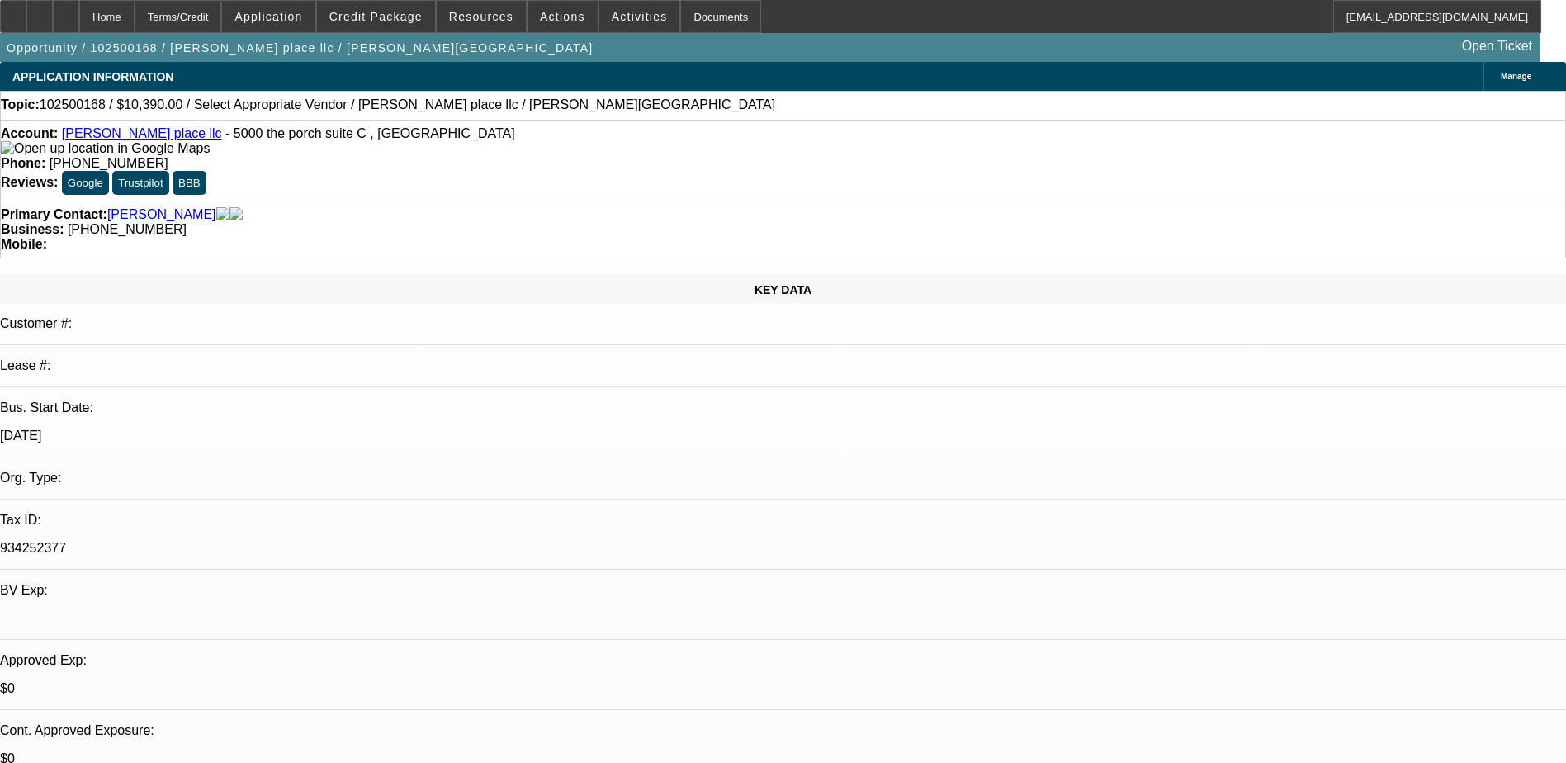
scroll to position [115, 0]
type textarea "Joseph is seeking pre-approval for the purchase of a new trailer to support the…"
drag, startPoint x: 1262, startPoint y: 274, endPoint x: 1362, endPoint y: 336, distance: 117.5
radio input "true"
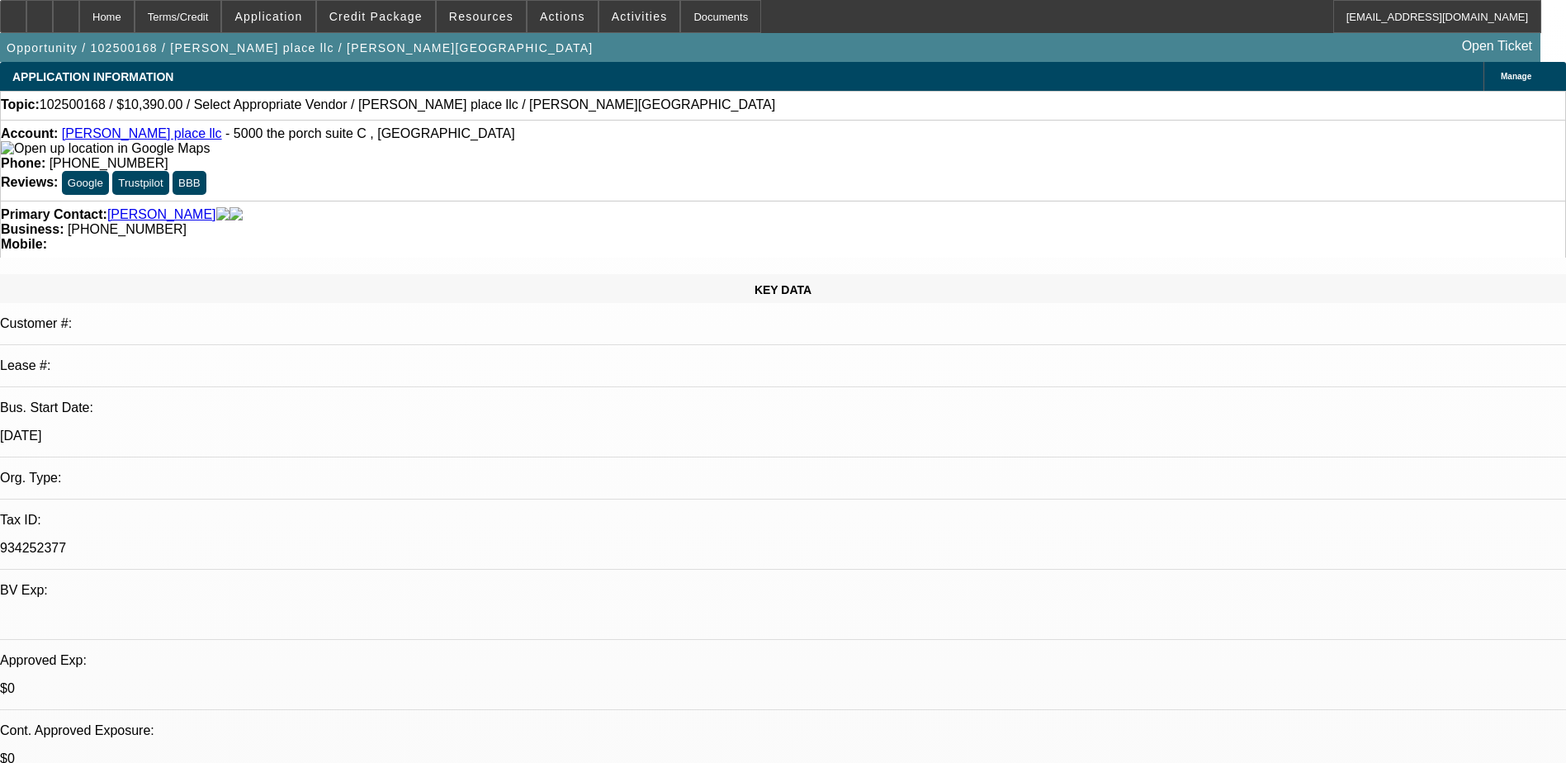
radio input "true"
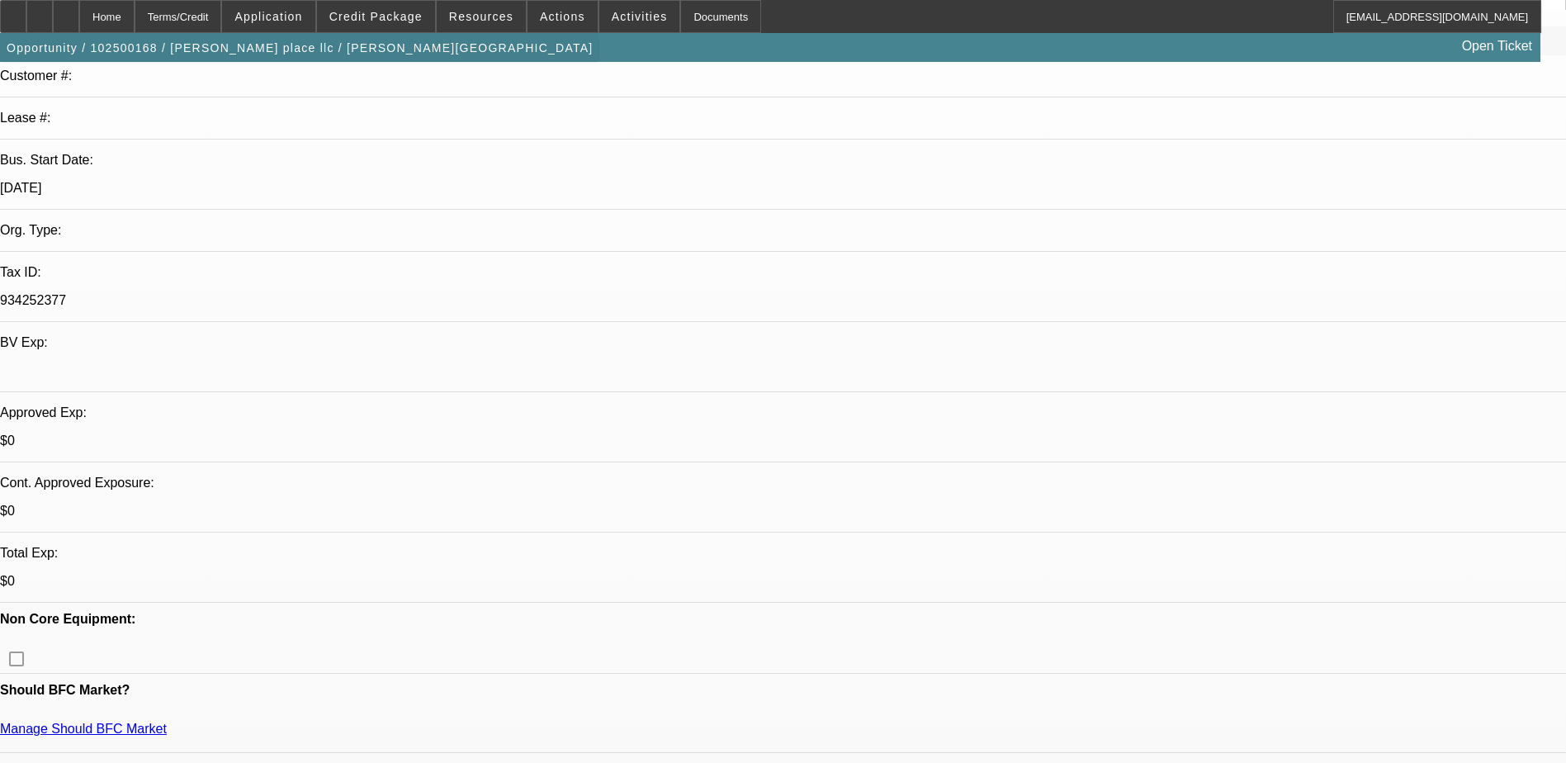
scroll to position [0, 0]
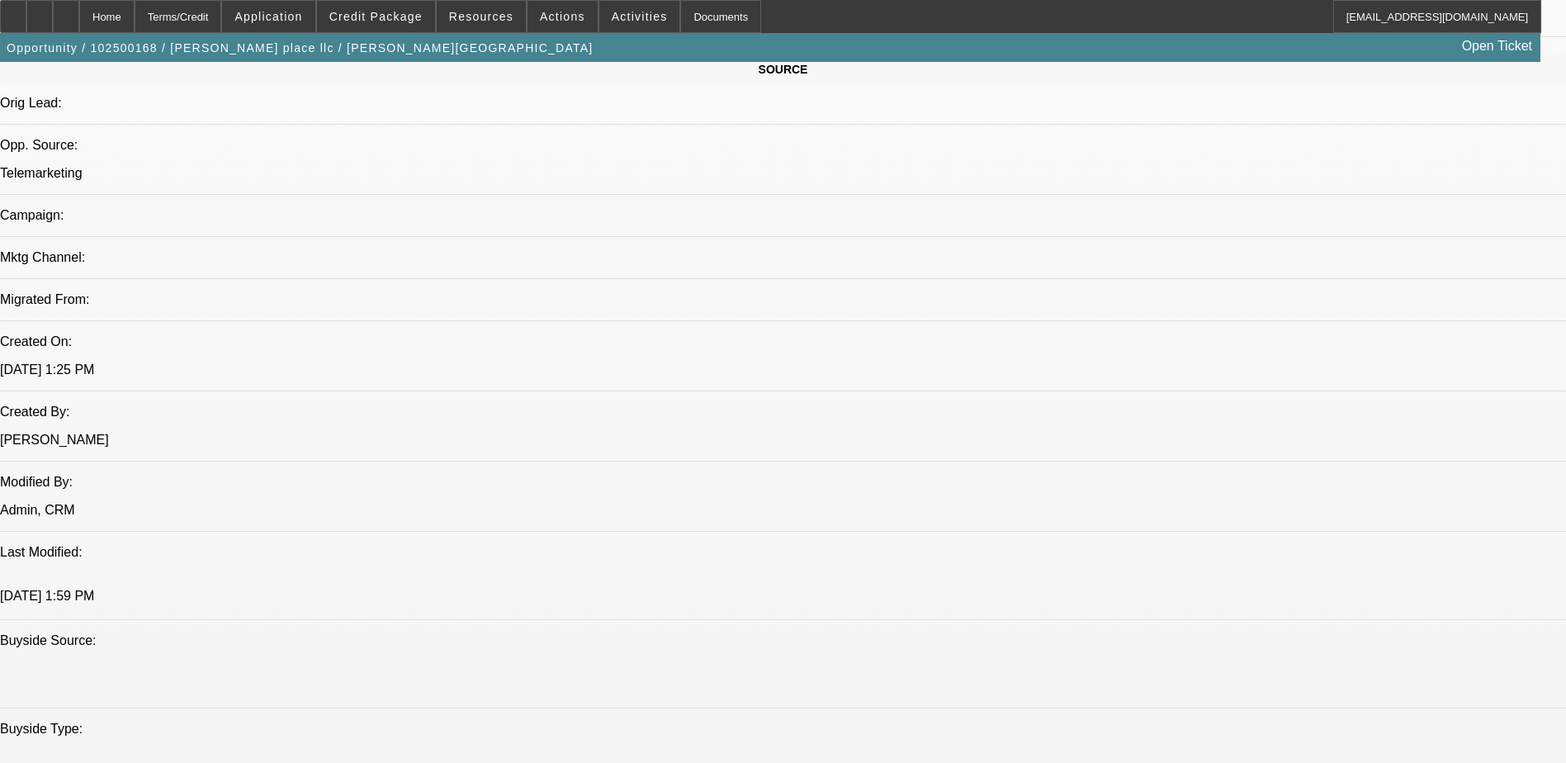
scroll to position [826, 0]
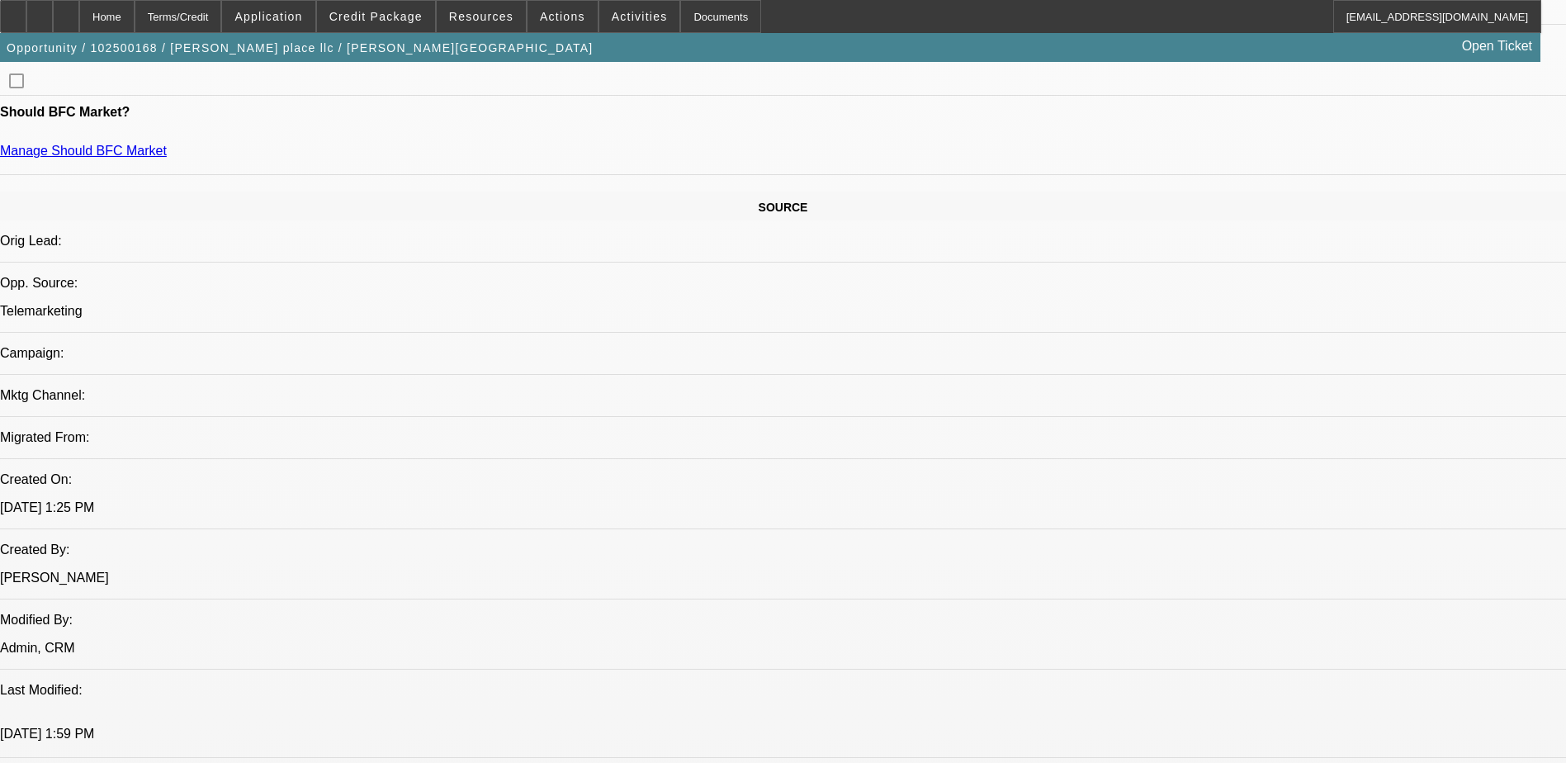
drag, startPoint x: 826, startPoint y: 230, endPoint x: 834, endPoint y: 223, distance: 10.6
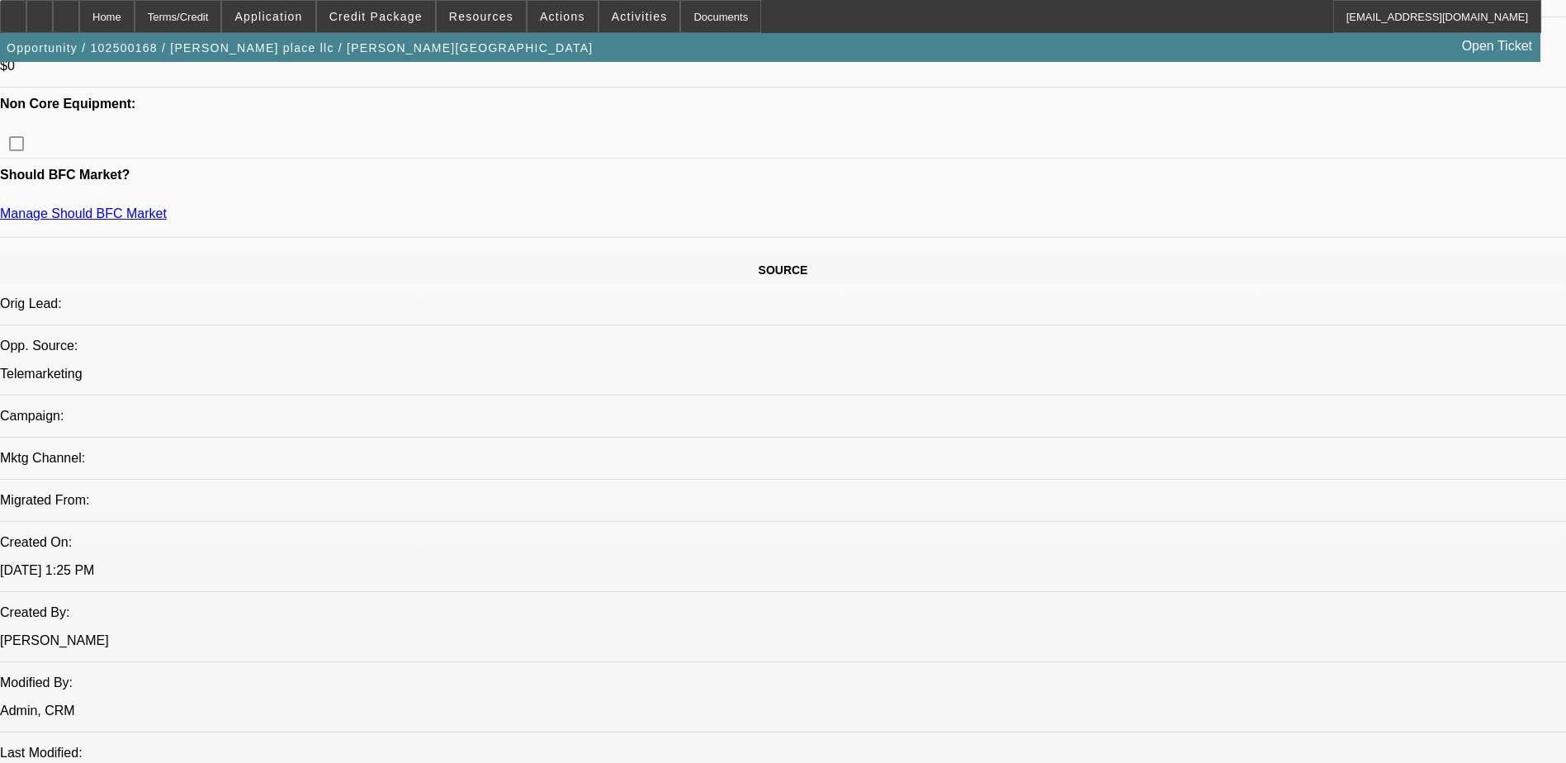
scroll to position [1073, 0]
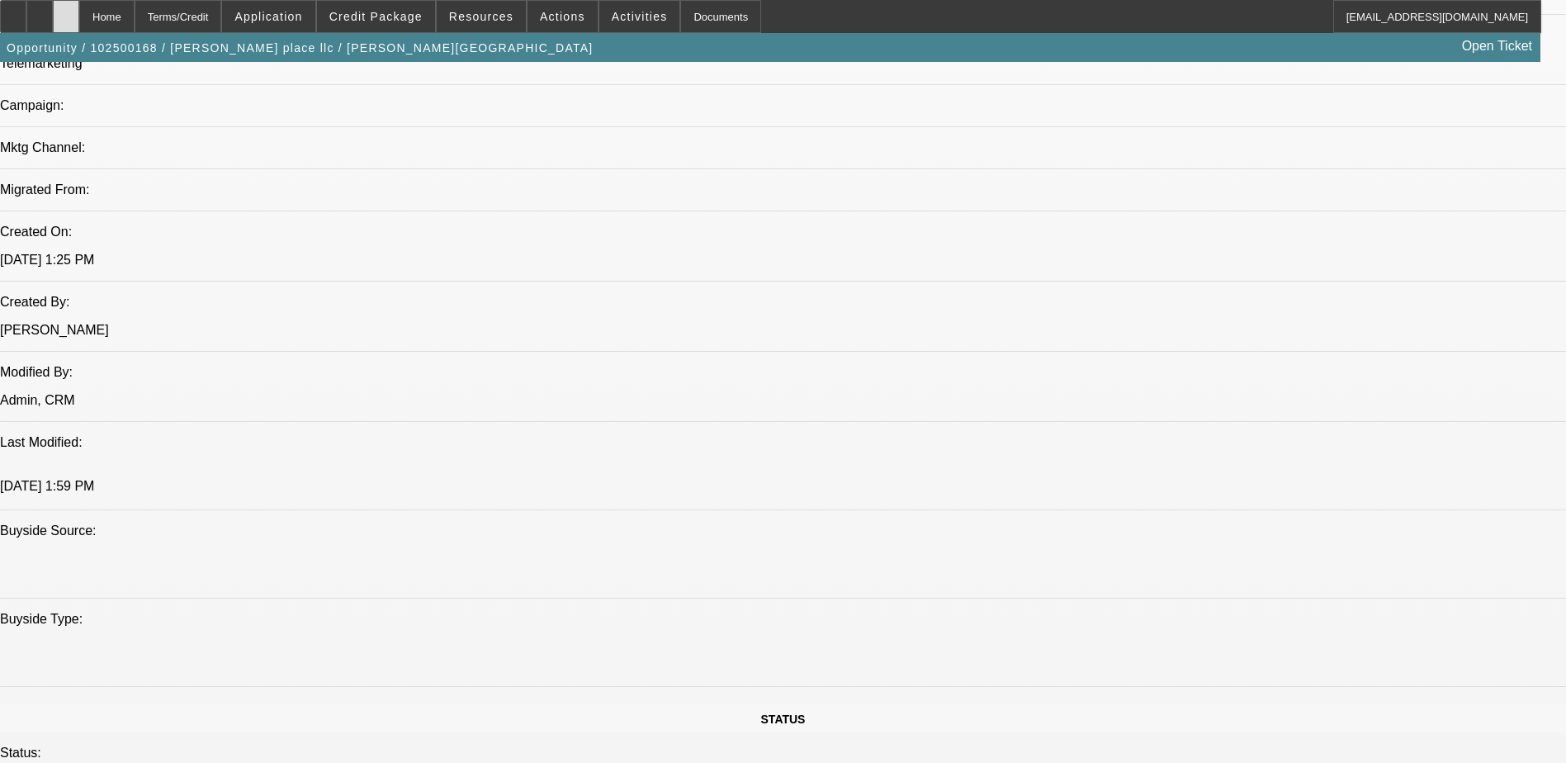
click at [66, 11] on icon at bounding box center [66, 11] width 0 height 0
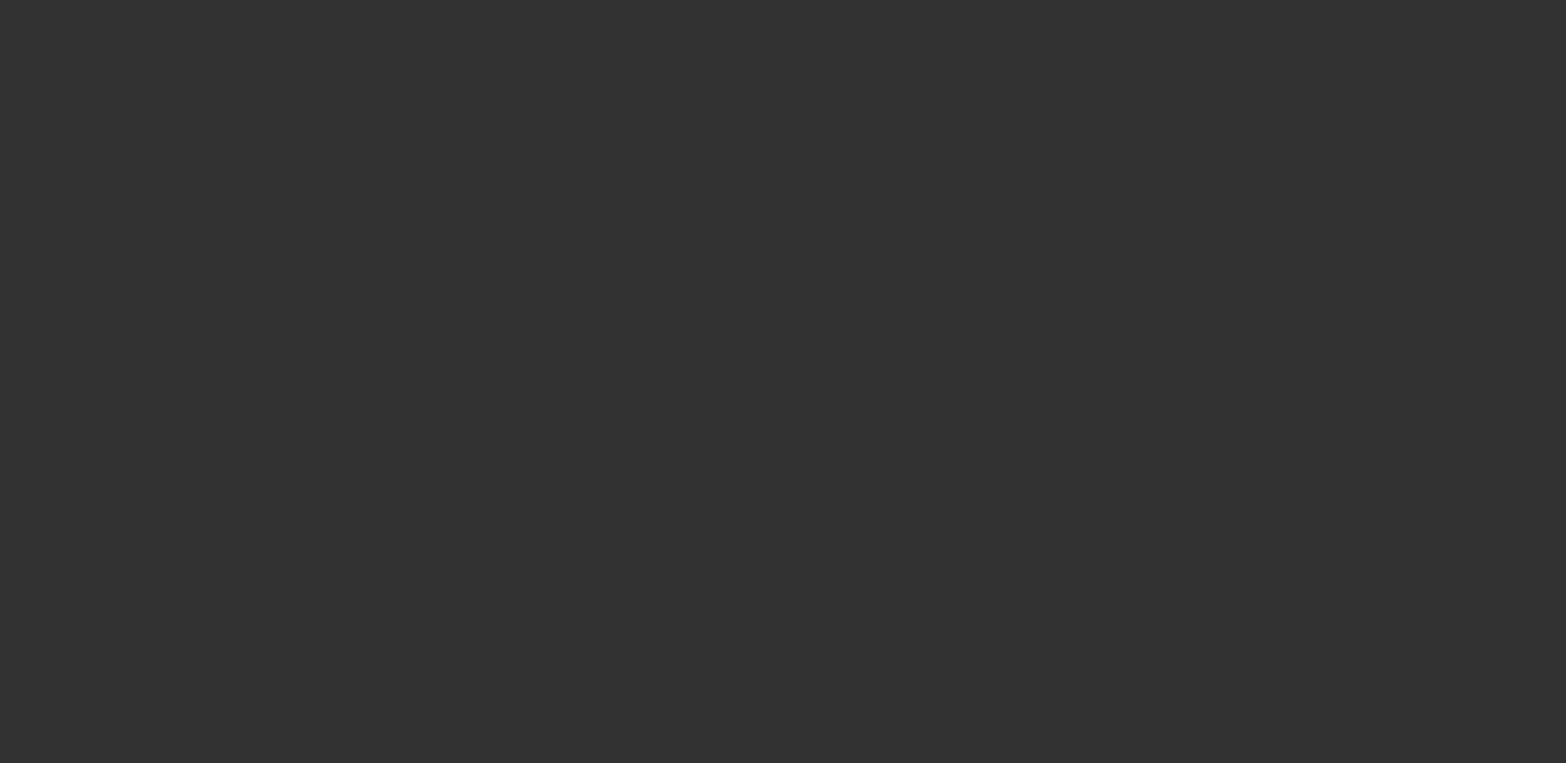
scroll to position [413, 0]
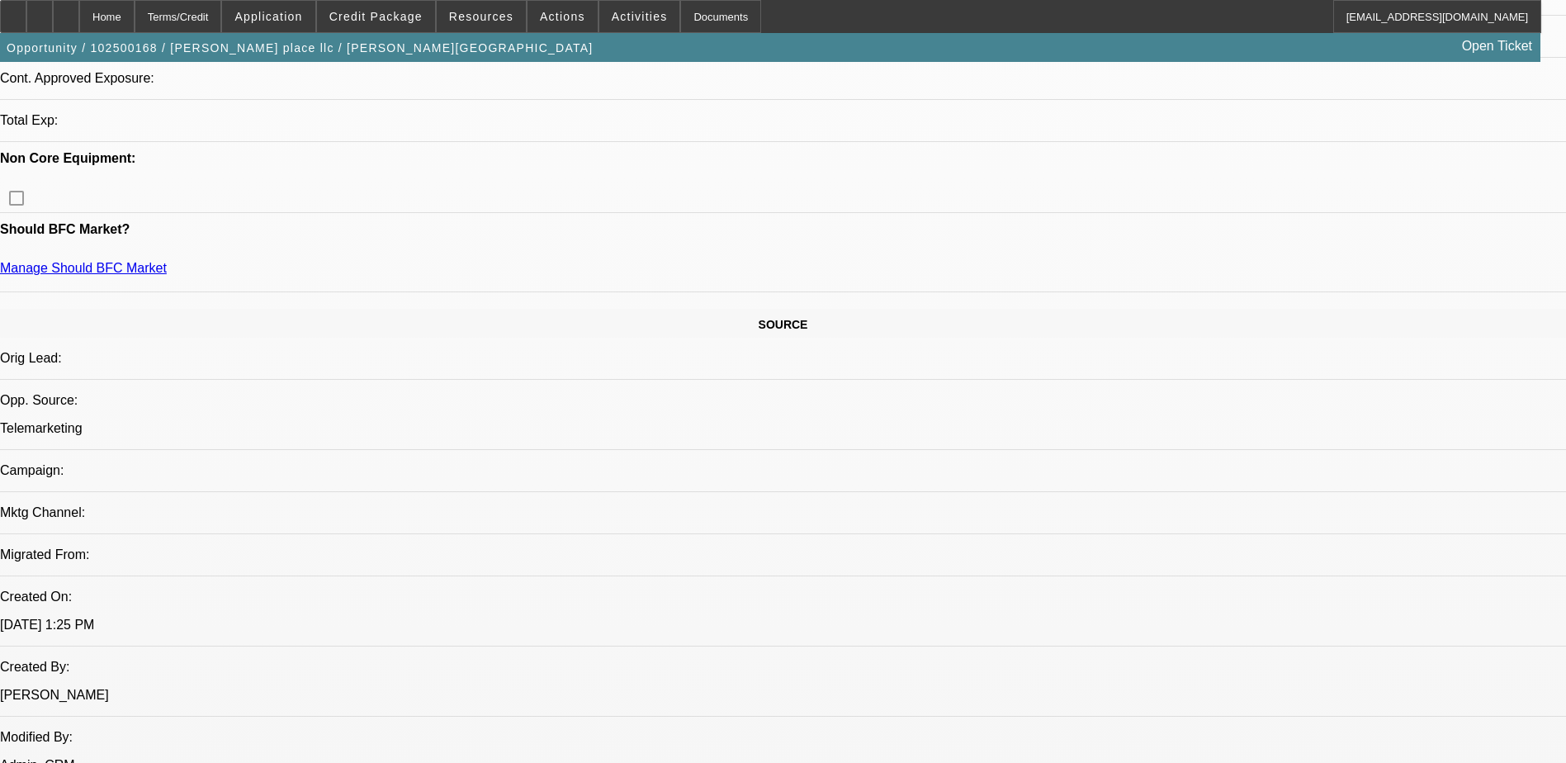
select select "0"
select select "2"
select select "0.1"
select select "4"
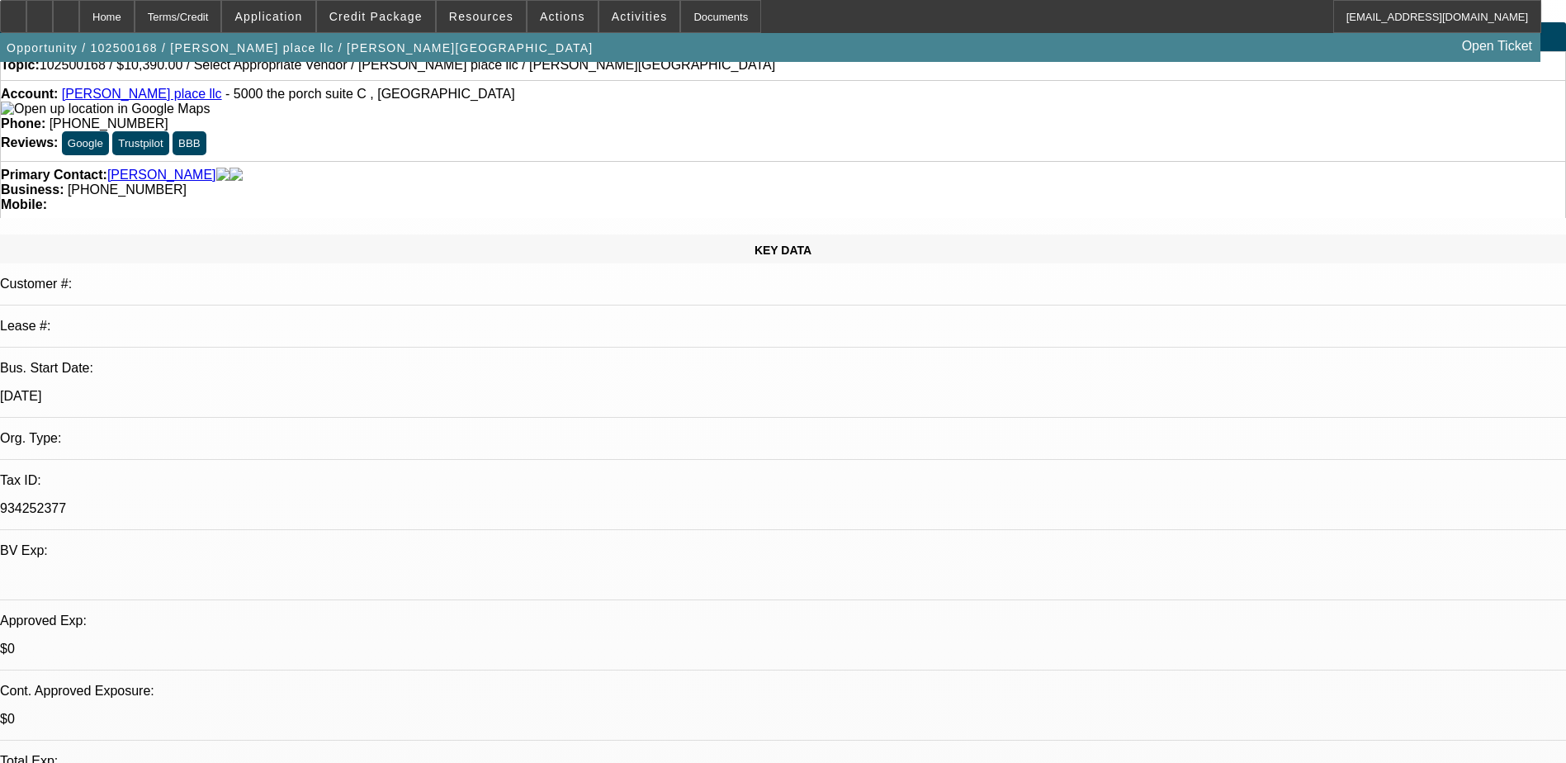
scroll to position [0, 0]
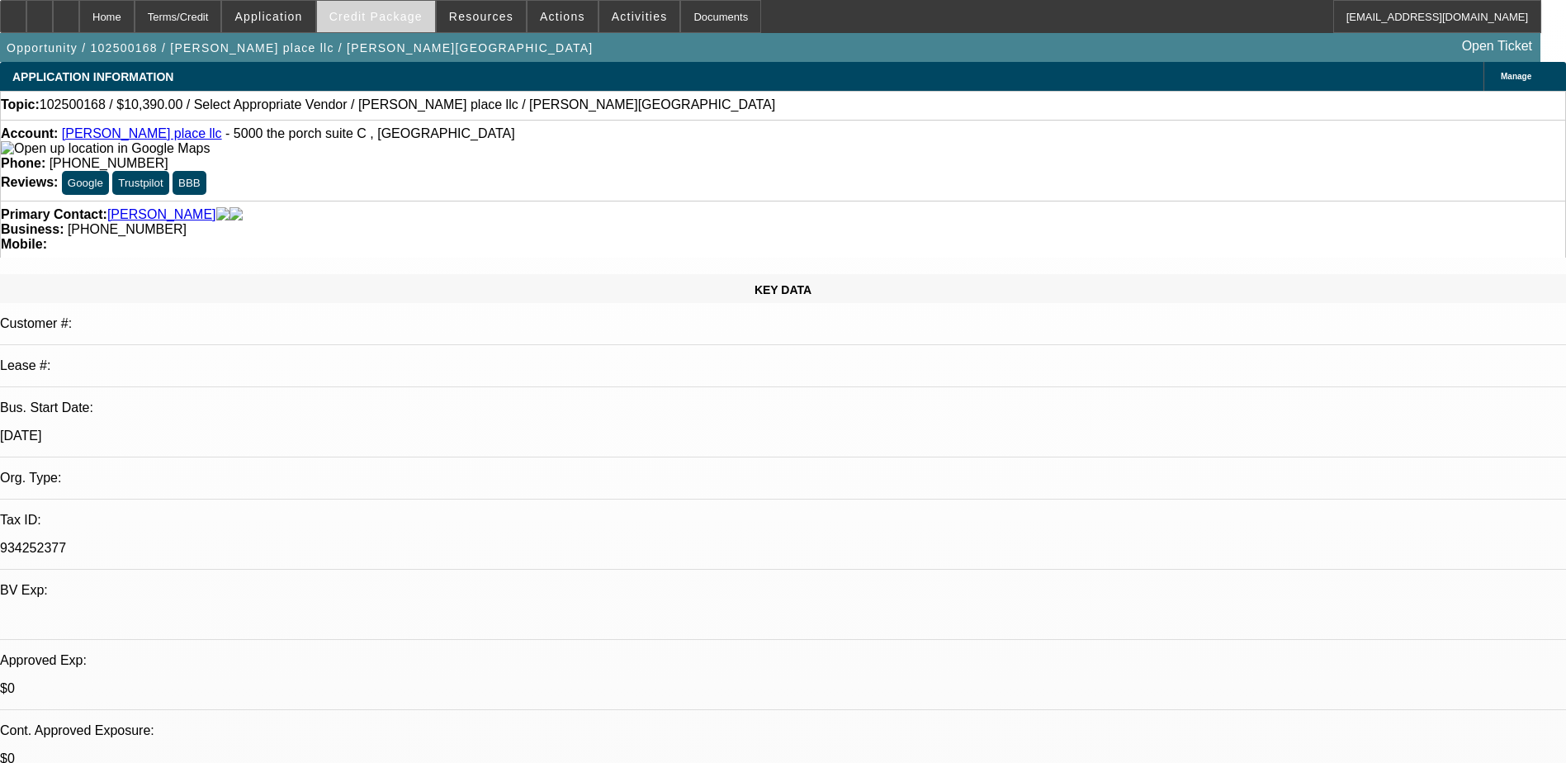
click at [387, 17] on span "Credit Package" at bounding box center [375, 16] width 93 height 13
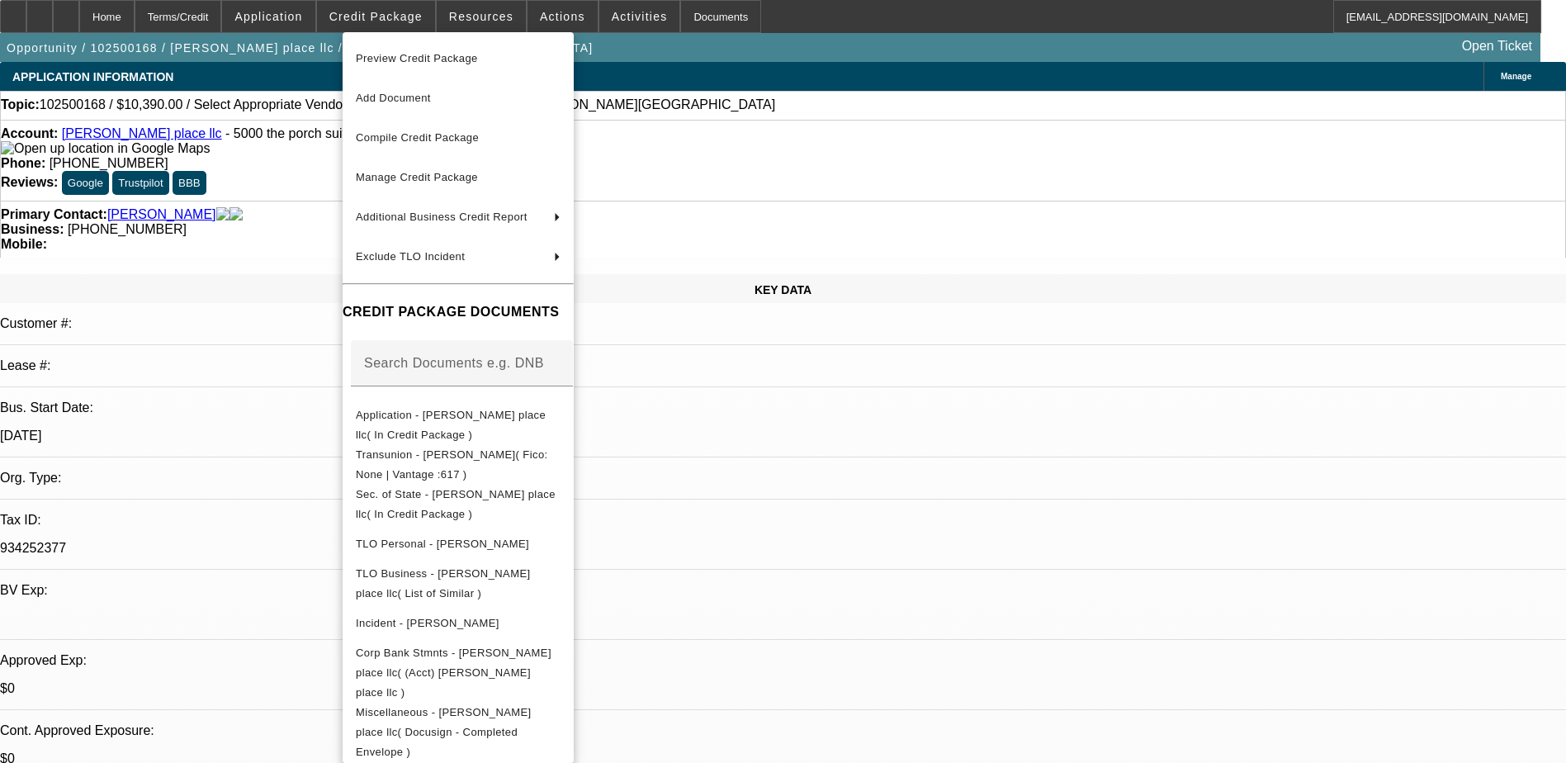
click at [826, 106] on div at bounding box center [783, 381] width 1566 height 763
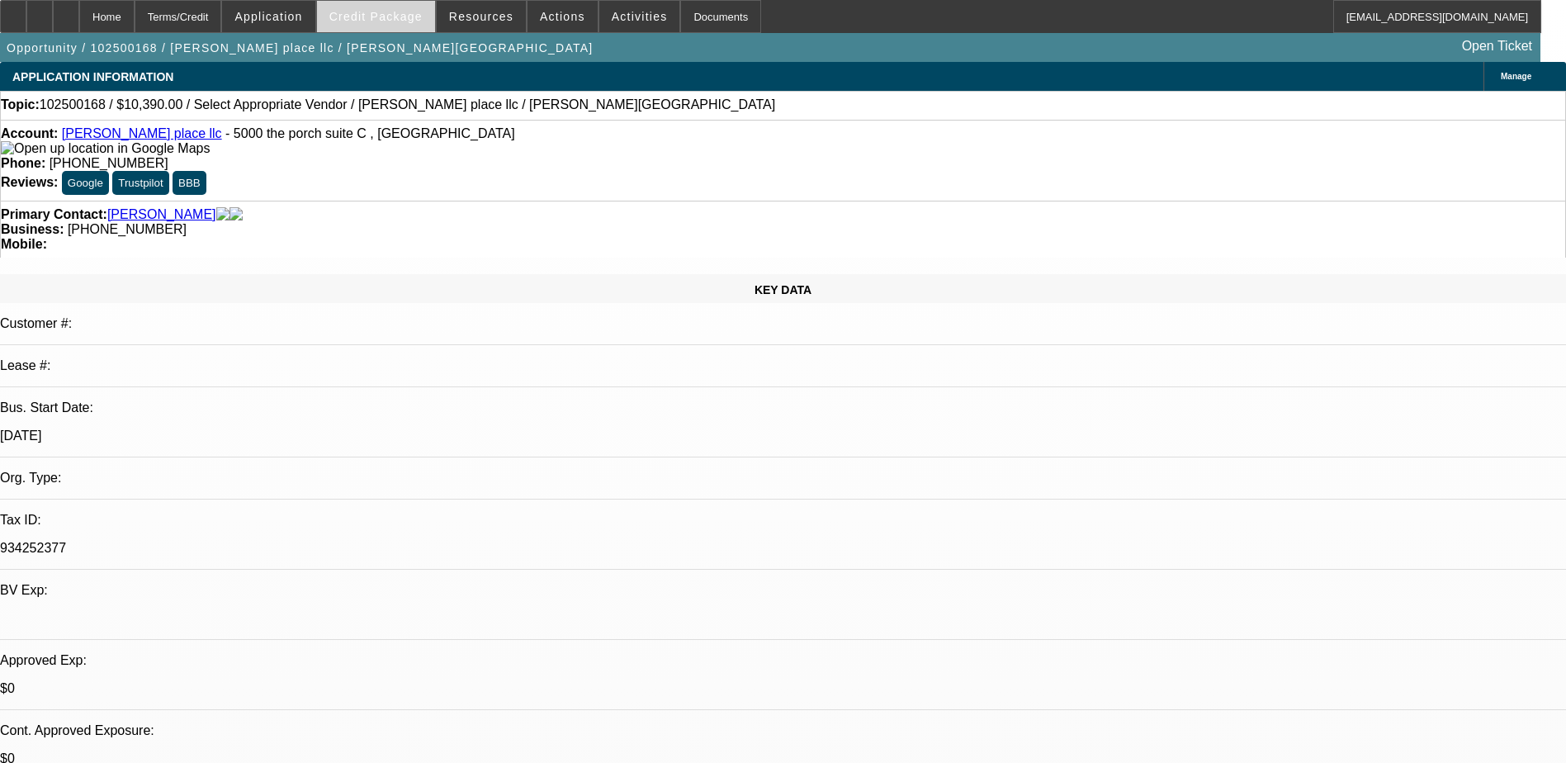
click at [394, 24] on span at bounding box center [376, 17] width 118 height 40
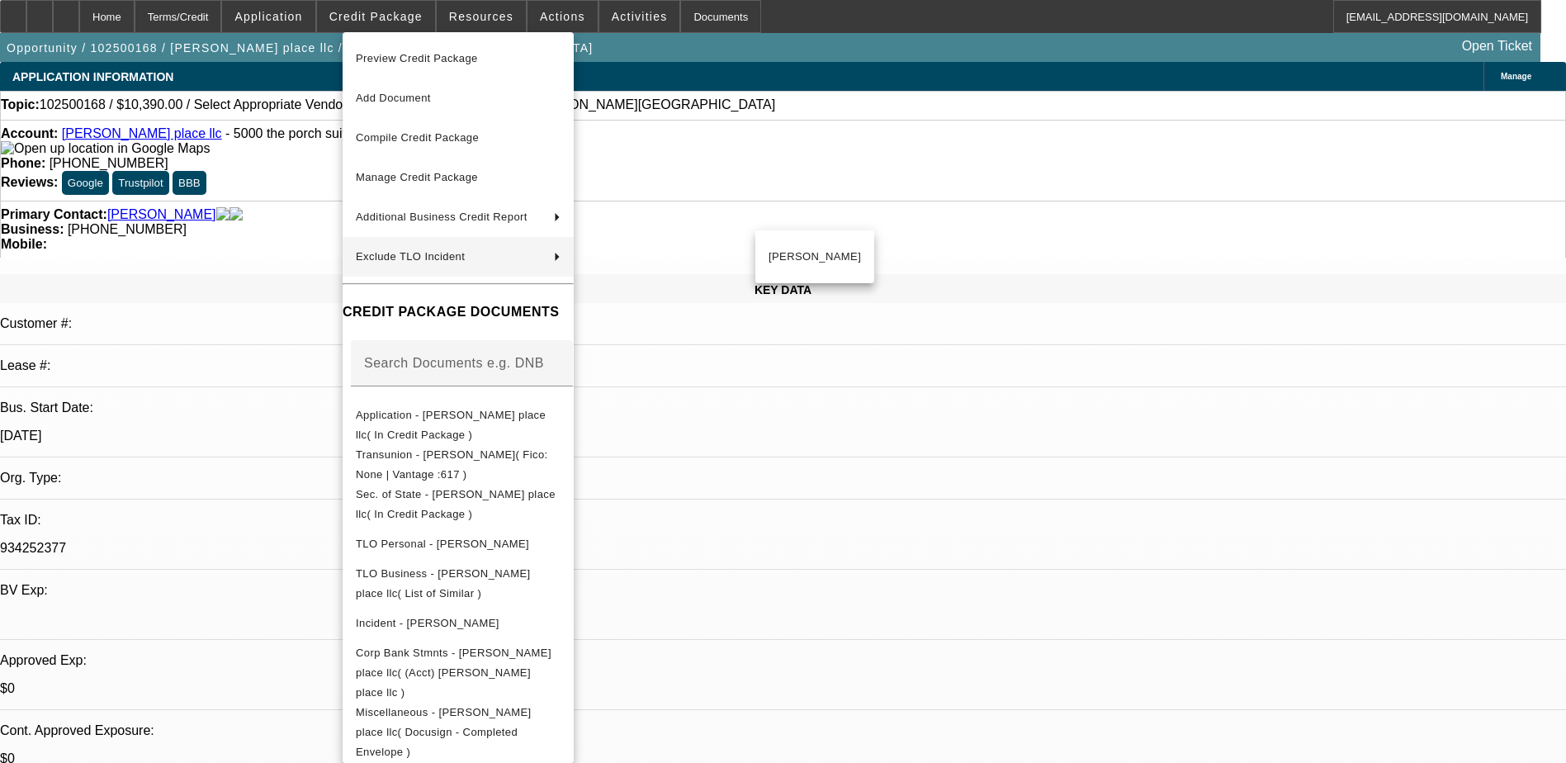
click at [926, 207] on div at bounding box center [783, 381] width 1566 height 763
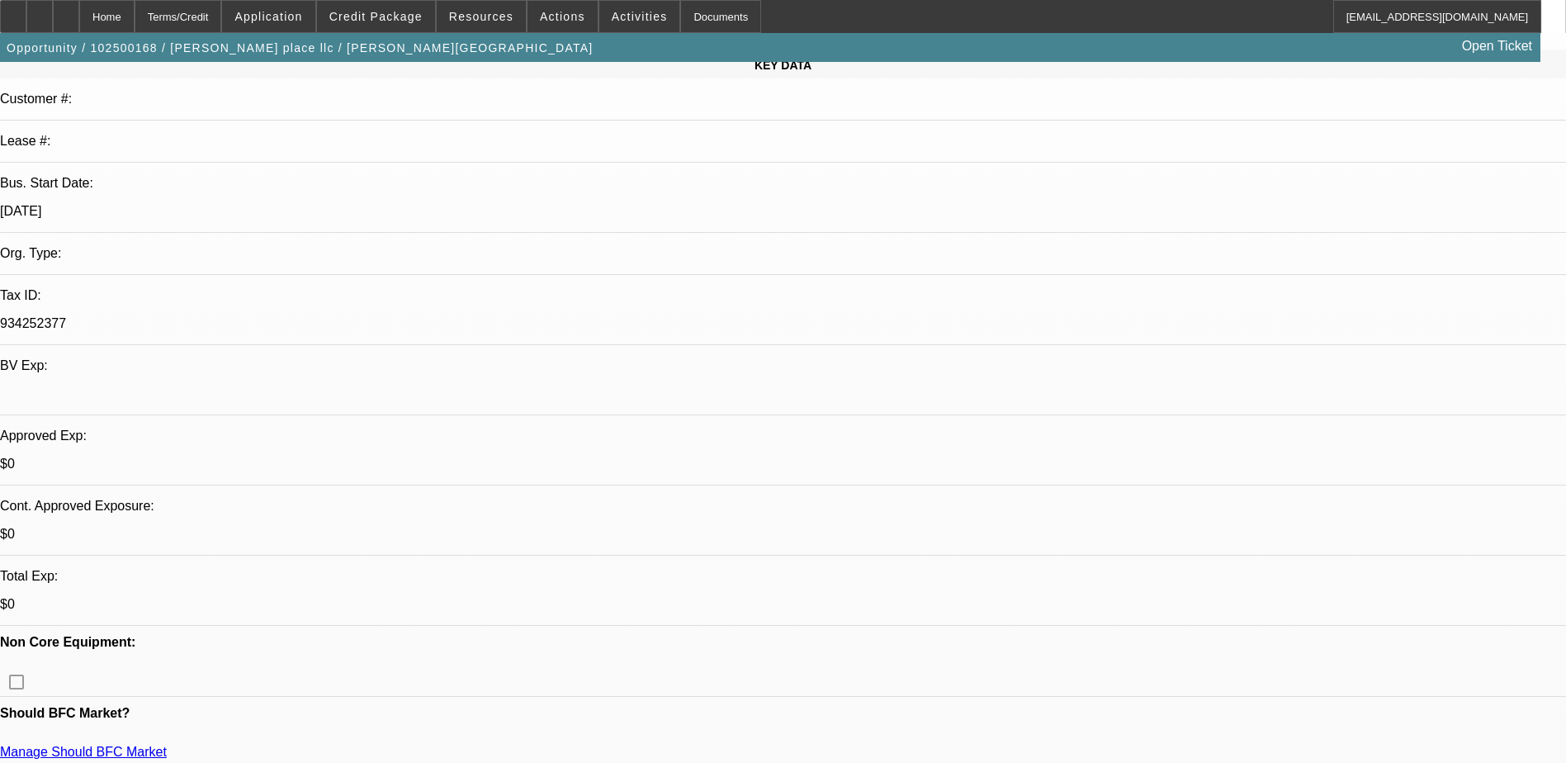
scroll to position [578, 0]
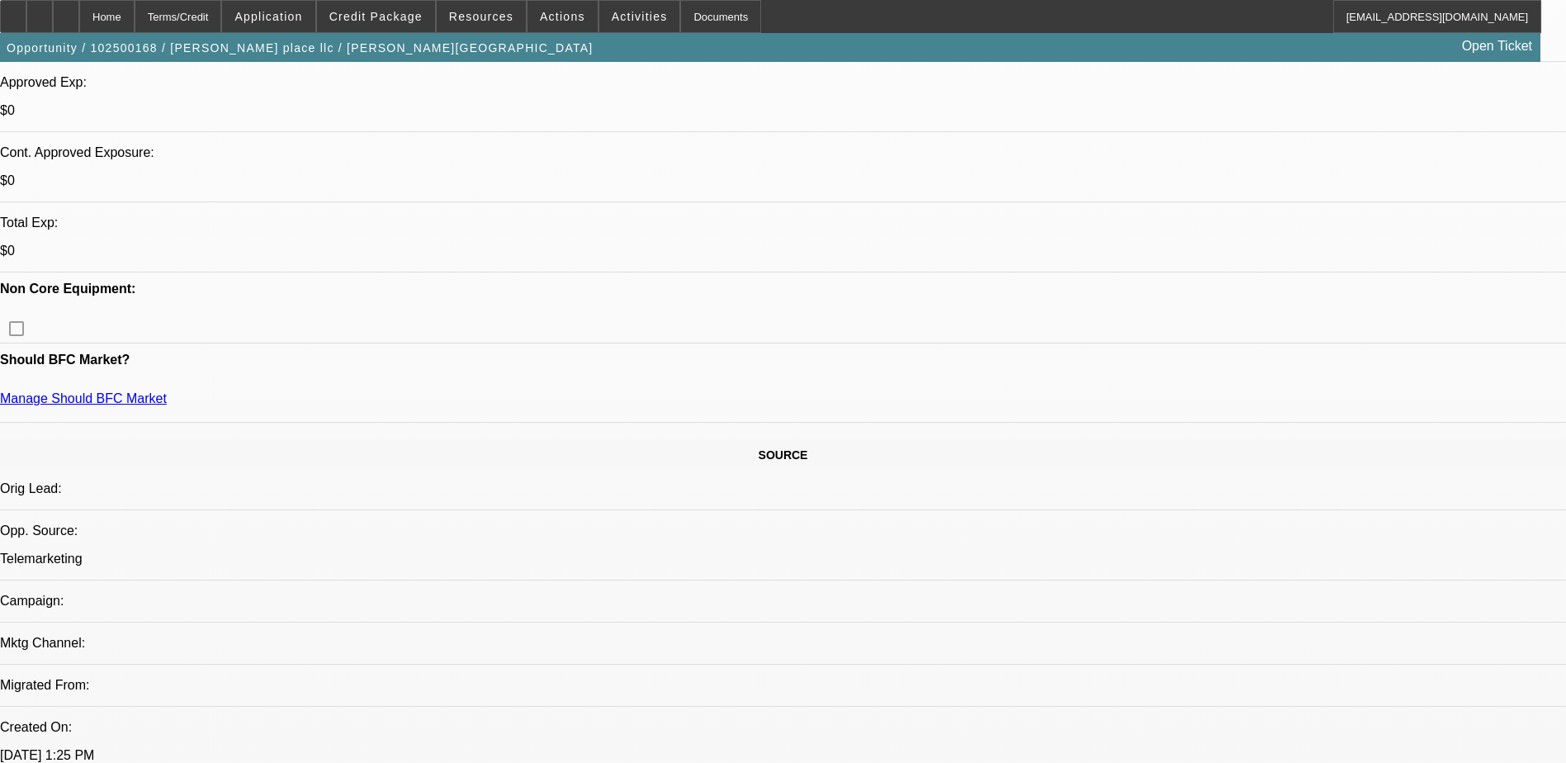
click at [406, 10] on span "Credit Package" at bounding box center [375, 16] width 93 height 13
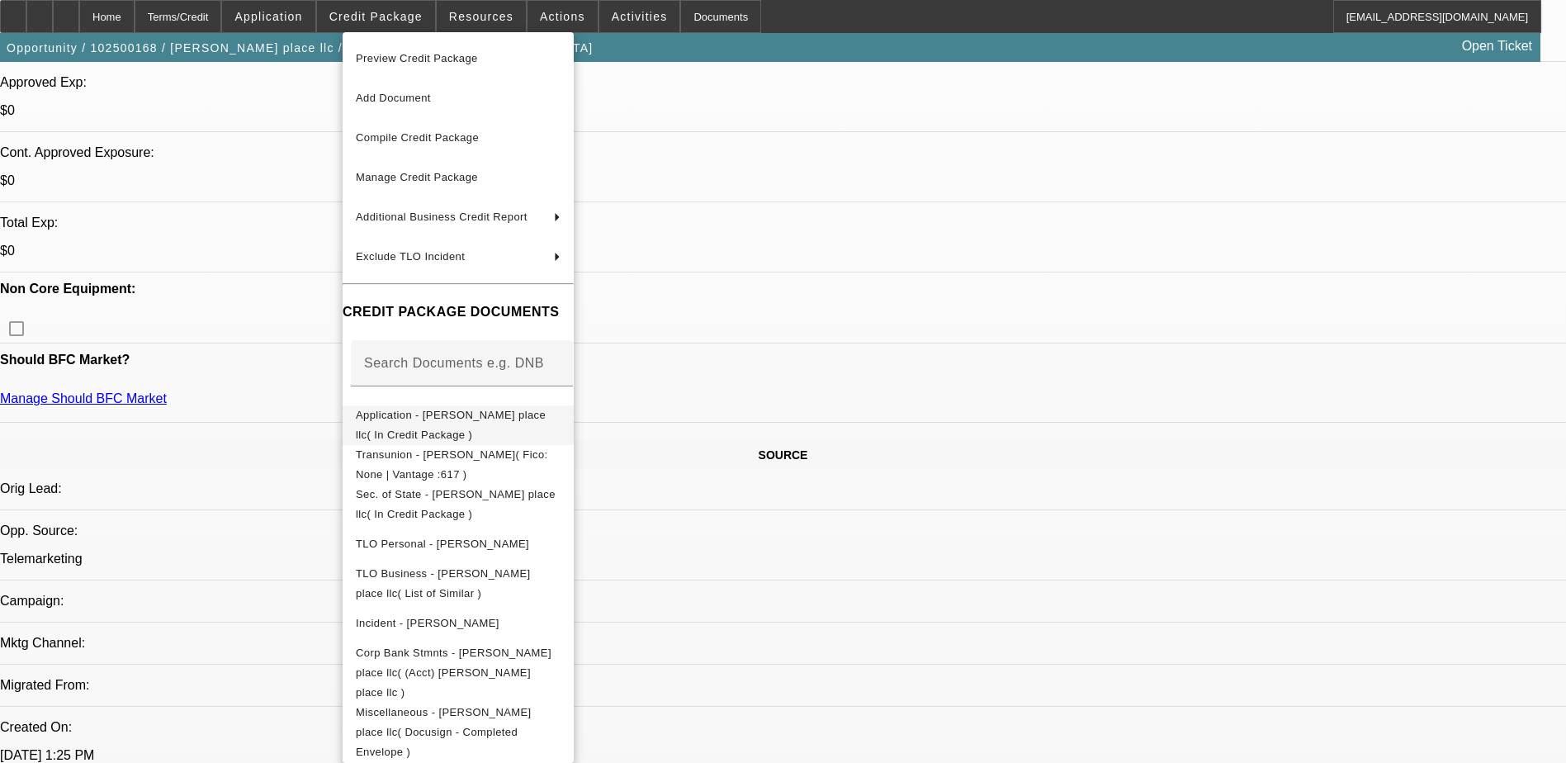
click at [524, 428] on span "Application - higdon place llc( In Credit Package )" at bounding box center [458, 425] width 205 height 40
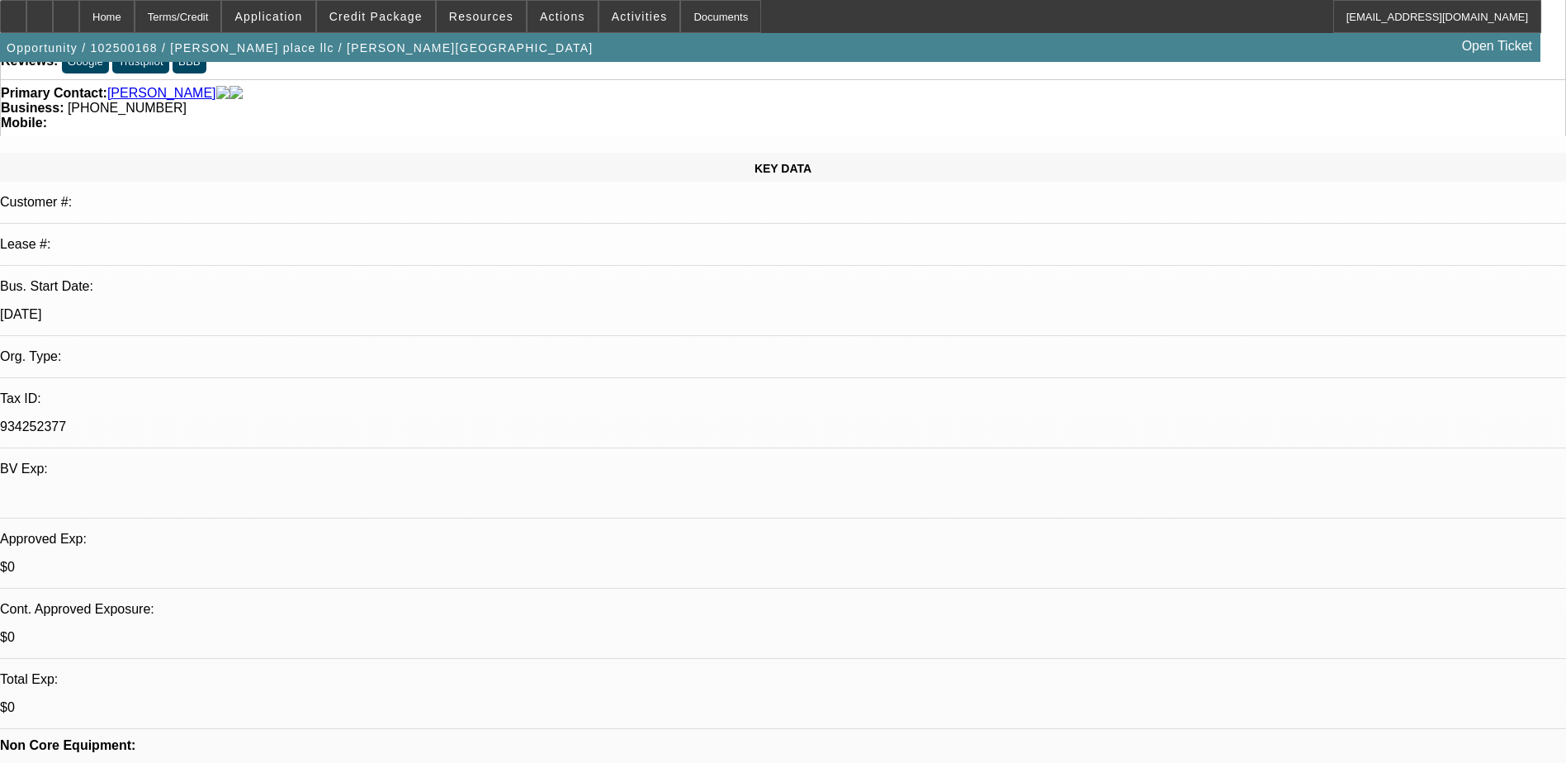
scroll to position [0, 0]
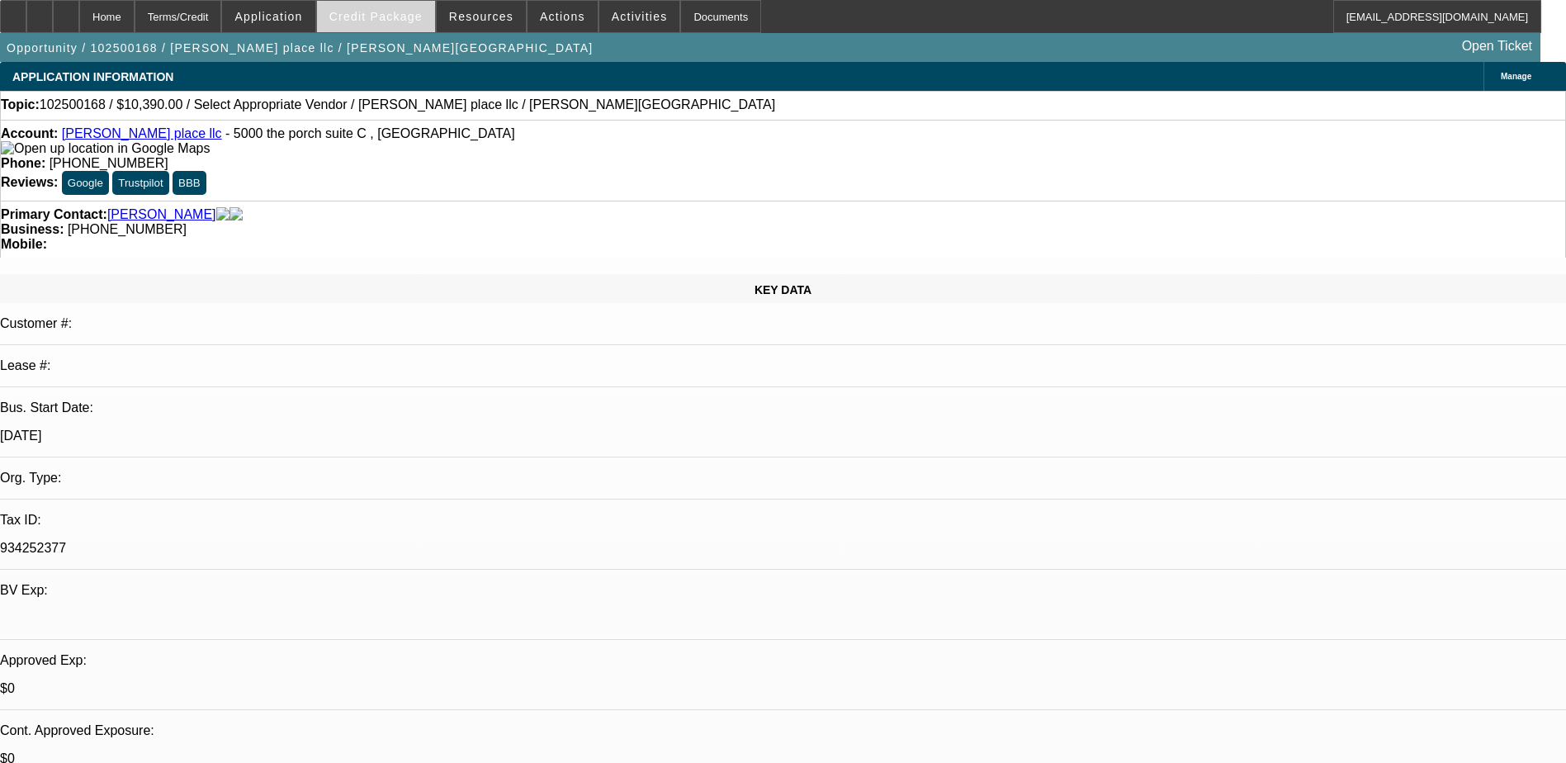
click at [401, 17] on span "Credit Package" at bounding box center [375, 16] width 93 height 13
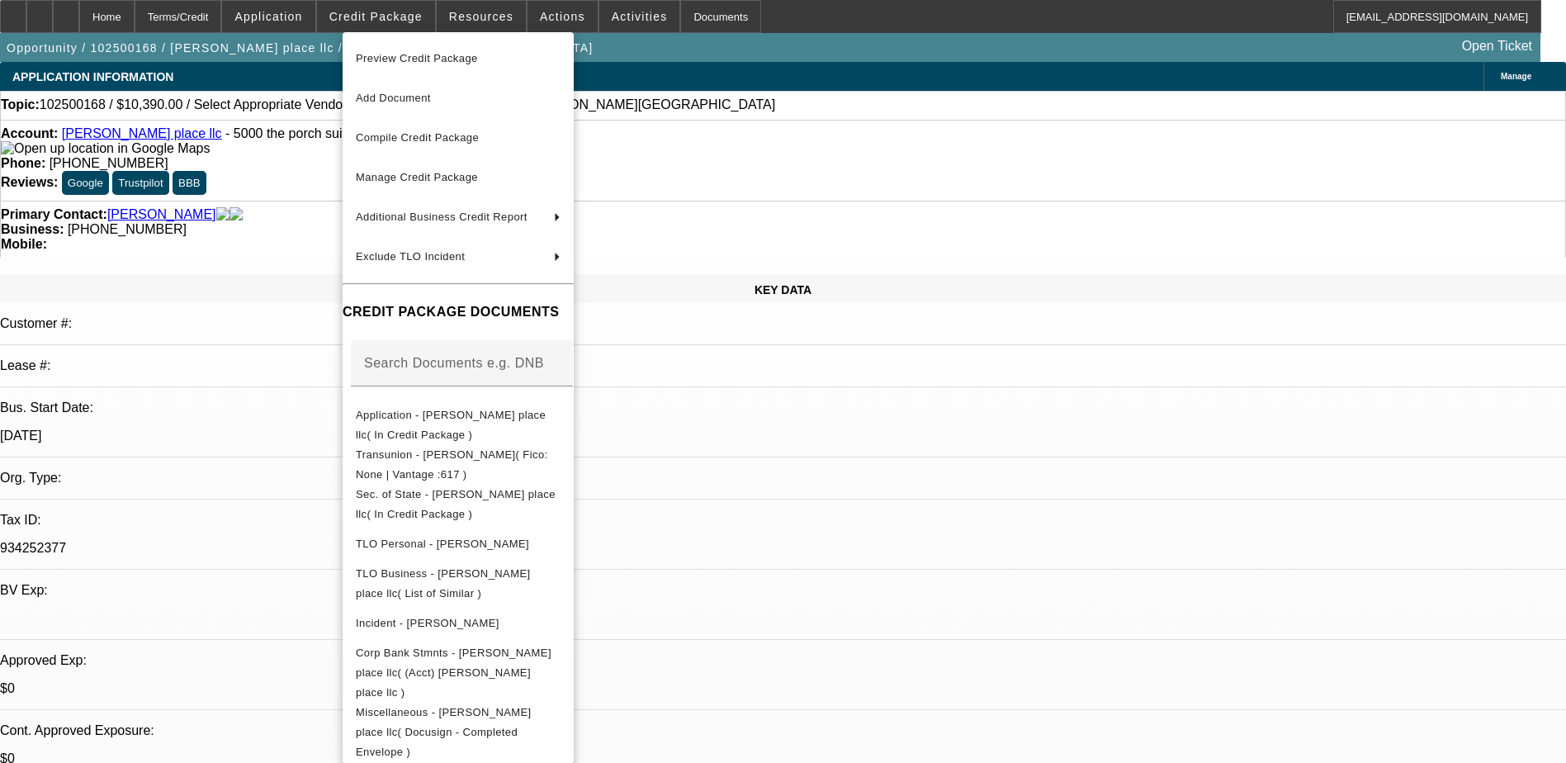
click at [302, 163] on div at bounding box center [783, 381] width 1566 height 763
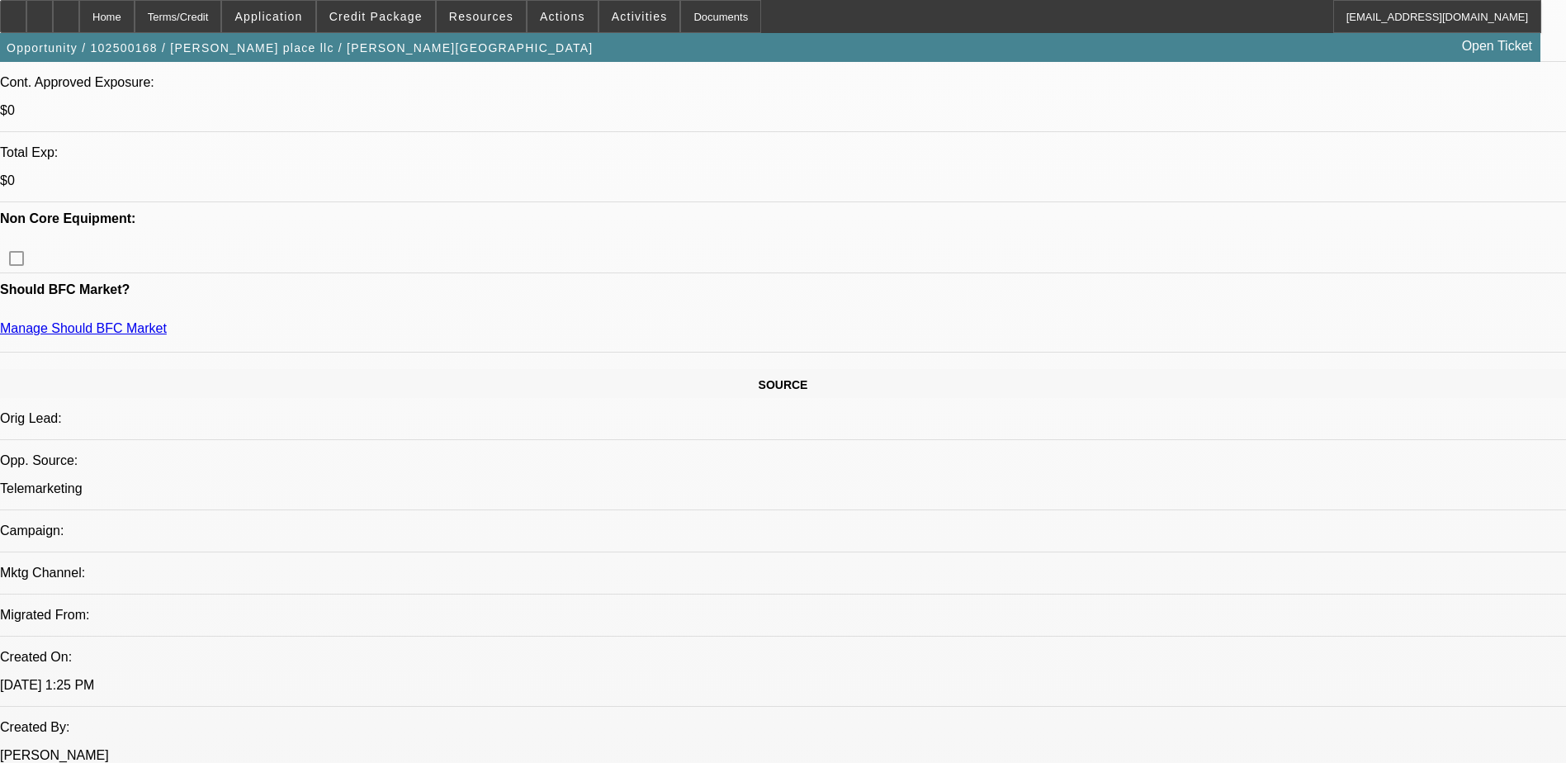
scroll to position [661, 0]
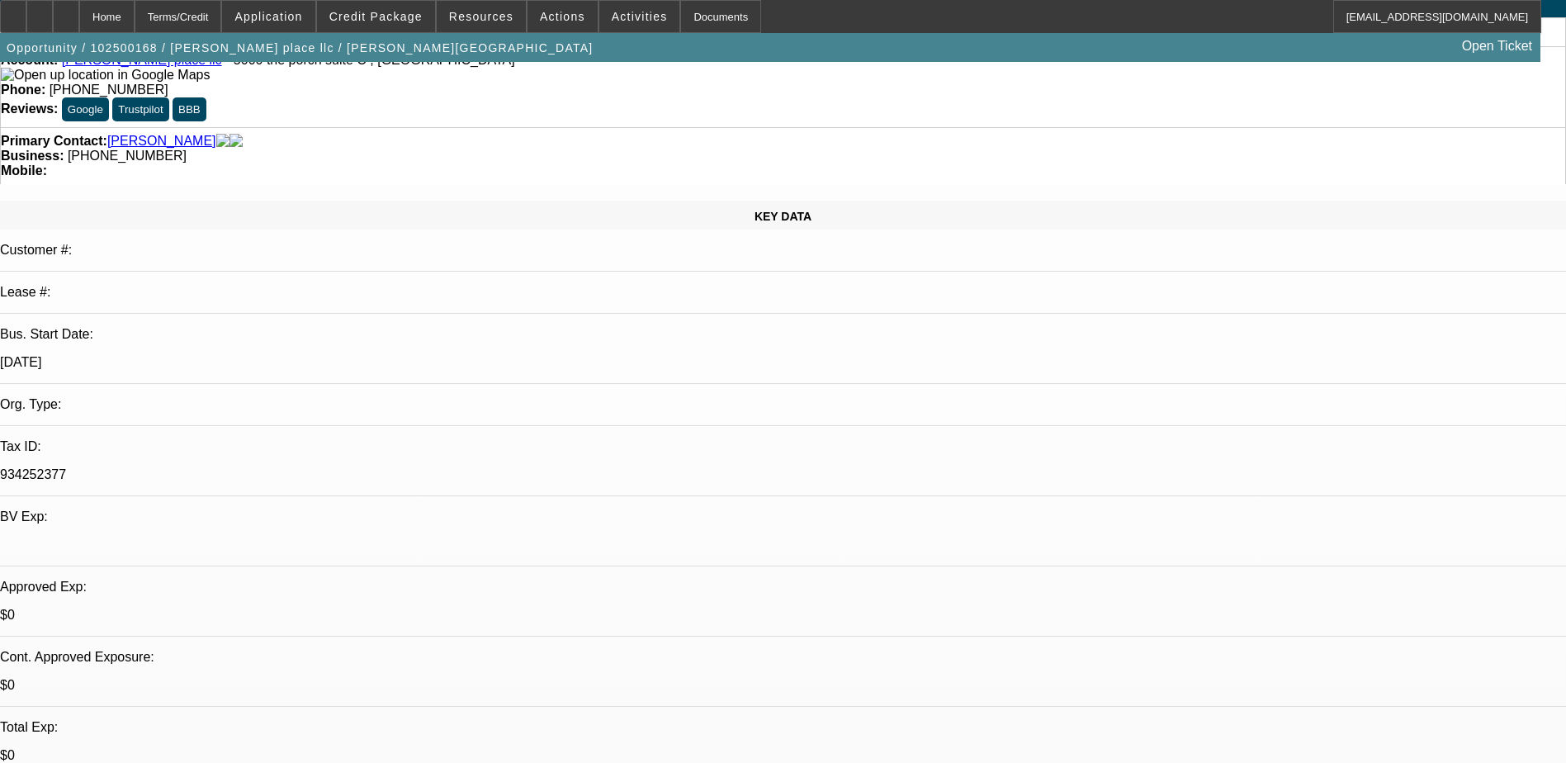
scroll to position [0, 0]
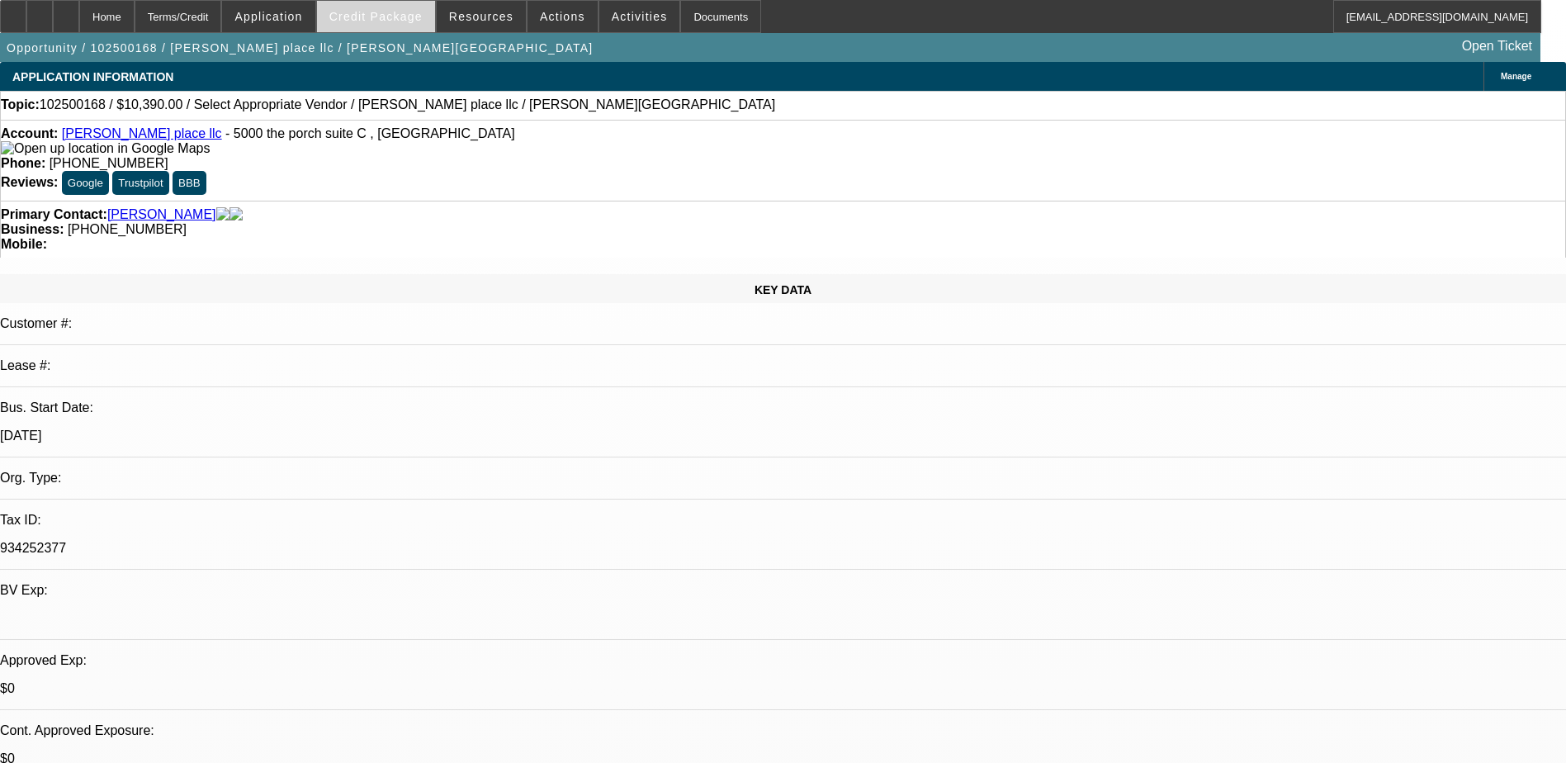
click at [414, 12] on span "Credit Package" at bounding box center [375, 16] width 93 height 13
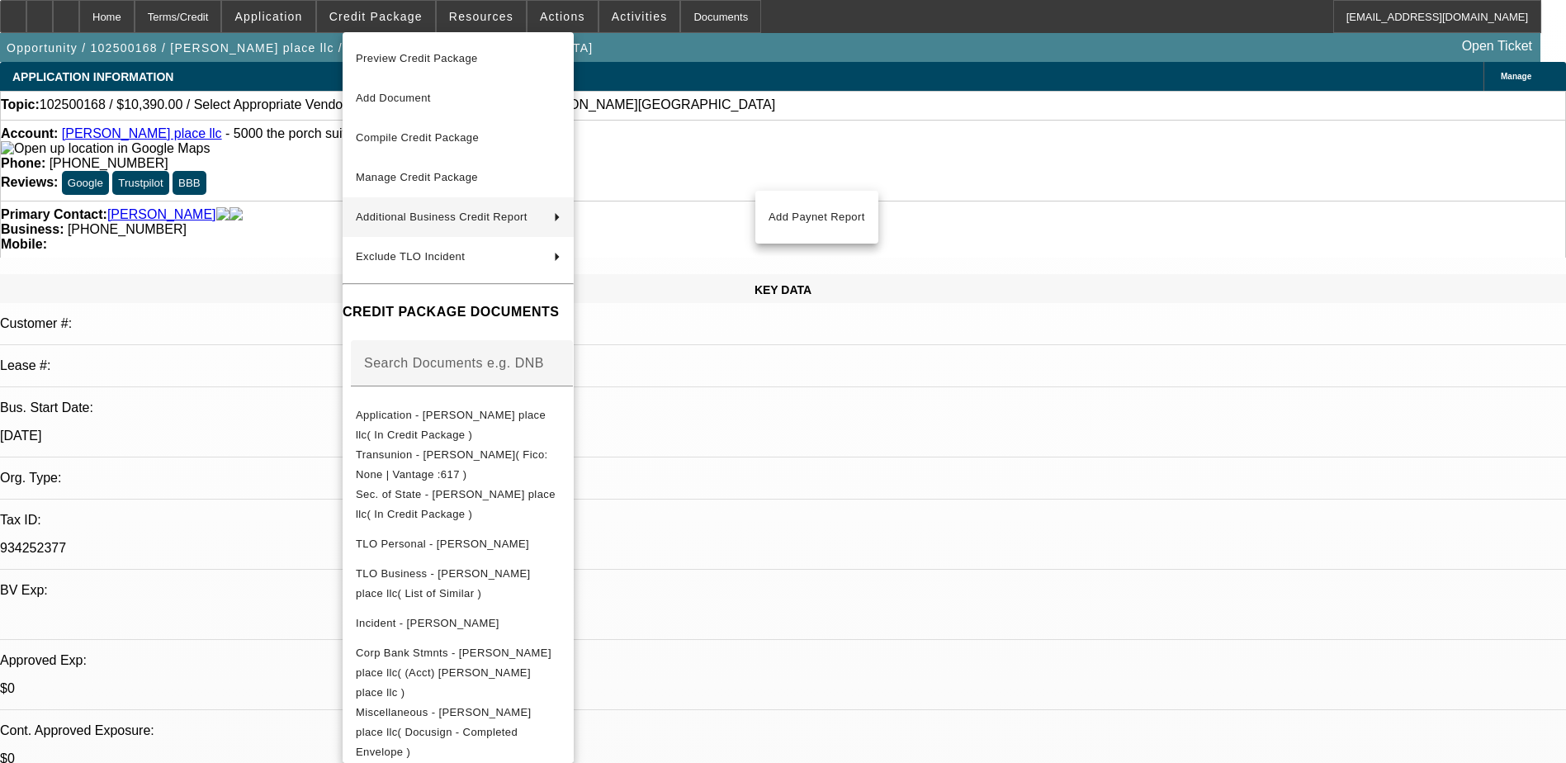
click at [285, 241] on div at bounding box center [783, 381] width 1566 height 763
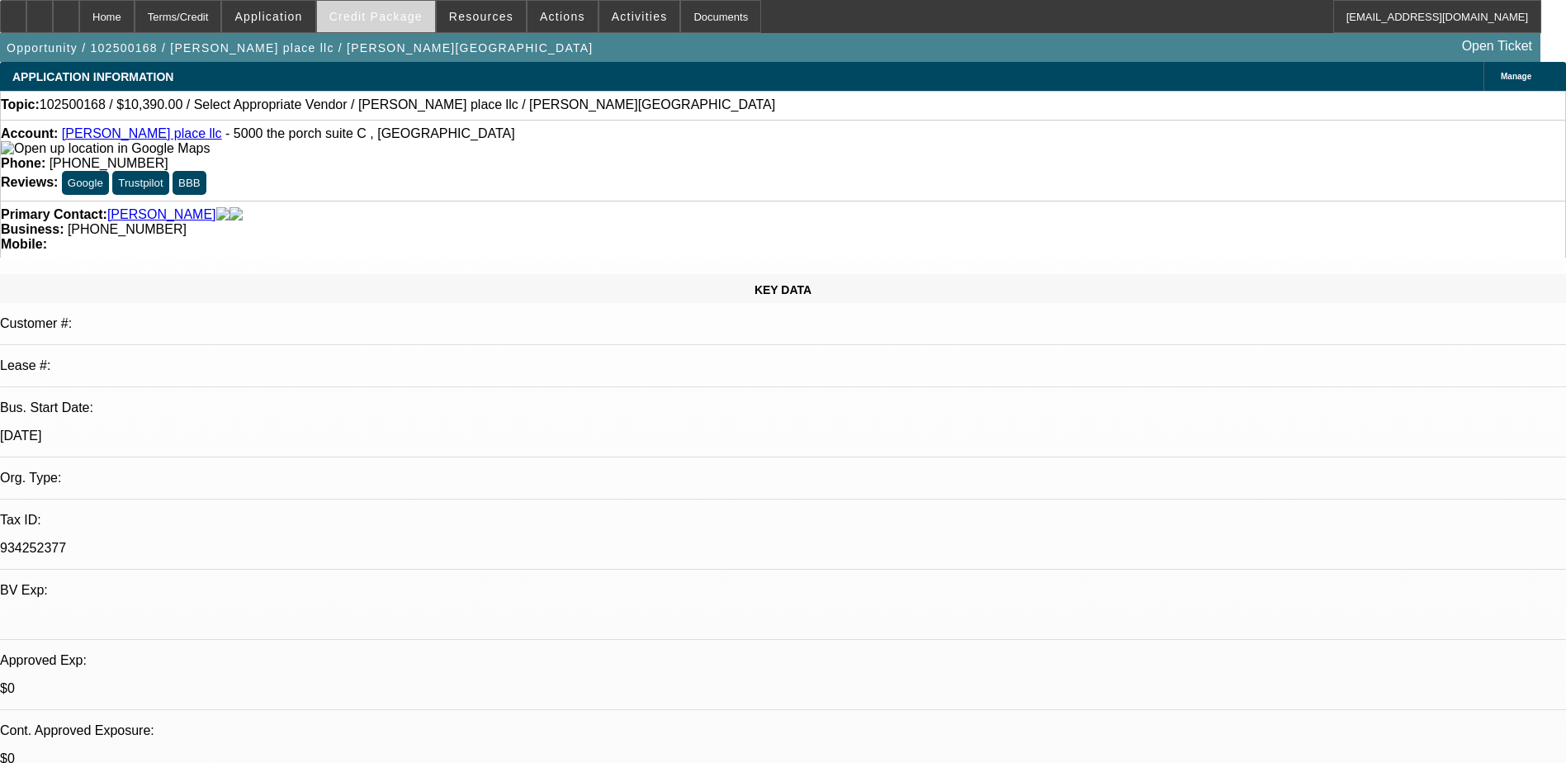
click at [401, 6] on span at bounding box center [376, 17] width 118 height 40
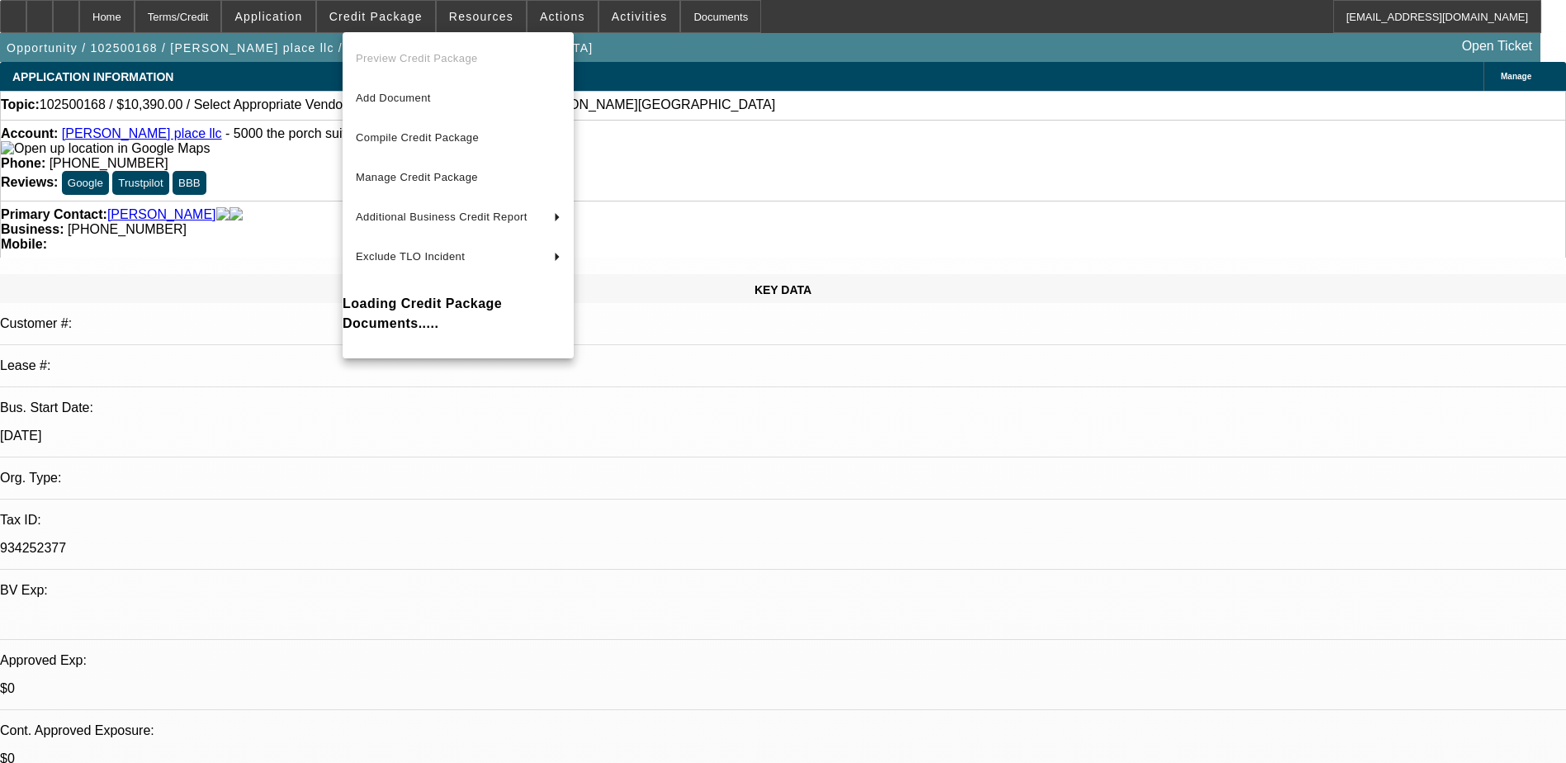
click at [292, 154] on div at bounding box center [783, 381] width 1566 height 763
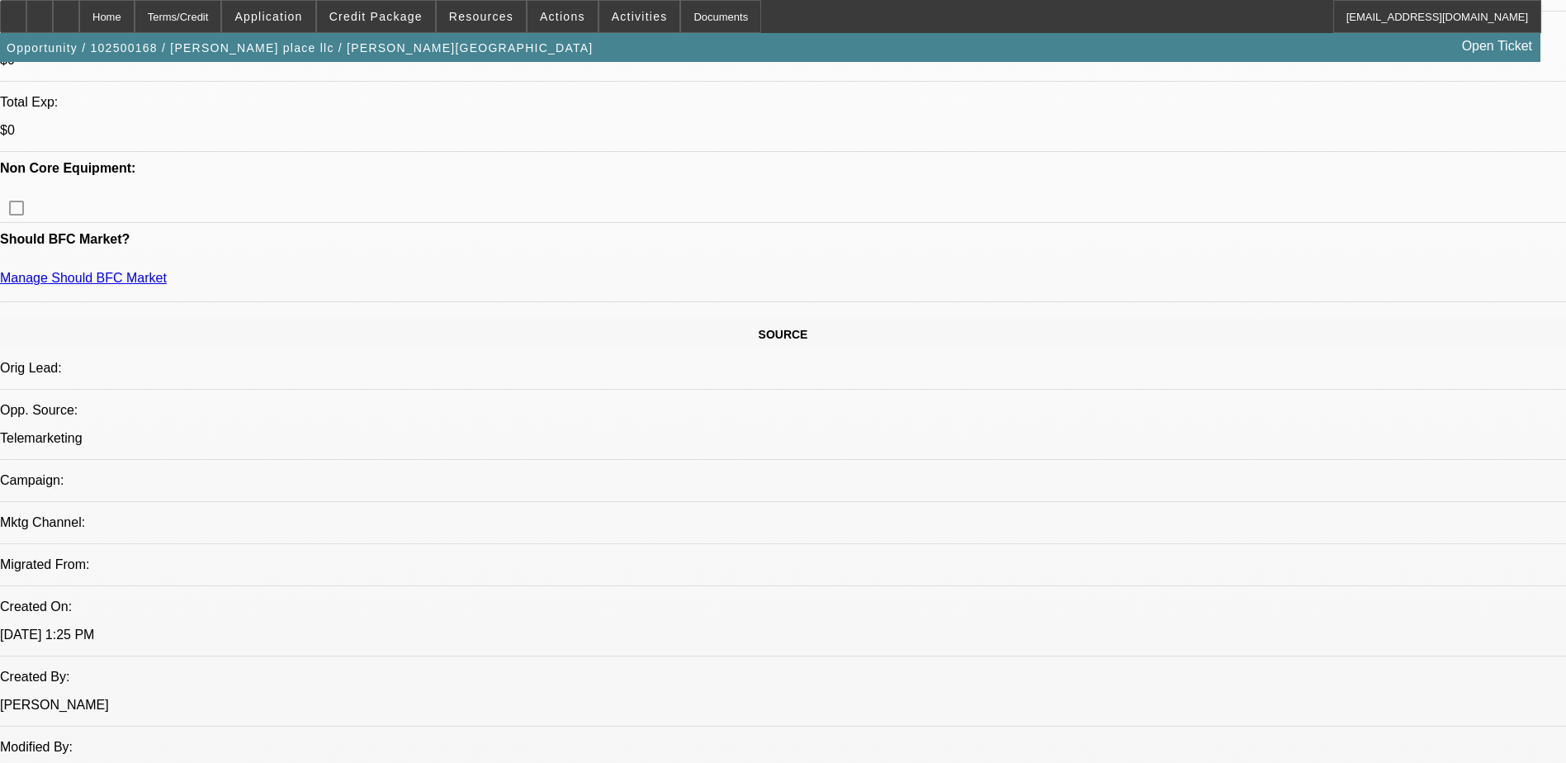
scroll to position [661, 0]
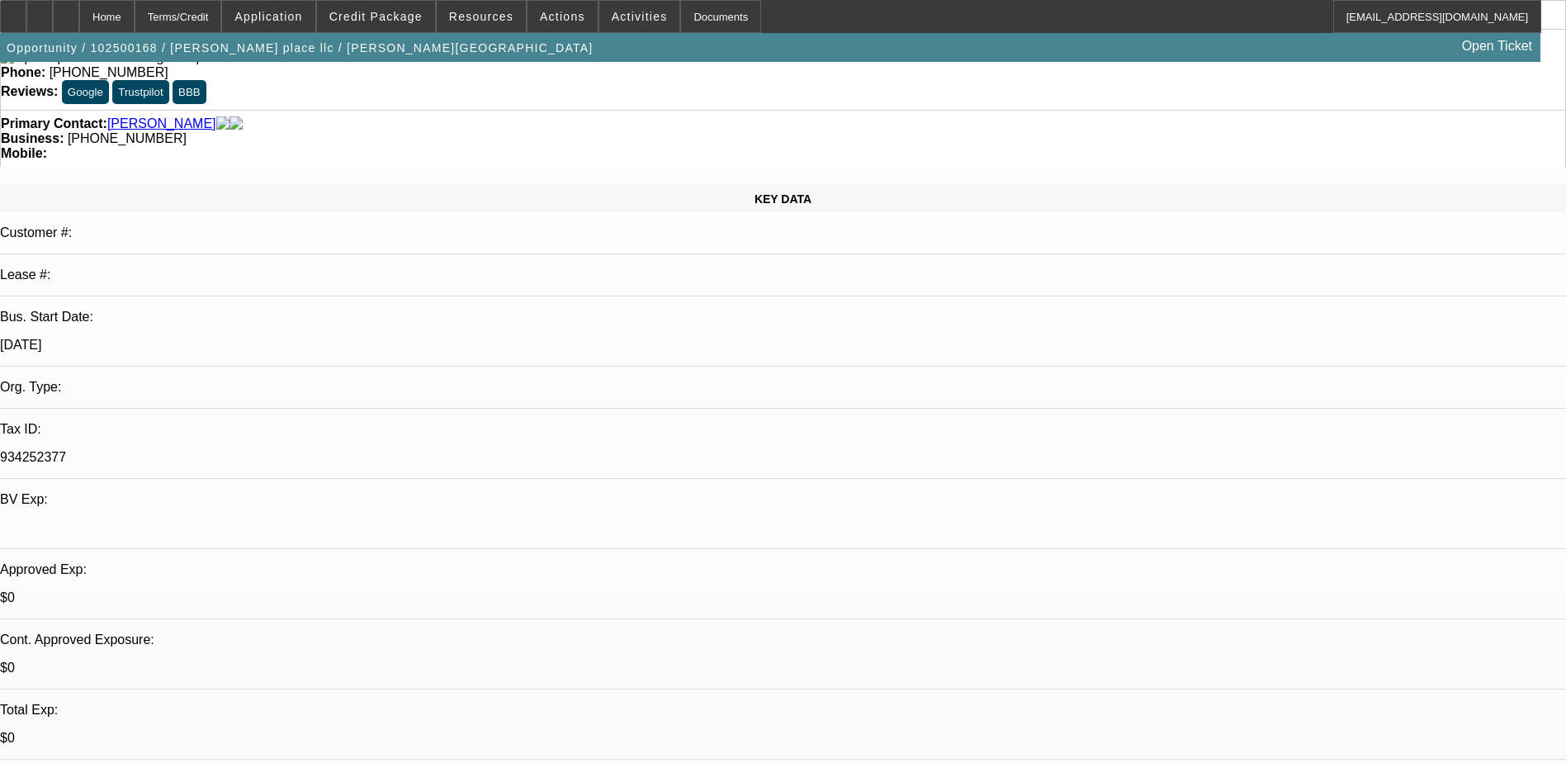
scroll to position [0, 0]
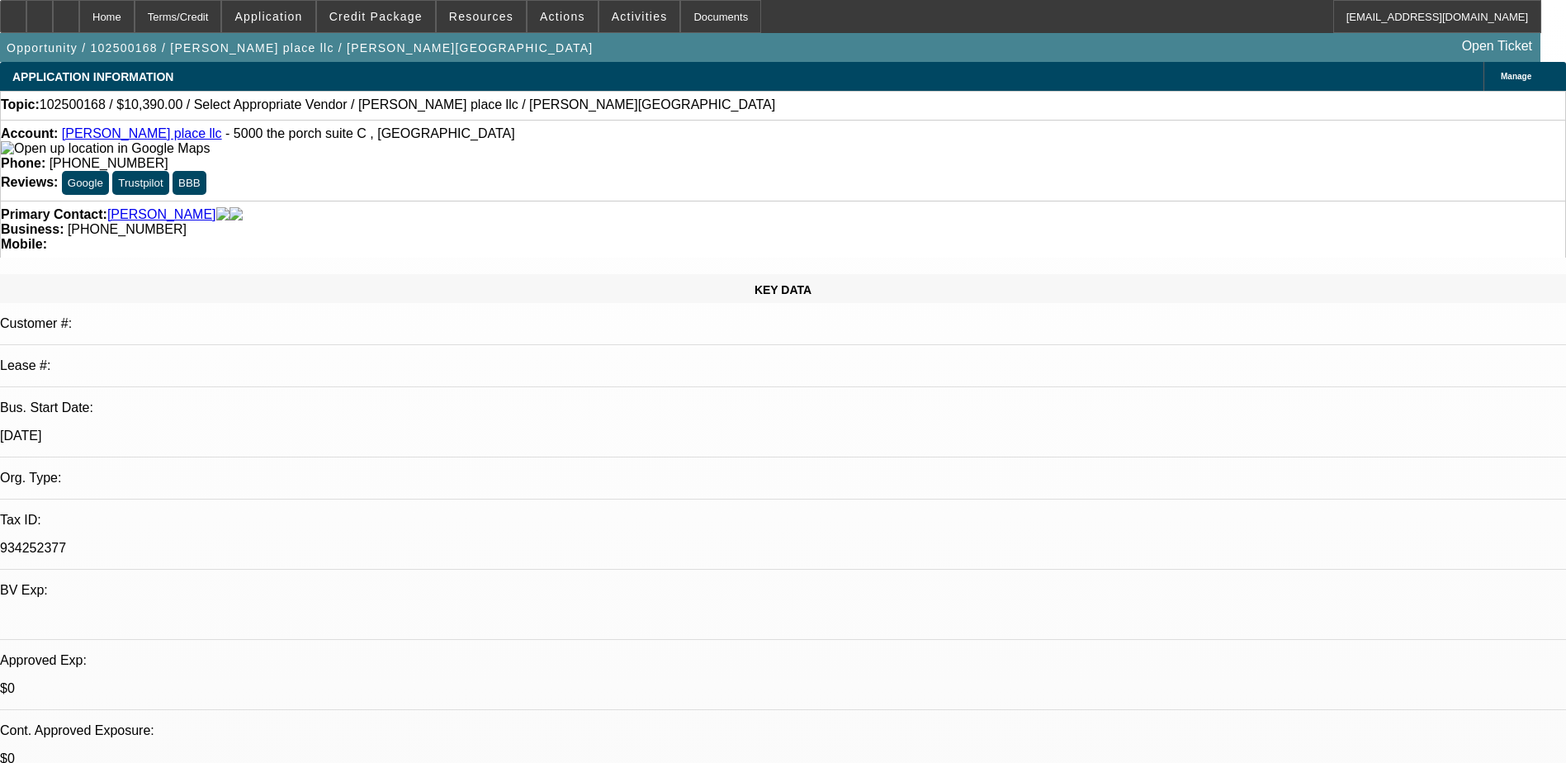
click at [480, 207] on div "Primary Contact: Kriner, Joesph" at bounding box center [783, 214] width 1565 height 15
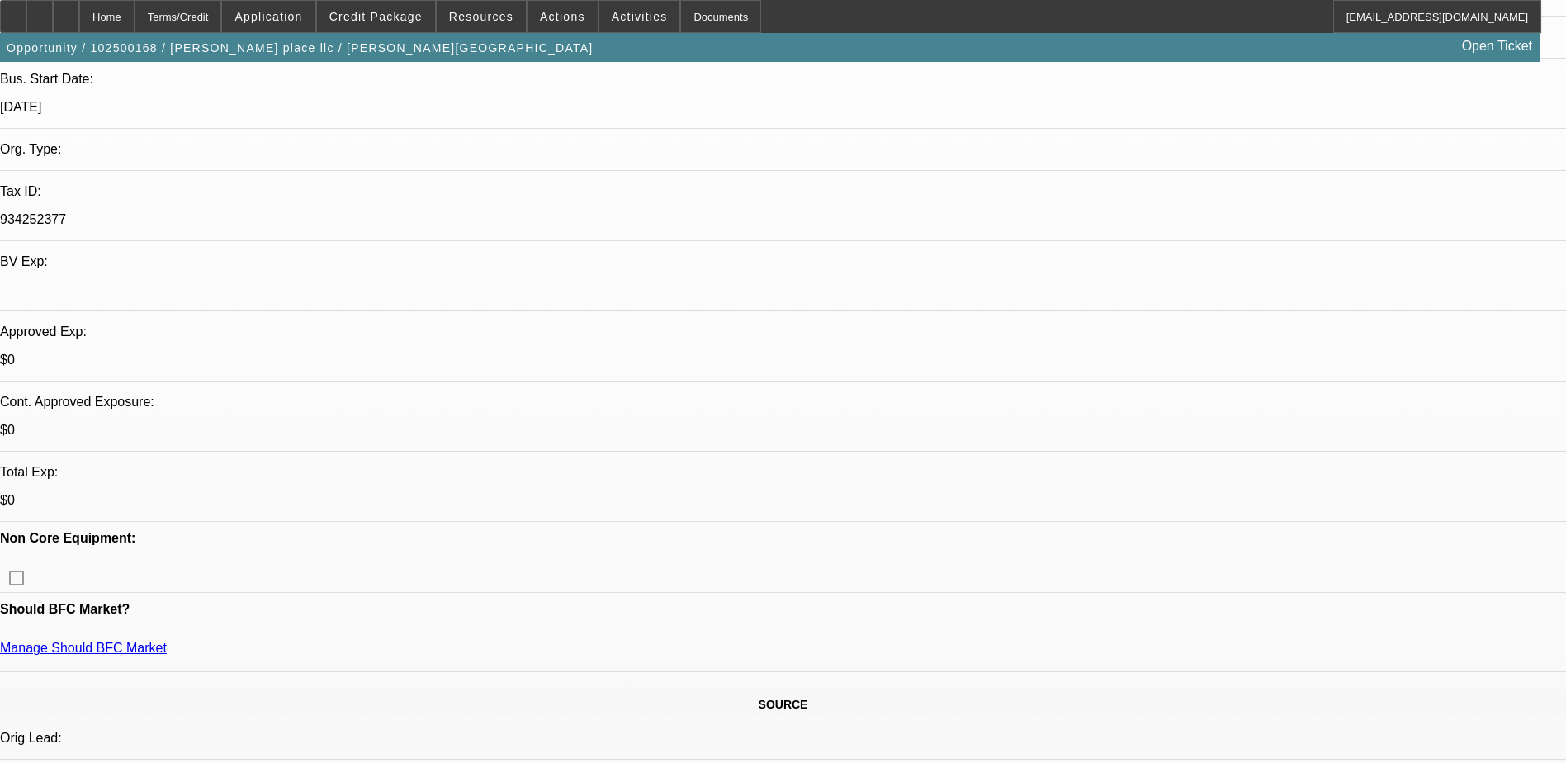
scroll to position [330, 0]
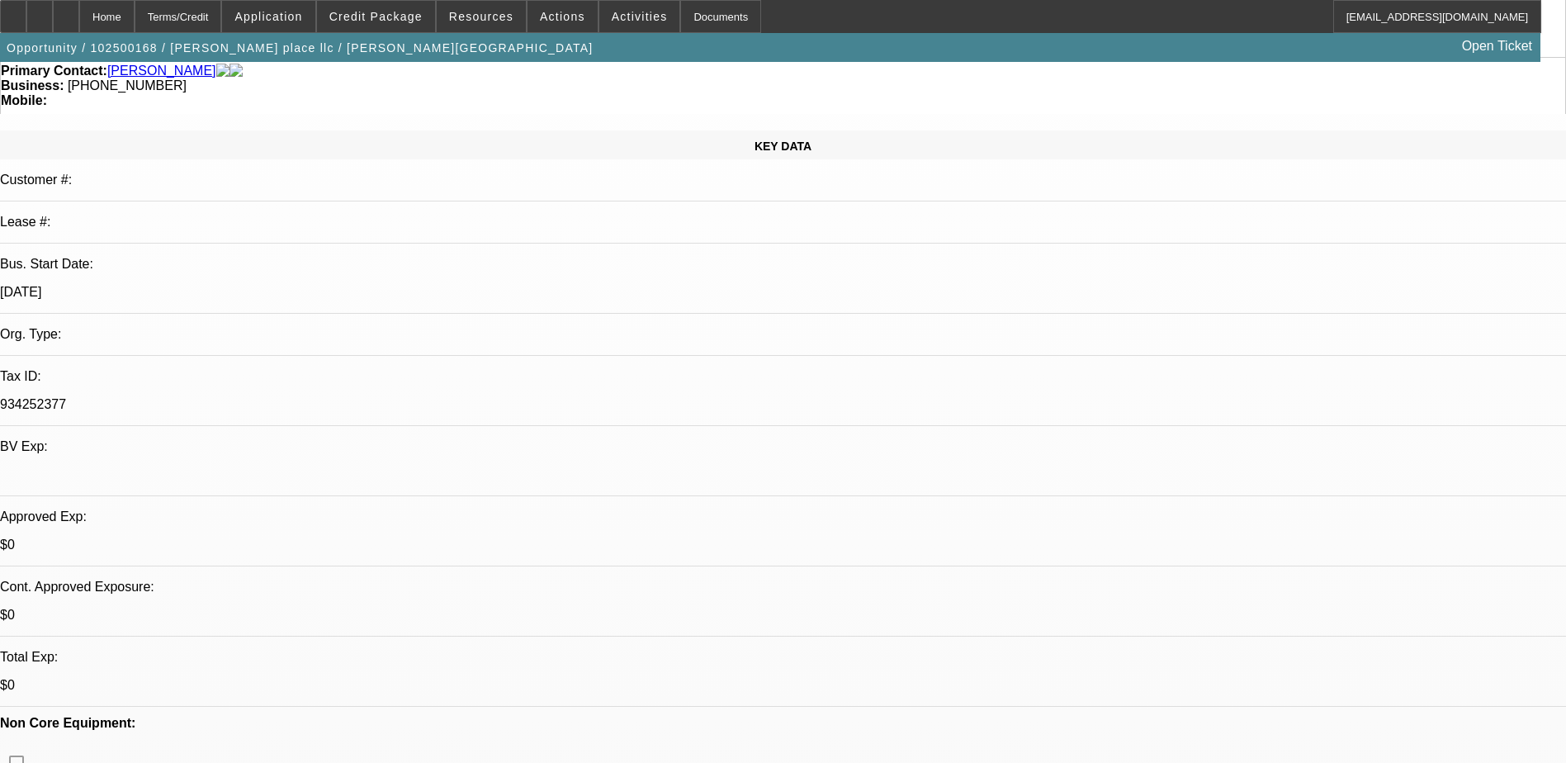
scroll to position [495, 0]
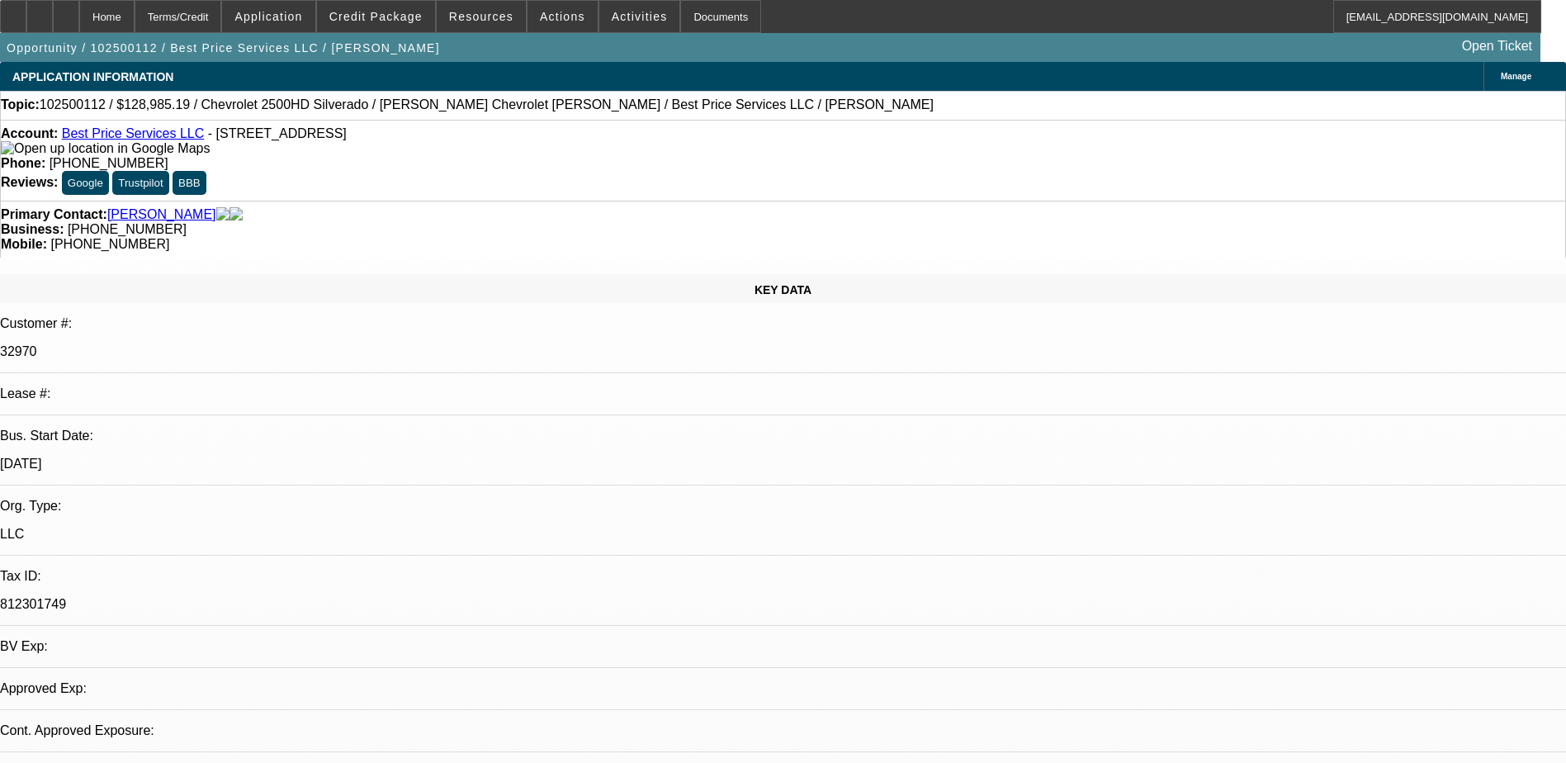
select select "0.1"
select select "2"
select select "0.1"
select select "4"
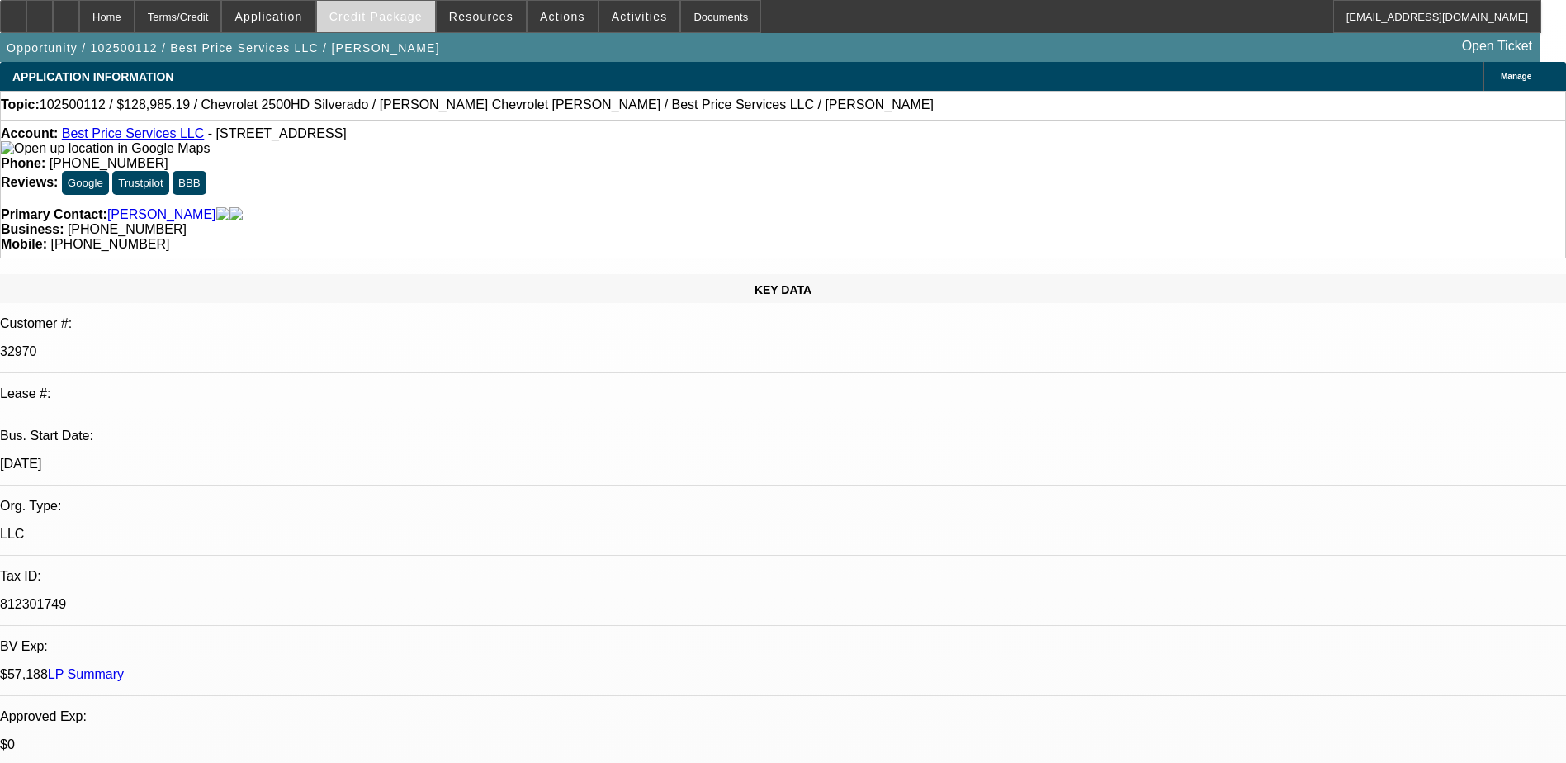
click at [386, 12] on span "Credit Package" at bounding box center [375, 16] width 93 height 13
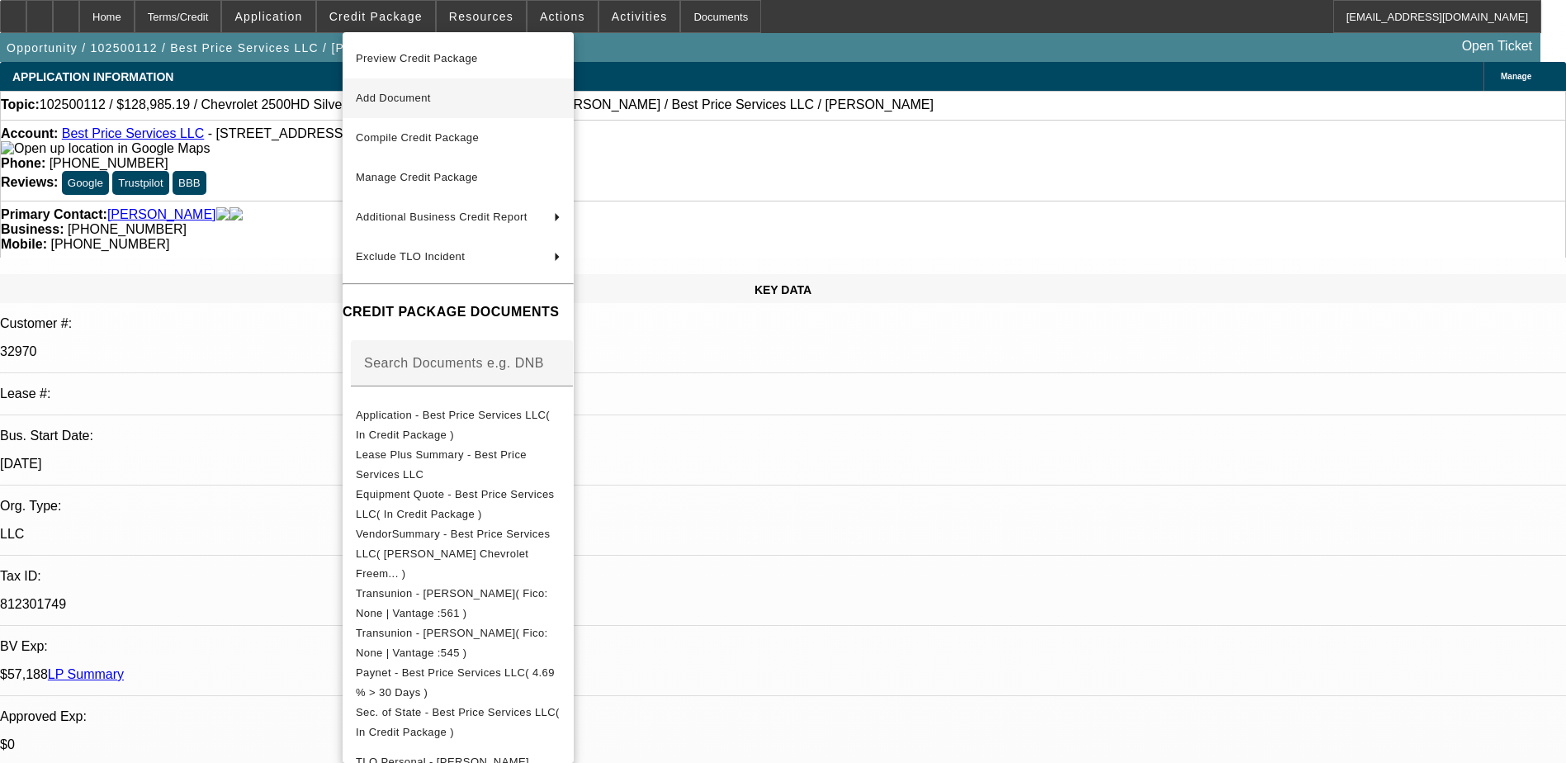
click at [426, 105] on span "Add Document" at bounding box center [458, 98] width 205 height 20
